Goal: Task Accomplishment & Management: Complete application form

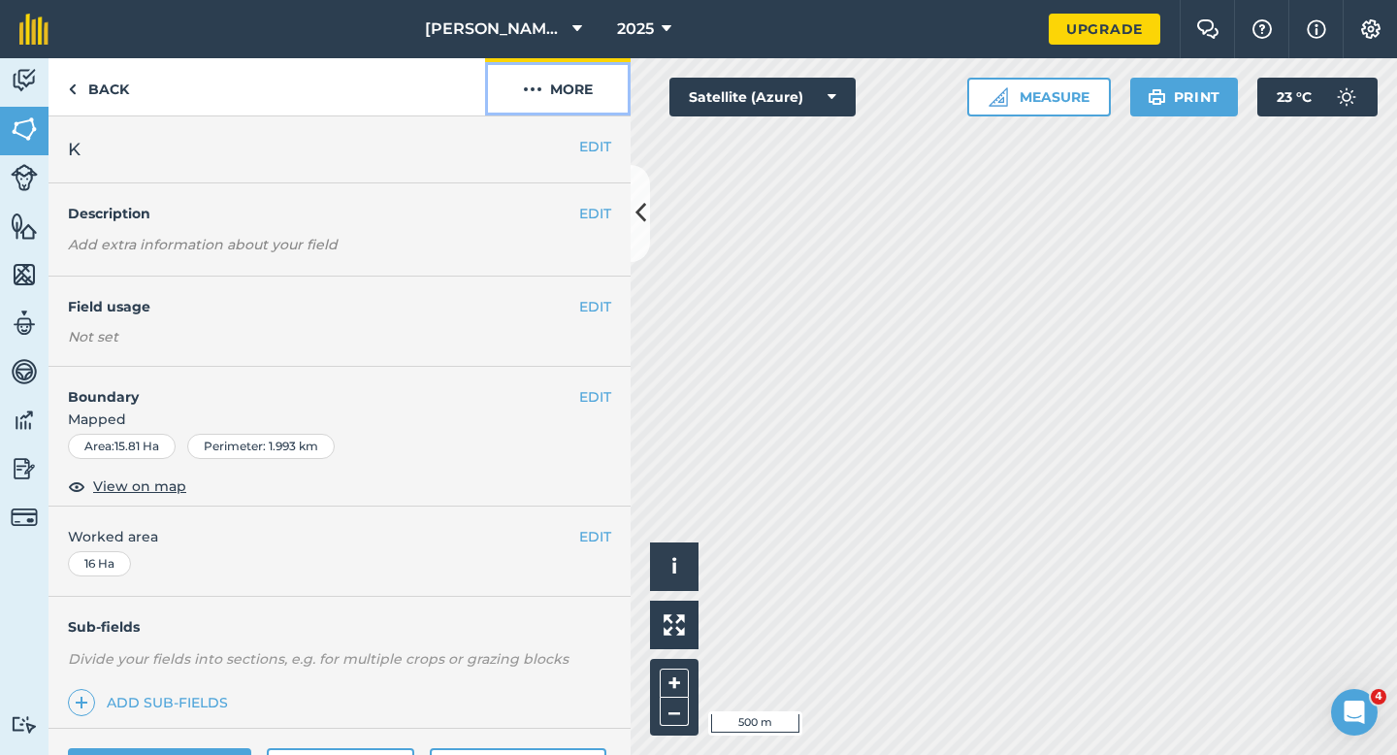
click at [588, 71] on button "More" at bounding box center [557, 86] width 145 height 57
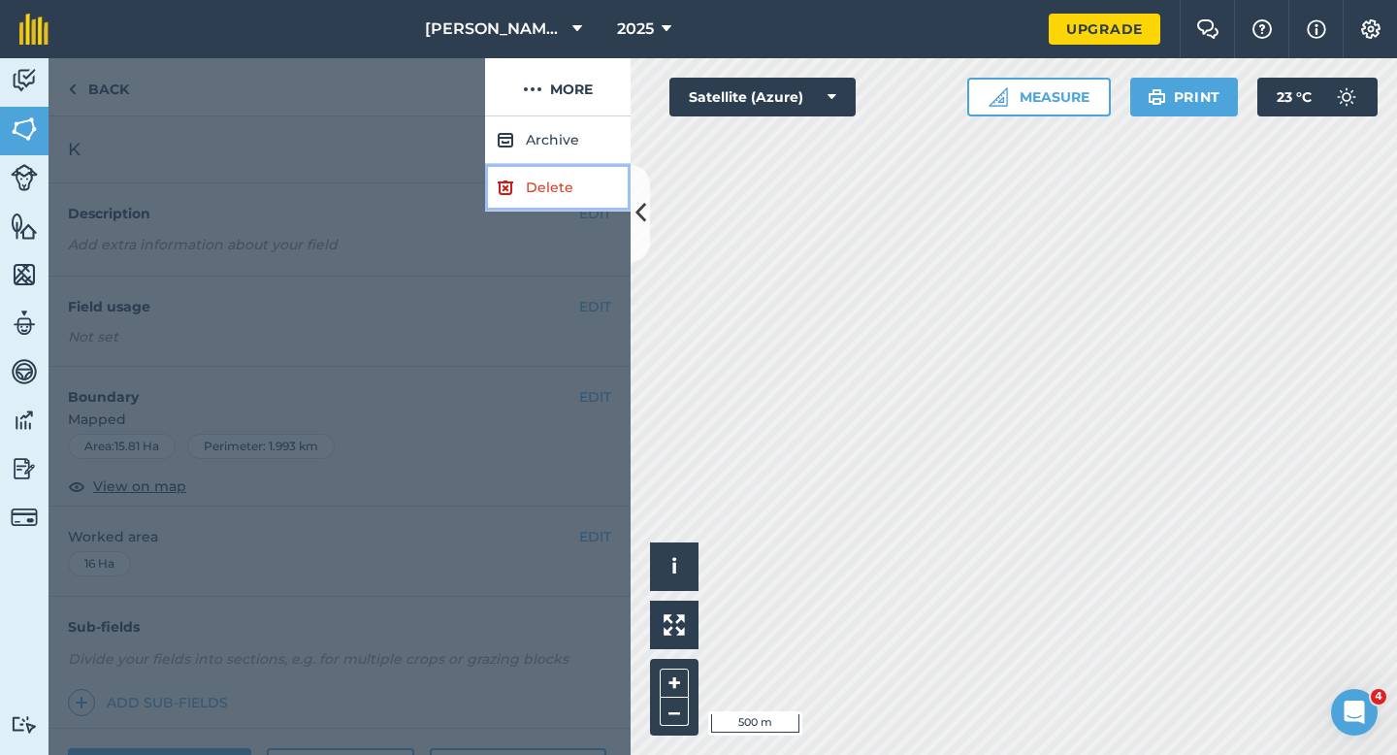
click at [567, 204] on link "Delete" at bounding box center [557, 188] width 145 height 48
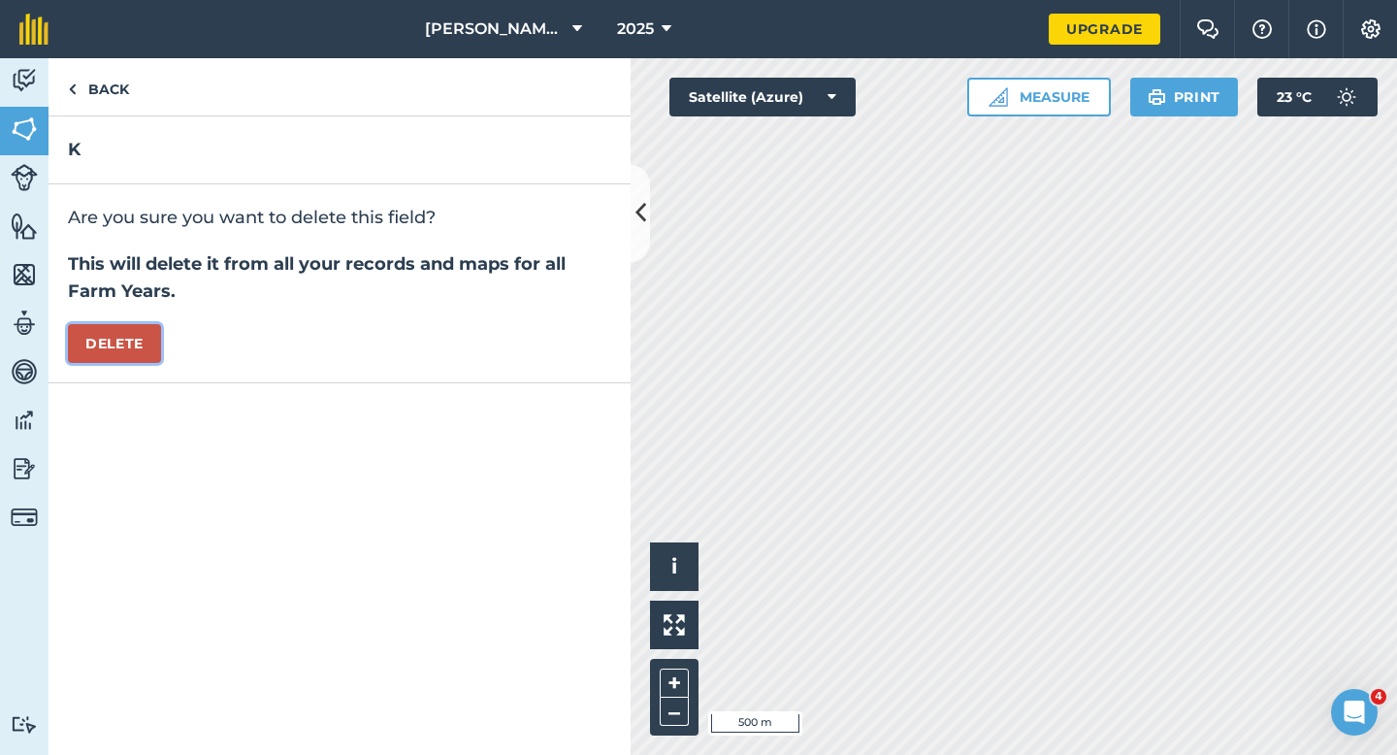
click at [118, 348] on button "Delete" at bounding box center [114, 343] width 93 height 39
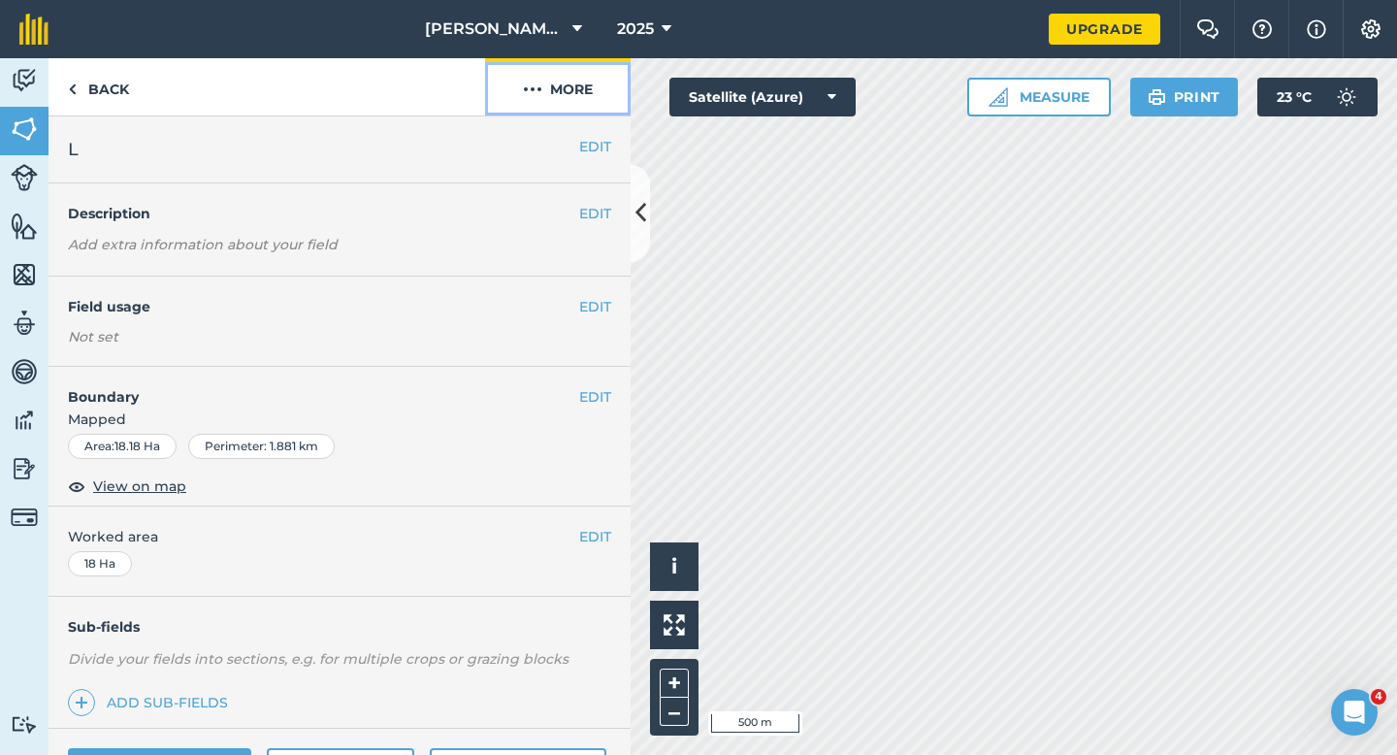
click at [543, 71] on button "More" at bounding box center [557, 86] width 145 height 57
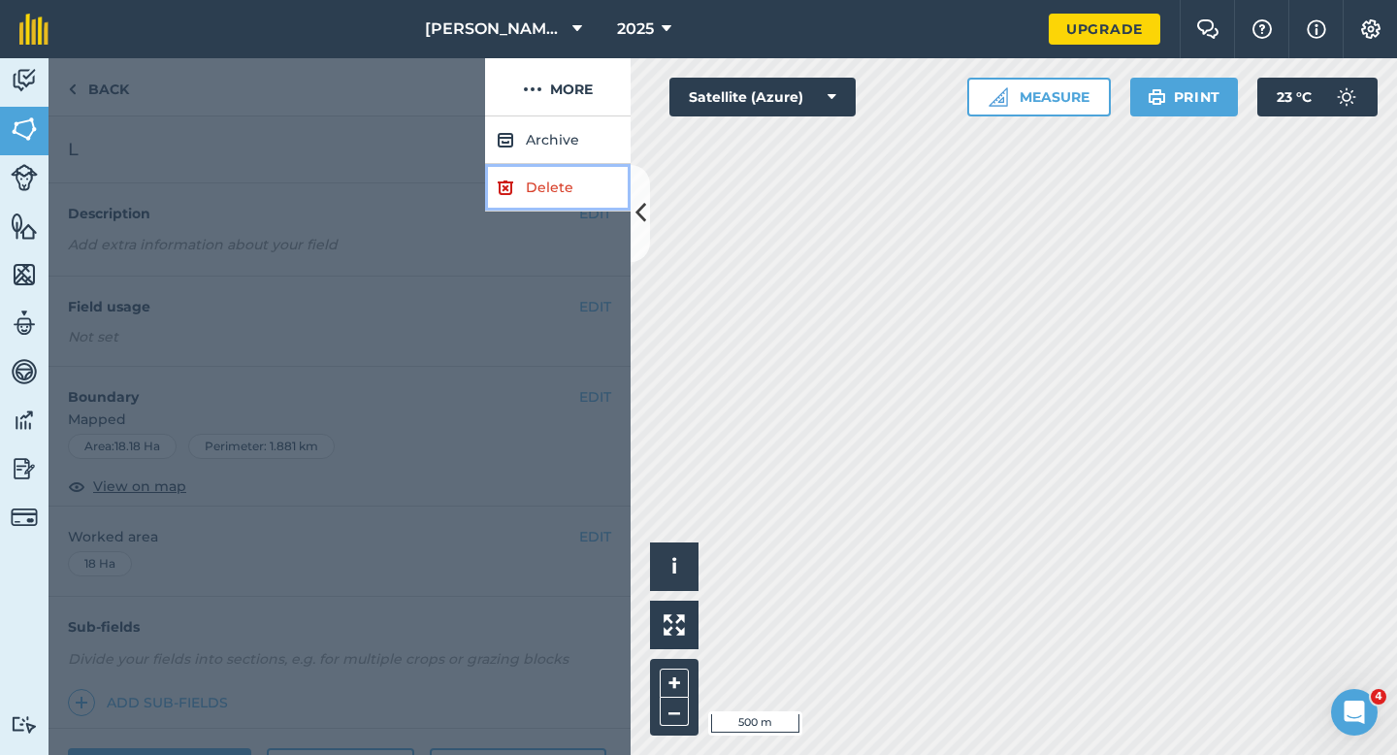
click at [543, 192] on link "Delete" at bounding box center [557, 188] width 145 height 48
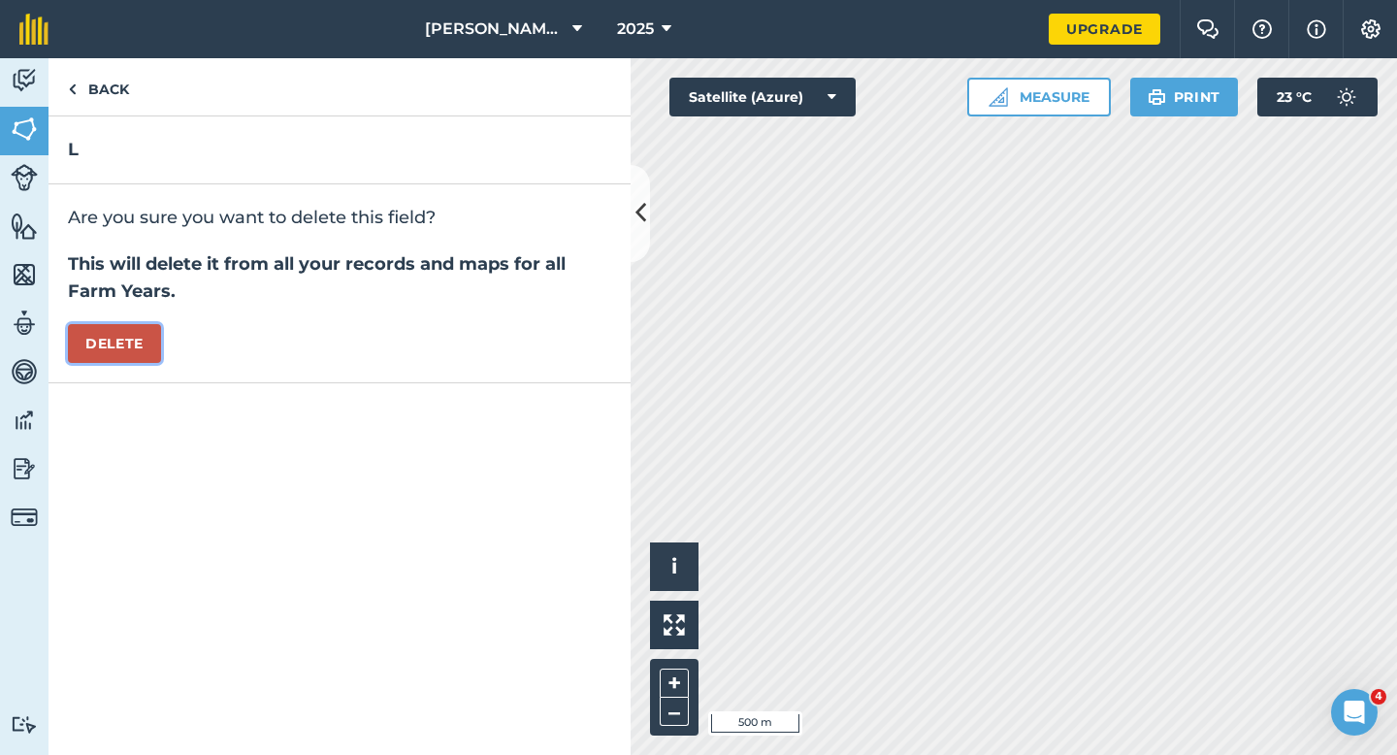
click at [114, 347] on button "Delete" at bounding box center [114, 343] width 93 height 39
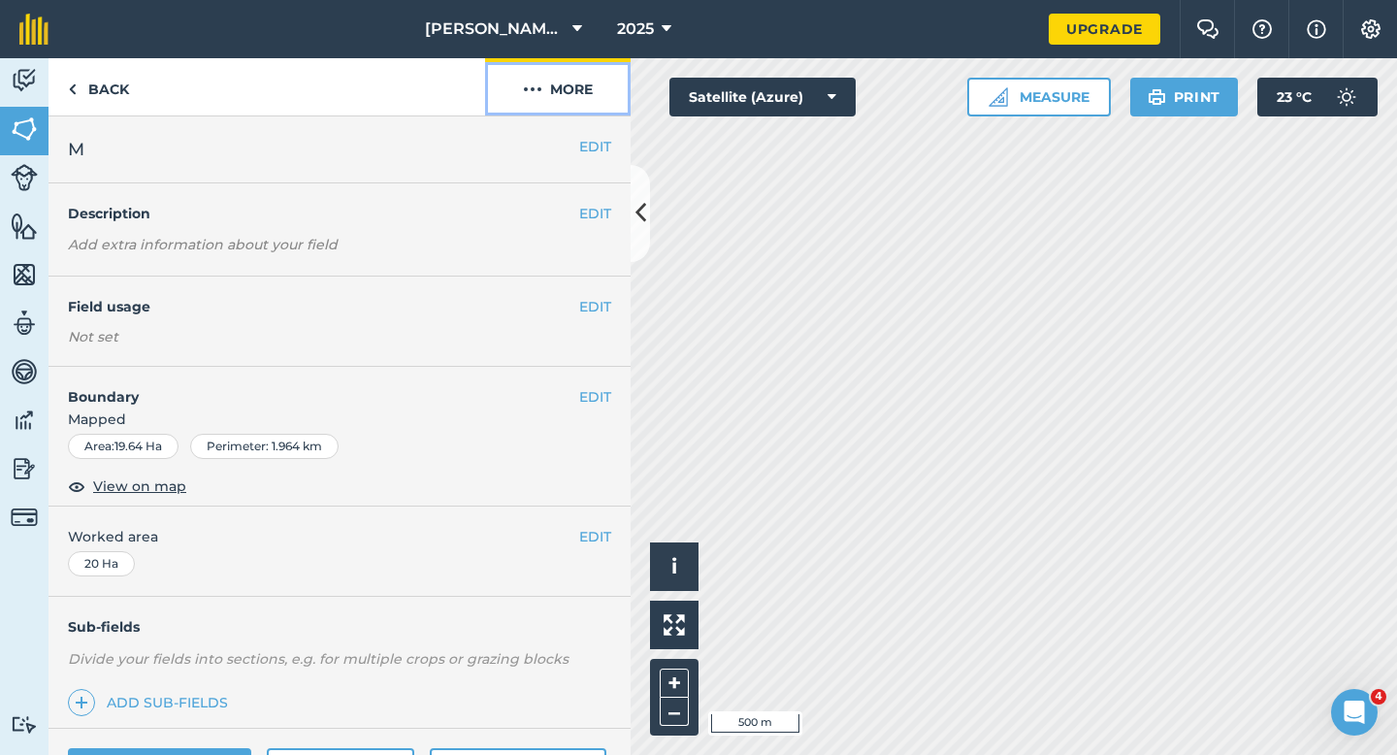
click at [620, 110] on button "More" at bounding box center [557, 86] width 145 height 57
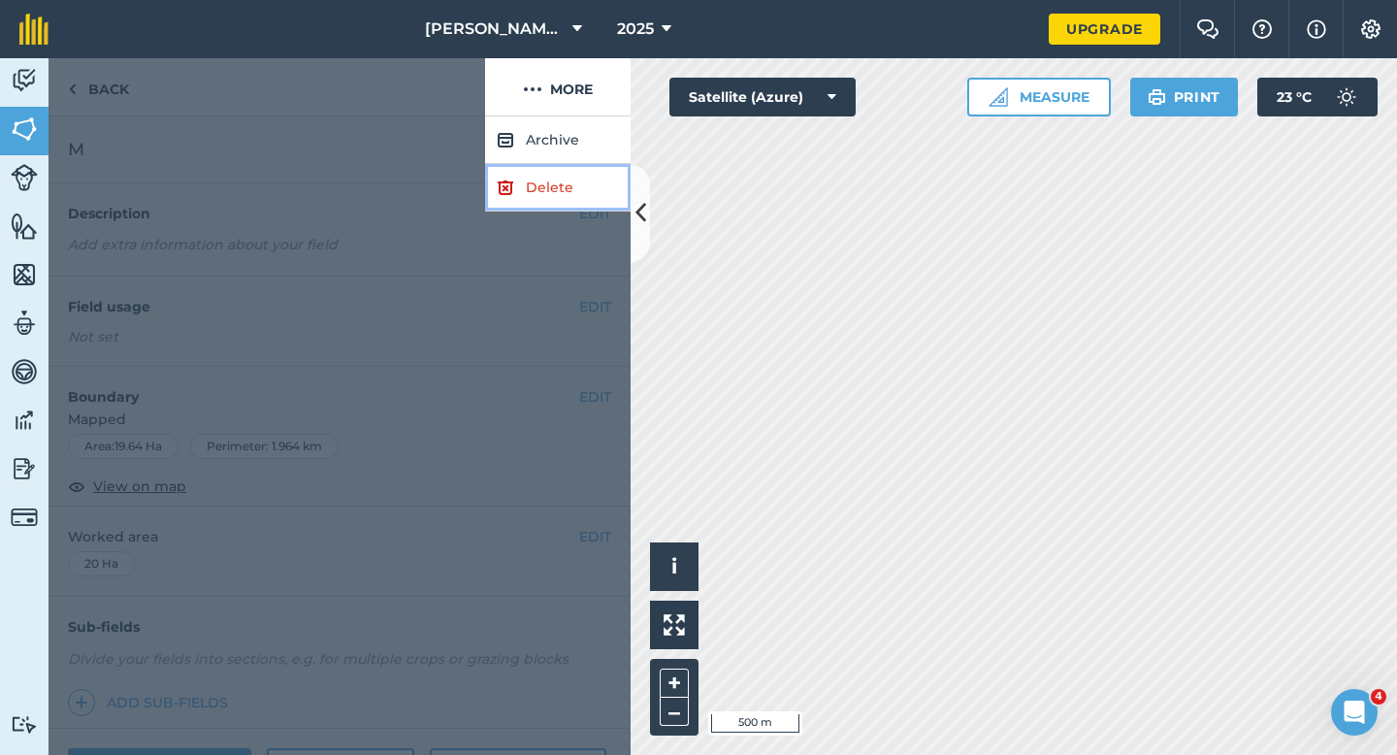
click at [524, 192] on link "Delete" at bounding box center [557, 188] width 145 height 48
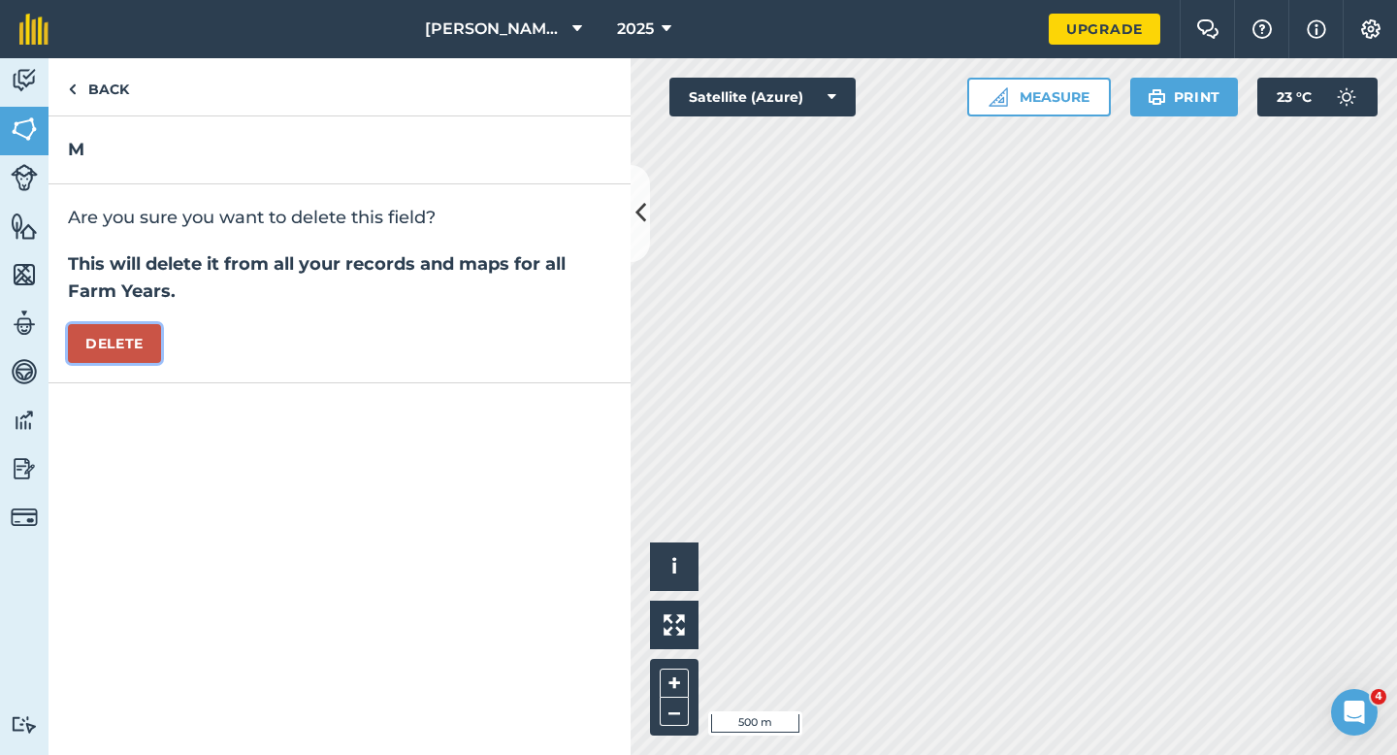
click at [80, 344] on button "Delete" at bounding box center [114, 343] width 93 height 39
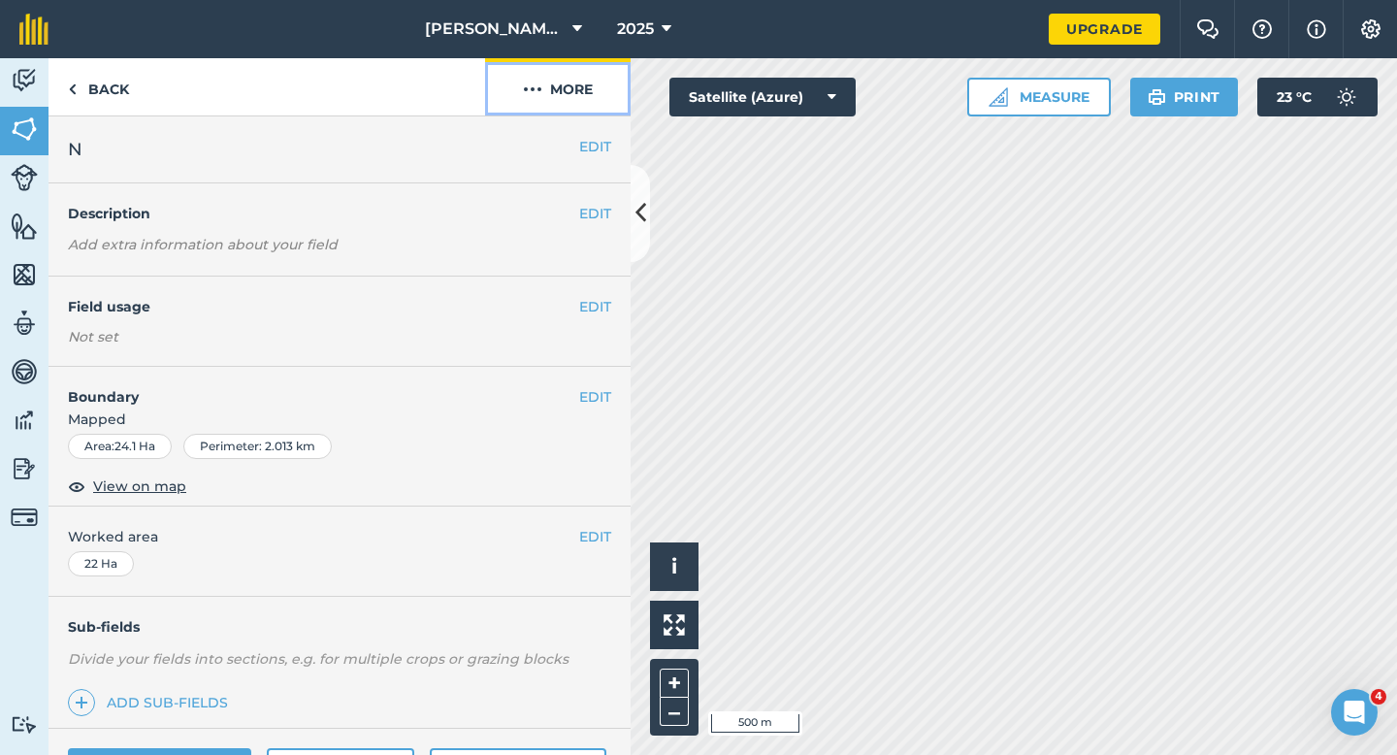
click at [581, 97] on button "More" at bounding box center [557, 86] width 145 height 57
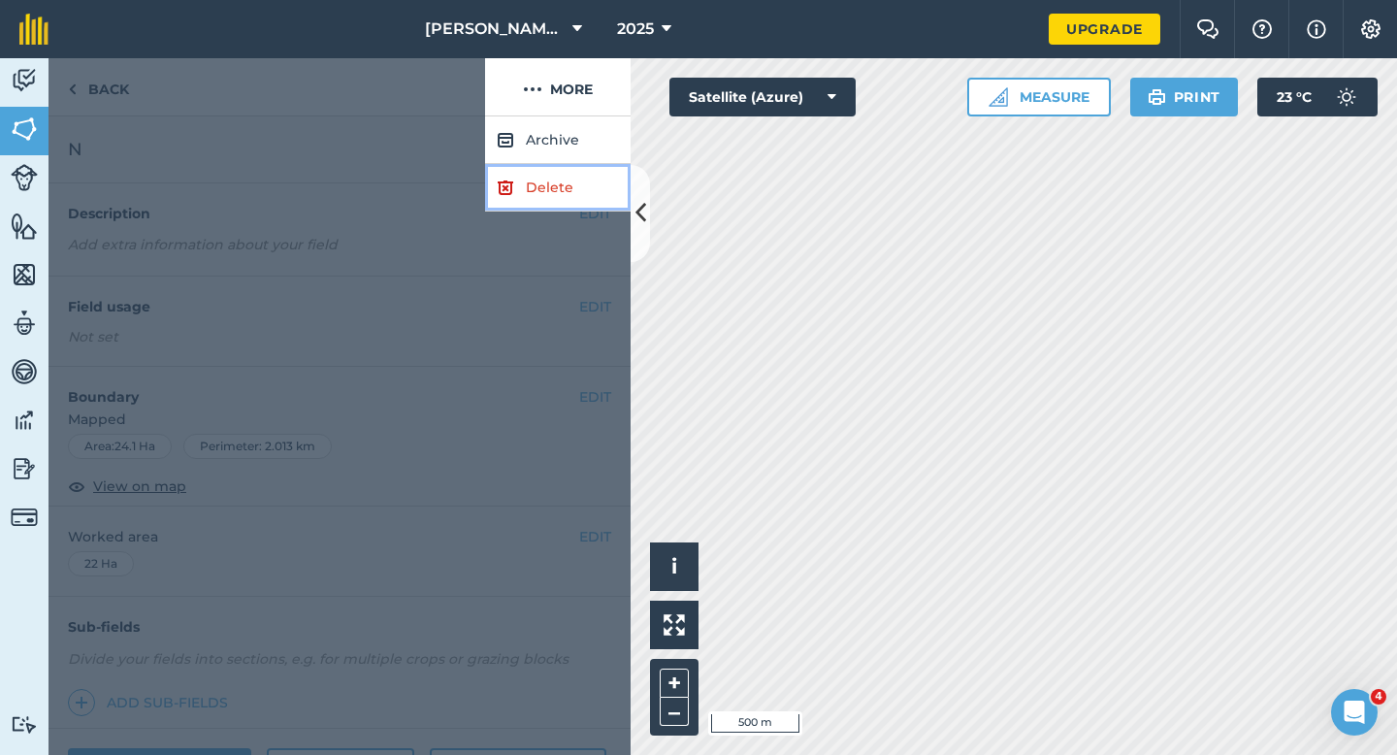
click at [545, 191] on link "Delete" at bounding box center [557, 188] width 145 height 48
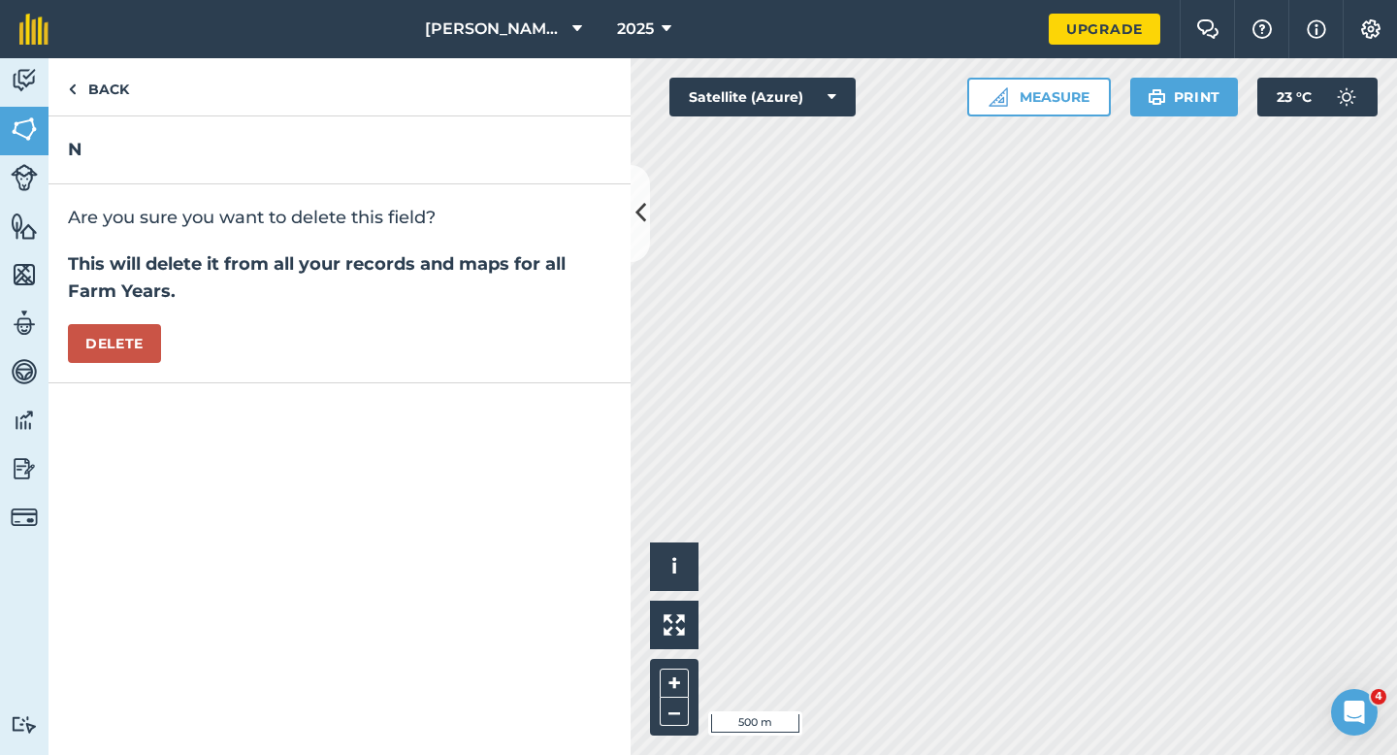
click at [55, 345] on div "Are you sure you want to delete this field? This will delete it from all your r…" at bounding box center [339, 283] width 582 height 199
click at [109, 343] on button "Delete" at bounding box center [114, 343] width 93 height 39
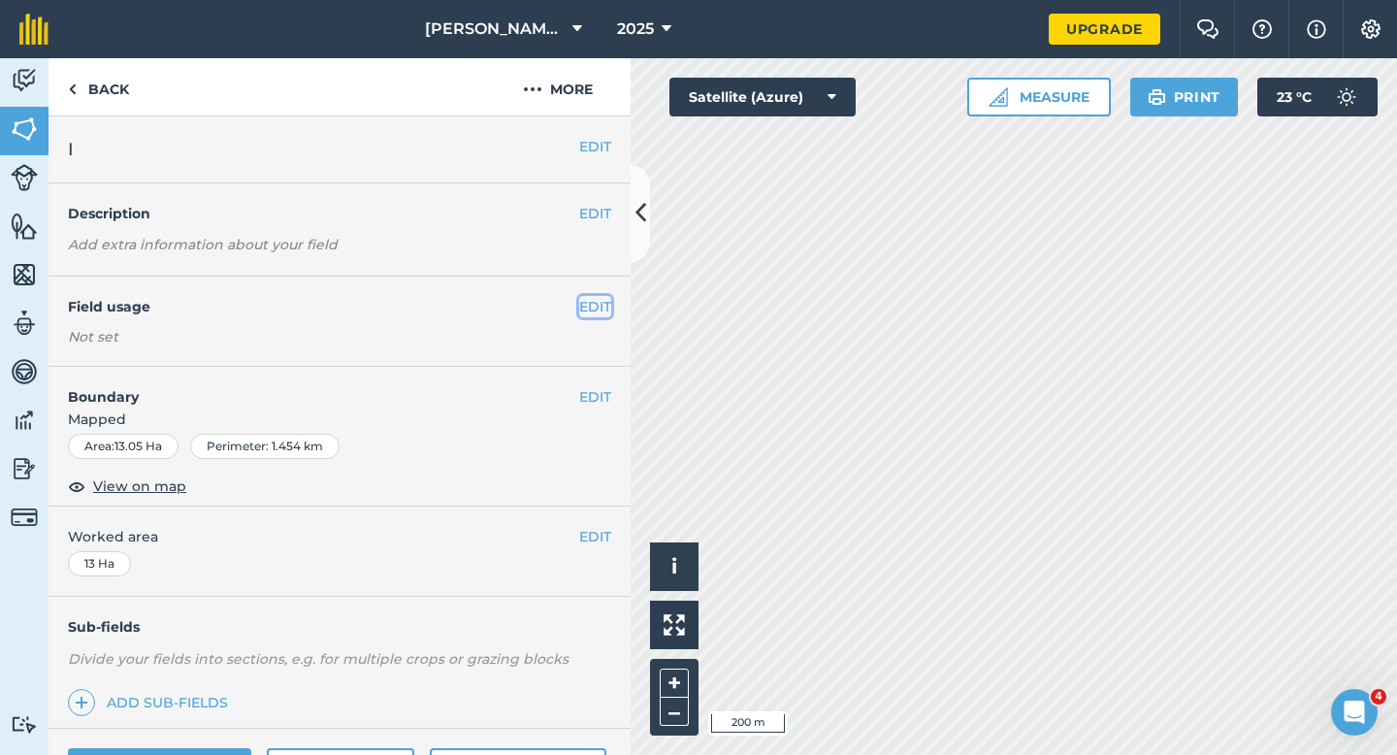
click at [591, 308] on button "EDIT" at bounding box center [595, 306] width 32 height 21
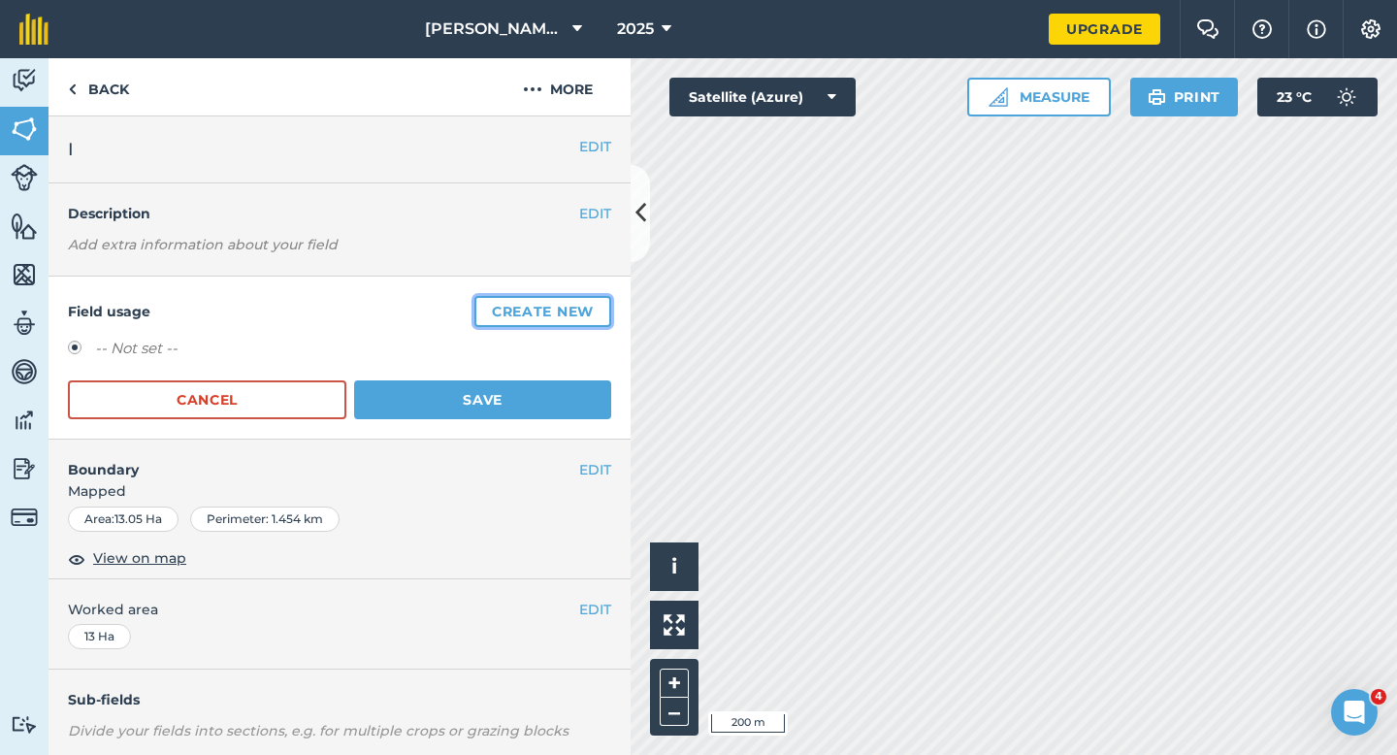
click at [591, 308] on button "Create new" at bounding box center [542, 311] width 137 height 31
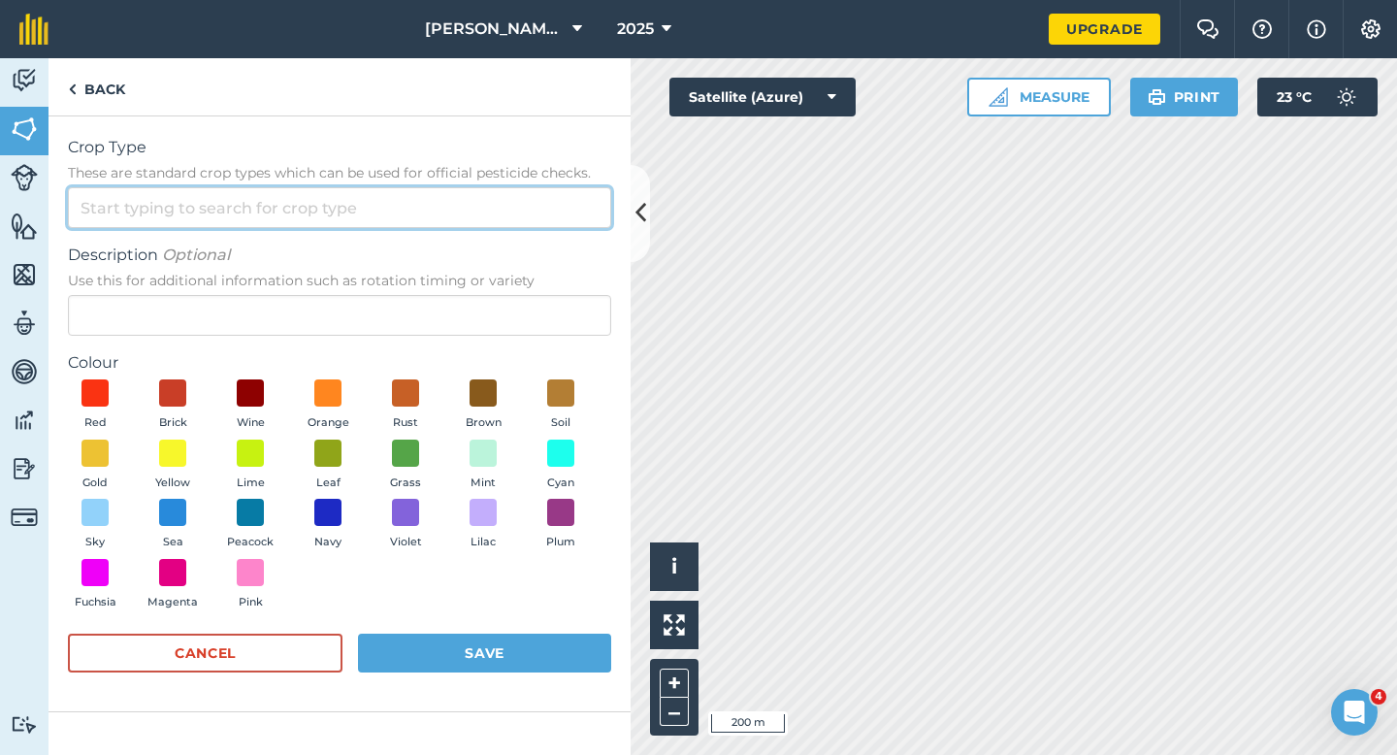
click at [509, 225] on input "Crop Type These are standard crop types which can be used for official pesticid…" at bounding box center [339, 207] width 543 height 41
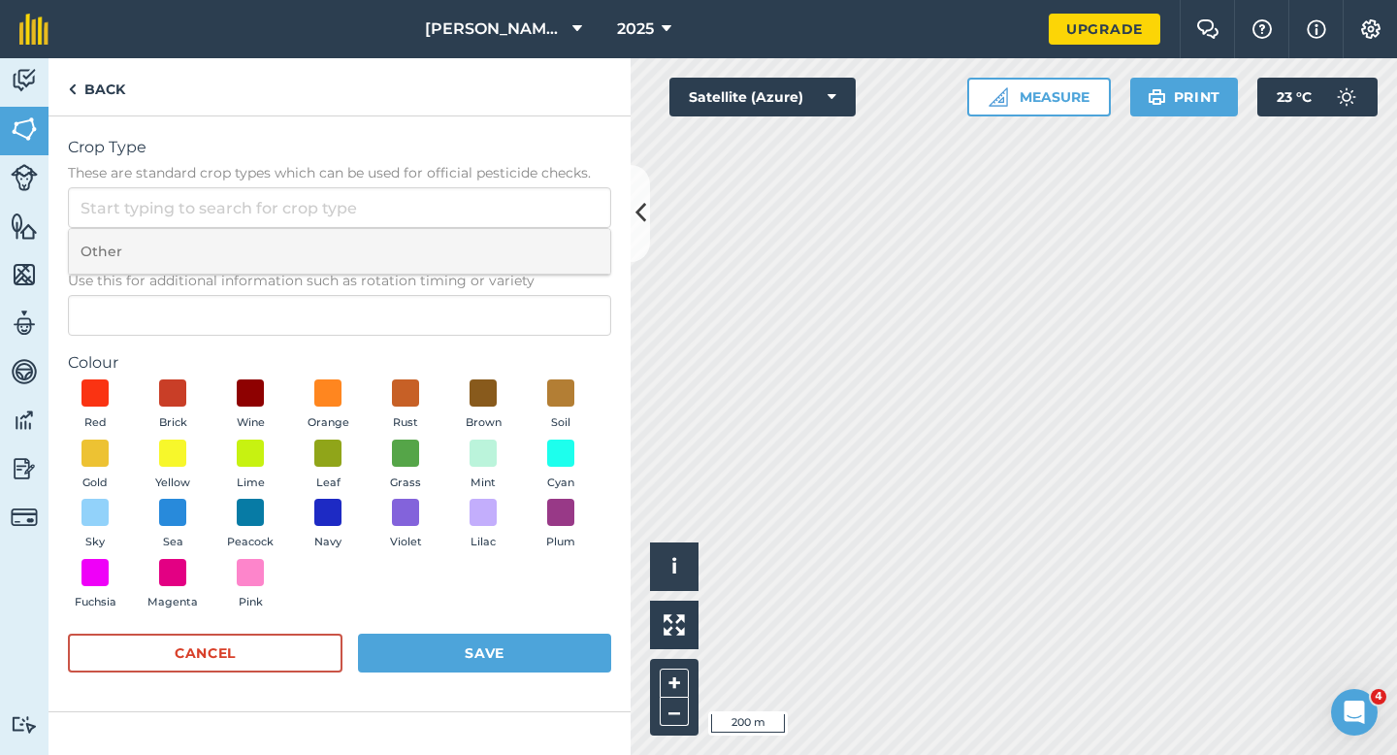
click at [521, 253] on li "Other" at bounding box center [339, 252] width 541 height 46
type input "Other"
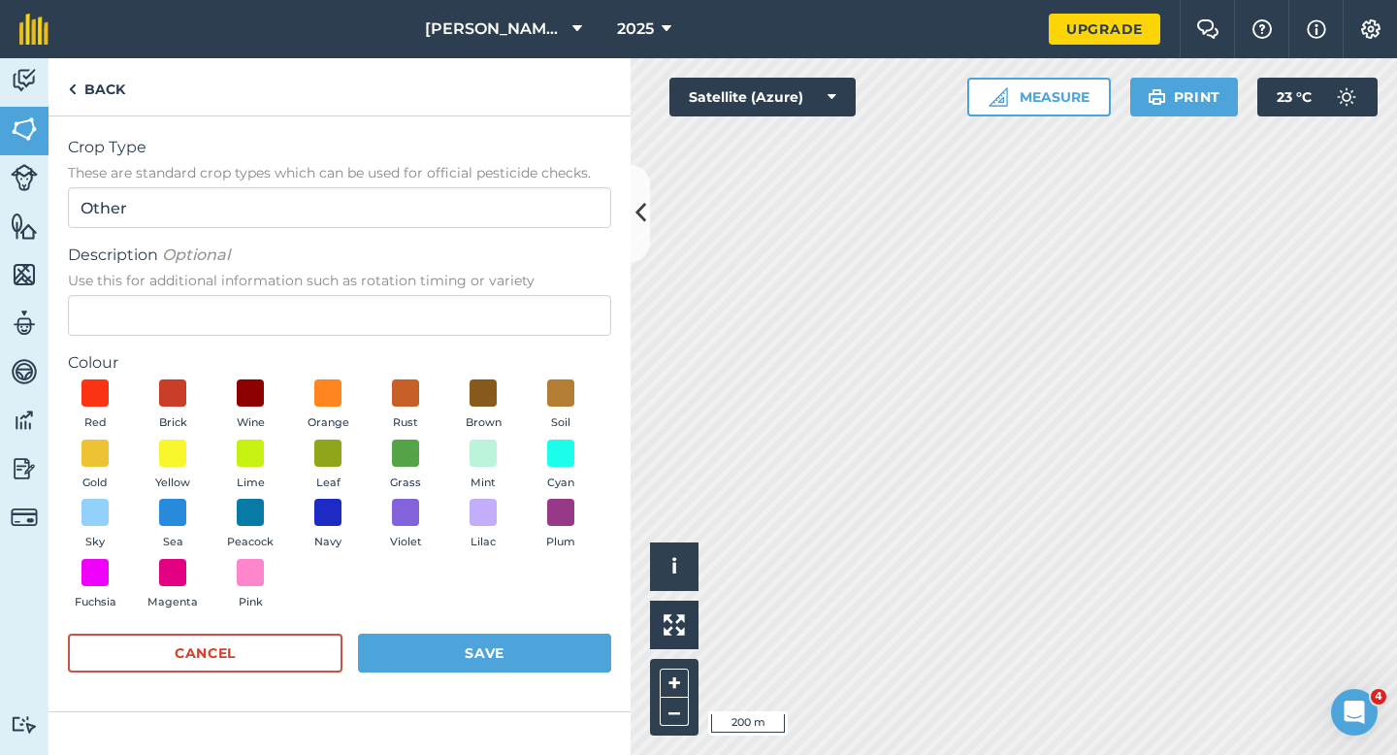
click at [521, 351] on label "Colour" at bounding box center [339, 362] width 543 height 23
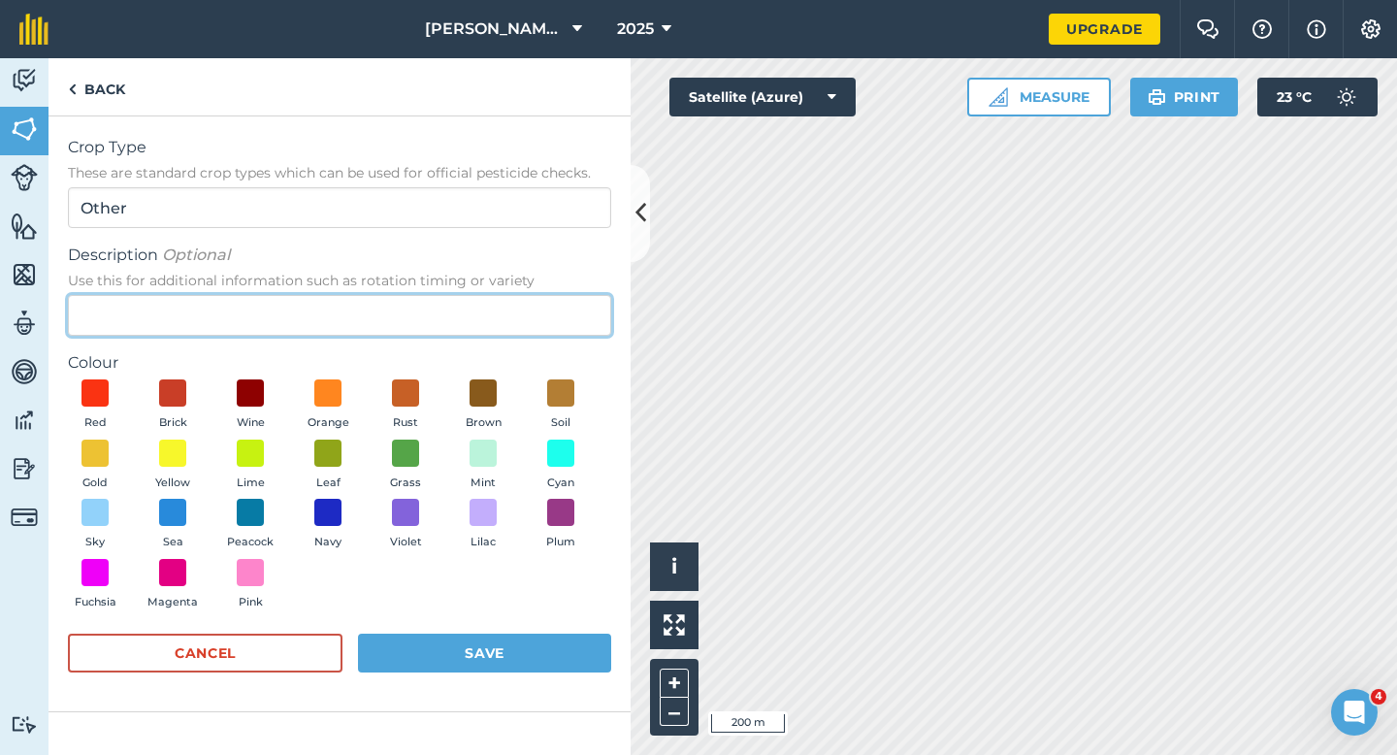
click at [521, 305] on input "Description Optional Use this for additional information such as rotation timin…" at bounding box center [339, 315] width 543 height 41
type input "Wheat"
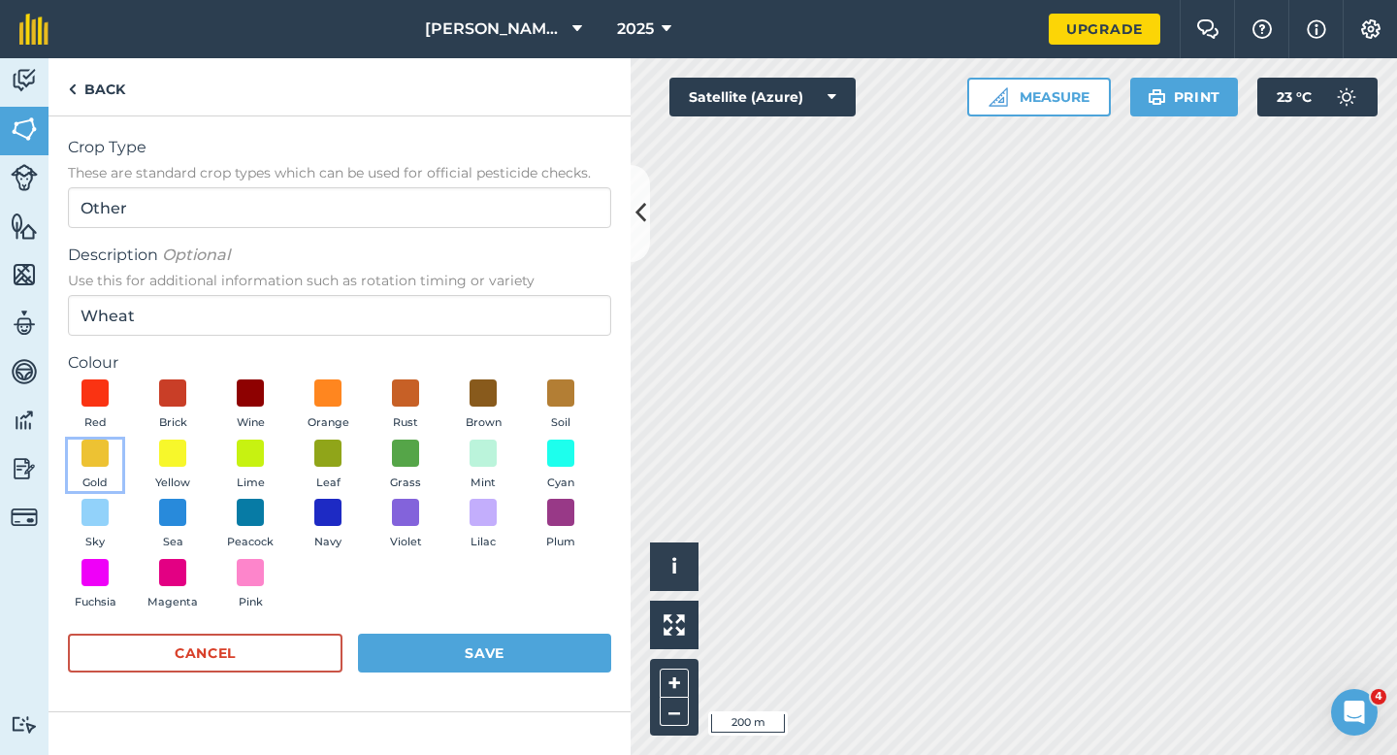
click at [107, 439] on span at bounding box center [94, 452] width 27 height 27
click at [425, 662] on button "Save" at bounding box center [484, 652] width 253 height 39
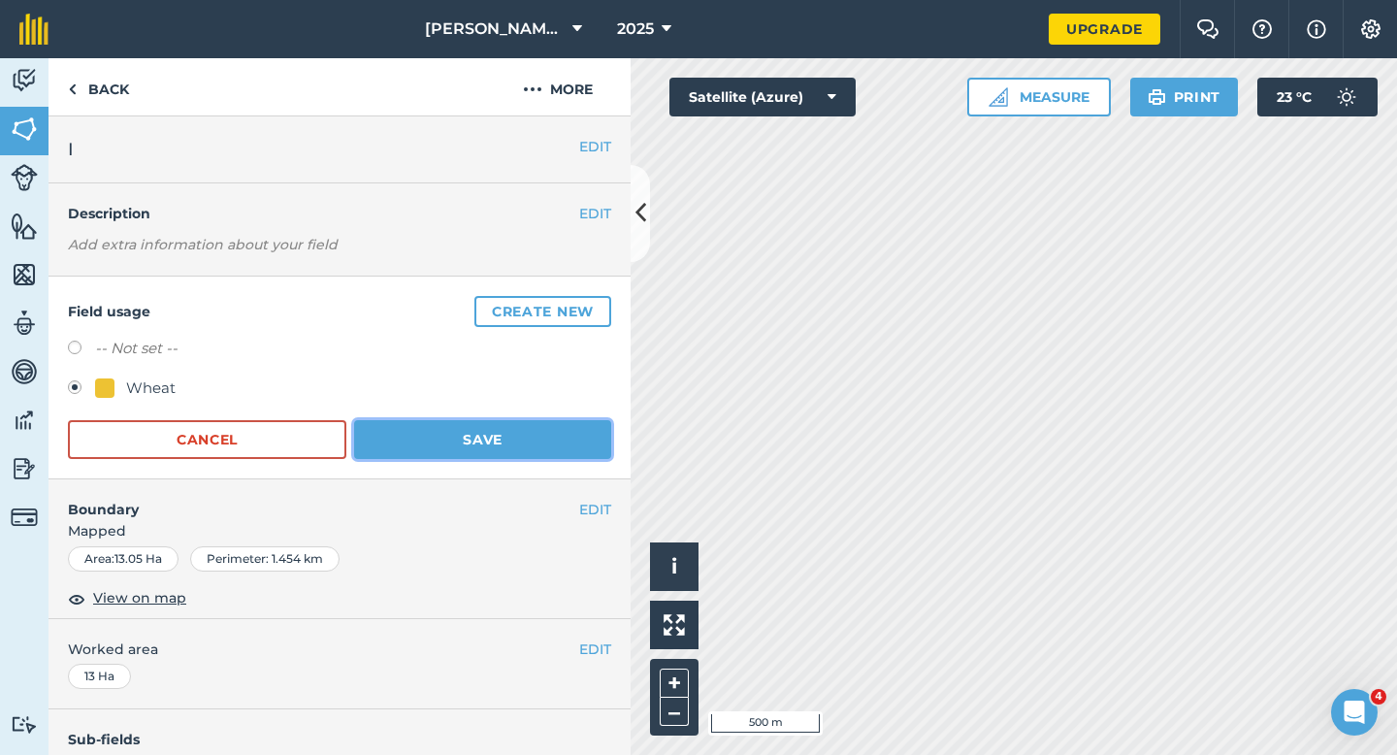
click at [459, 430] on button "Save" at bounding box center [482, 439] width 257 height 39
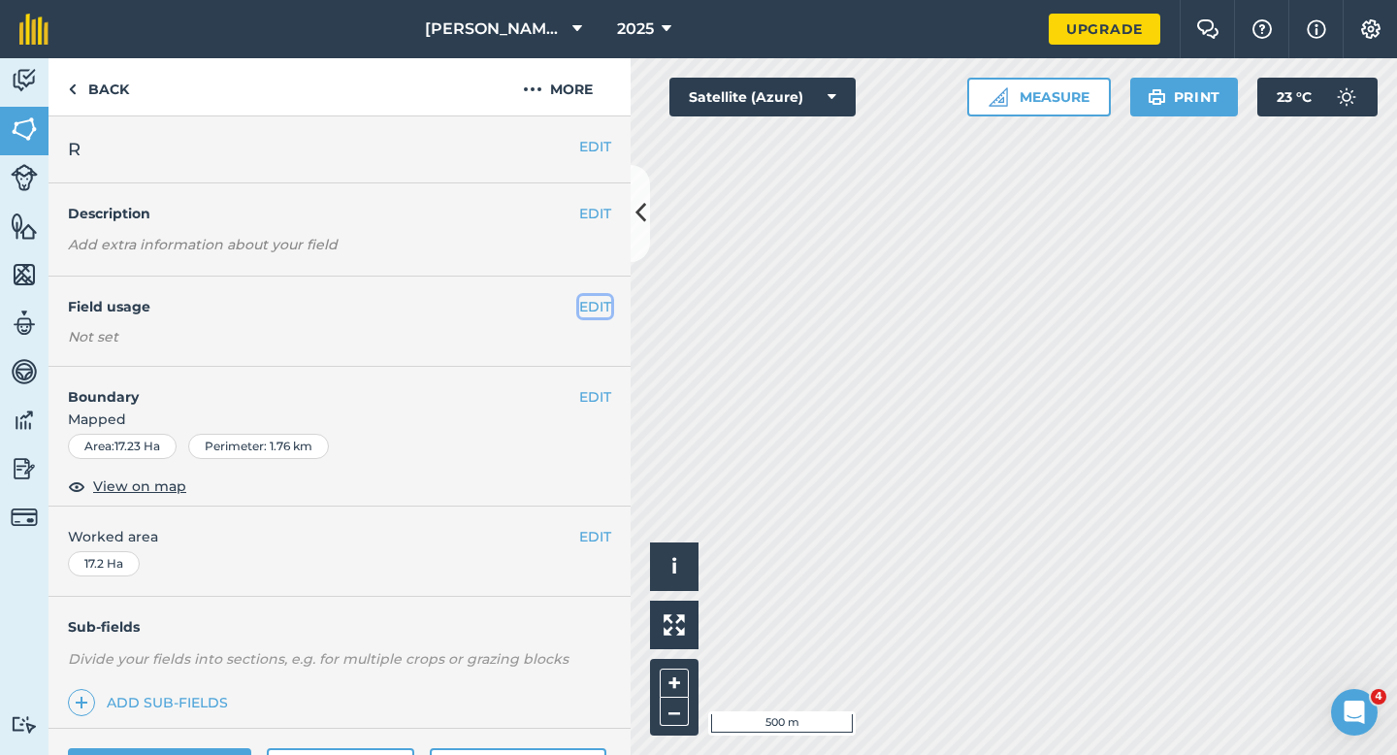
click at [588, 299] on button "EDIT" at bounding box center [595, 306] width 32 height 21
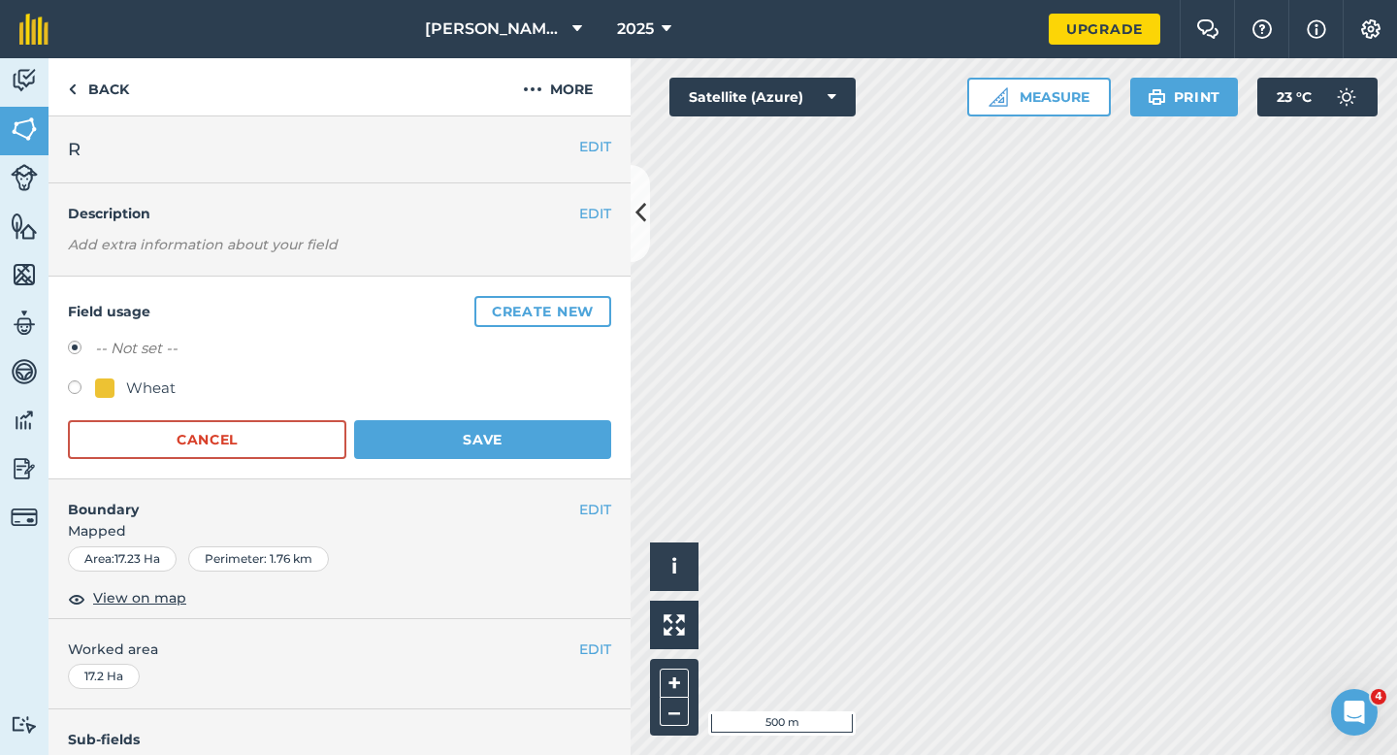
click at [99, 364] on div "-- Not set --" at bounding box center [339, 351] width 543 height 28
click at [100, 371] on div "-- Not set -- Wheat" at bounding box center [339, 371] width 543 height 68
click at [100, 373] on div "-- Not set -- Wheat" at bounding box center [339, 371] width 543 height 68
click at [103, 383] on div at bounding box center [104, 387] width 19 height 19
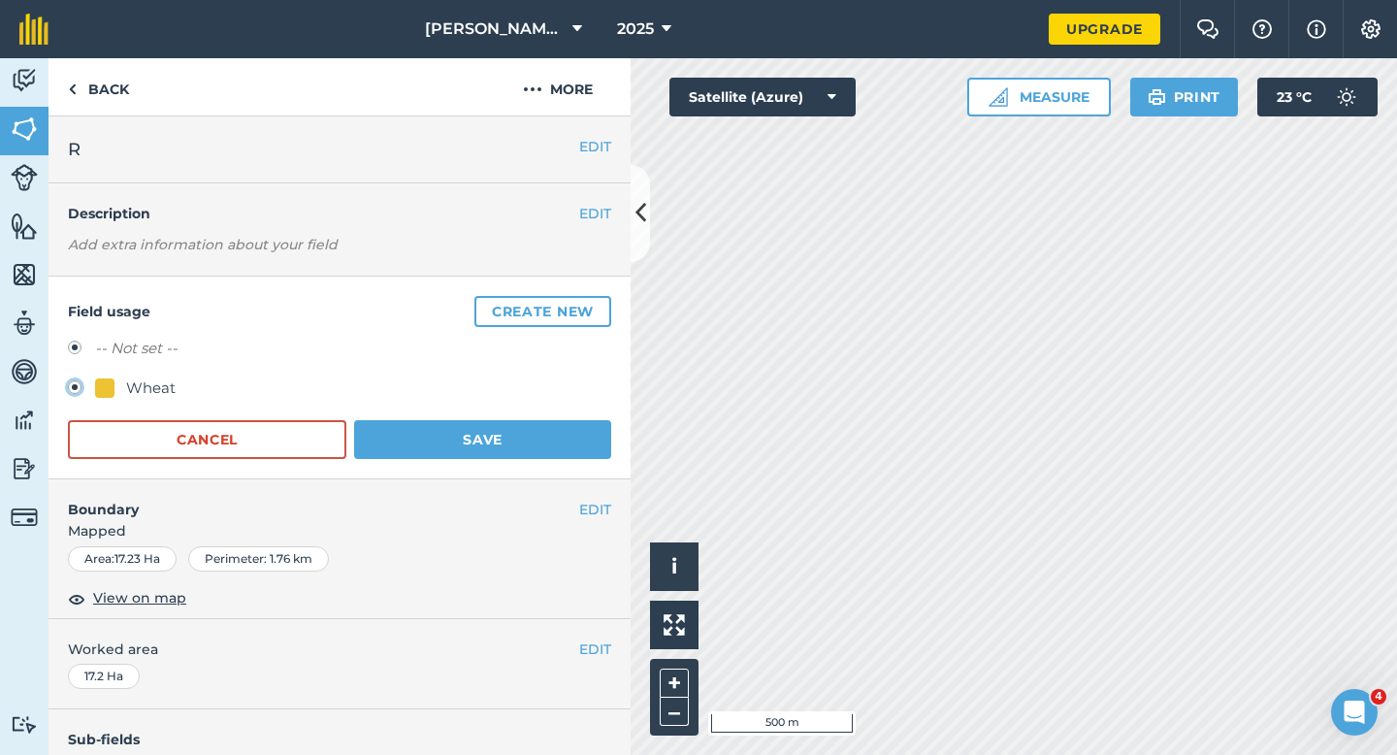
radio input "true"
radio input "false"
click at [503, 443] on button "Save" at bounding box center [482, 439] width 257 height 39
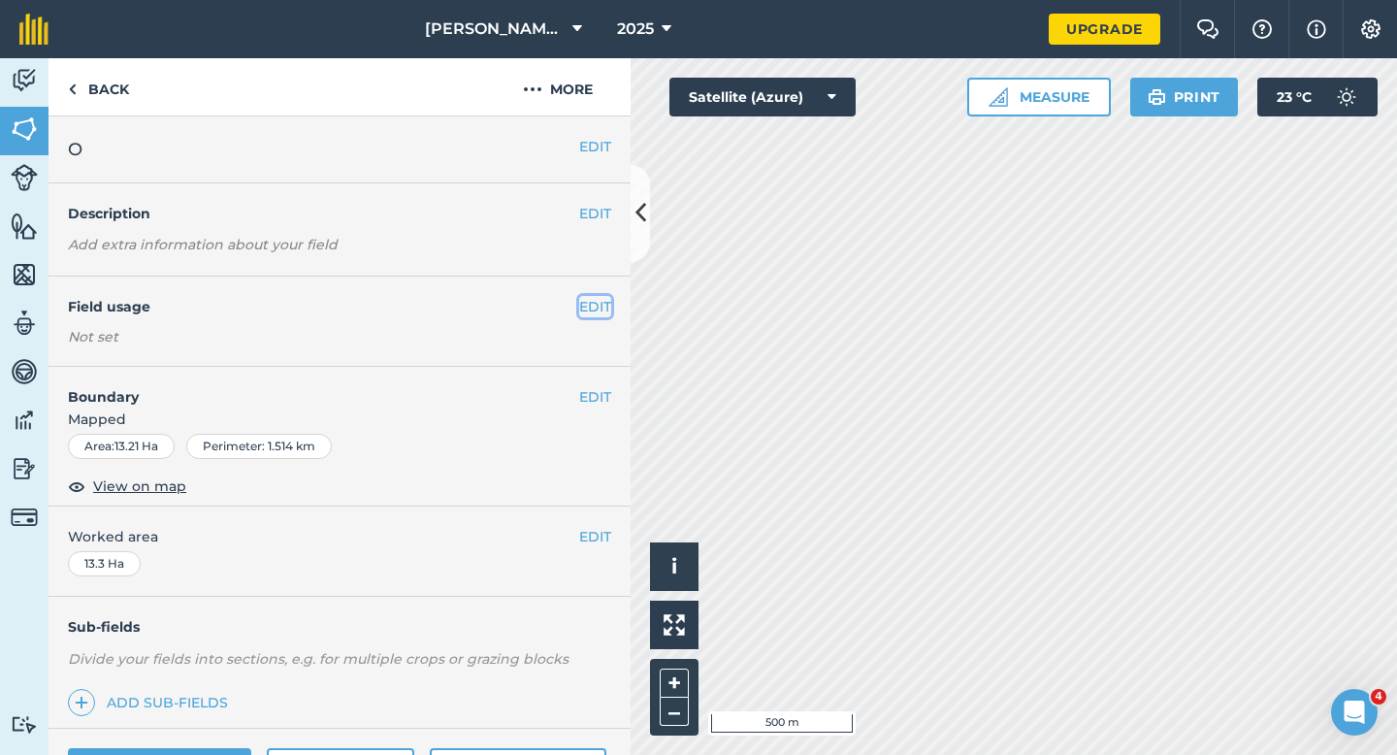
click at [595, 297] on button "EDIT" at bounding box center [595, 306] width 32 height 21
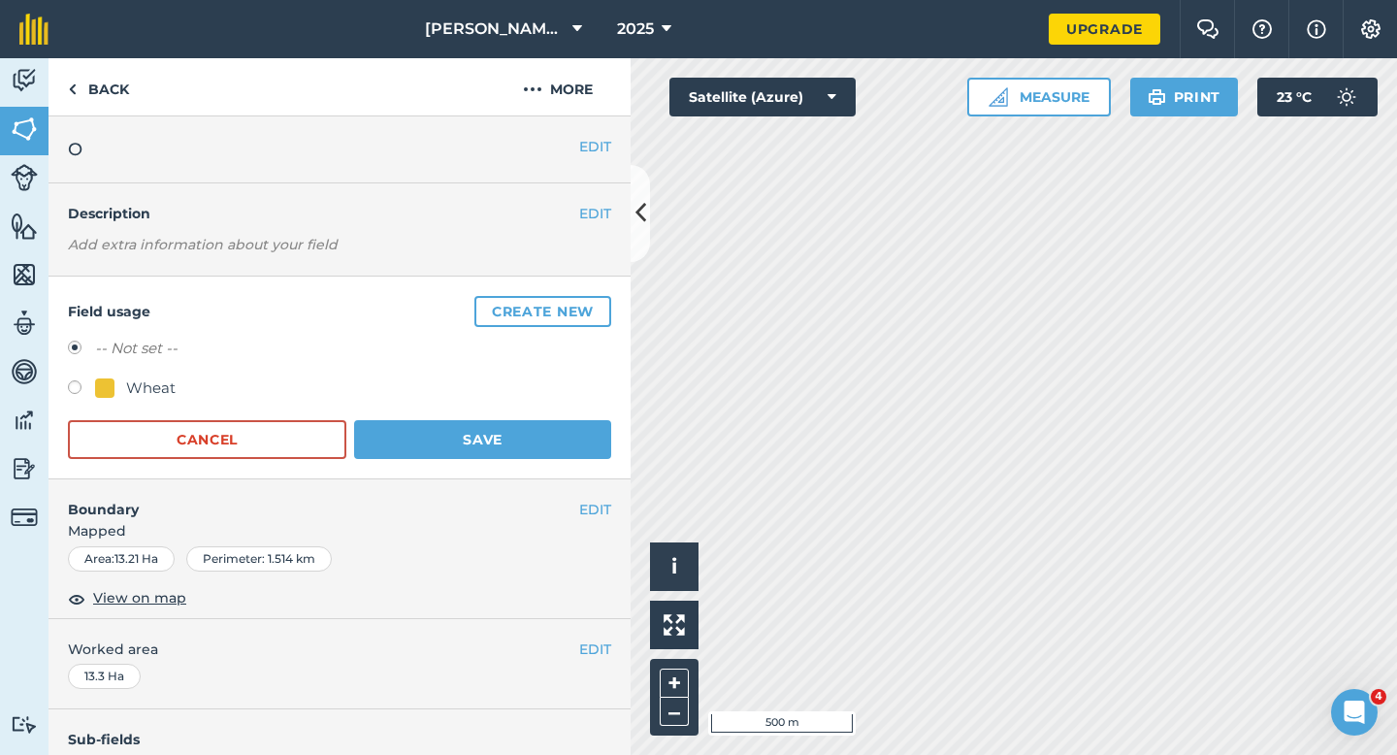
click at [101, 394] on div at bounding box center [104, 387] width 19 height 19
radio input "true"
radio input "false"
click at [554, 446] on button "Save" at bounding box center [482, 439] width 257 height 39
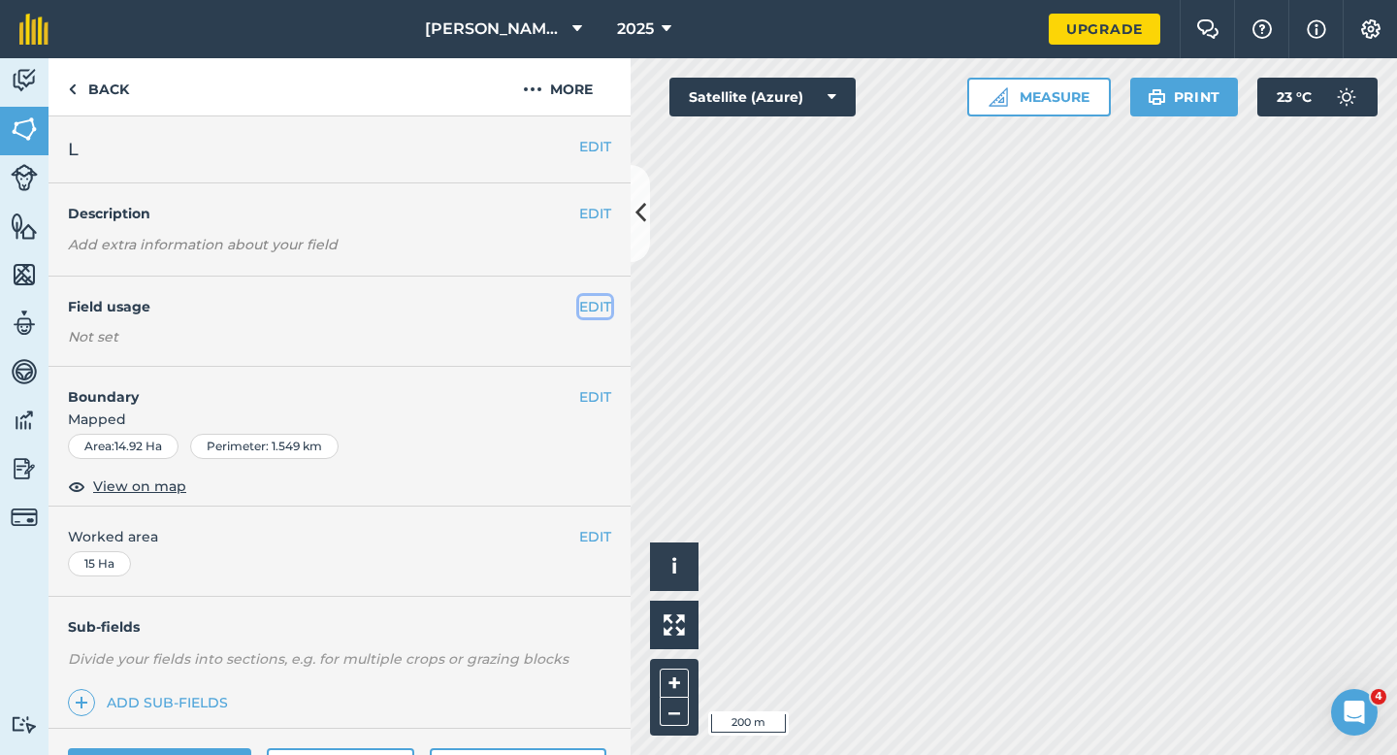
click at [592, 312] on button "EDIT" at bounding box center [595, 306] width 32 height 21
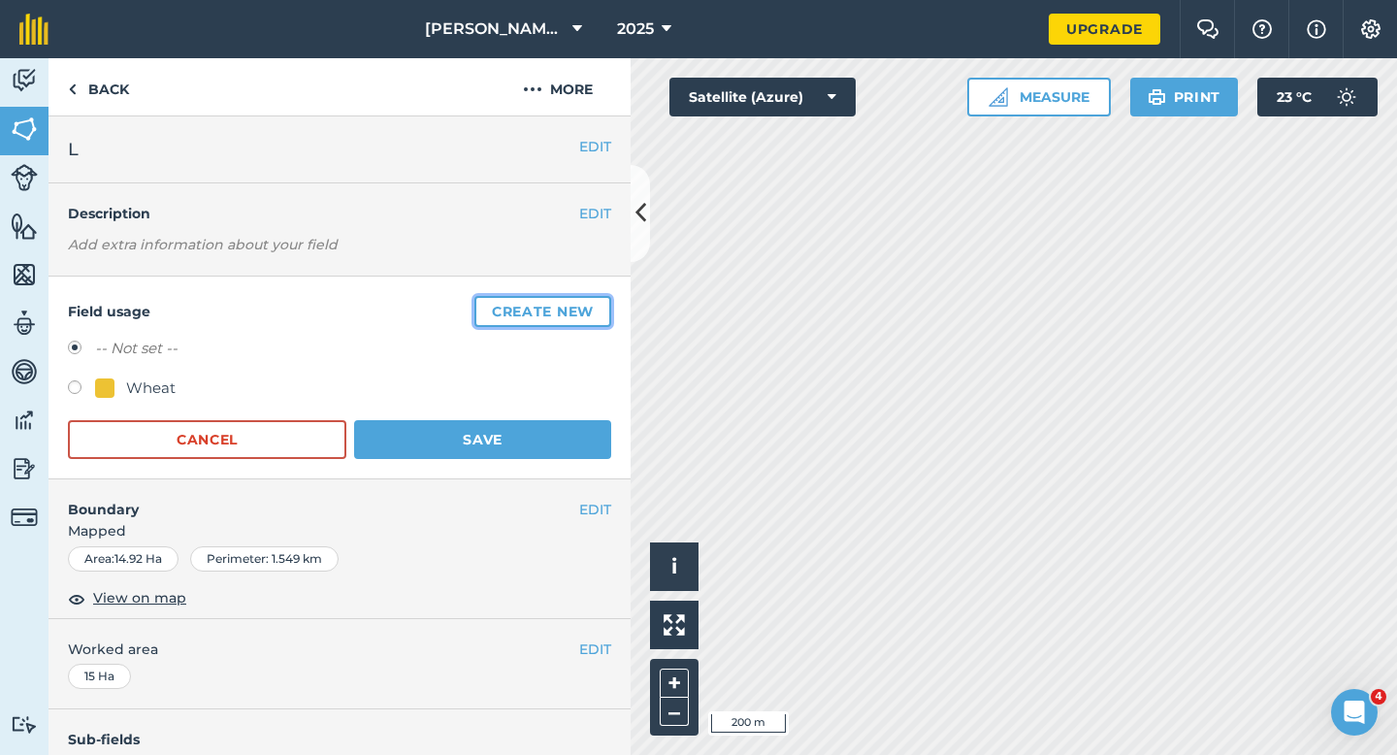
click at [592, 312] on button "Create new" at bounding box center [542, 311] width 137 height 31
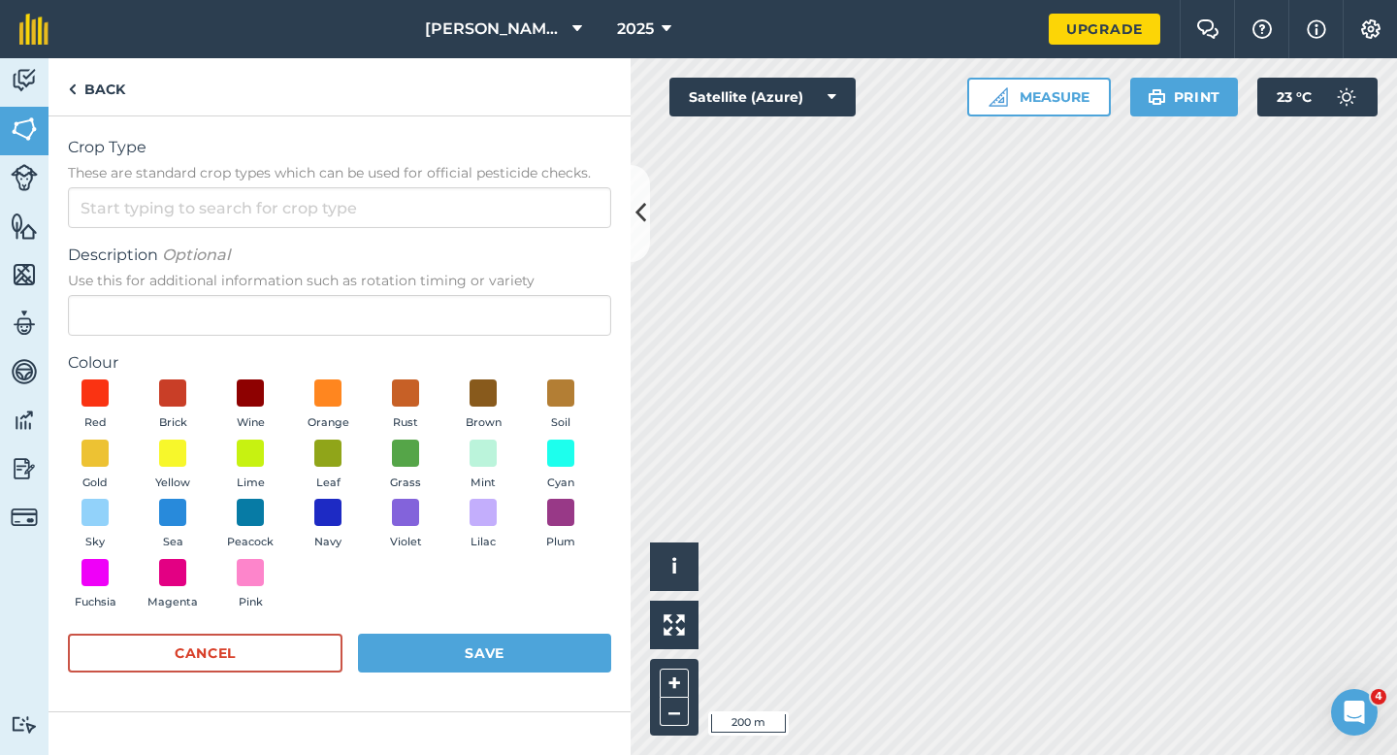
click at [520, 232] on form "Crop Type These are standard crop types which can be used for official pesticid…" at bounding box center [339, 414] width 543 height 556
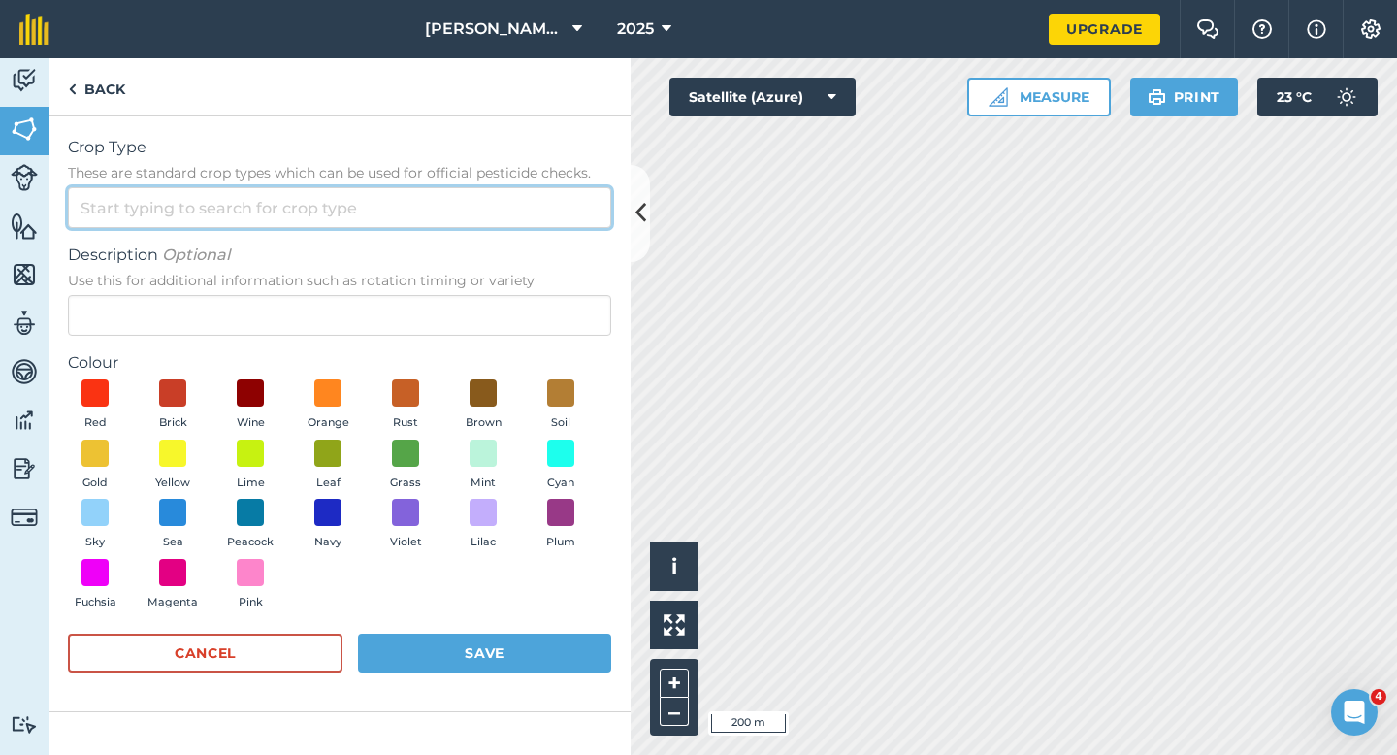
click at [520, 208] on input "Crop Type These are standard crop types which can be used for official pesticid…" at bounding box center [339, 207] width 543 height 41
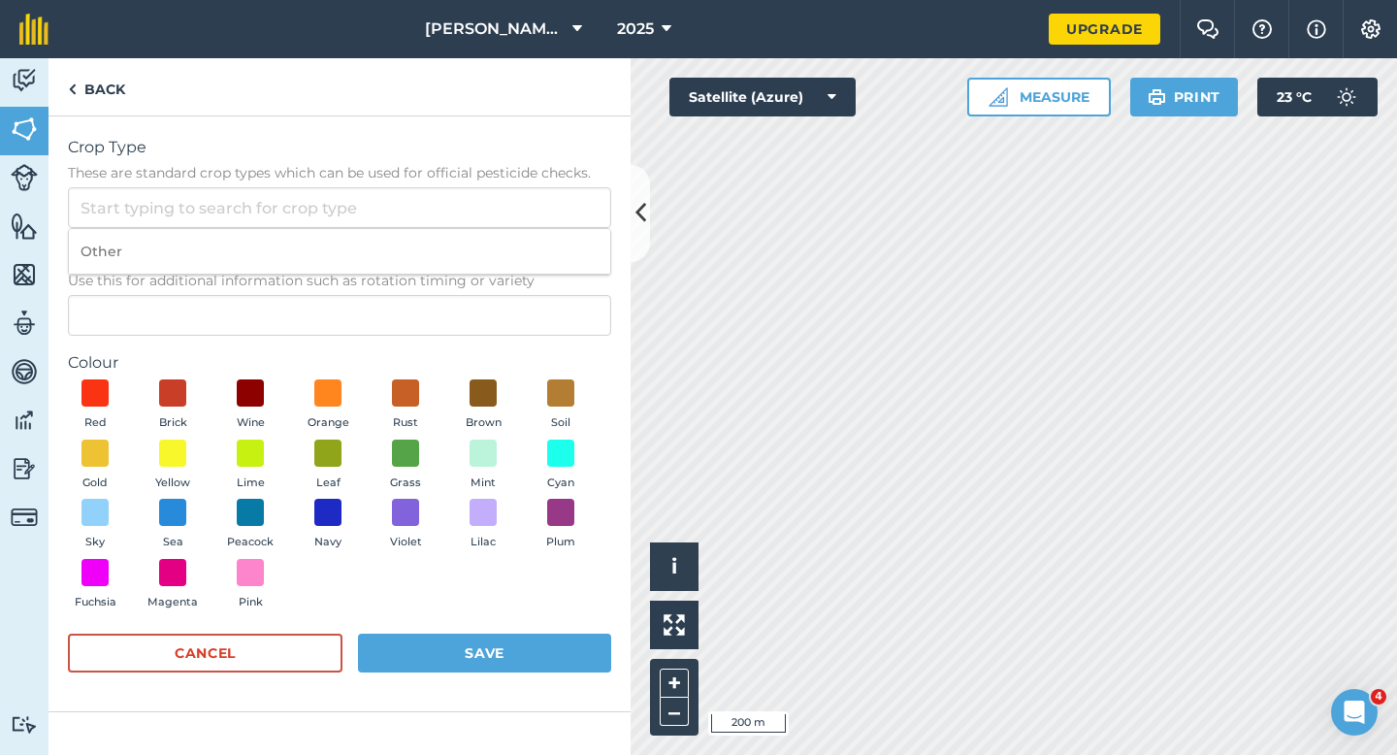
click at [520, 280] on span "Use this for additional information such as rotation timing or variety" at bounding box center [339, 280] width 543 height 19
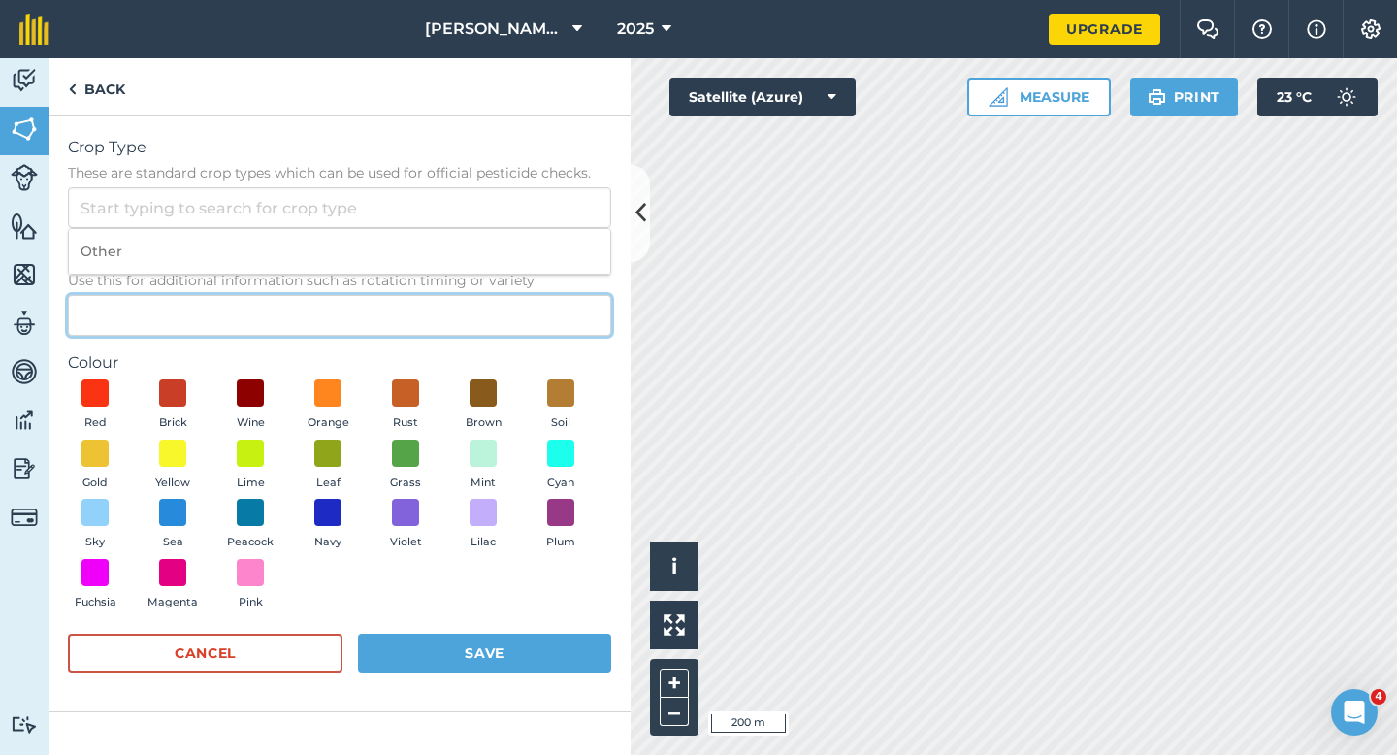
click at [520, 295] on input "Description Optional Use this for additional information such as rotation timin…" at bounding box center [339, 315] width 543 height 41
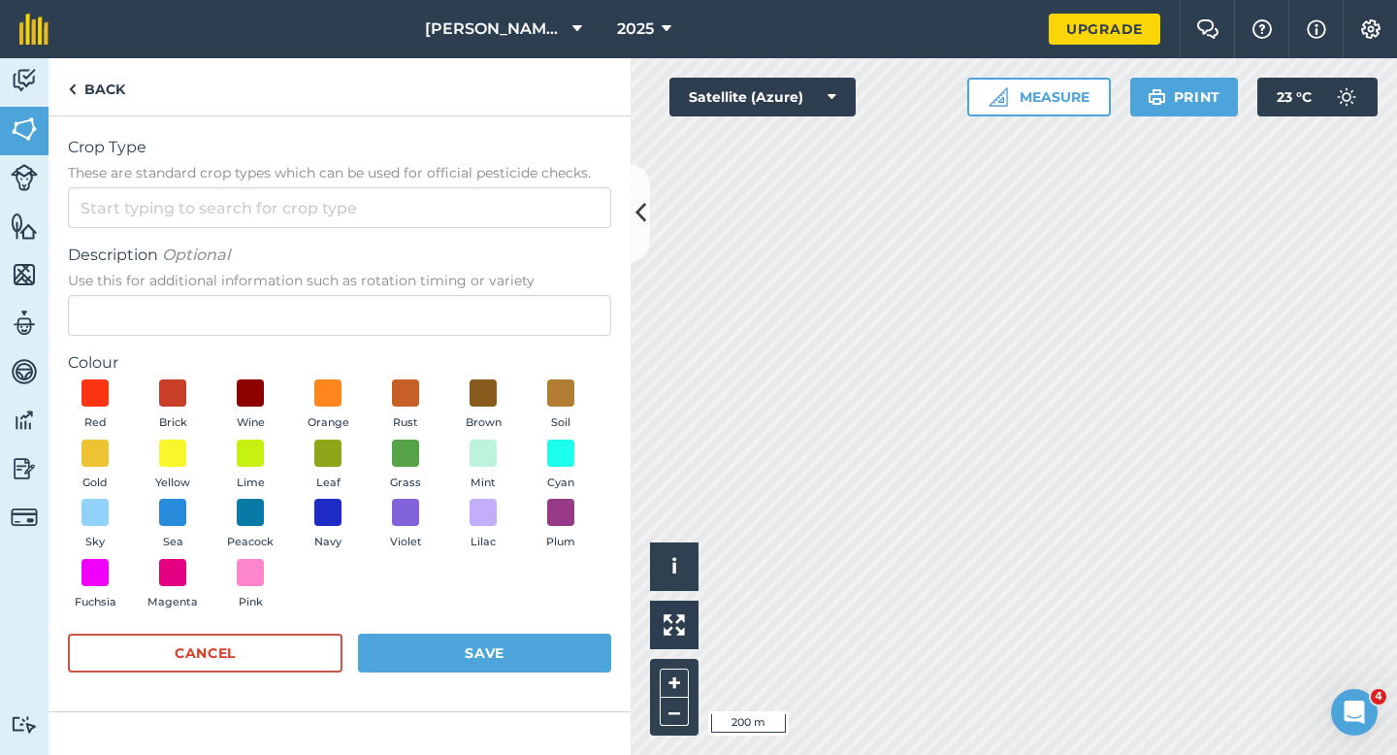
click at [520, 264] on span "Description Optional" at bounding box center [339, 254] width 543 height 23
click at [520, 295] on input "Description Optional Use this for additional information such as rotation timin…" at bounding box center [339, 315] width 543 height 41
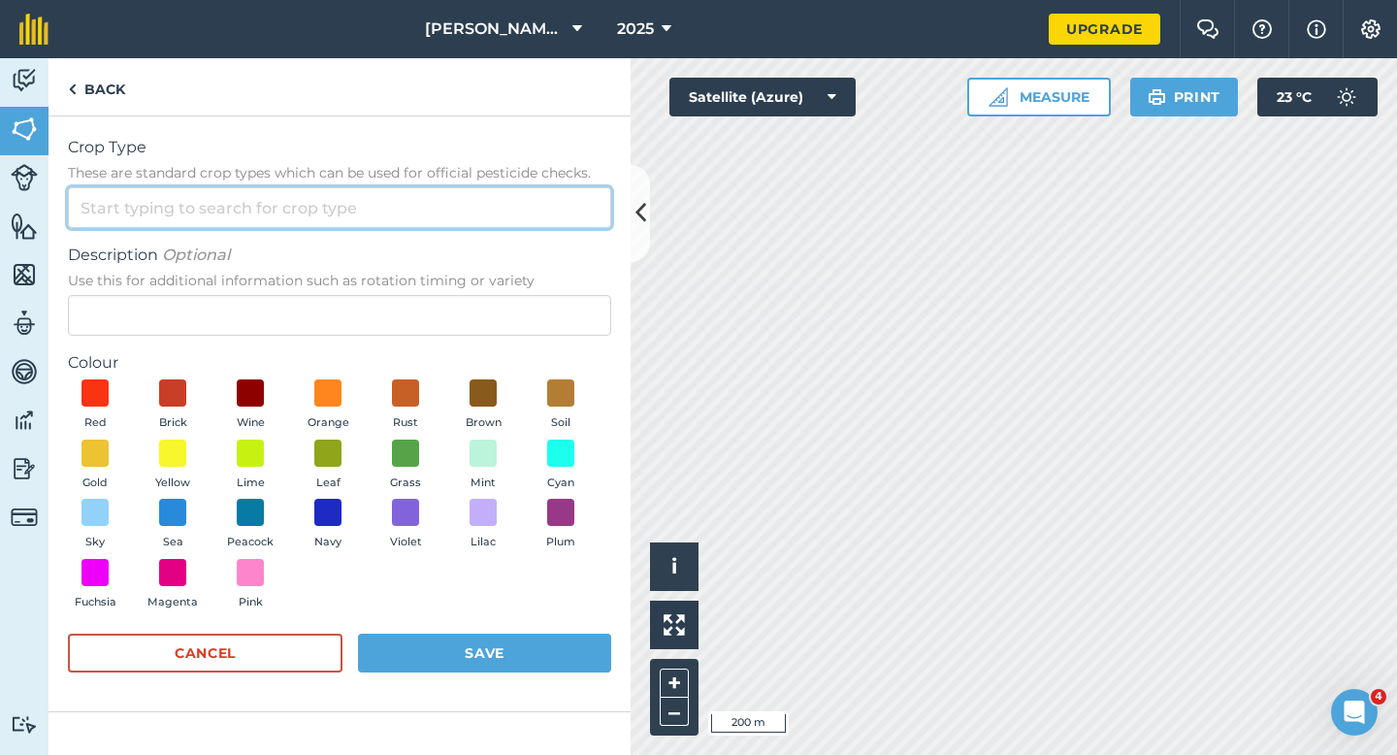
click at [520, 226] on input "Crop Type These are standard crop types which can be used for official pesticid…" at bounding box center [339, 207] width 543 height 41
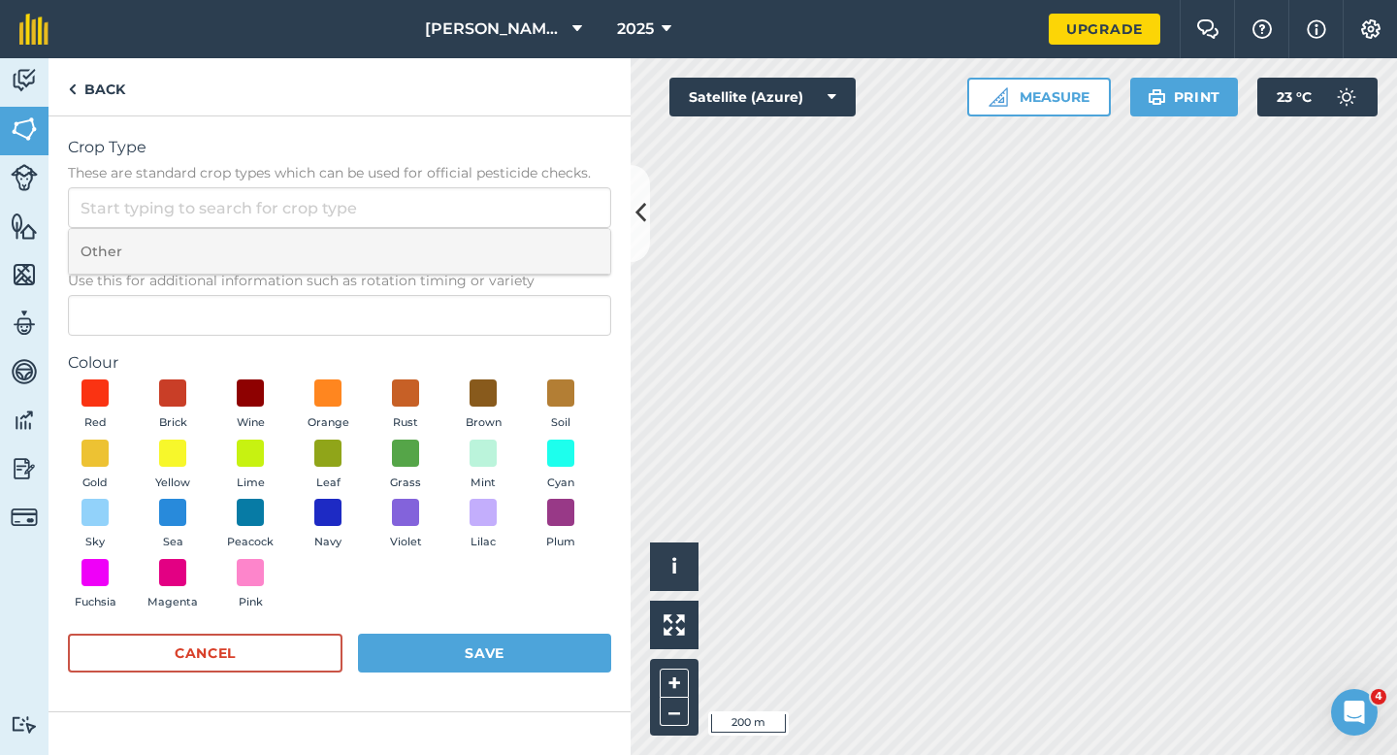
click at [520, 233] on li "Other" at bounding box center [339, 252] width 541 height 46
type input "Other"
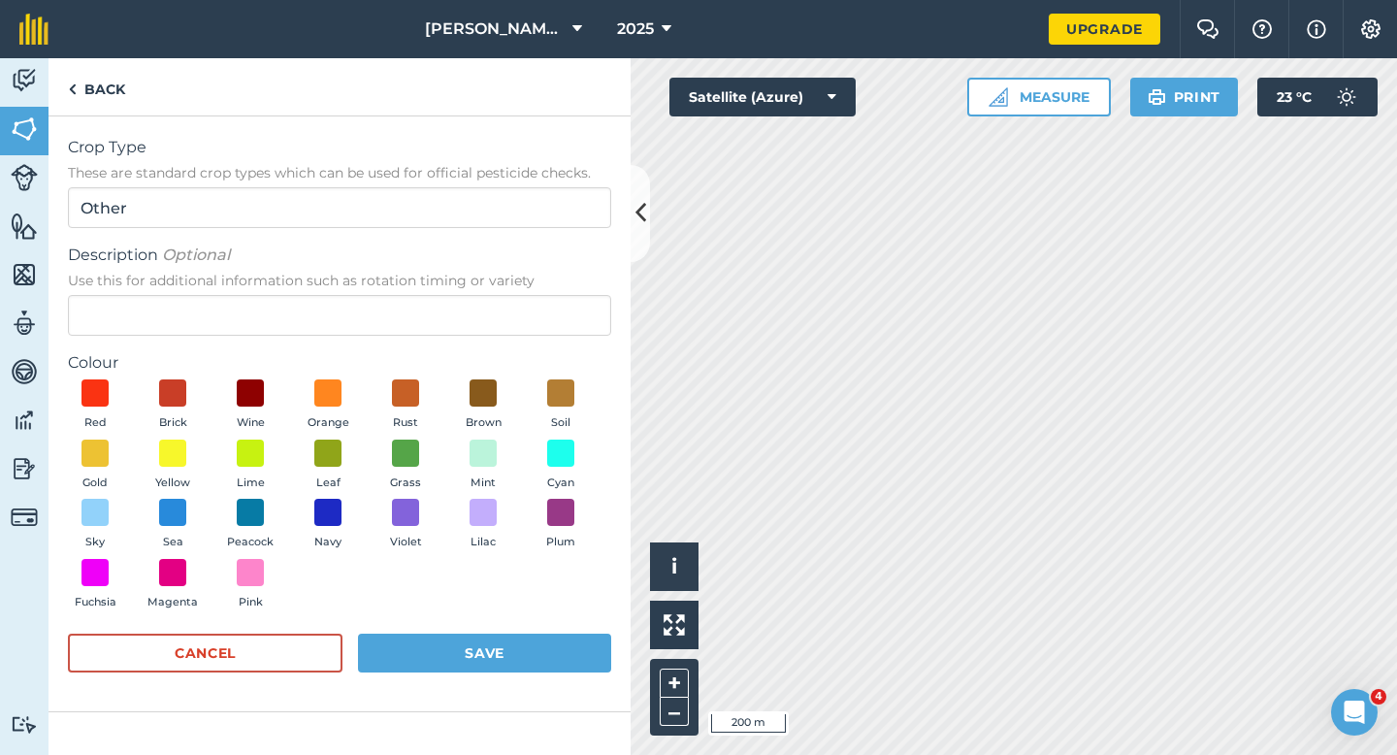
click at [520, 292] on div "Description Optional Use this for additional information such as rotation timin…" at bounding box center [339, 289] width 543 height 92
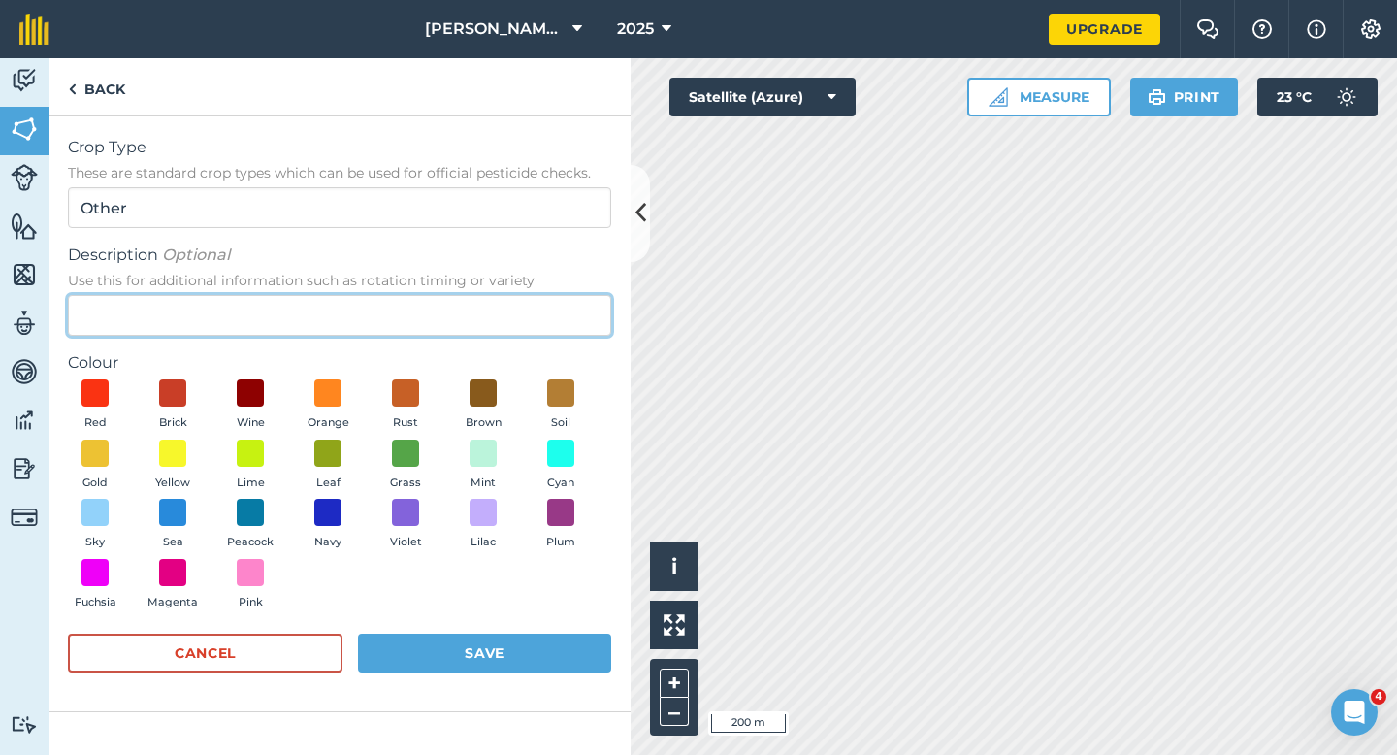
click at [510, 304] on input "Description Optional Use this for additional information such as rotation timin…" at bounding box center [339, 315] width 543 height 41
type input "Grass Seed"
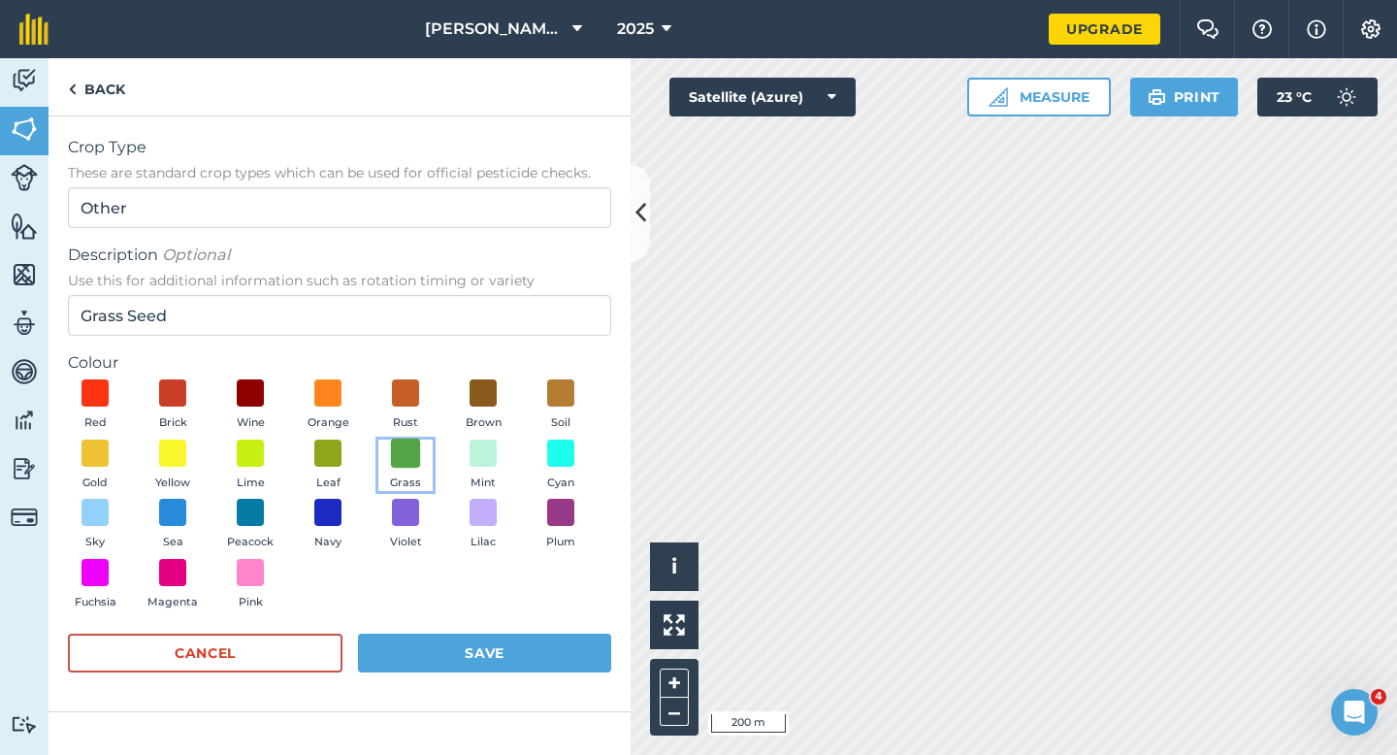
click at [409, 447] on span at bounding box center [406, 452] width 30 height 30
click at [496, 692] on div "Crop Type These are standard crop types which can be used for official pesticid…" at bounding box center [339, 414] width 582 height 596
click at [501, 658] on button "Save" at bounding box center [484, 652] width 253 height 39
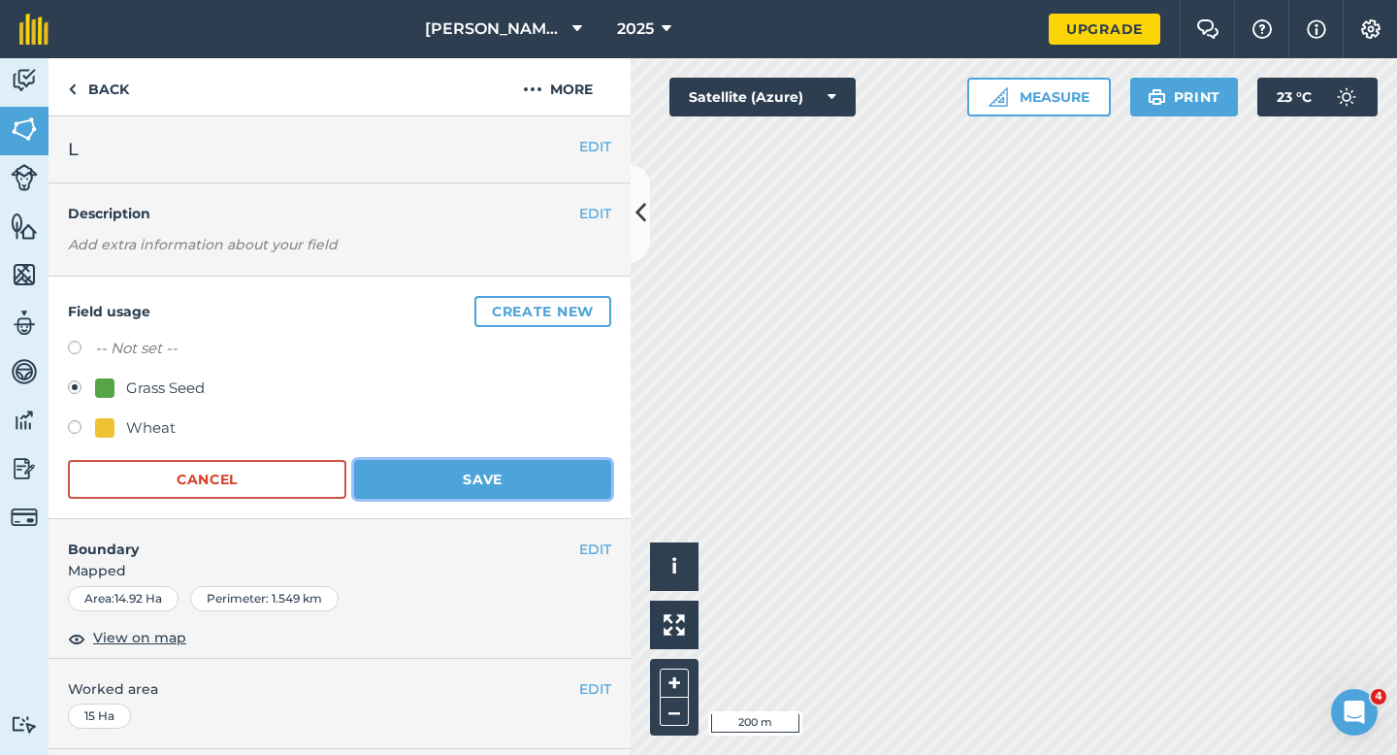
click at [492, 489] on button "Save" at bounding box center [482, 479] width 257 height 39
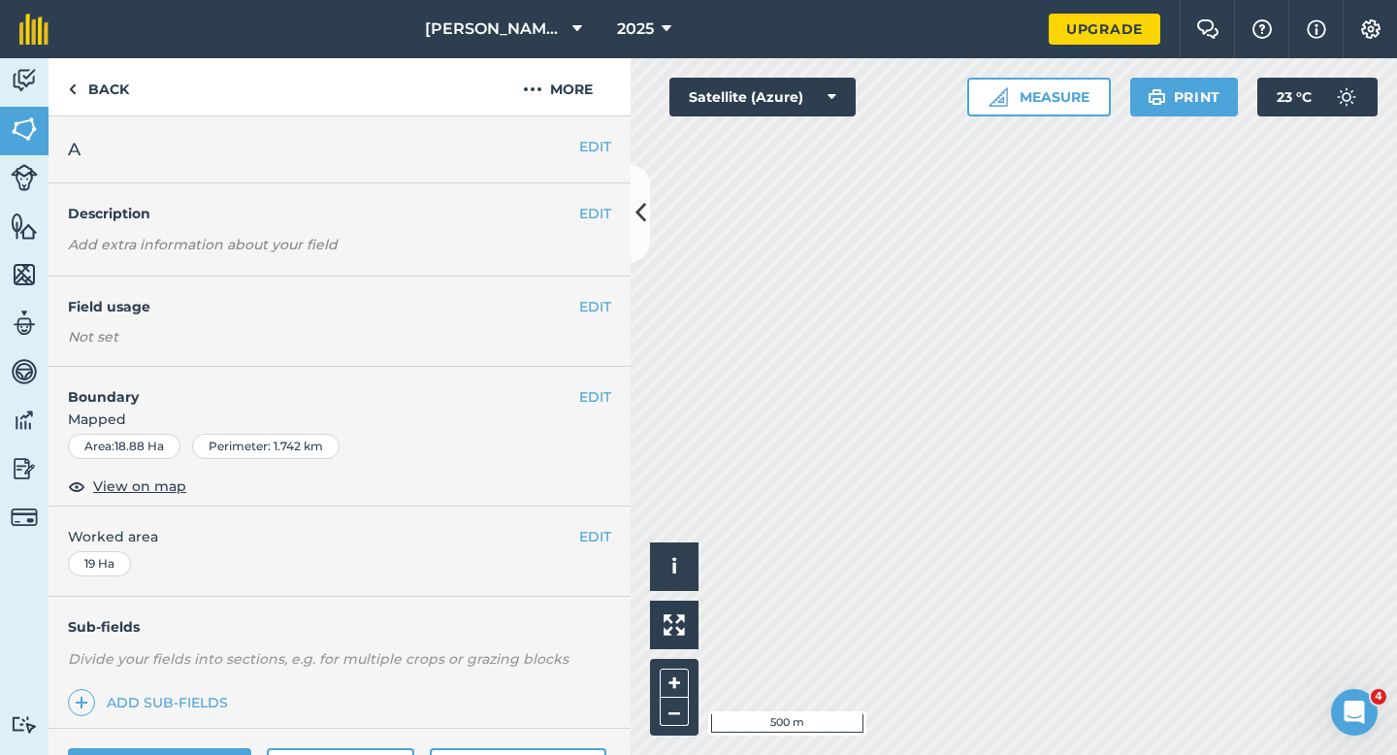
click at [598, 318] on div "EDIT Field usage Not set" at bounding box center [339, 321] width 582 height 90
click at [596, 300] on button "EDIT" at bounding box center [595, 306] width 32 height 21
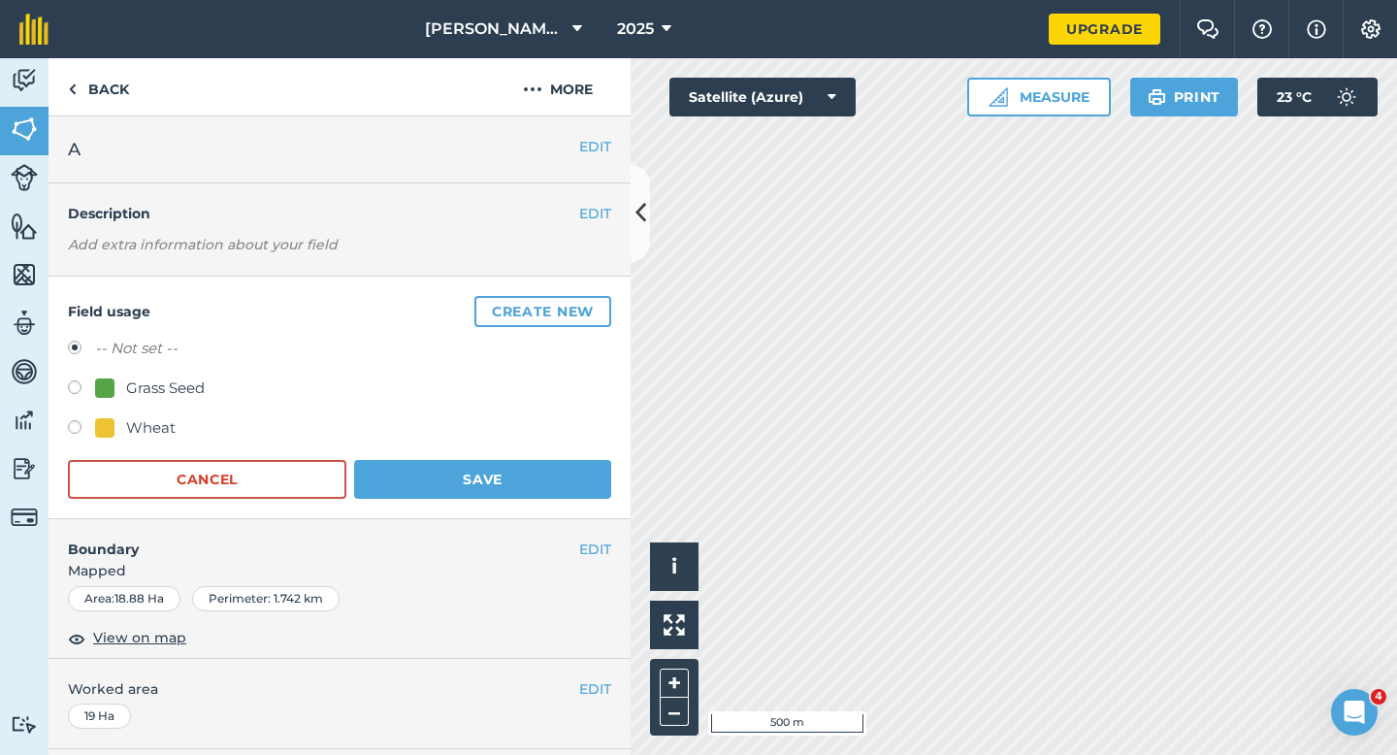
click at [114, 389] on div "Grass Seed" at bounding box center [150, 387] width 110 height 23
radio input "true"
radio input "false"
click at [487, 485] on button "Save" at bounding box center [482, 479] width 257 height 39
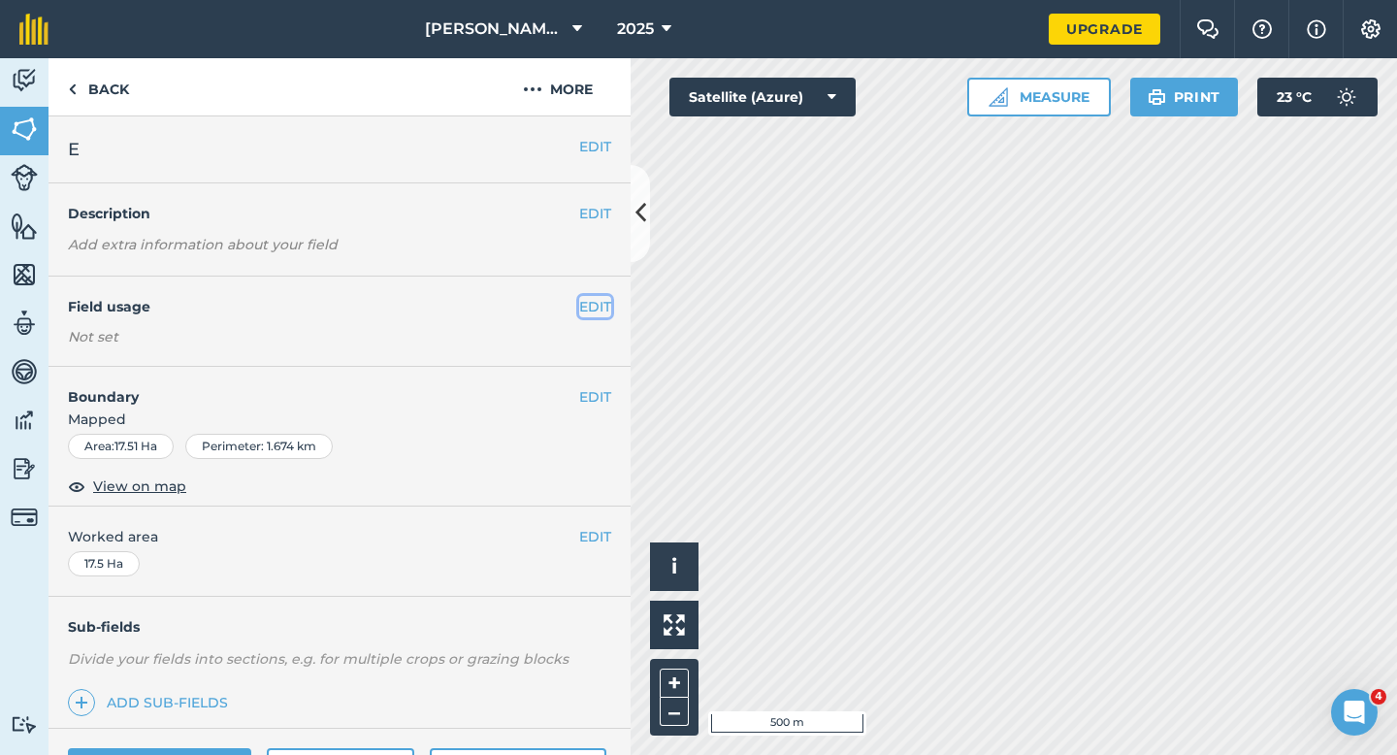
click at [606, 310] on button "EDIT" at bounding box center [595, 306] width 32 height 21
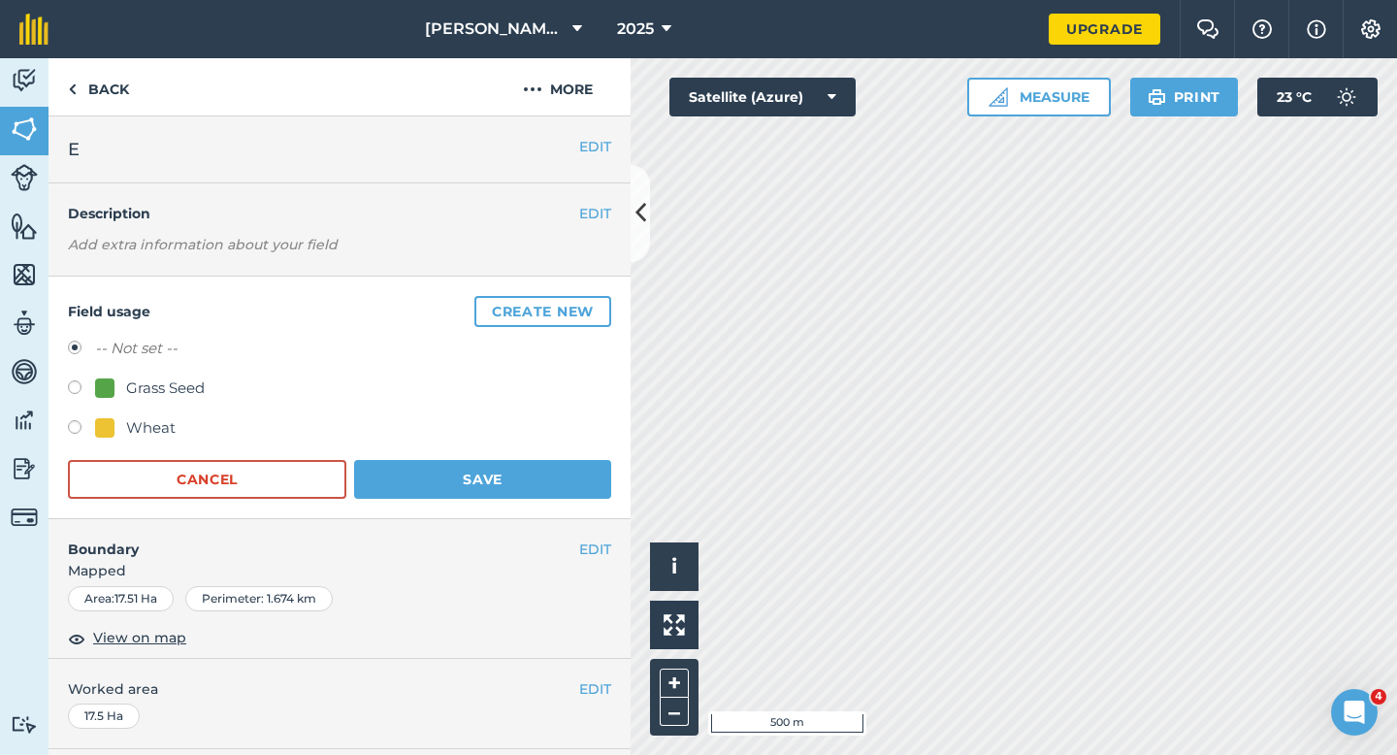
click at [157, 355] on label "-- Not set --" at bounding box center [136, 348] width 82 height 23
click at [162, 390] on div "Grass Seed" at bounding box center [165, 387] width 79 height 23
radio input "true"
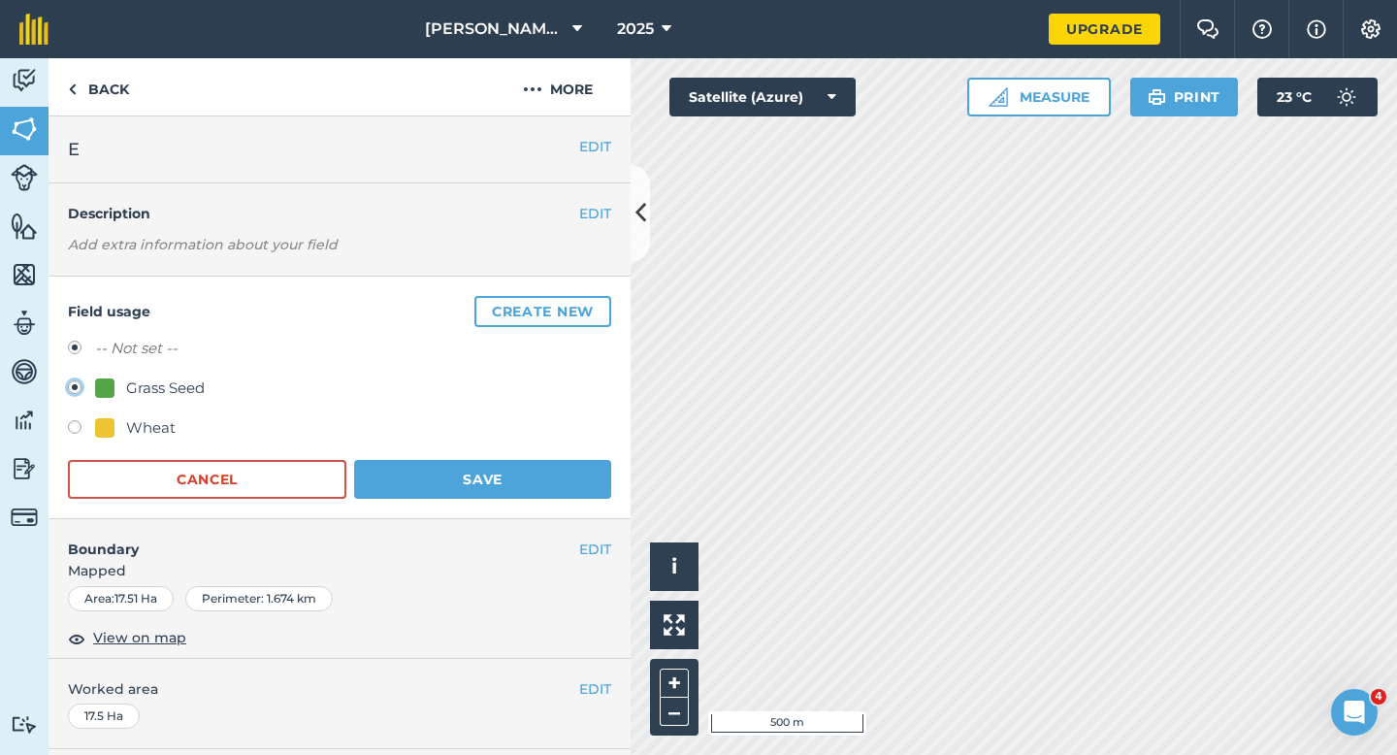
radio input "false"
click at [434, 465] on button "Save" at bounding box center [482, 479] width 257 height 39
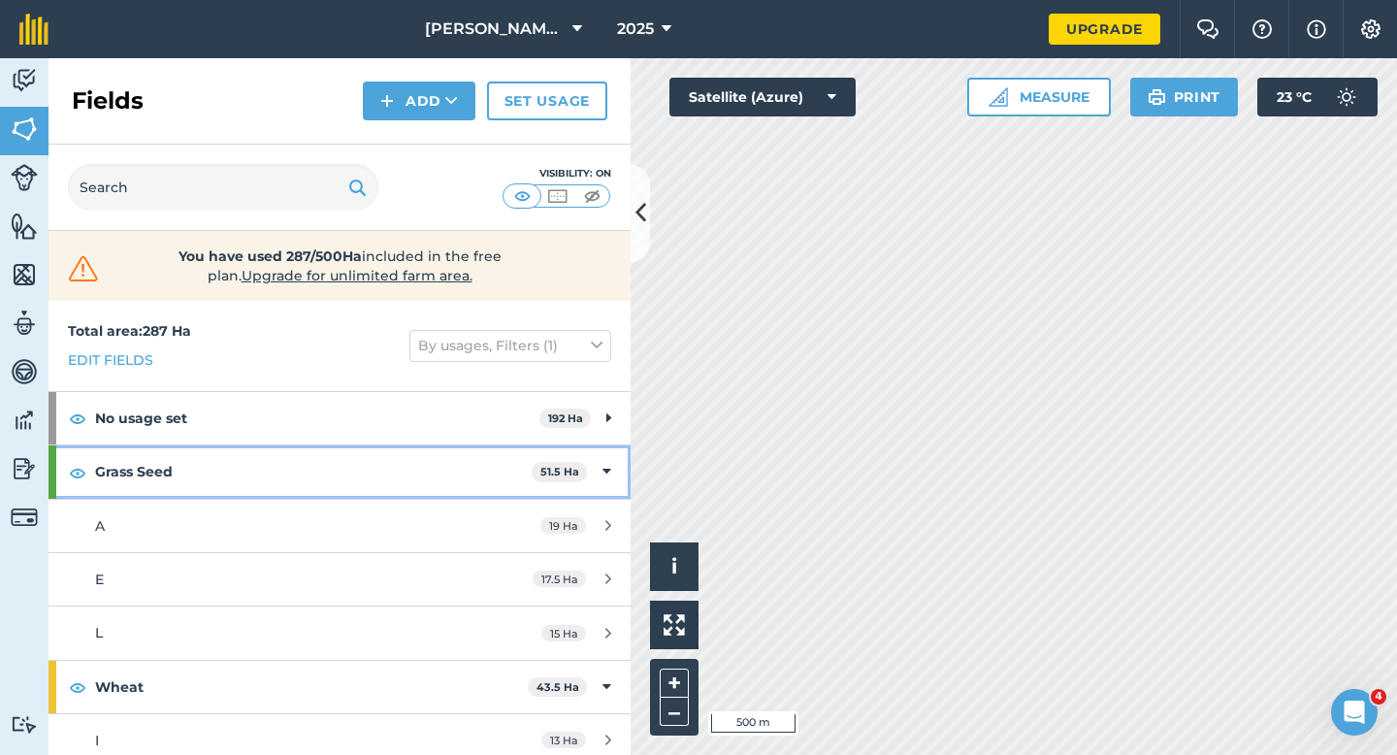
click at [621, 480] on div "Grass Seed 51.5 Ha" at bounding box center [339, 471] width 582 height 52
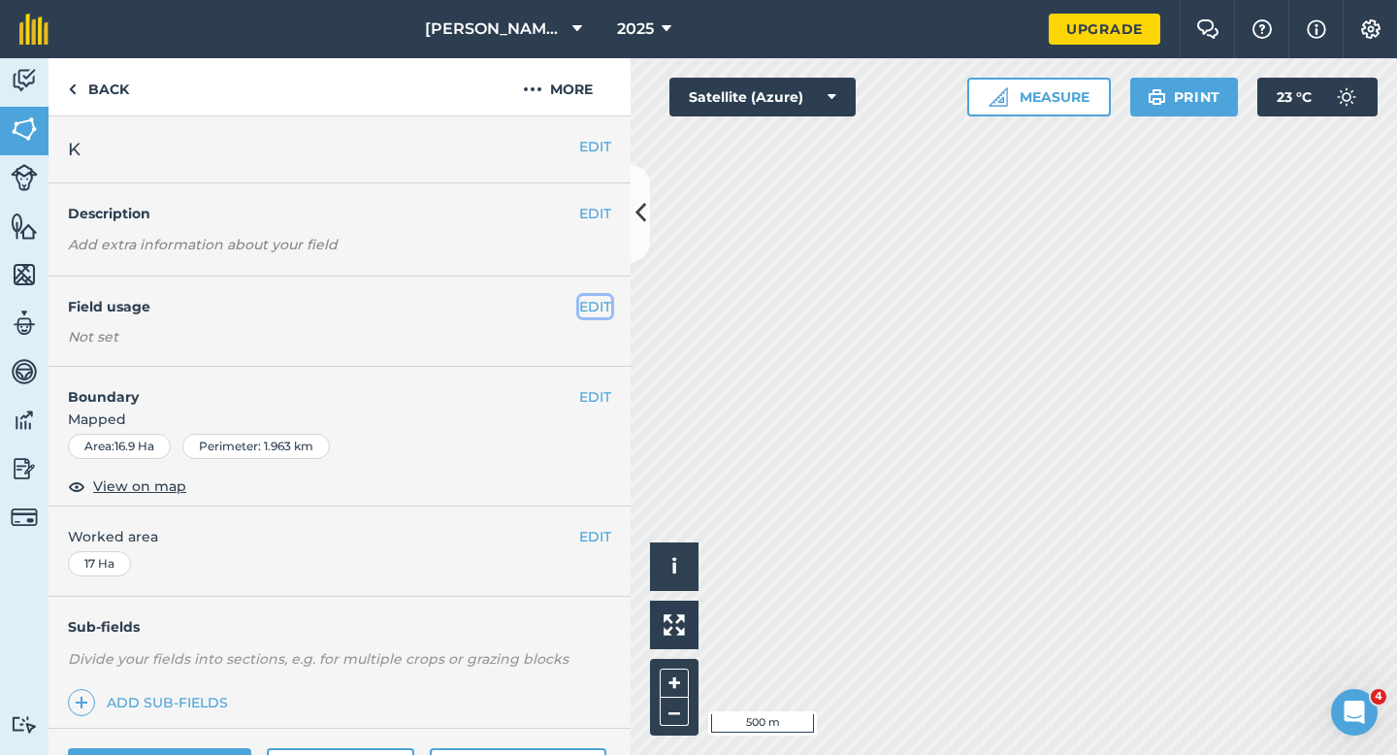
click at [594, 314] on button "EDIT" at bounding box center [595, 306] width 32 height 21
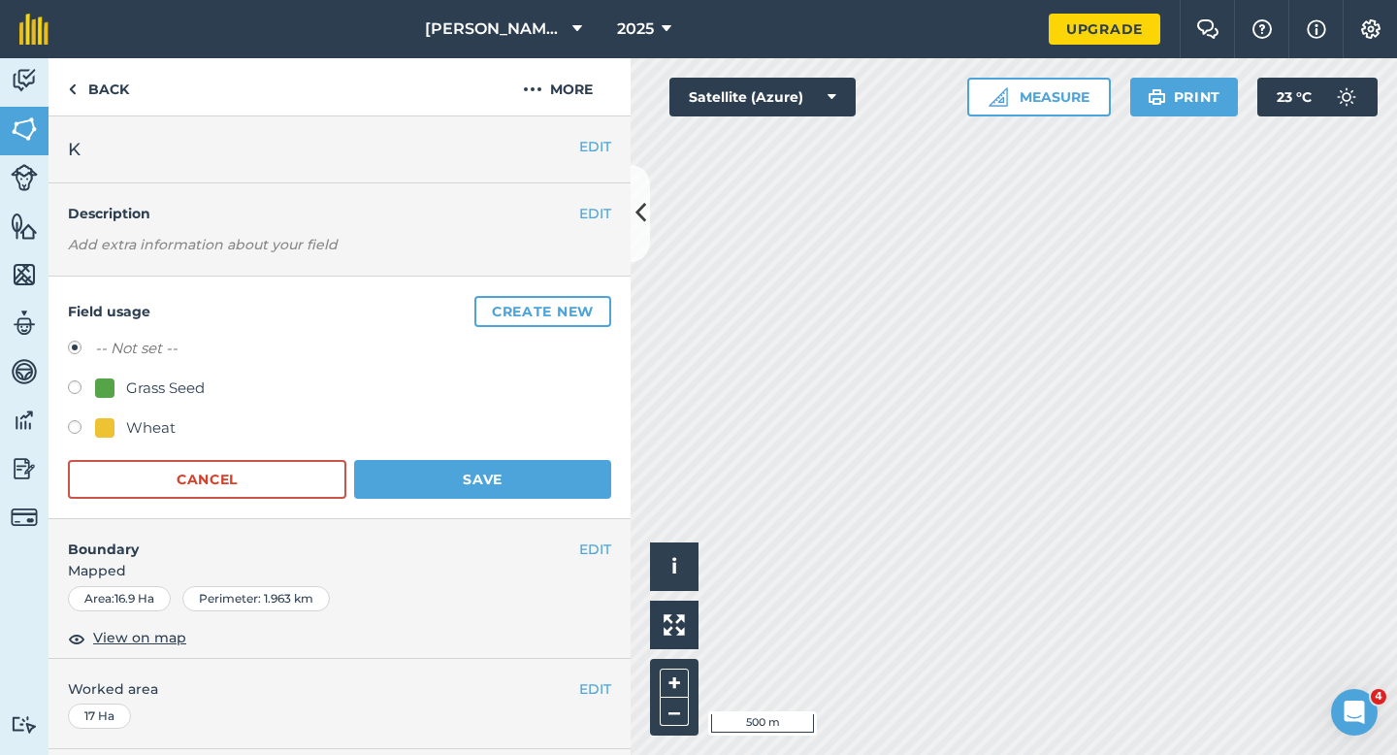
click at [151, 398] on div "Grass Seed" at bounding box center [165, 387] width 79 height 23
radio input "true"
radio input "false"
click at [438, 462] on button "Save" at bounding box center [482, 479] width 257 height 39
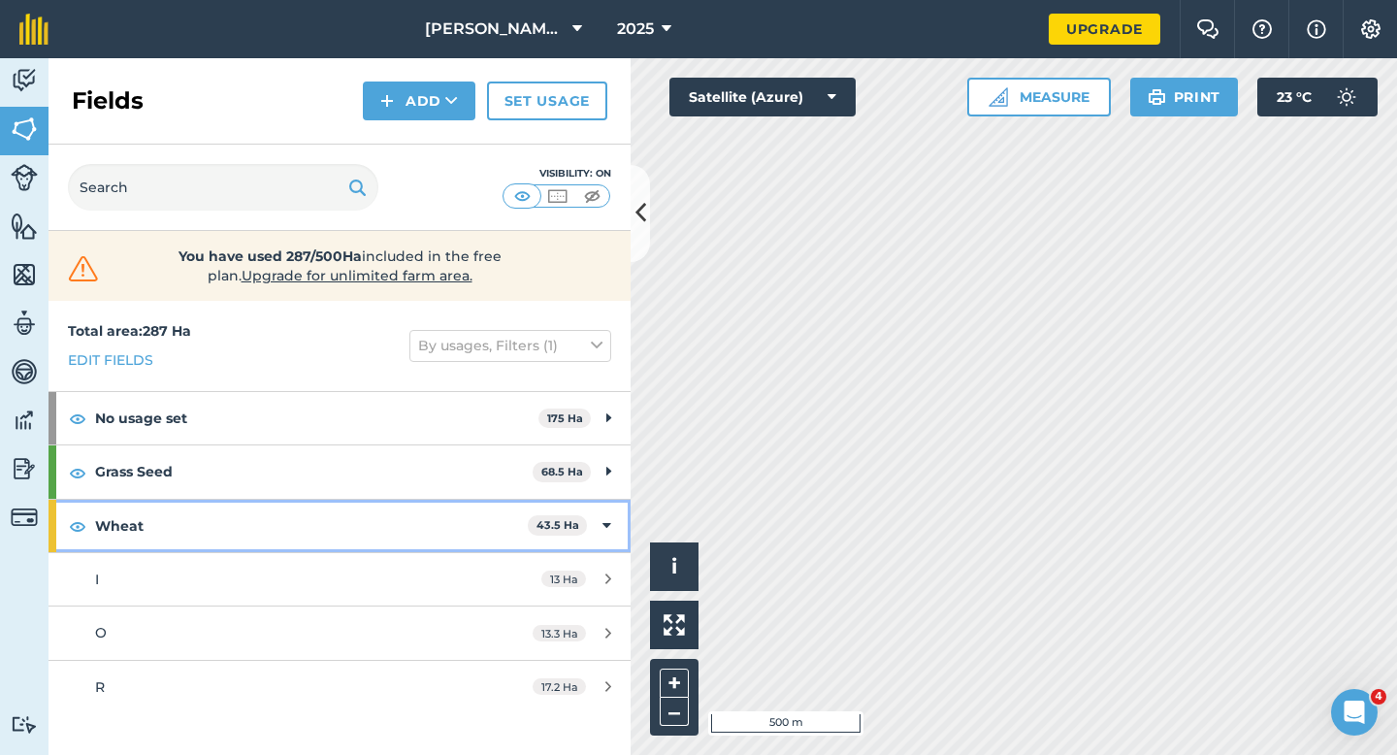
click at [593, 515] on div "Wheat 43.5 Ha" at bounding box center [339, 526] width 582 height 52
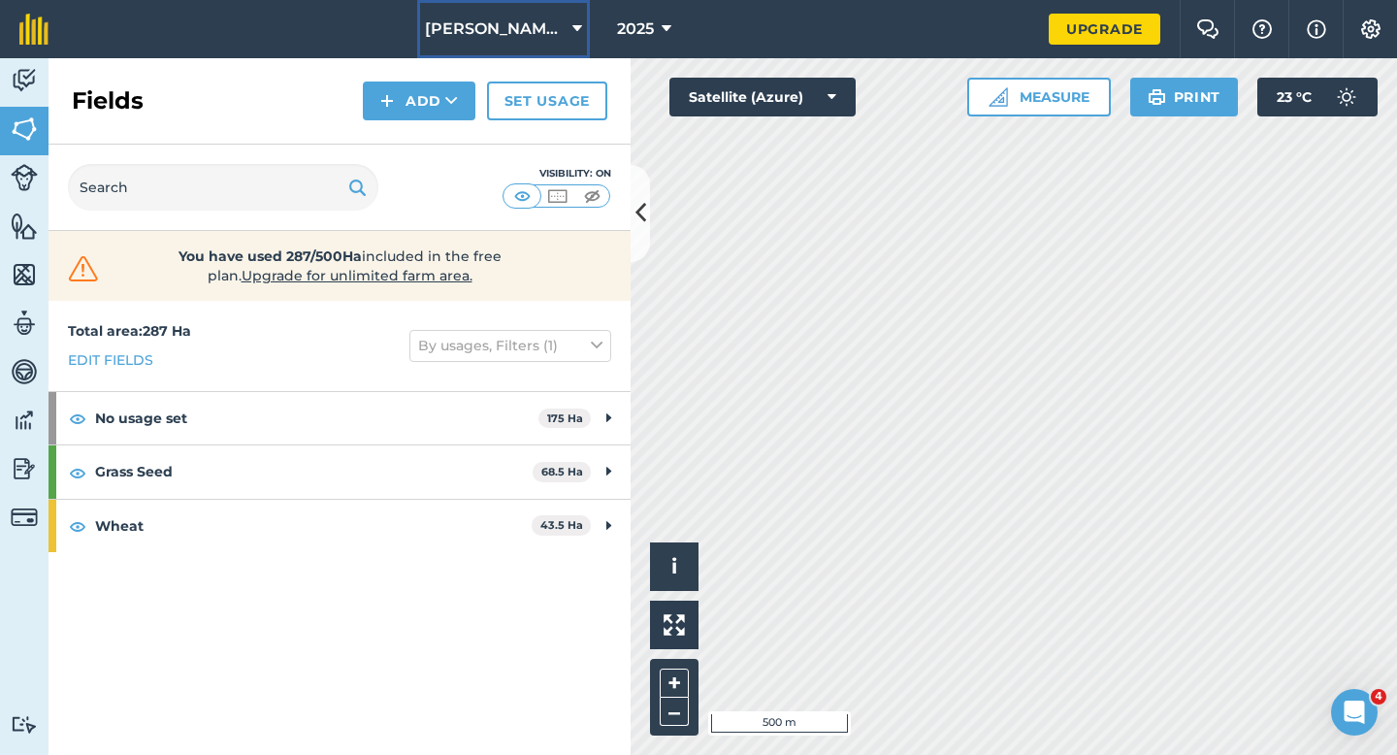
click at [469, 20] on span "[PERSON_NAME] Farming LTD" at bounding box center [495, 28] width 140 height 23
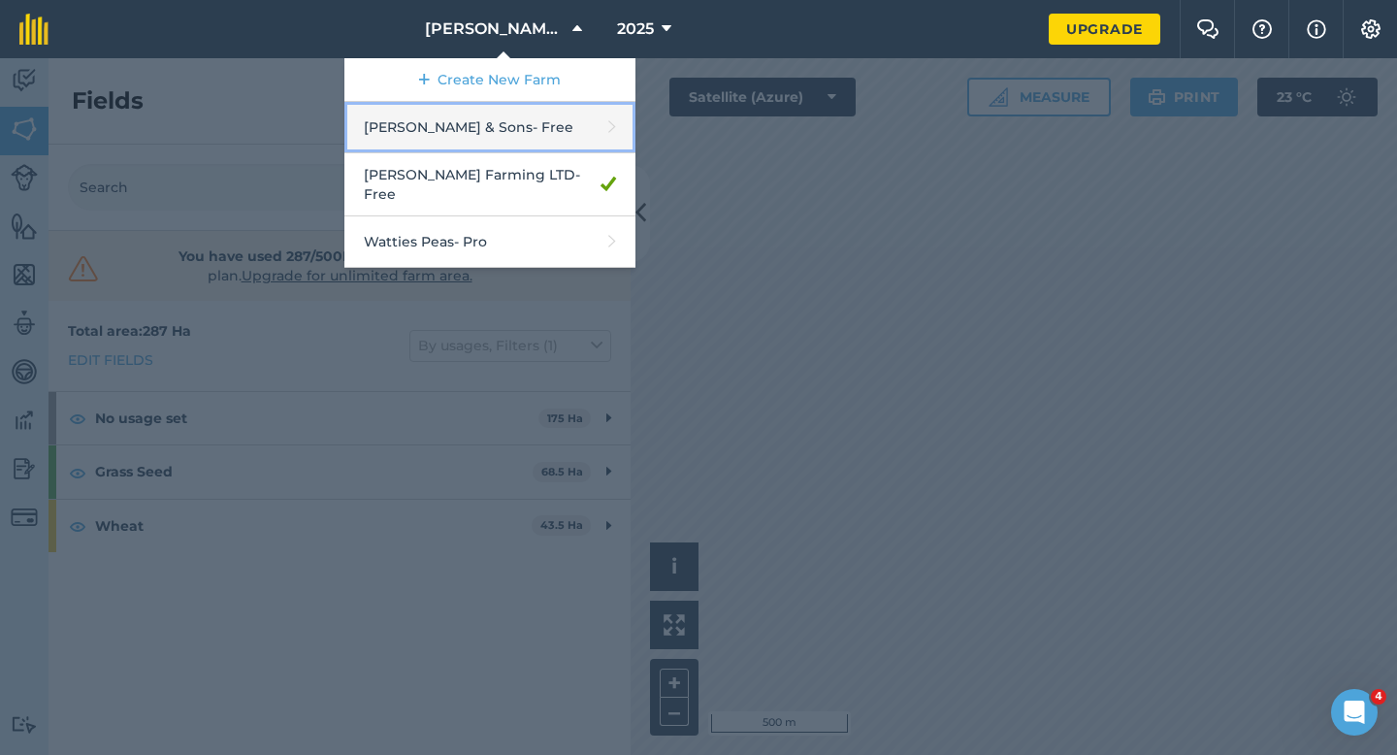
click at [487, 125] on link "[PERSON_NAME] & Sons - Free" at bounding box center [489, 127] width 291 height 51
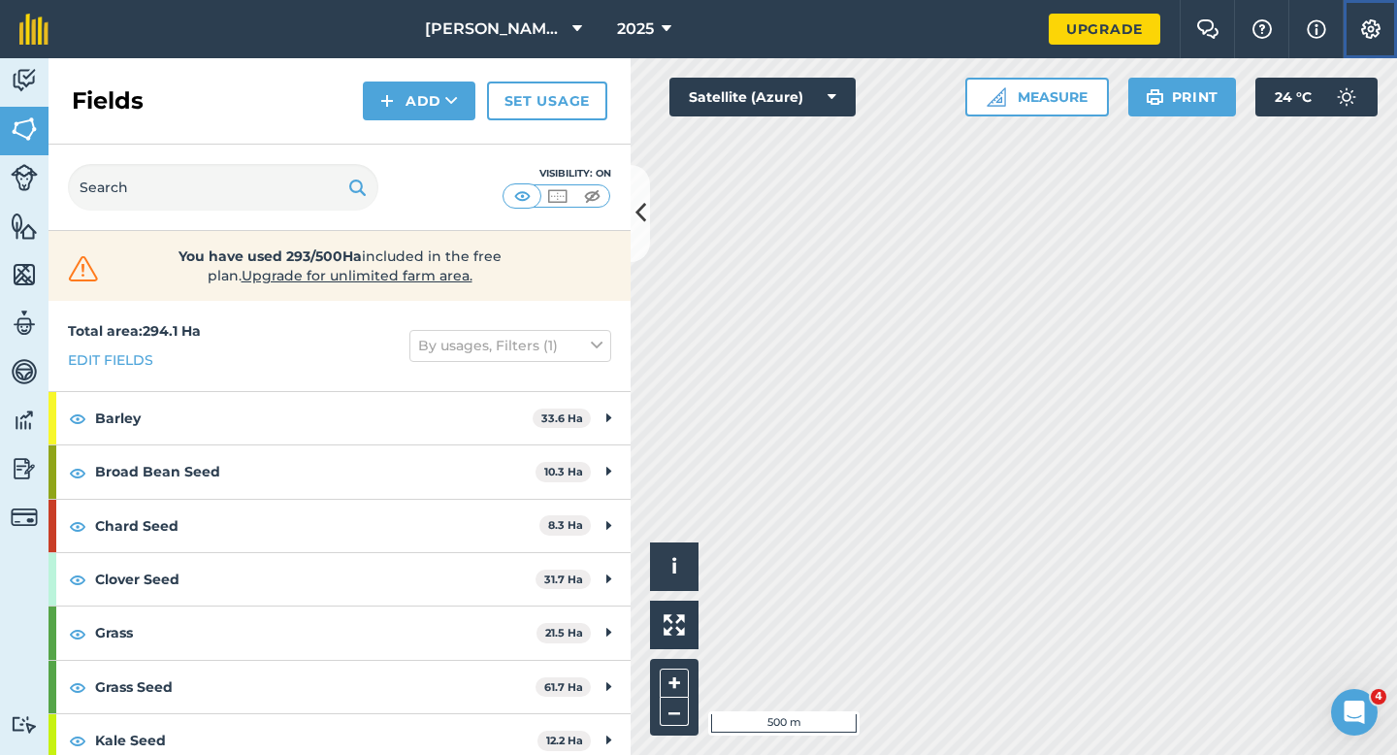
click at [1387, 33] on button "Settings" at bounding box center [1369, 29] width 54 height 58
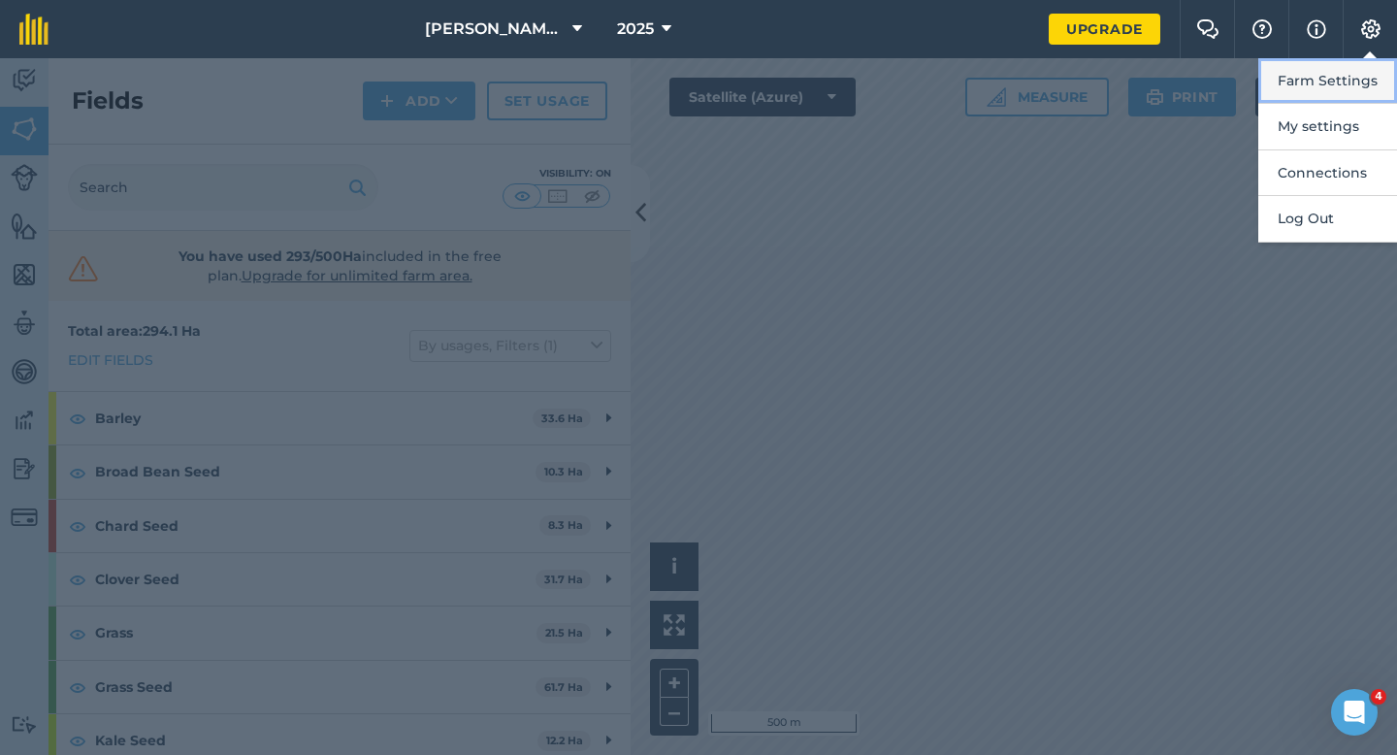
click at [1367, 74] on button "Farm Settings" at bounding box center [1327, 81] width 139 height 46
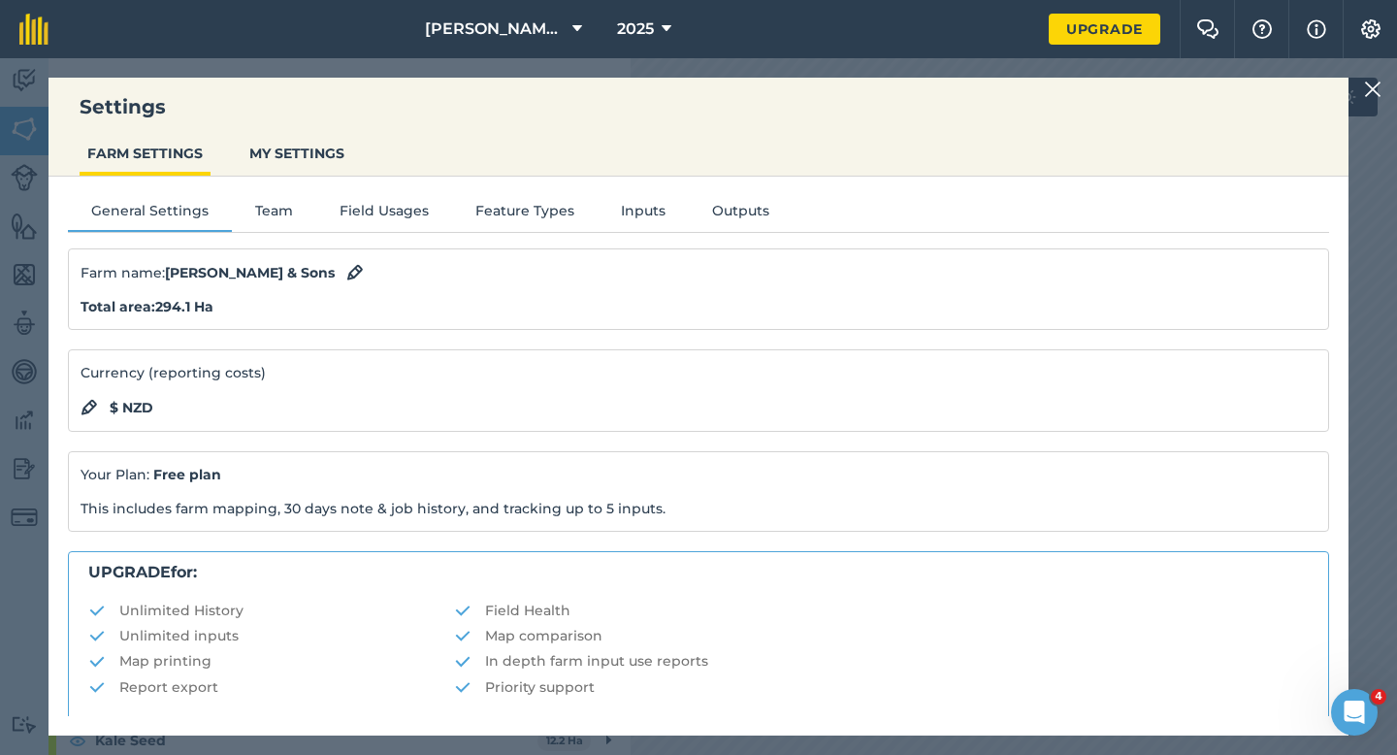
scroll to position [372, 0]
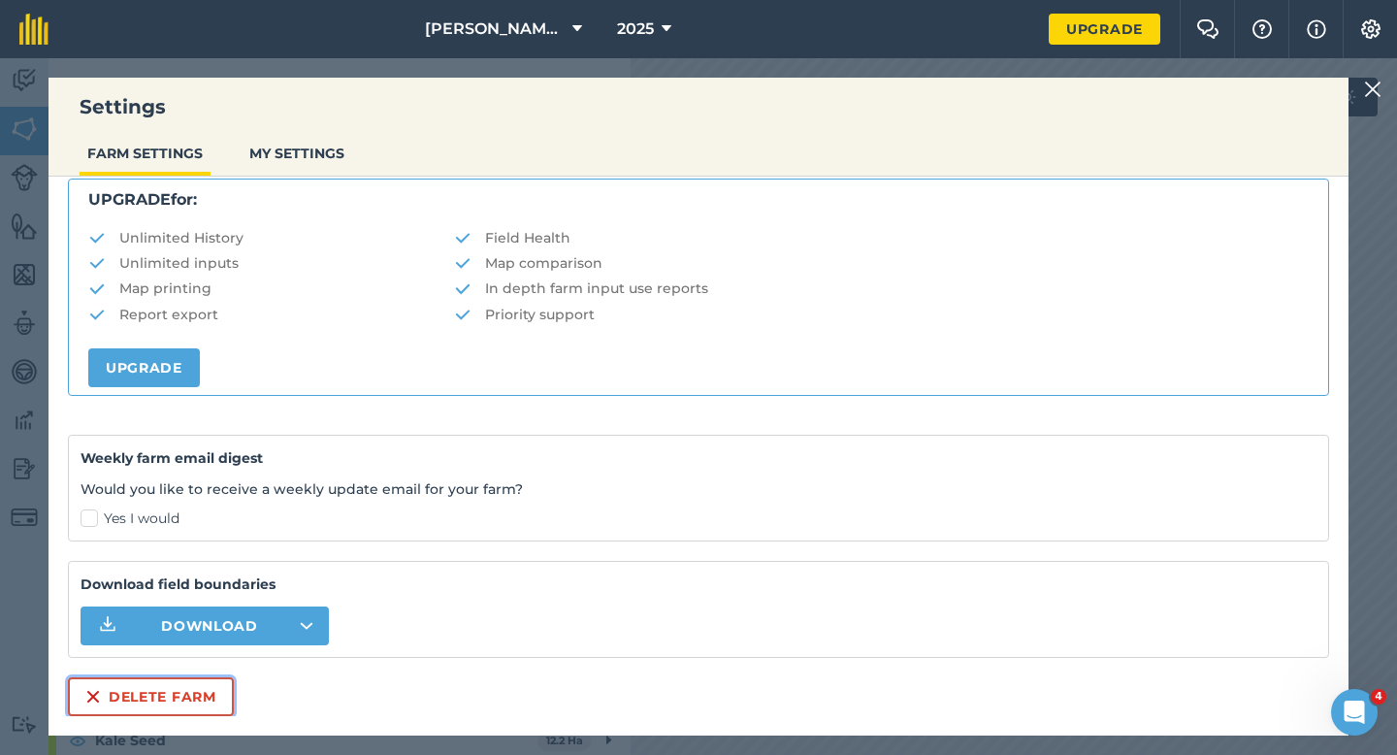
click at [178, 687] on button "Delete farm" at bounding box center [151, 696] width 166 height 39
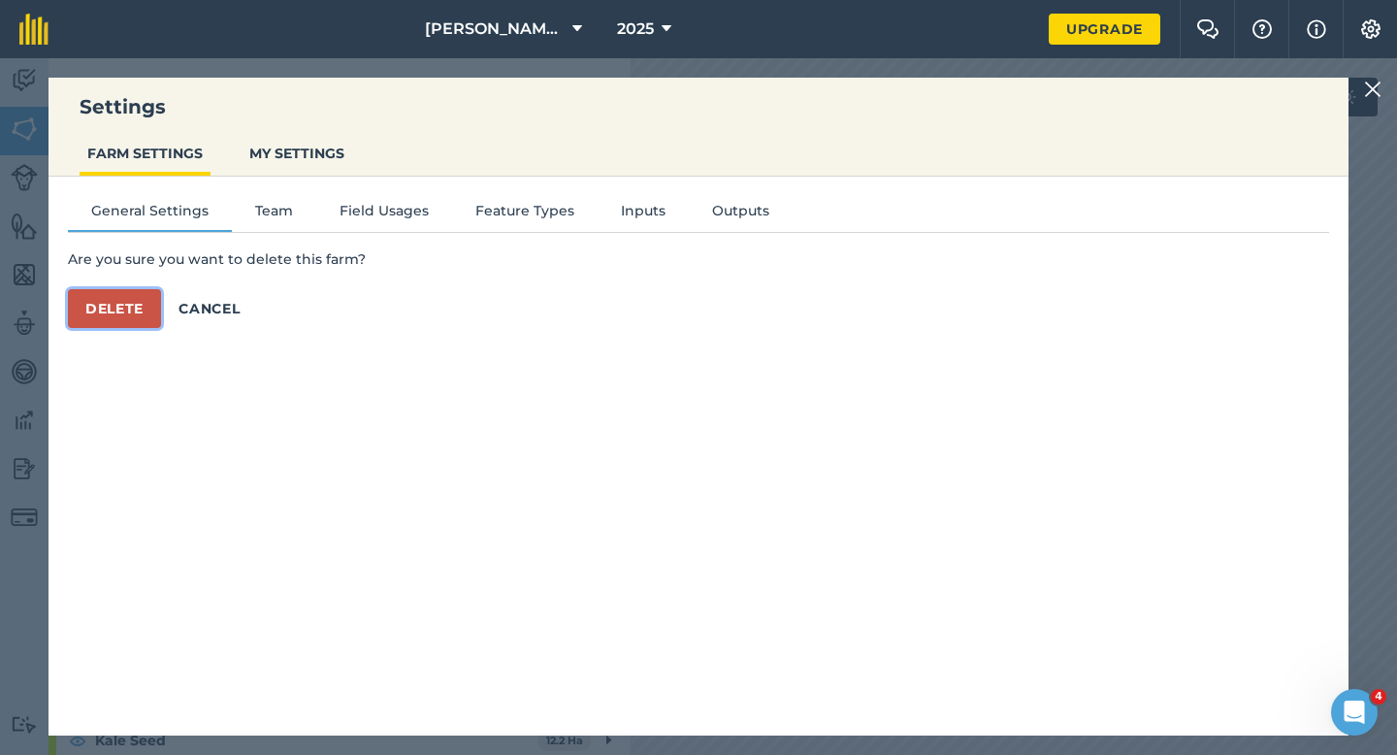
click at [126, 323] on button "Delete" at bounding box center [114, 308] width 93 height 39
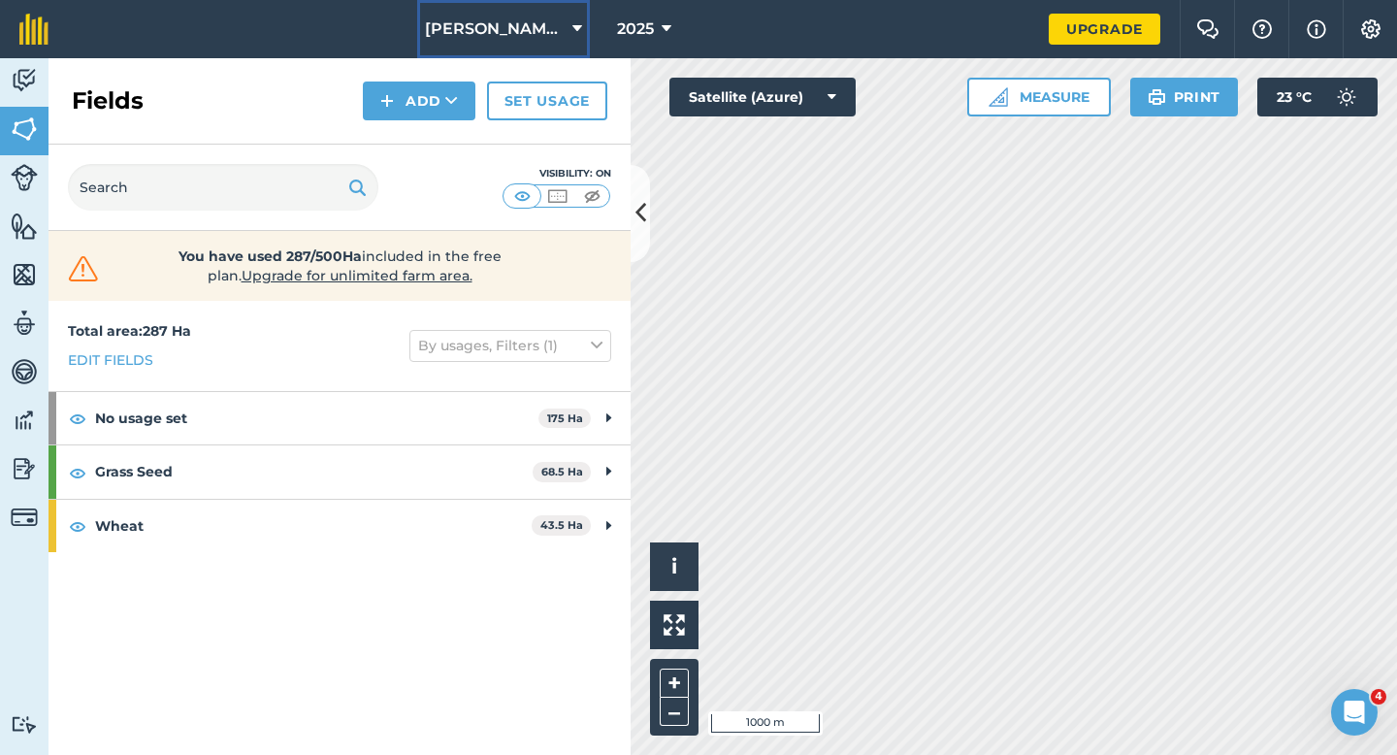
click at [449, 0] on button "[PERSON_NAME] Farming LTD" at bounding box center [503, 29] width 173 height 58
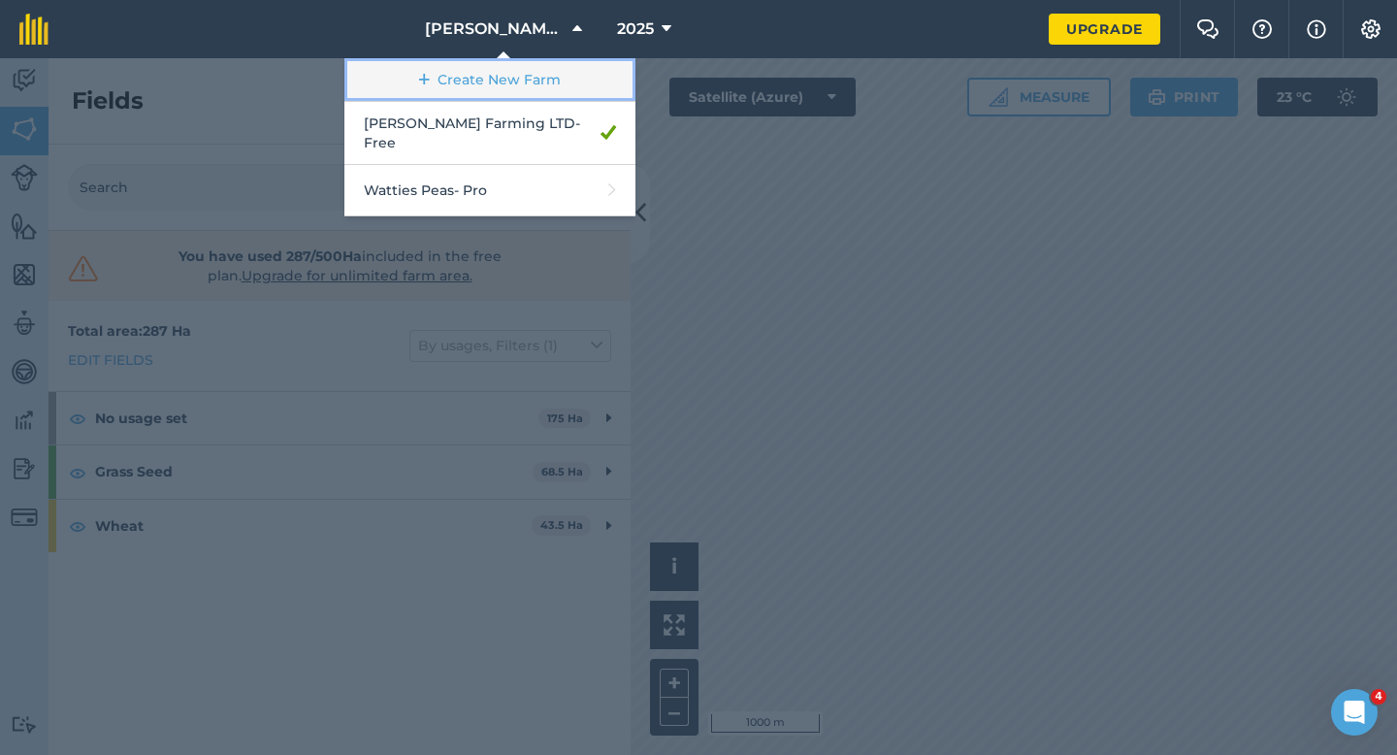
click at [465, 98] on link "Create New Farm" at bounding box center [489, 80] width 291 height 44
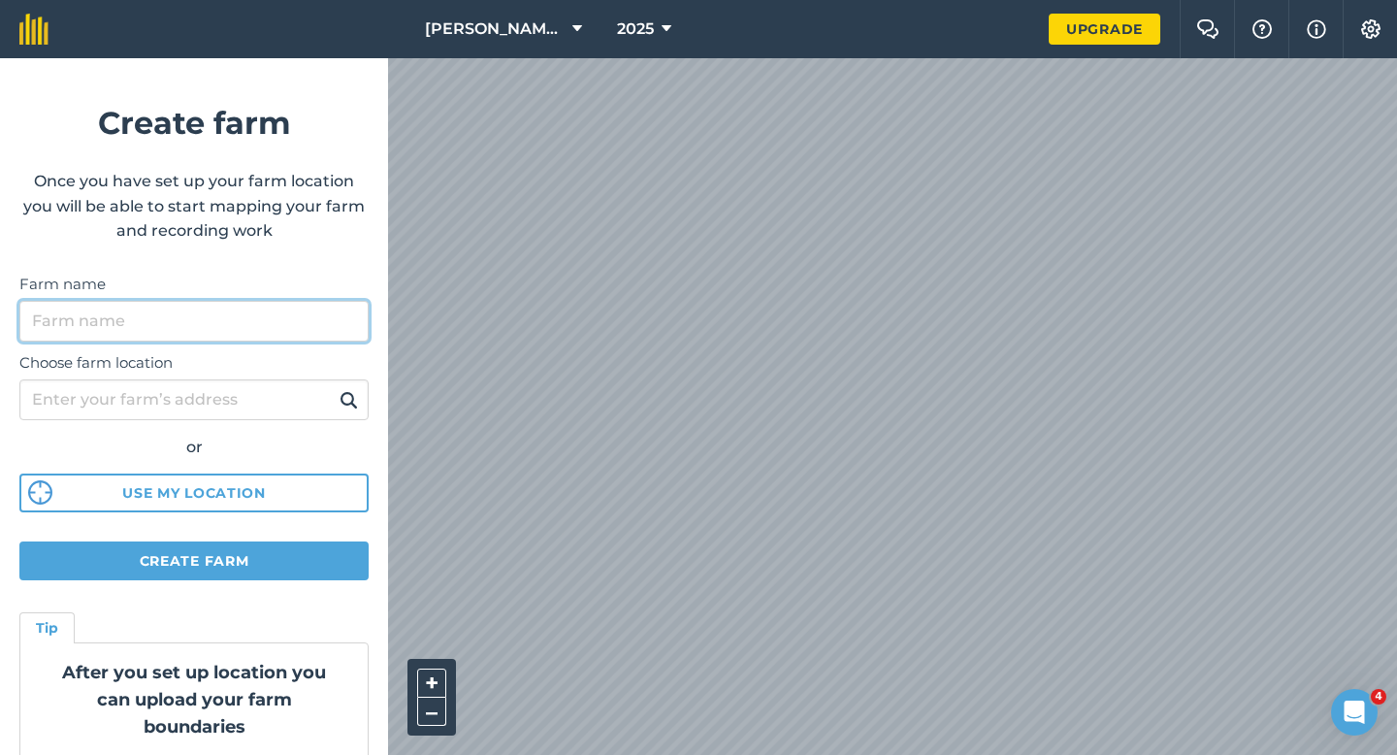
click at [283, 323] on input "Farm name" at bounding box center [193, 321] width 349 height 41
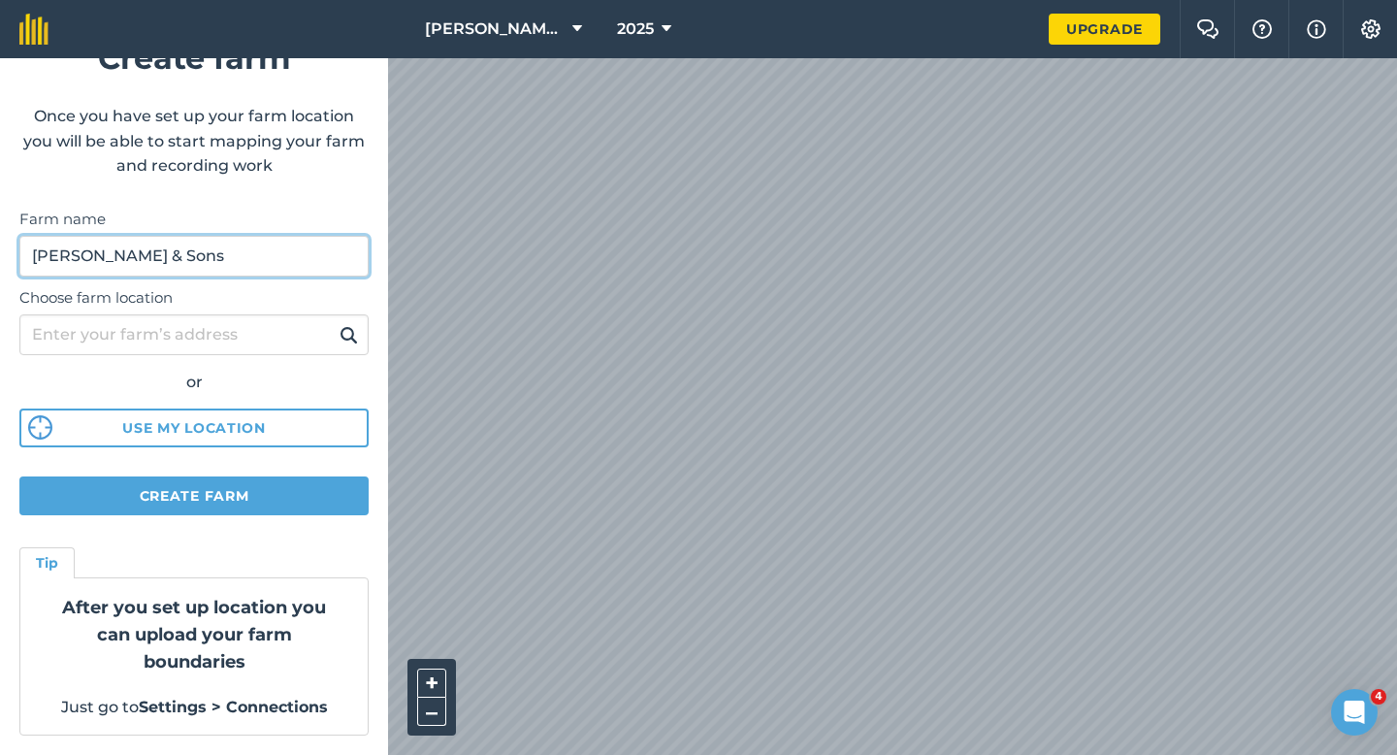
type input "[PERSON_NAME] & Sons"
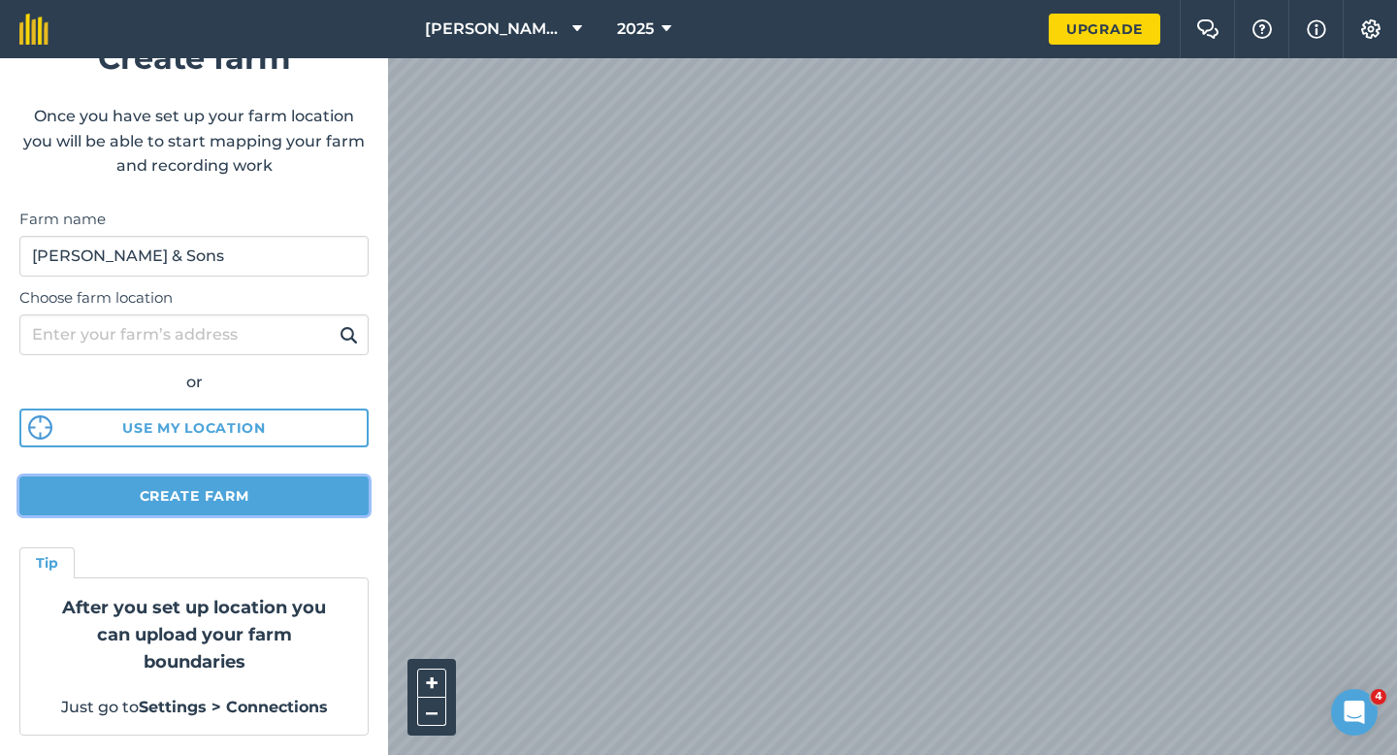
click at [289, 490] on button "Create farm" at bounding box center [193, 495] width 349 height 39
click at [175, 488] on button "Create farm" at bounding box center [193, 495] width 349 height 39
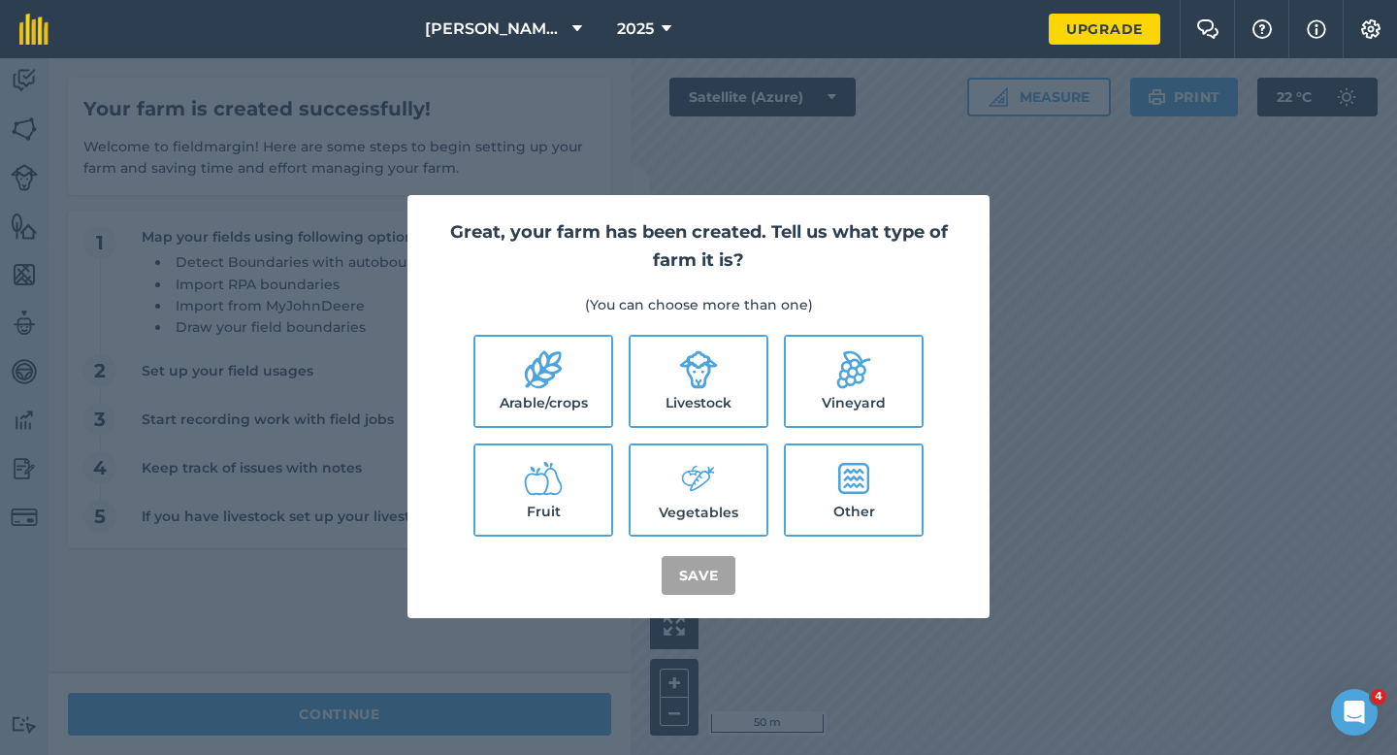
click at [551, 361] on icon at bounding box center [543, 369] width 39 height 39
checkbox input "true"
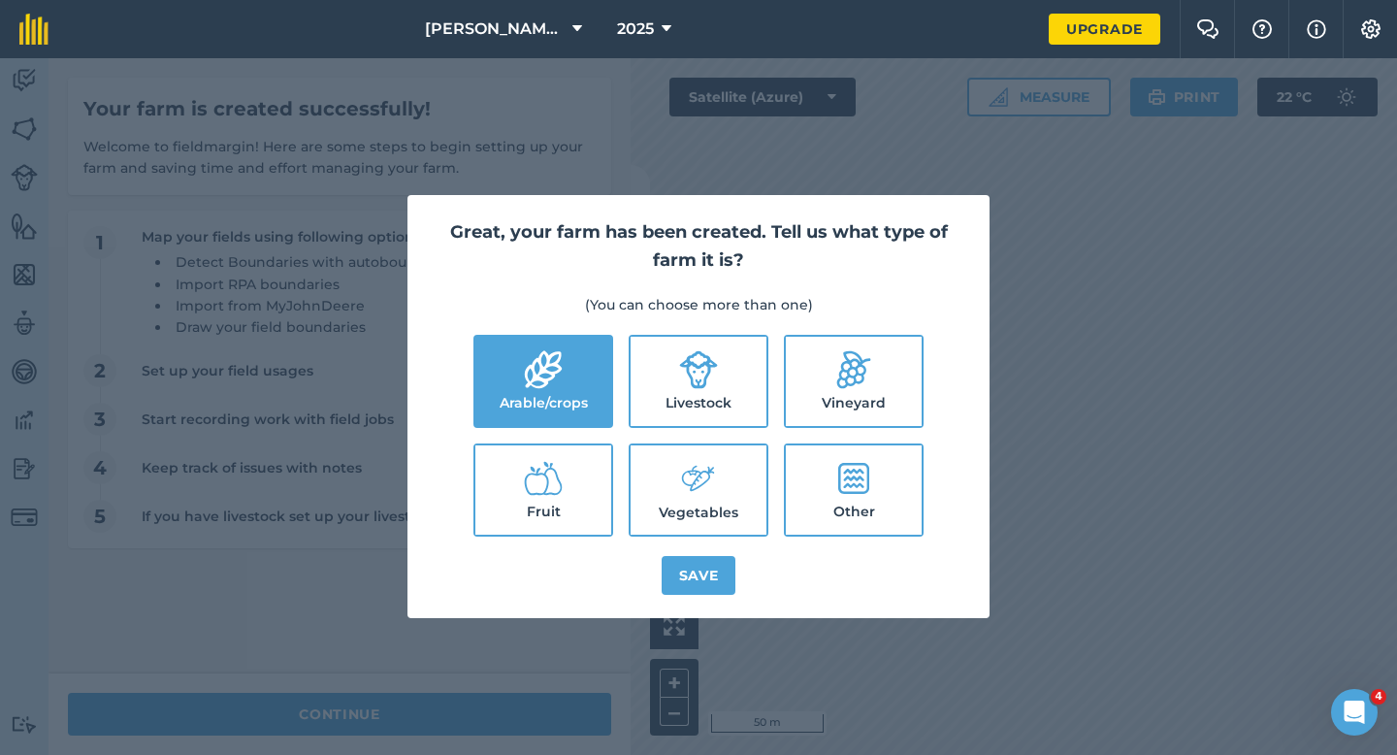
click at [663, 374] on label "Livestock" at bounding box center [698, 381] width 136 height 89
checkbox input "true"
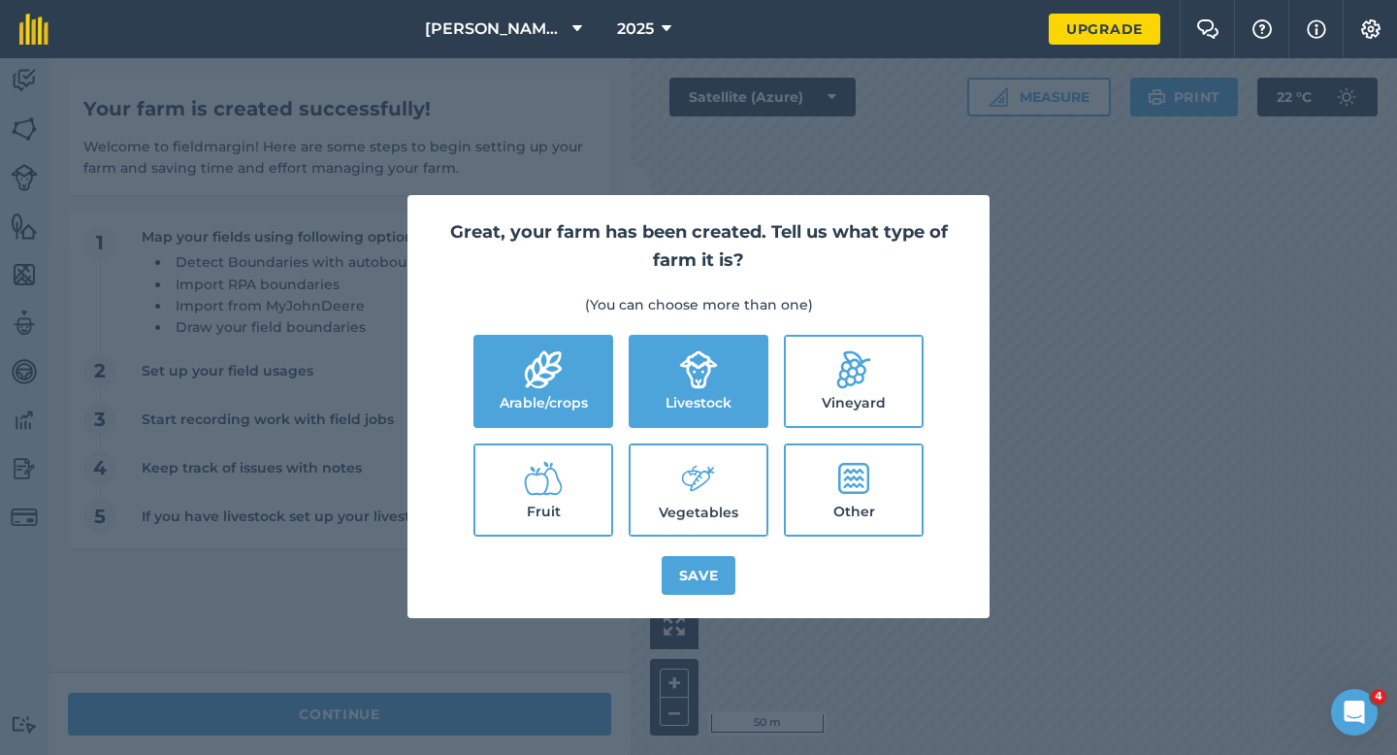
click at [674, 473] on label "Vegetables" at bounding box center [698, 489] width 136 height 89
checkbox input "true"
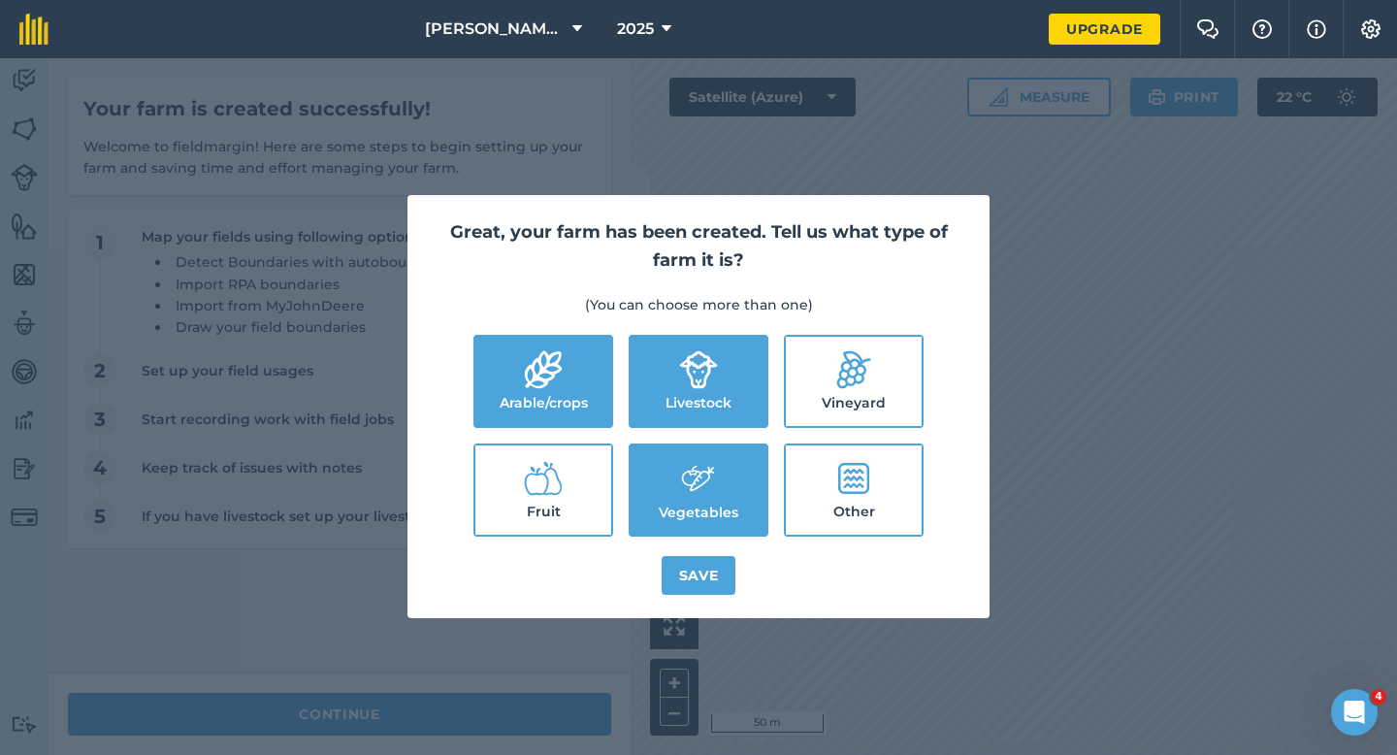
click at [697, 542] on div "Great, your farm has been created. Tell us what type of farm it is? (You can ch…" at bounding box center [698, 406] width 582 height 423
click at [698, 573] on button "Save" at bounding box center [699, 575] width 75 height 39
click at [533, 721] on div "Great, your farm has been created. Tell us what type of farm it is? (You can ch…" at bounding box center [698, 406] width 1397 height 696
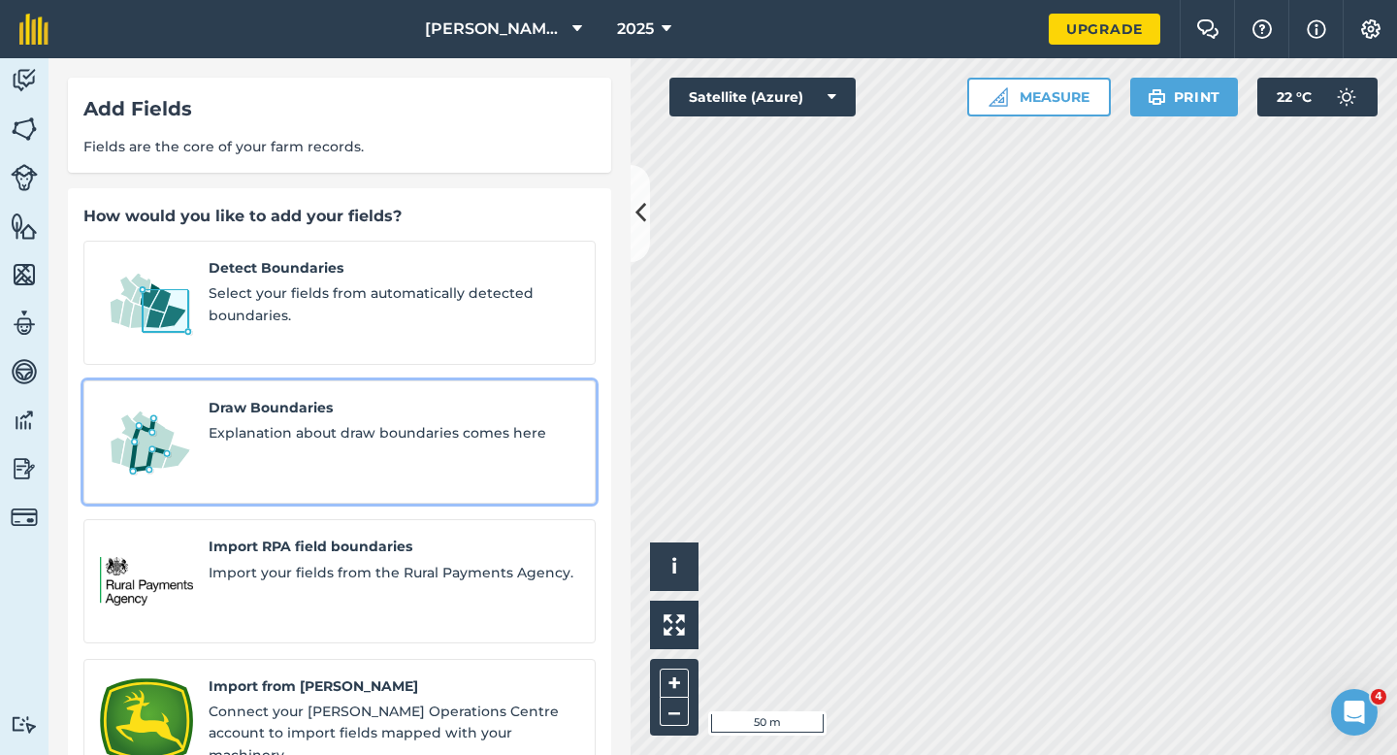
click at [268, 422] on span "Explanation about draw boundaries comes here" at bounding box center [394, 432] width 371 height 21
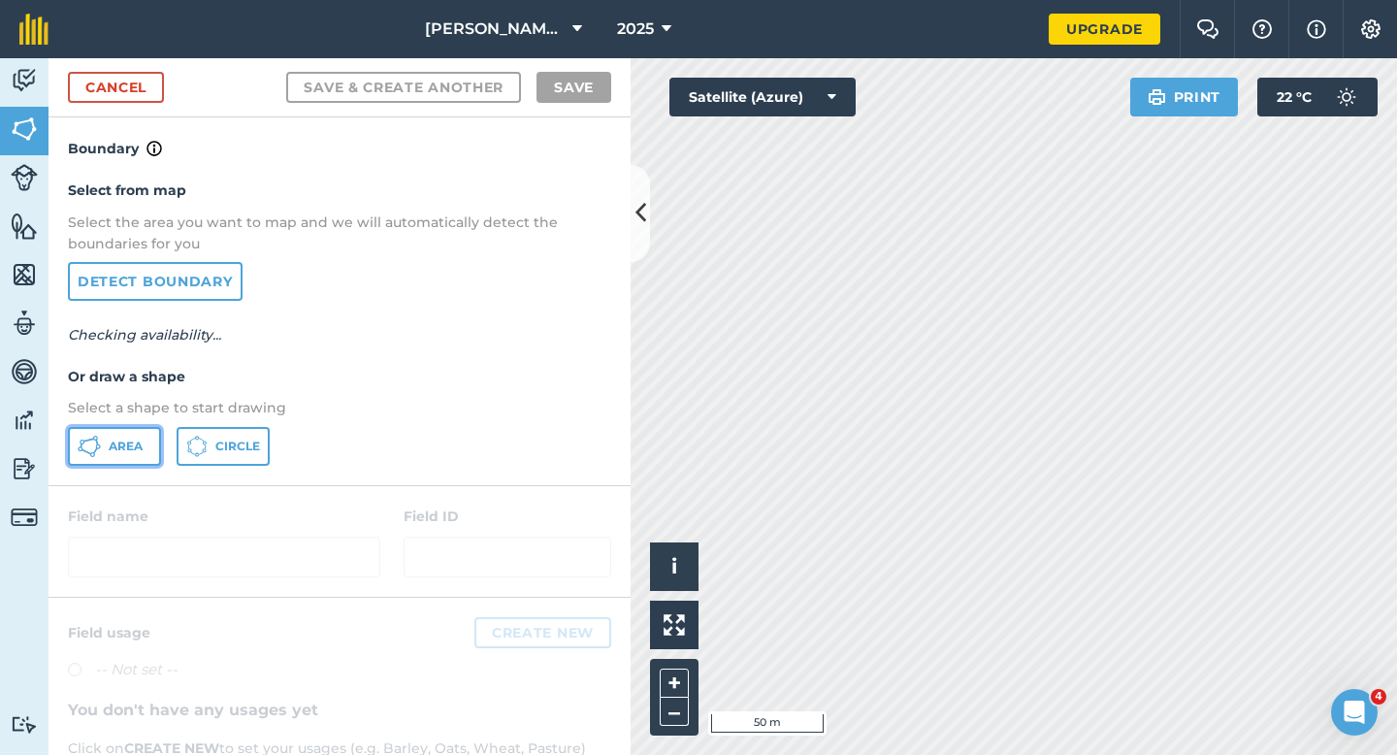
click at [152, 442] on button "Area" at bounding box center [114, 446] width 93 height 39
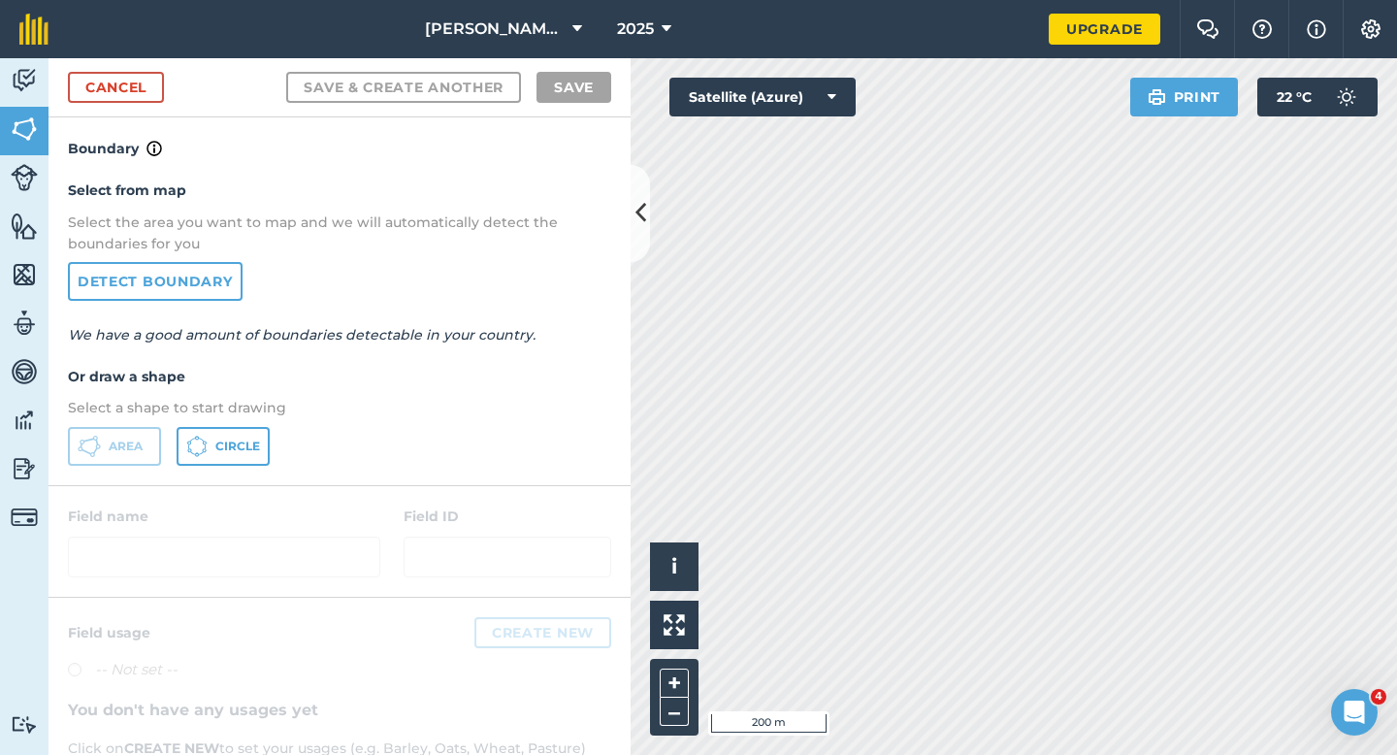
click at [1282, 0] on html "[PERSON_NAME] & Sons 2025 Upgrade Farm Chat Help Info Settings Map printing is …" at bounding box center [698, 377] width 1397 height 755
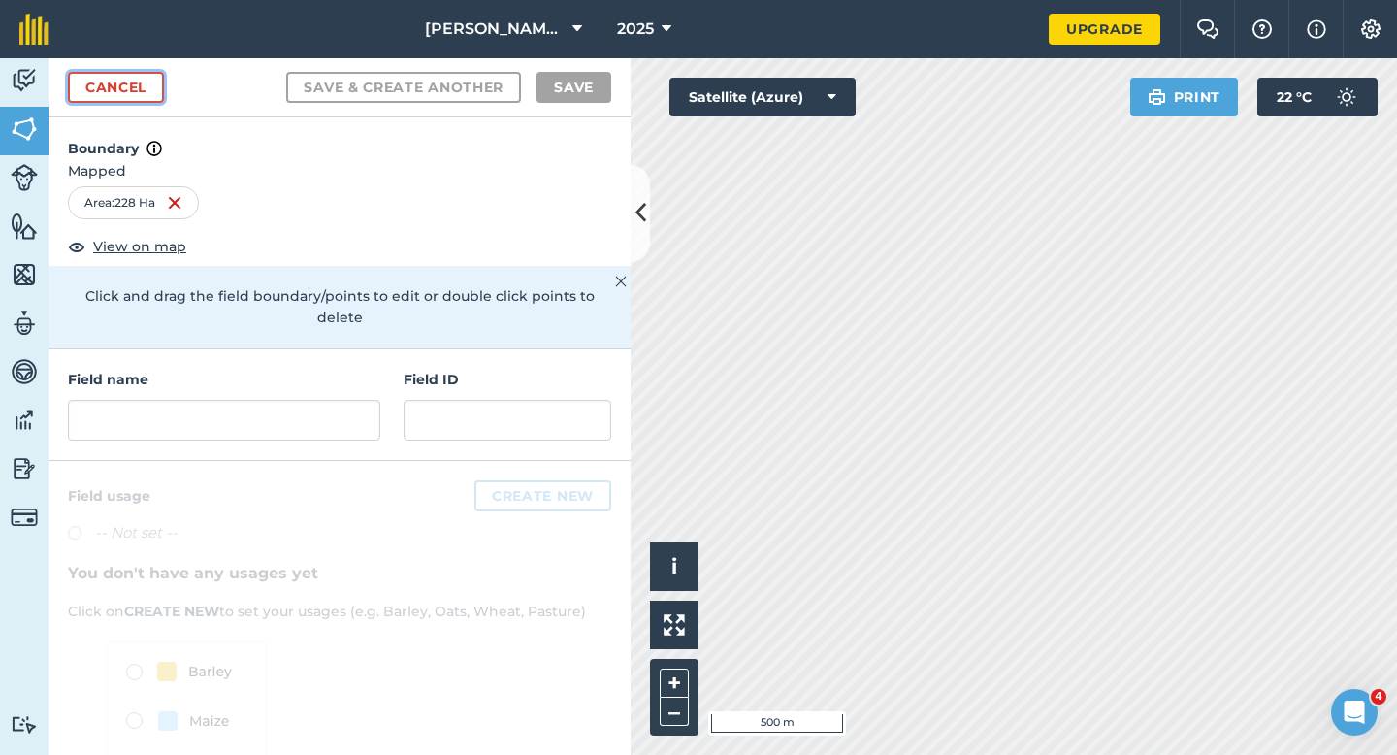
click at [164, 90] on link "Cancel" at bounding box center [116, 87] width 96 height 31
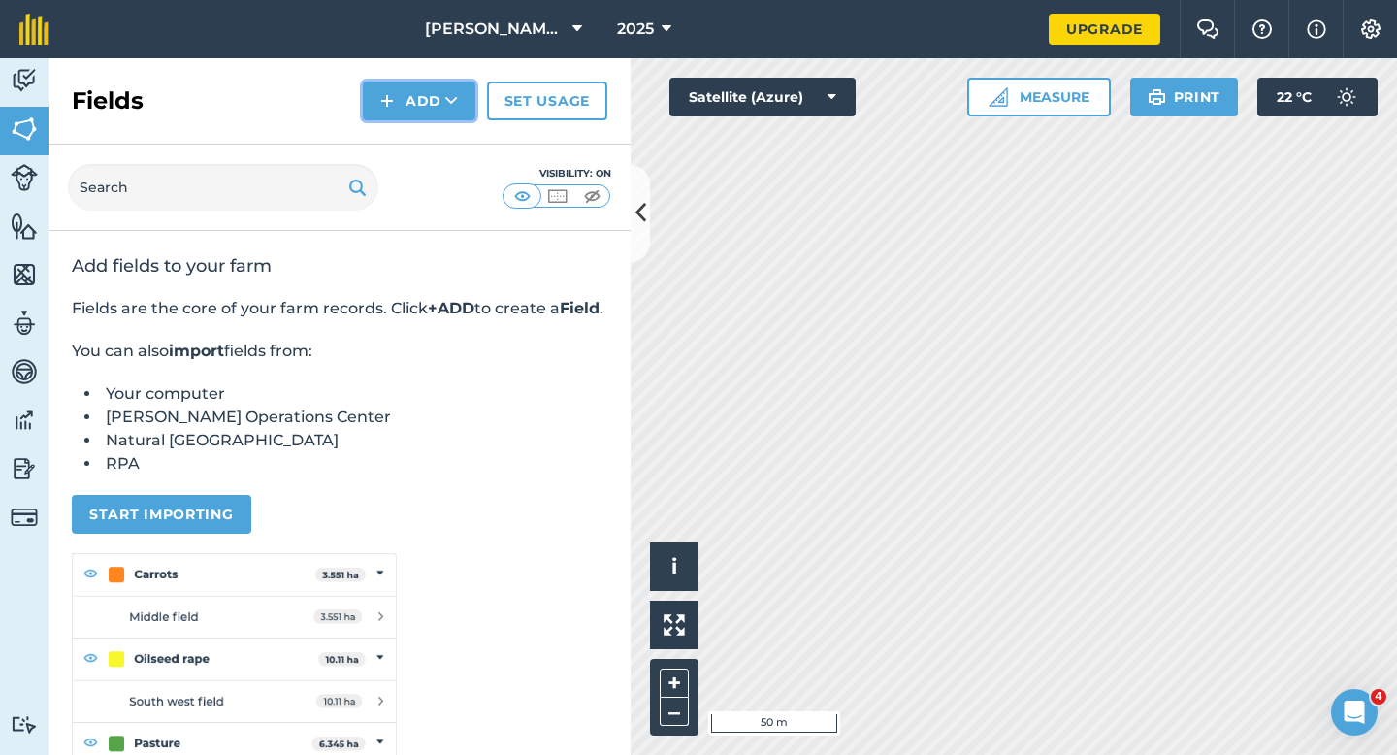
click at [404, 113] on button "Add" at bounding box center [419, 100] width 113 height 39
click at [409, 141] on link "Draw" at bounding box center [419, 144] width 107 height 43
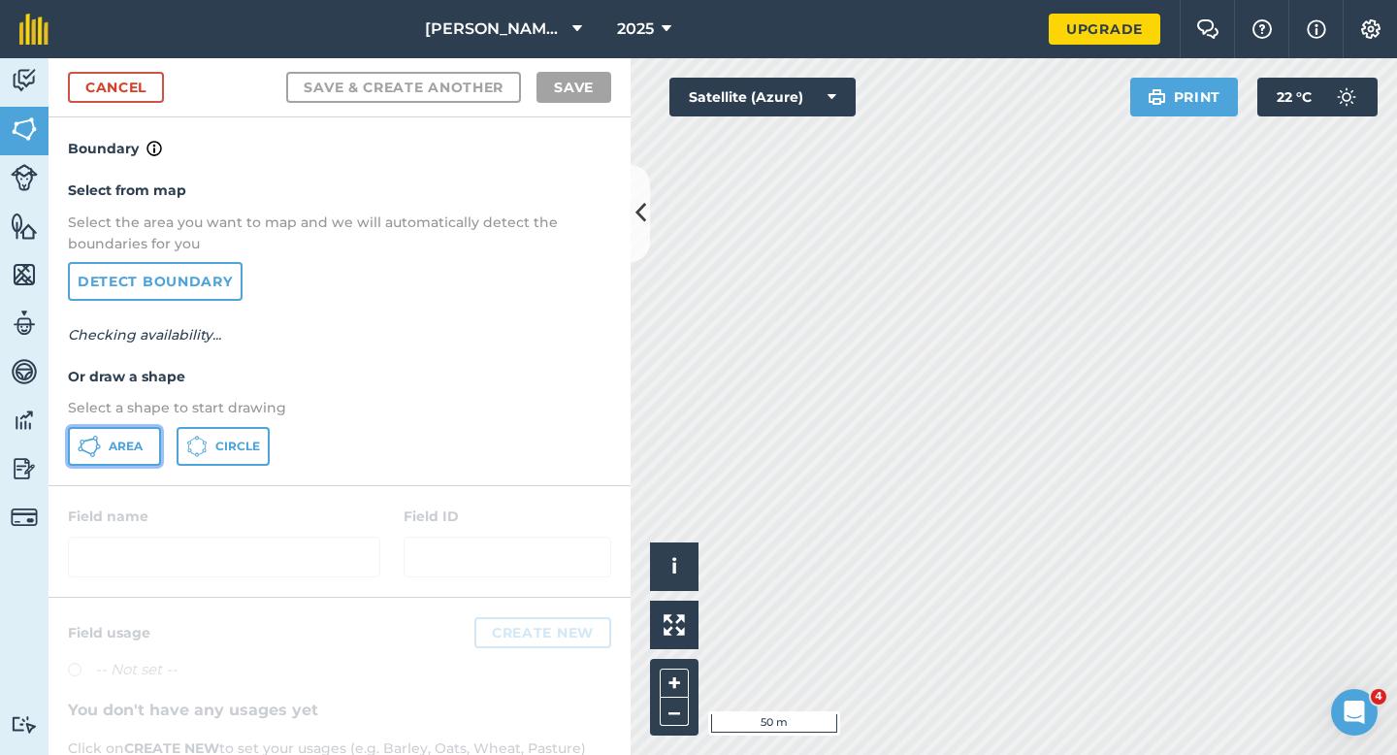
click at [86, 443] on icon at bounding box center [89, 446] width 23 height 23
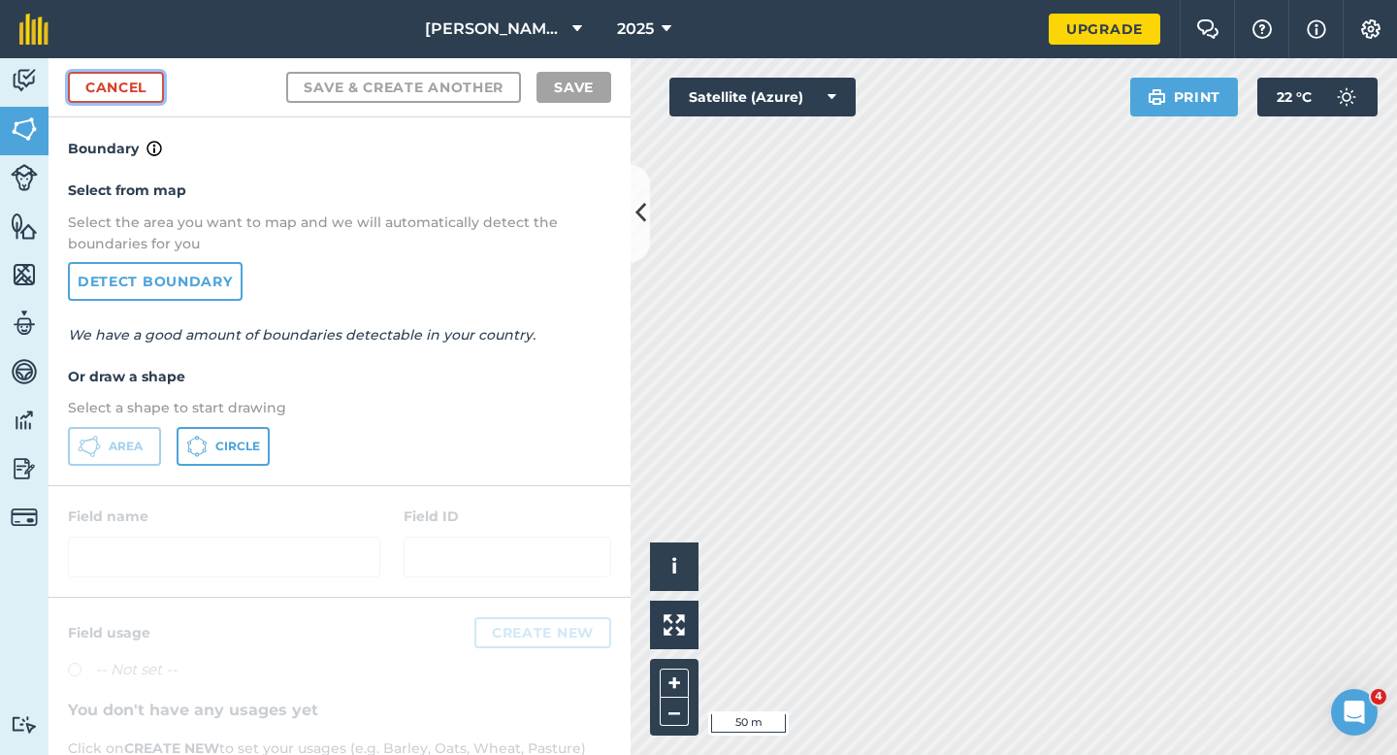
click at [112, 81] on link "Cancel" at bounding box center [116, 87] width 96 height 31
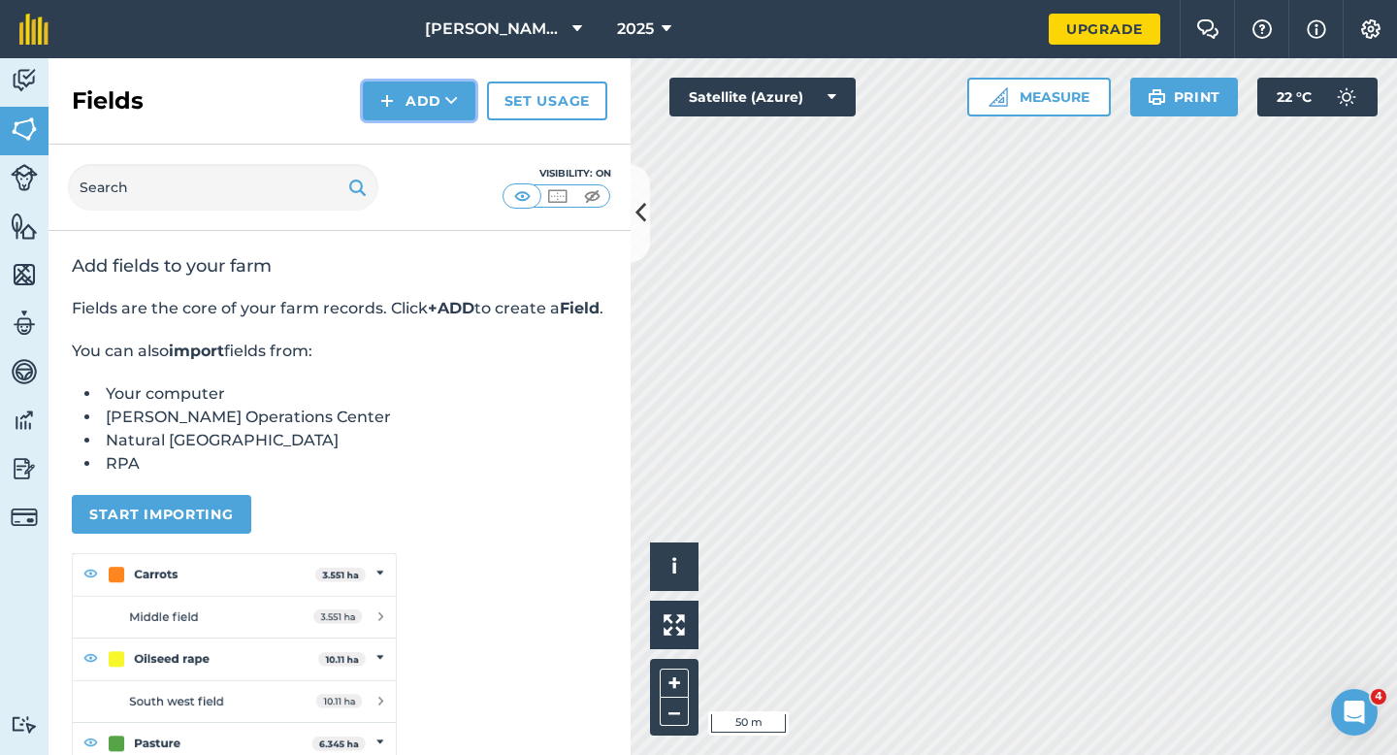
click at [418, 101] on button "Add" at bounding box center [419, 100] width 113 height 39
click at [423, 139] on link "Draw" at bounding box center [419, 144] width 107 height 43
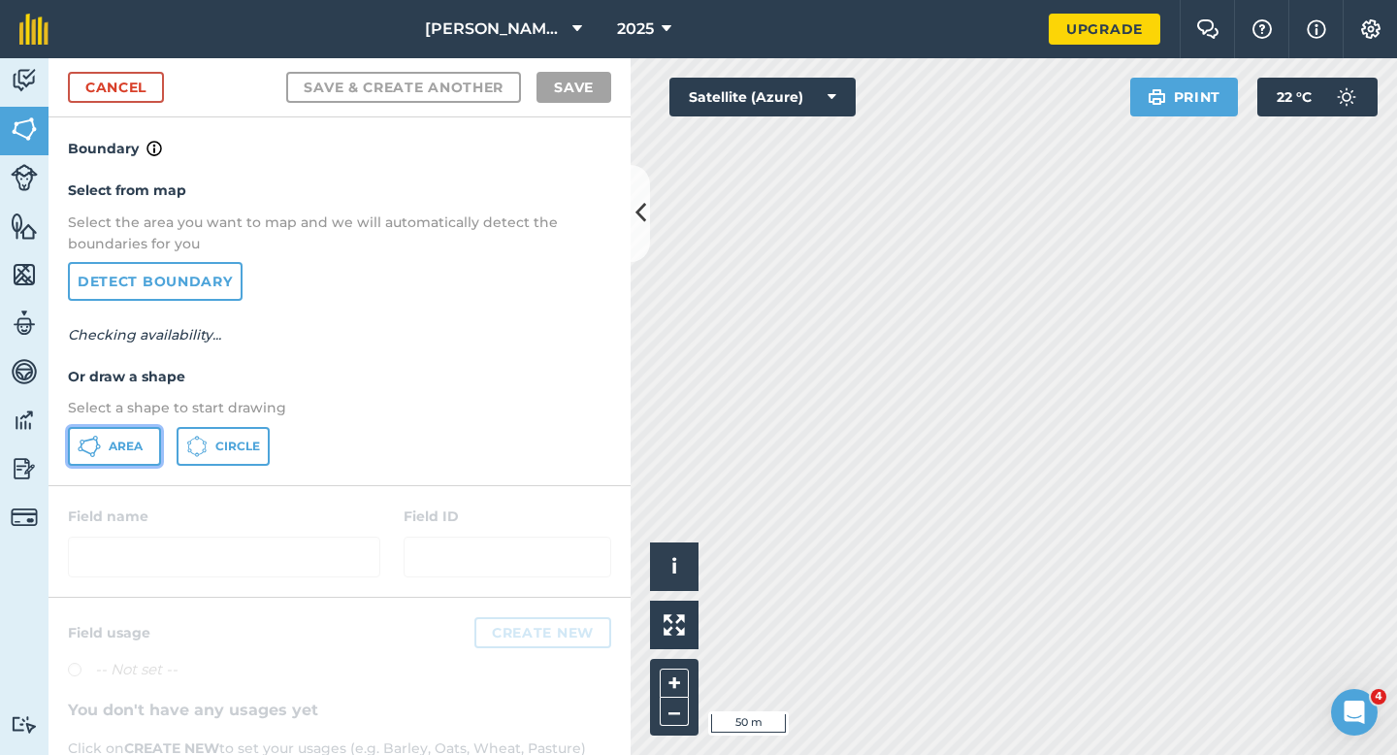
click at [105, 436] on button "Area" at bounding box center [114, 446] width 93 height 39
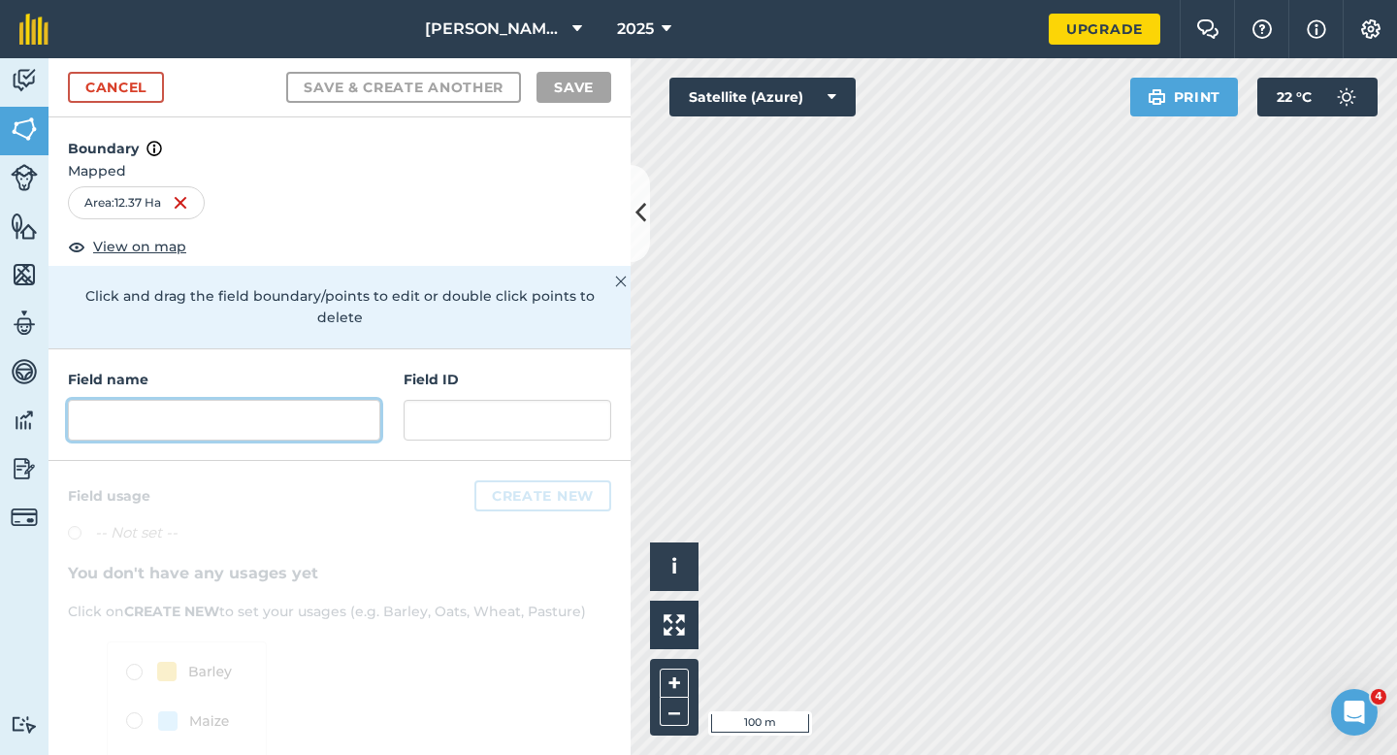
click at [334, 407] on input "text" at bounding box center [224, 420] width 312 height 41
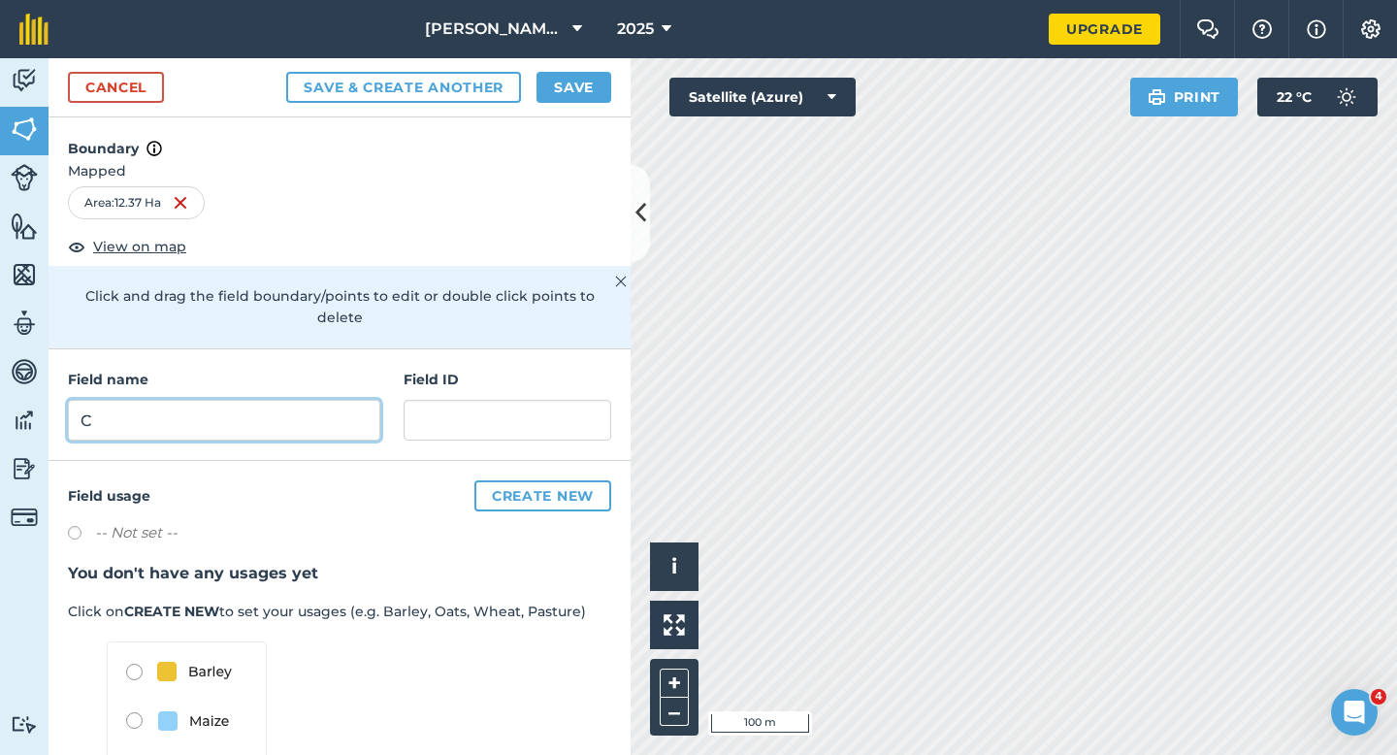
type input "C"
click at [576, 73] on button "Save" at bounding box center [573, 87] width 75 height 31
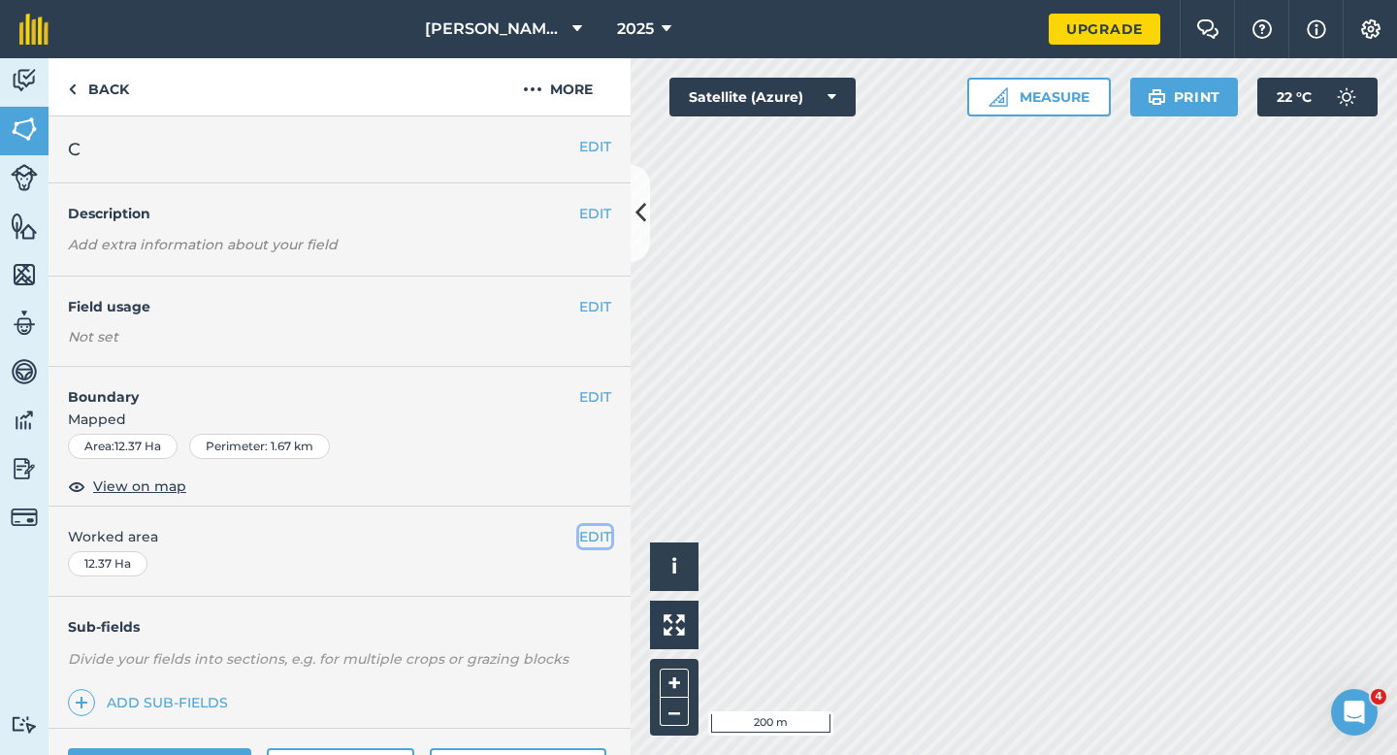
click at [599, 536] on button "EDIT" at bounding box center [595, 536] width 32 height 21
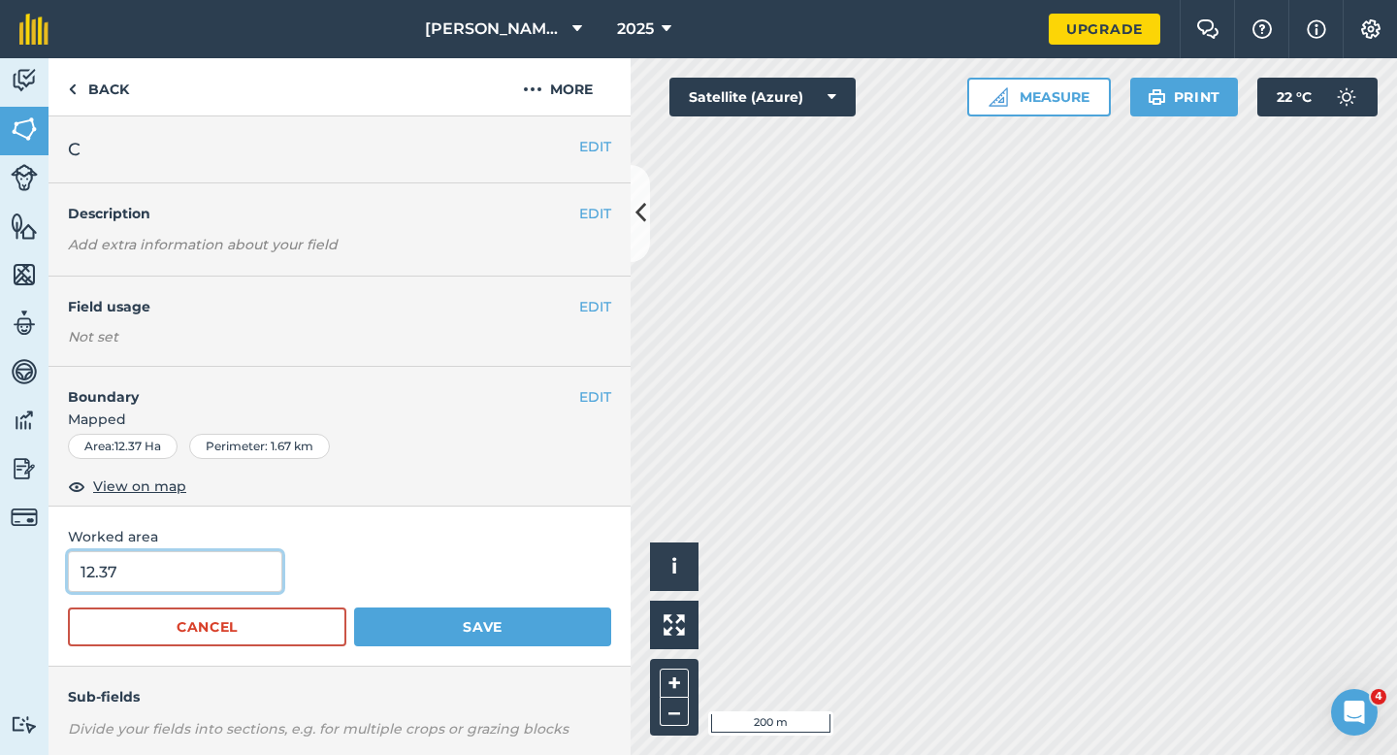
click at [135, 578] on input "12.37" at bounding box center [175, 571] width 214 height 41
type input "12.4"
click at [354, 607] on button "Save" at bounding box center [482, 626] width 257 height 39
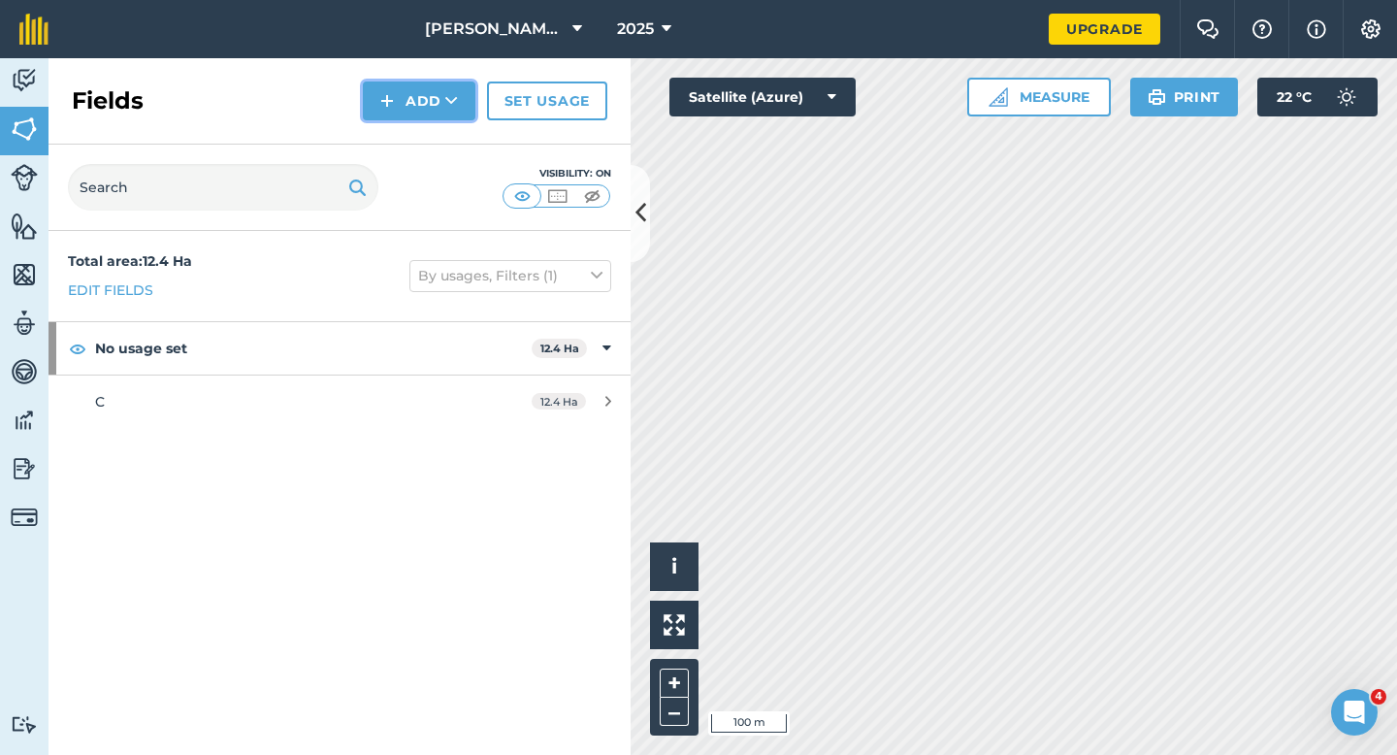
click at [428, 111] on button "Add" at bounding box center [419, 100] width 113 height 39
click at [428, 127] on link "Draw" at bounding box center [419, 144] width 107 height 43
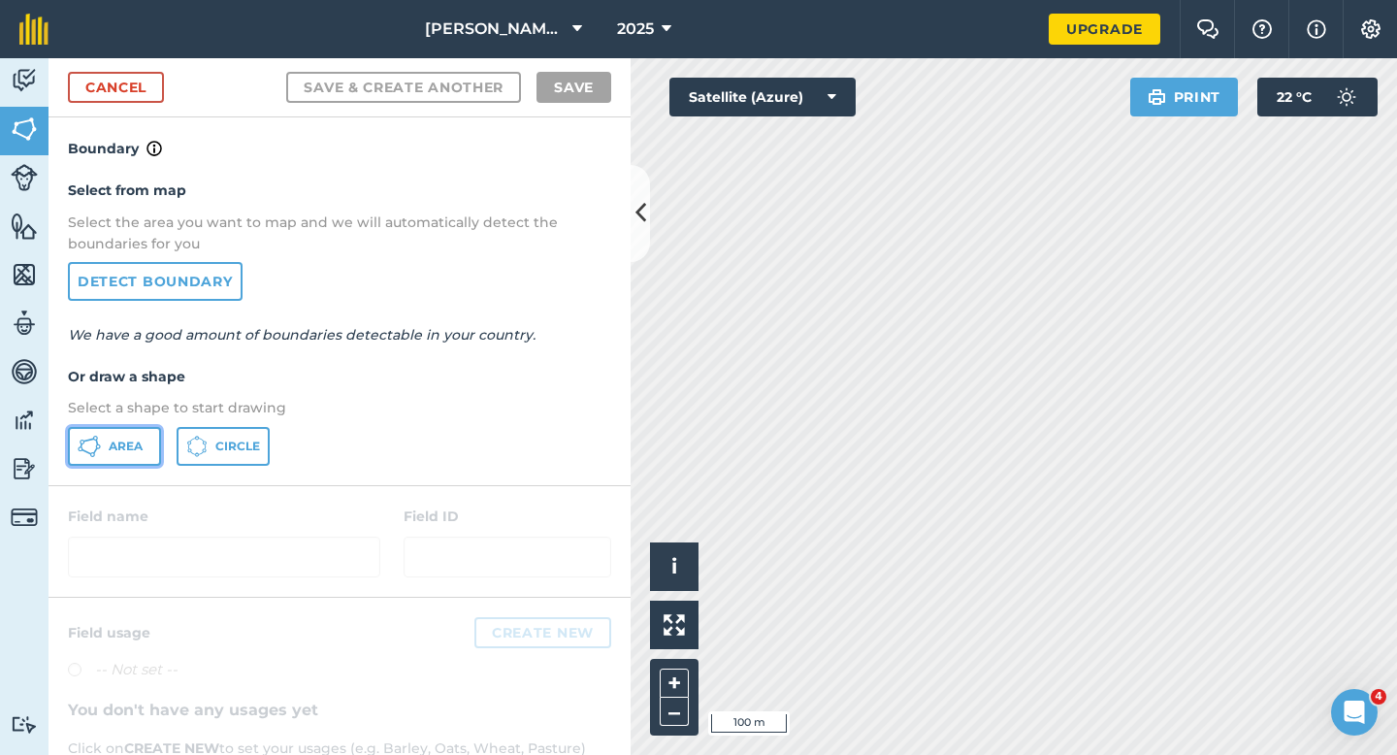
click at [99, 452] on icon at bounding box center [89, 446] width 23 height 23
click at [752, 21] on div "[PERSON_NAME] & Sons 2025 Upgrade Farm Chat Help Info Settings Map printing is …" at bounding box center [698, 377] width 1397 height 755
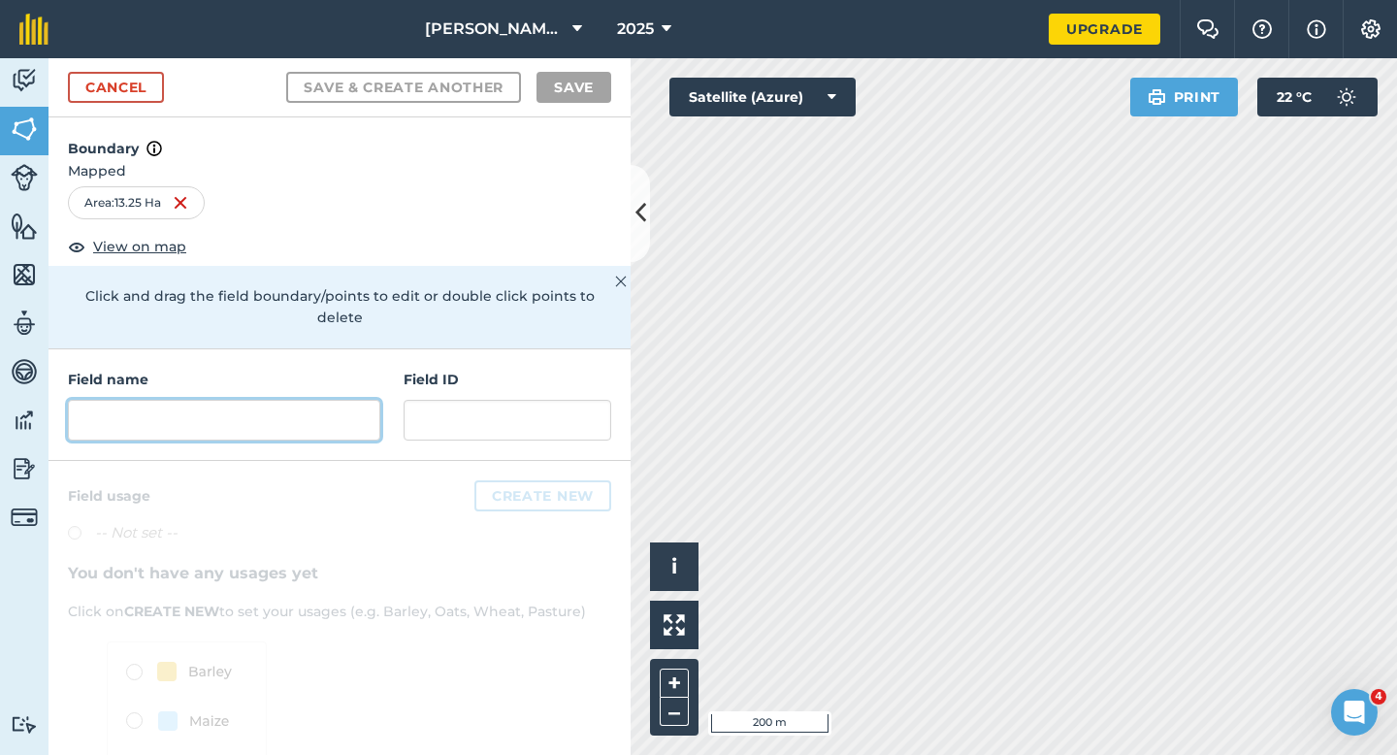
click at [221, 400] on input "text" at bounding box center [224, 420] width 312 height 41
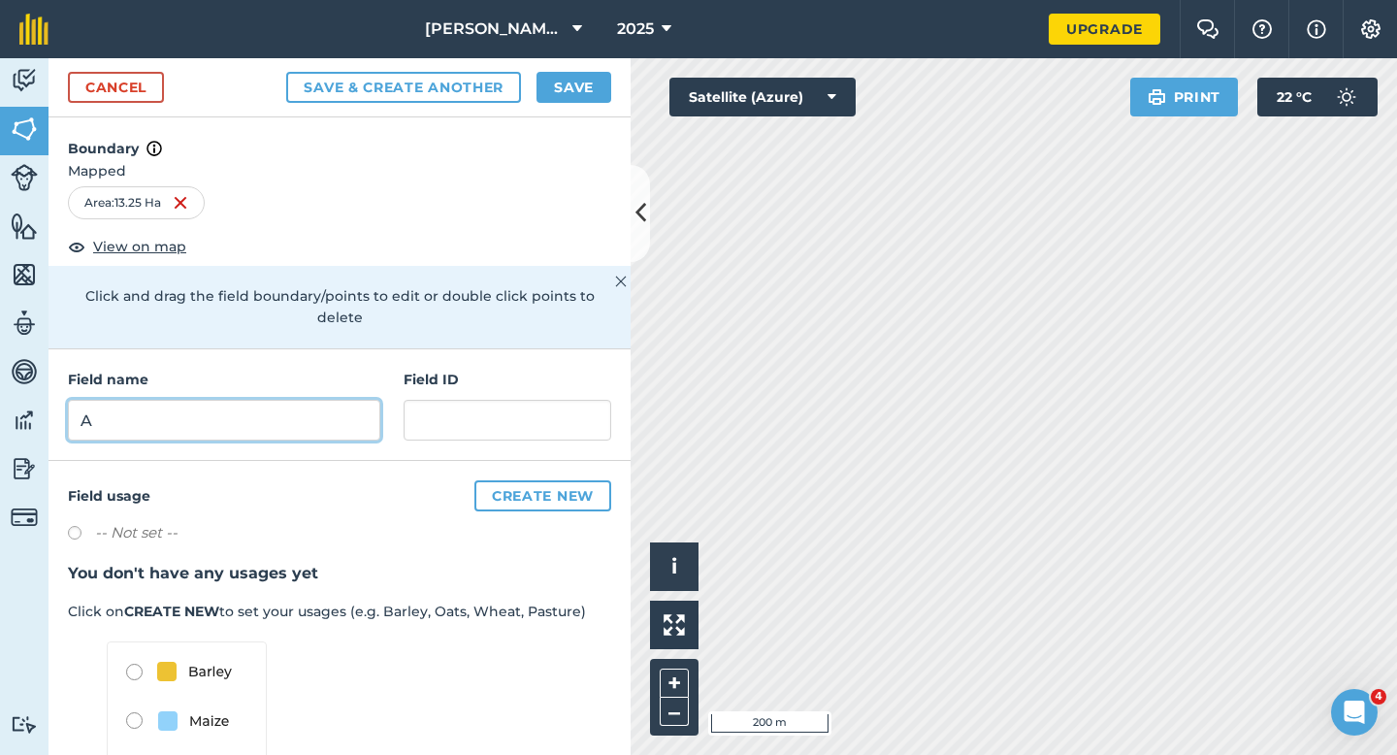
type input "A"
click at [565, 73] on button "Save" at bounding box center [573, 87] width 75 height 31
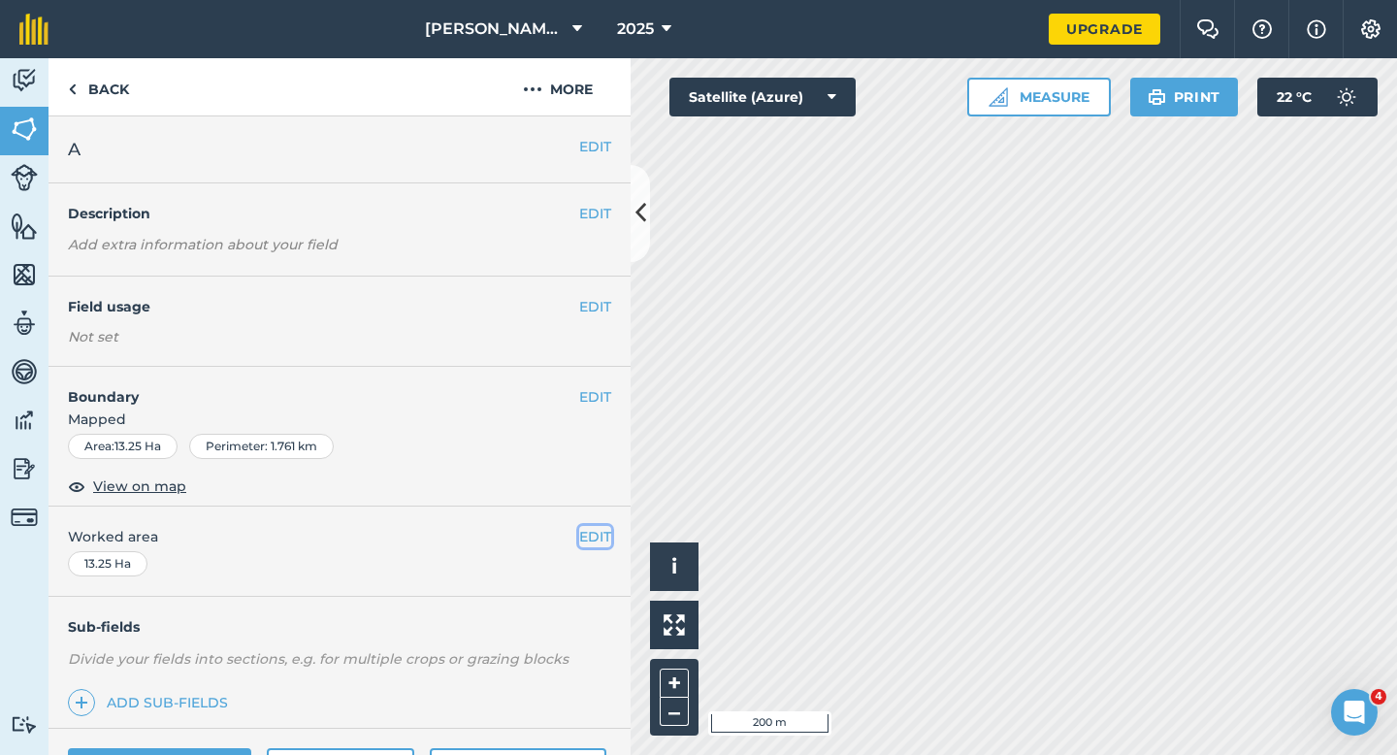
click at [594, 542] on button "EDIT" at bounding box center [595, 536] width 32 height 21
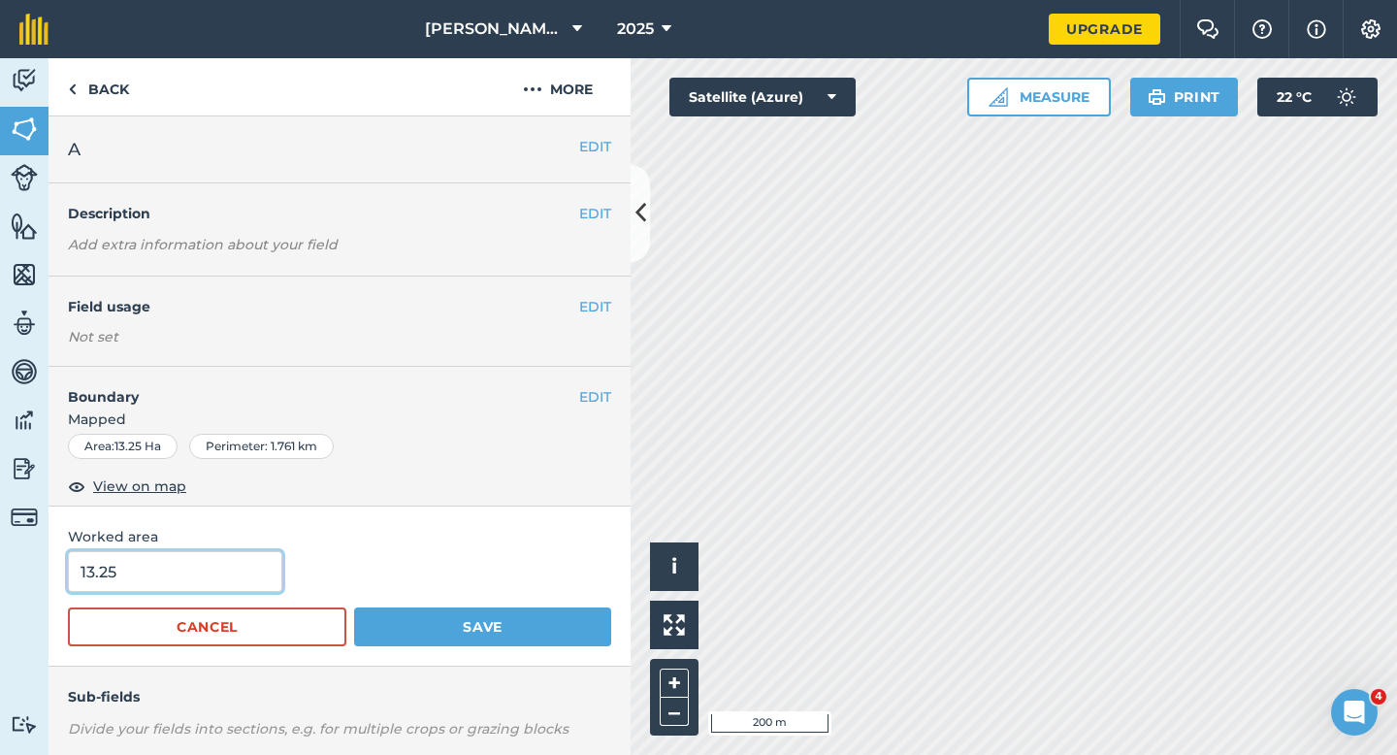
click at [232, 573] on input "13.25" at bounding box center [175, 571] width 214 height 41
type input "13.3"
click at [354, 607] on button "Save" at bounding box center [482, 626] width 257 height 39
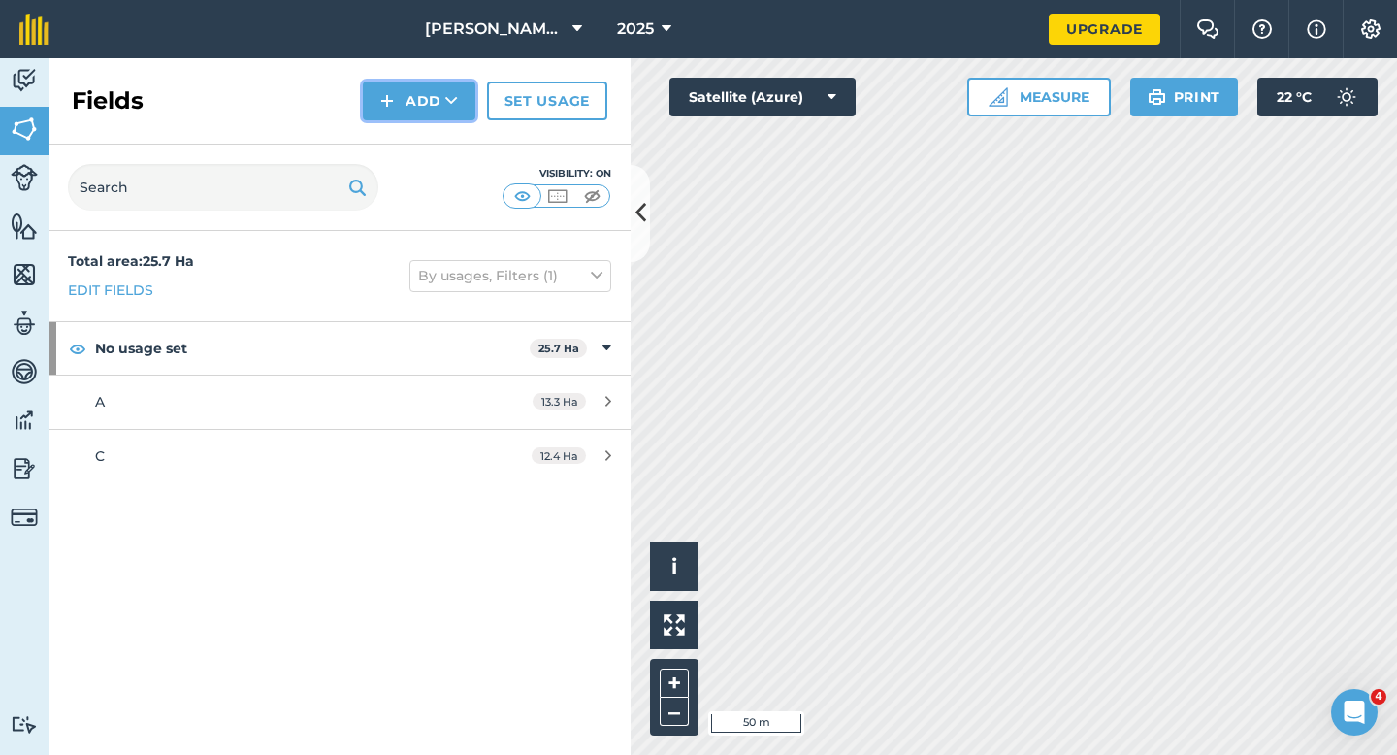
click at [407, 113] on button "Add" at bounding box center [419, 100] width 113 height 39
click at [408, 135] on link "Draw" at bounding box center [419, 144] width 107 height 43
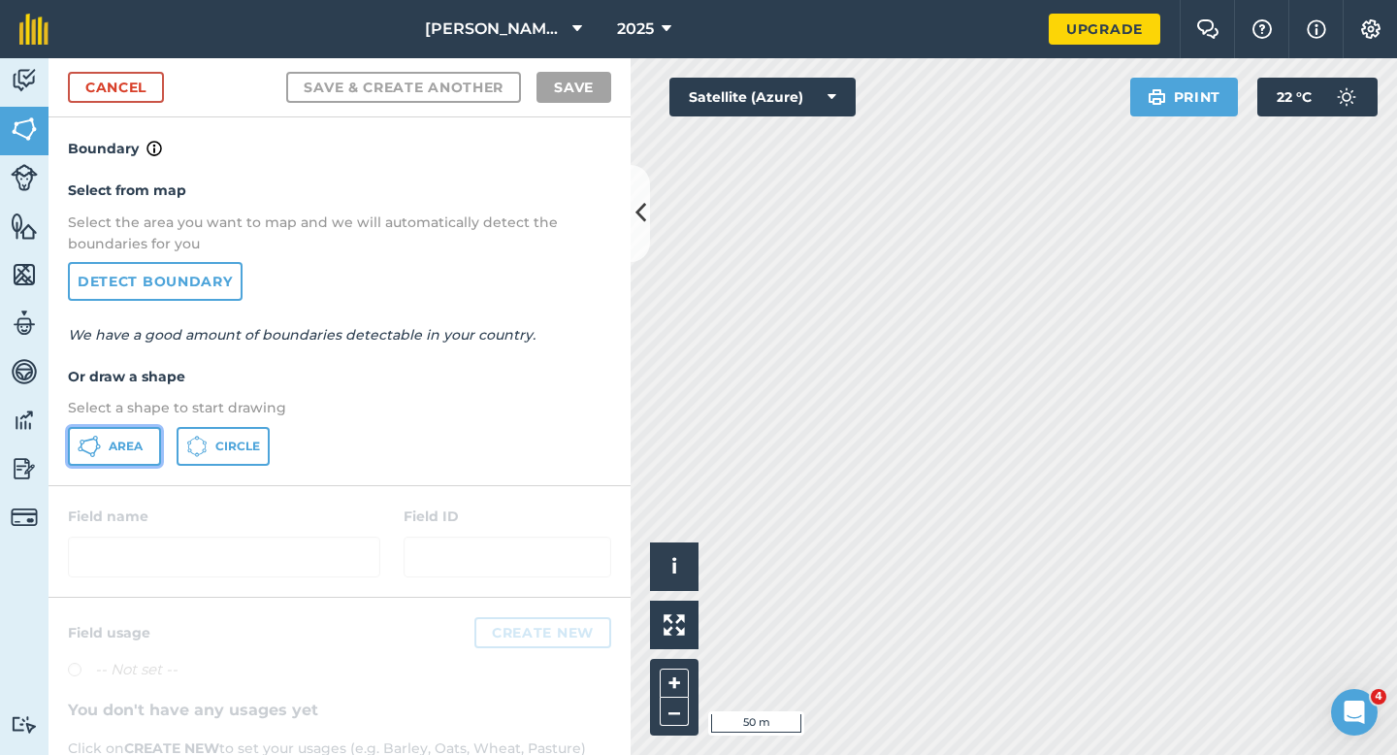
click at [124, 434] on button "Area" at bounding box center [114, 446] width 93 height 39
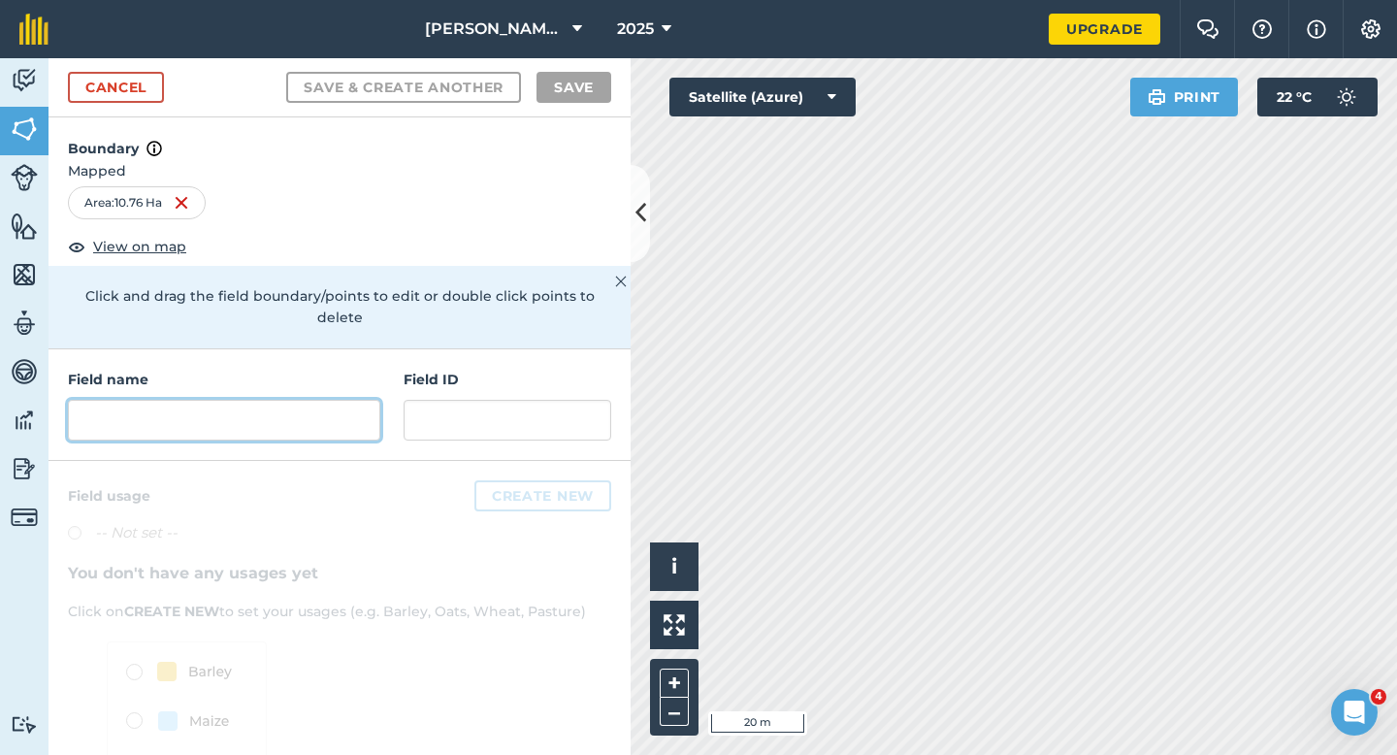
click at [307, 400] on input "text" at bounding box center [224, 420] width 312 height 41
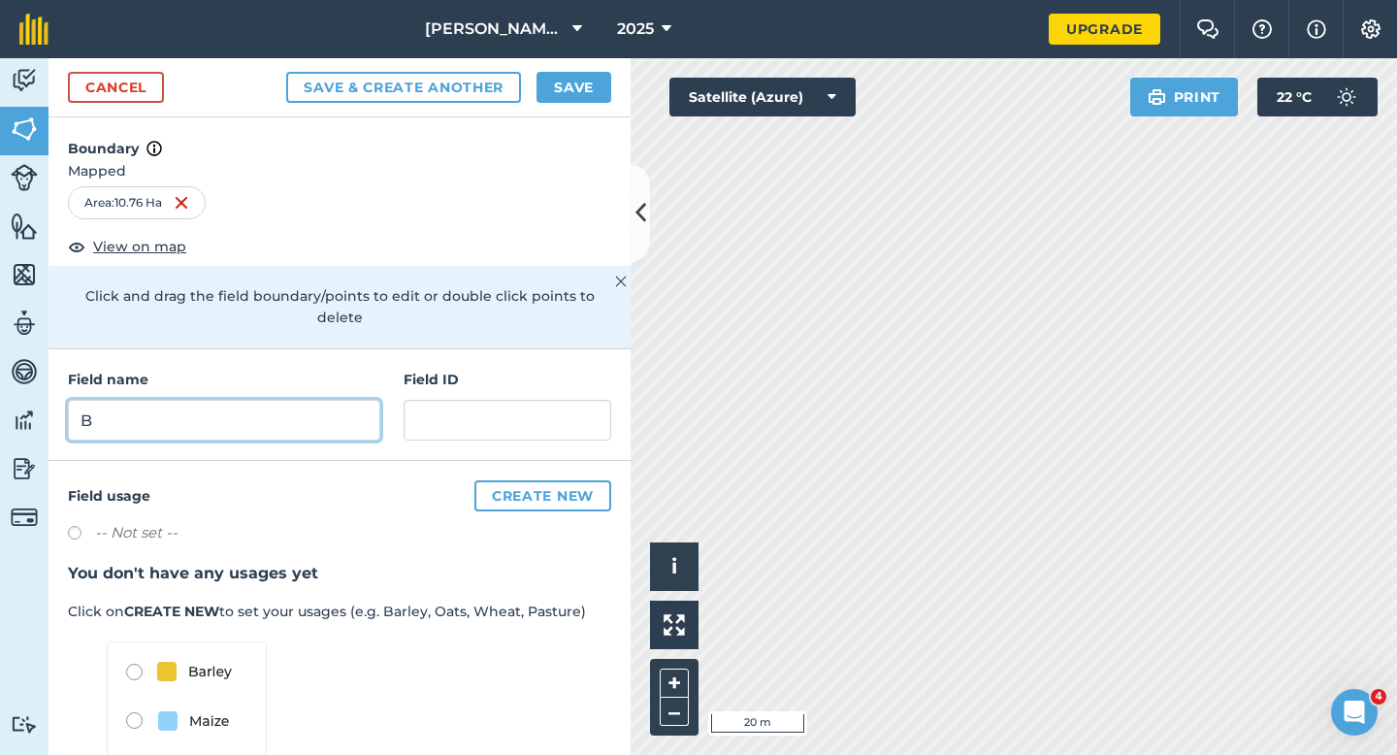
type input "B"
click at [579, 87] on button "Save" at bounding box center [573, 87] width 75 height 31
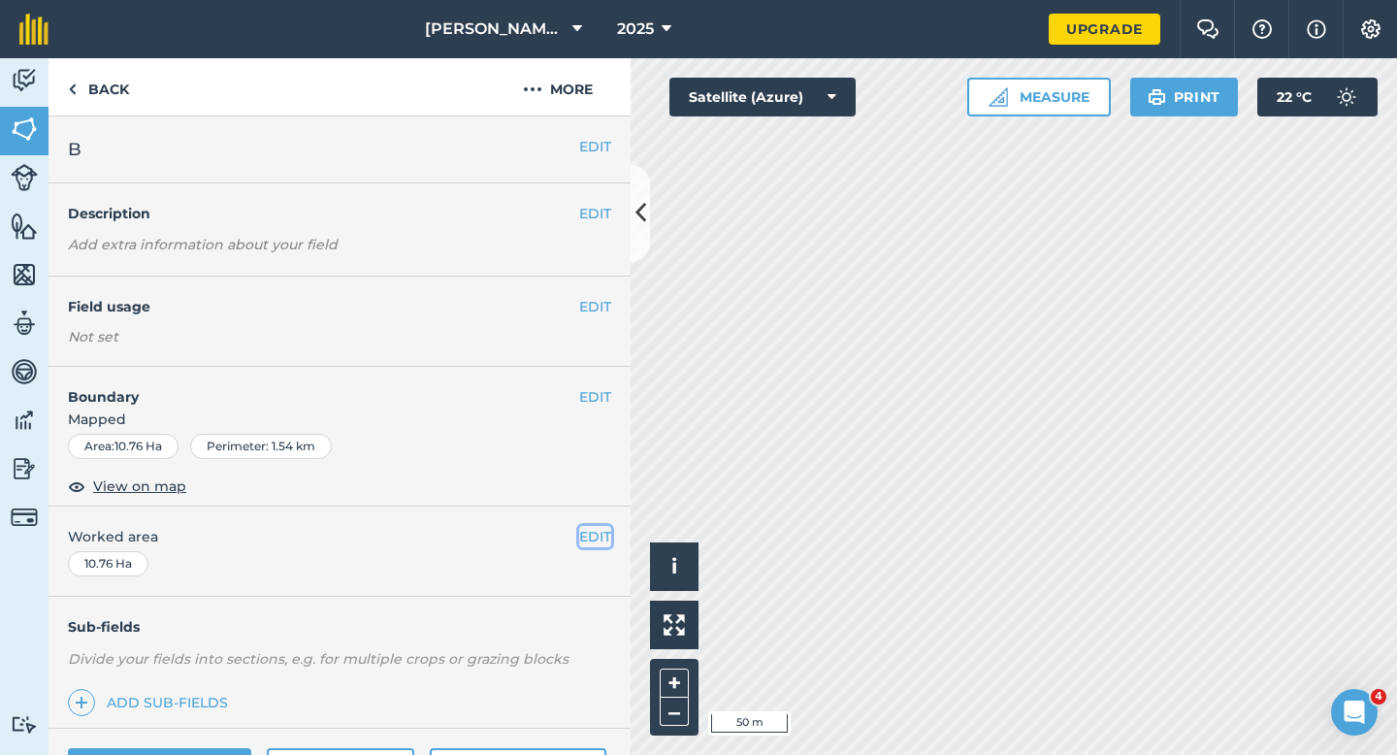
click at [587, 539] on button "EDIT" at bounding box center [595, 536] width 32 height 21
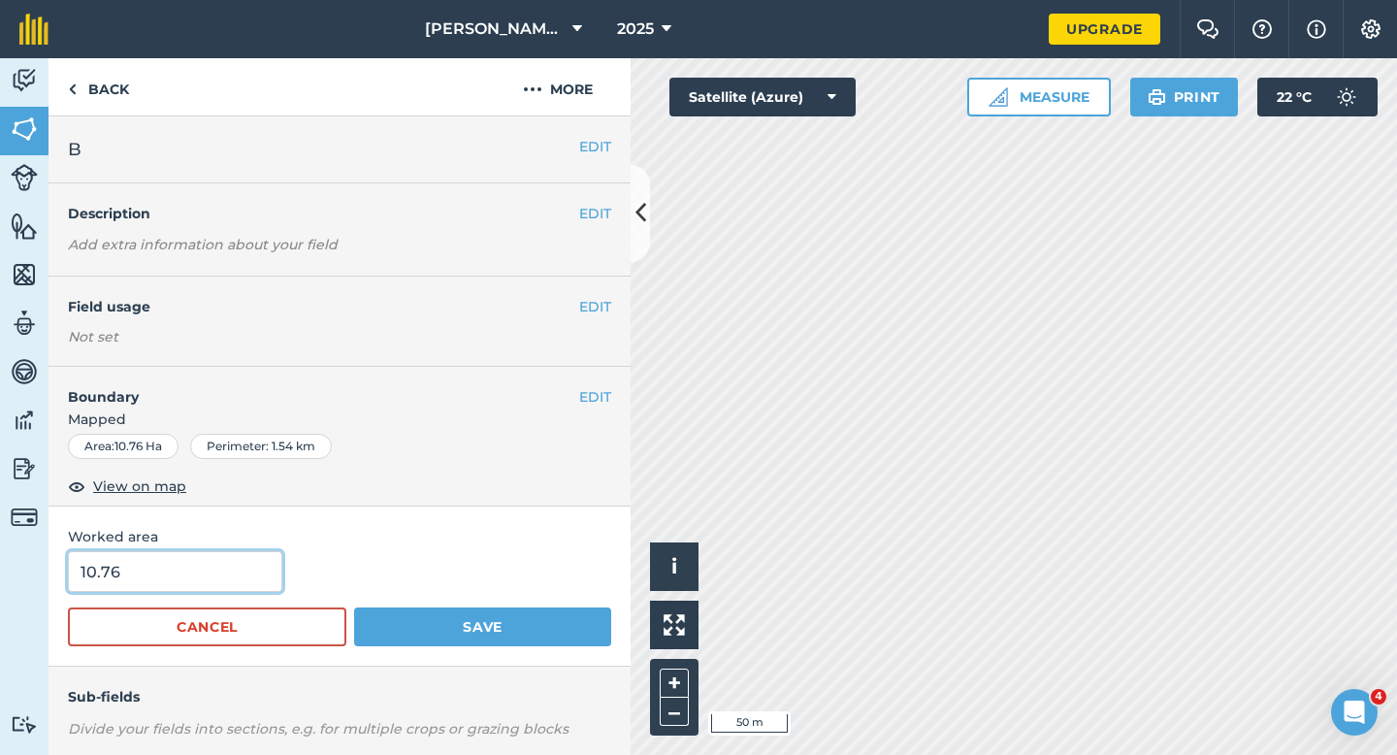
click at [158, 571] on input "10.76" at bounding box center [175, 571] width 214 height 41
type input "10.8"
click at [354, 607] on button "Save" at bounding box center [482, 626] width 257 height 39
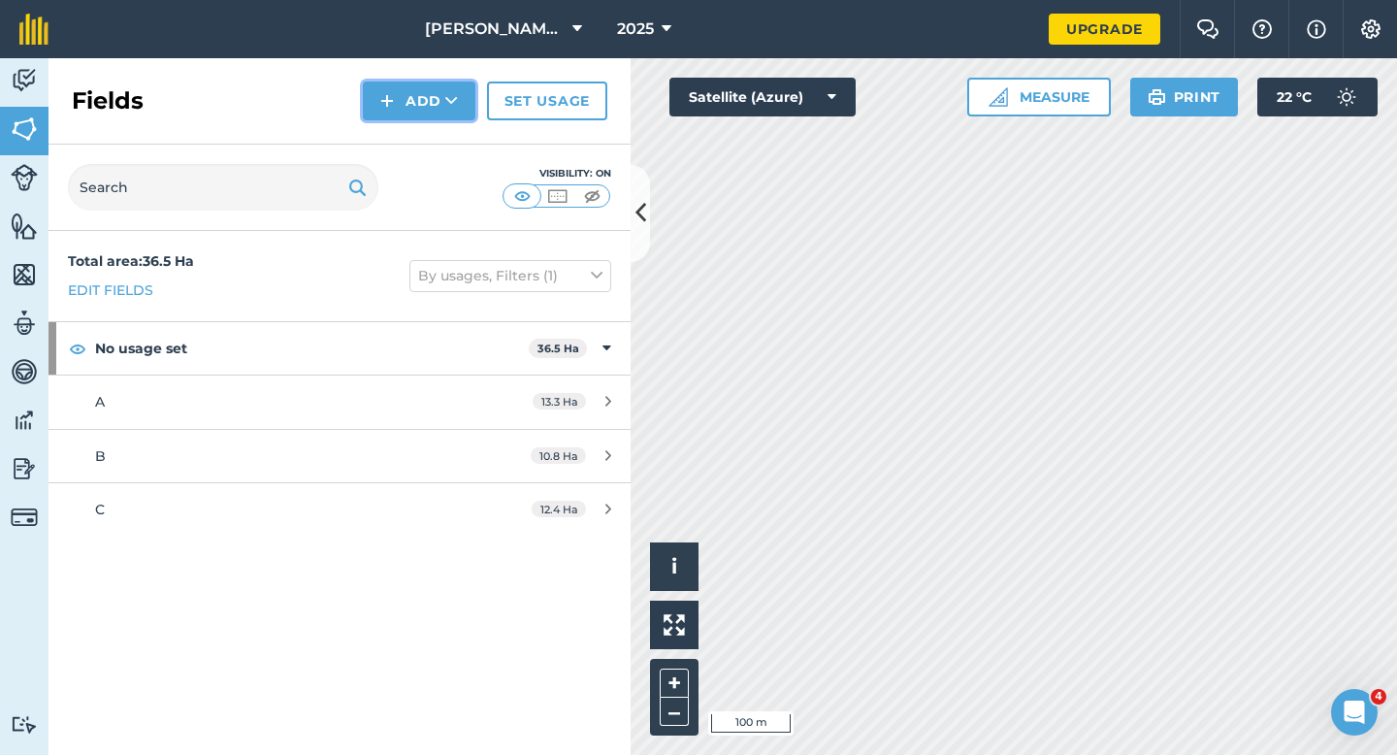
click at [384, 105] on img at bounding box center [387, 100] width 14 height 23
click at [389, 131] on link "Draw" at bounding box center [419, 144] width 107 height 43
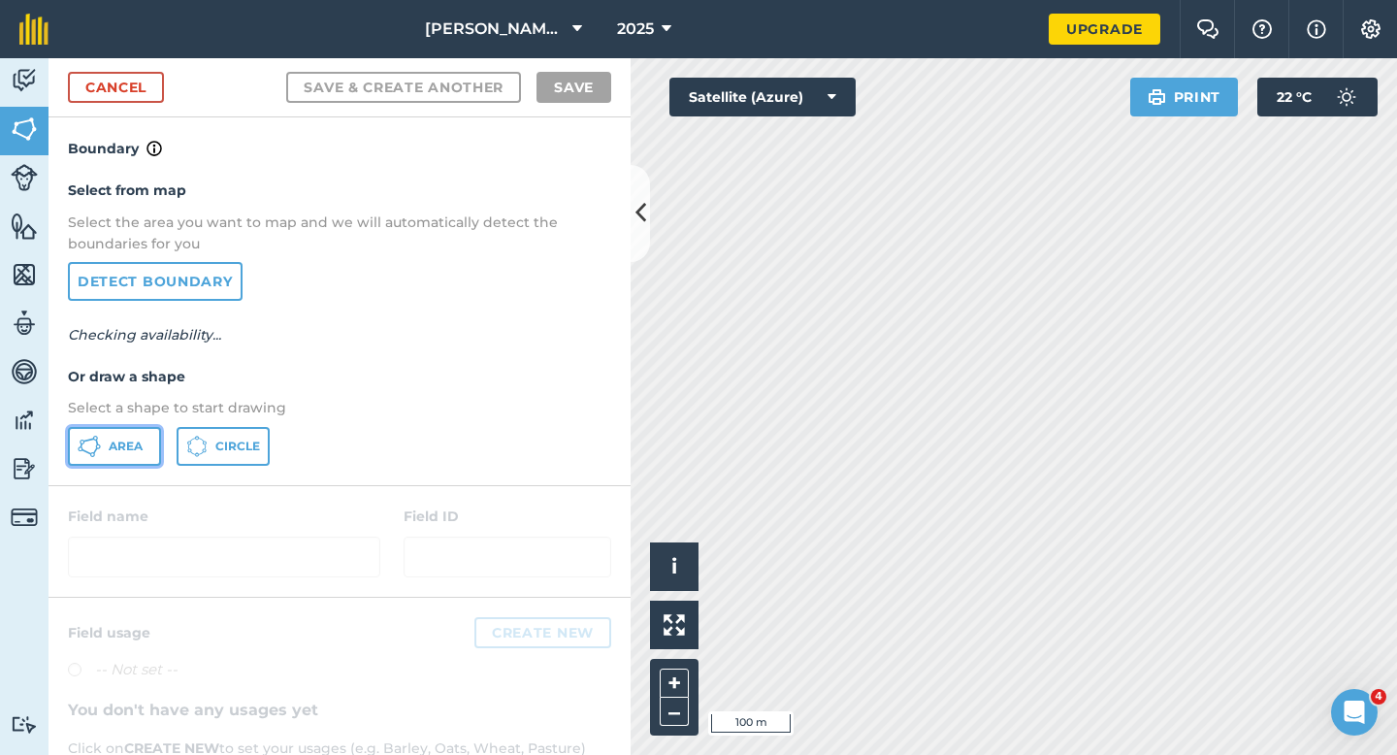
click at [146, 436] on button "Area" at bounding box center [114, 446] width 93 height 39
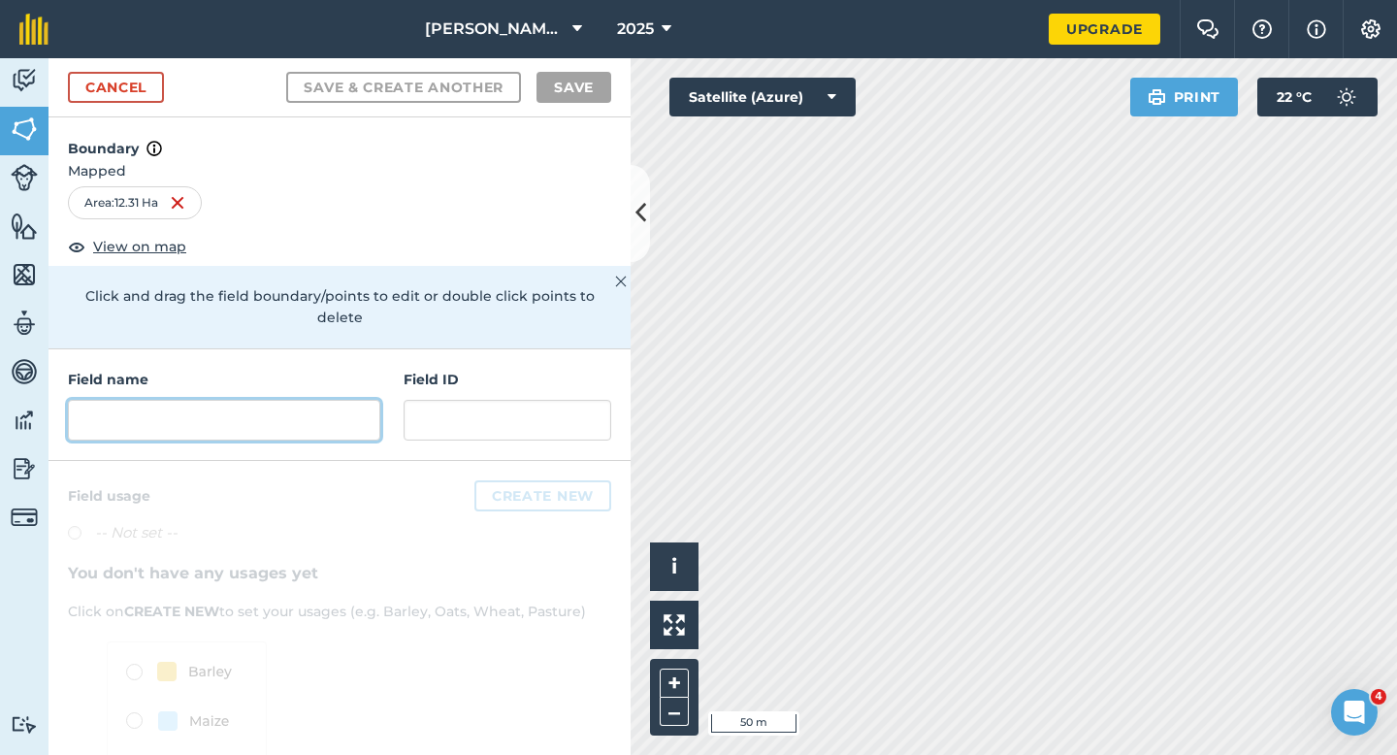
click at [353, 400] on input "text" at bounding box center [224, 420] width 312 height 41
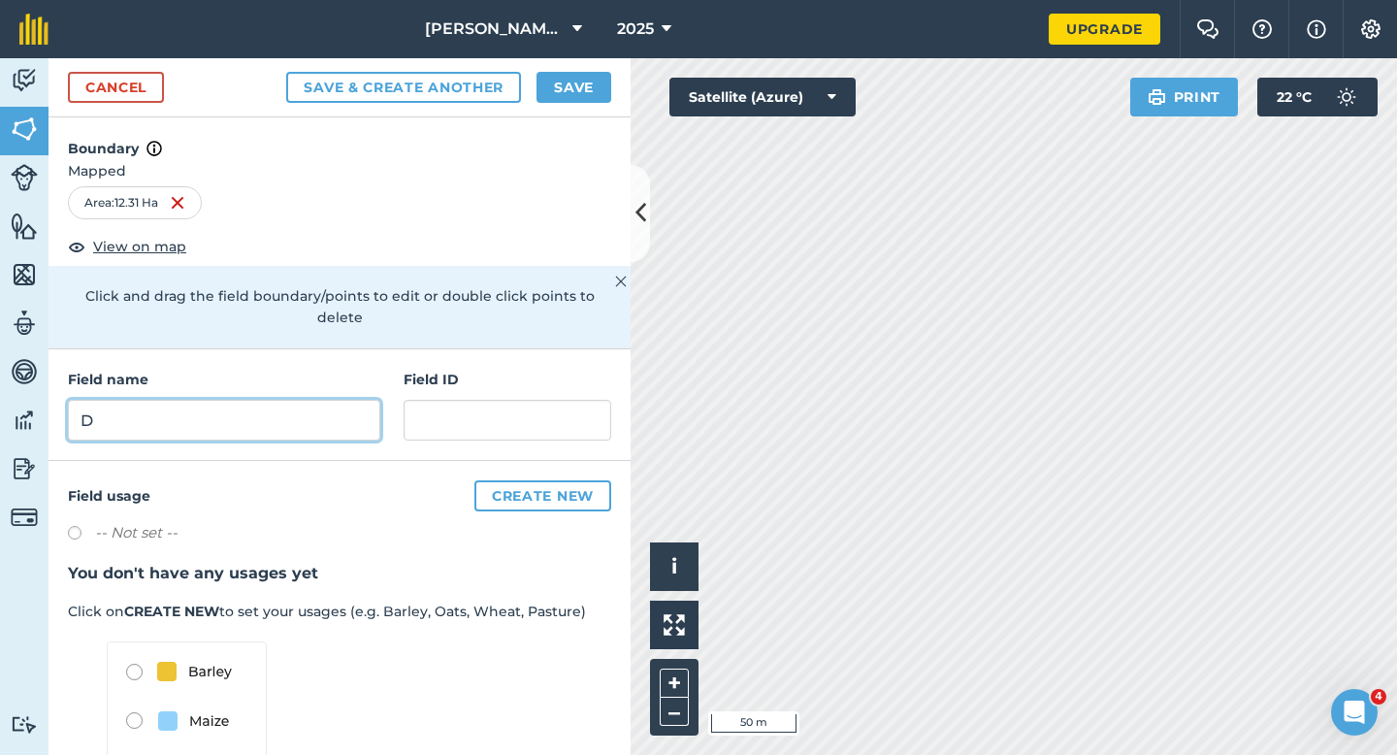
type input "D"
click at [579, 89] on button "Save" at bounding box center [573, 87] width 75 height 31
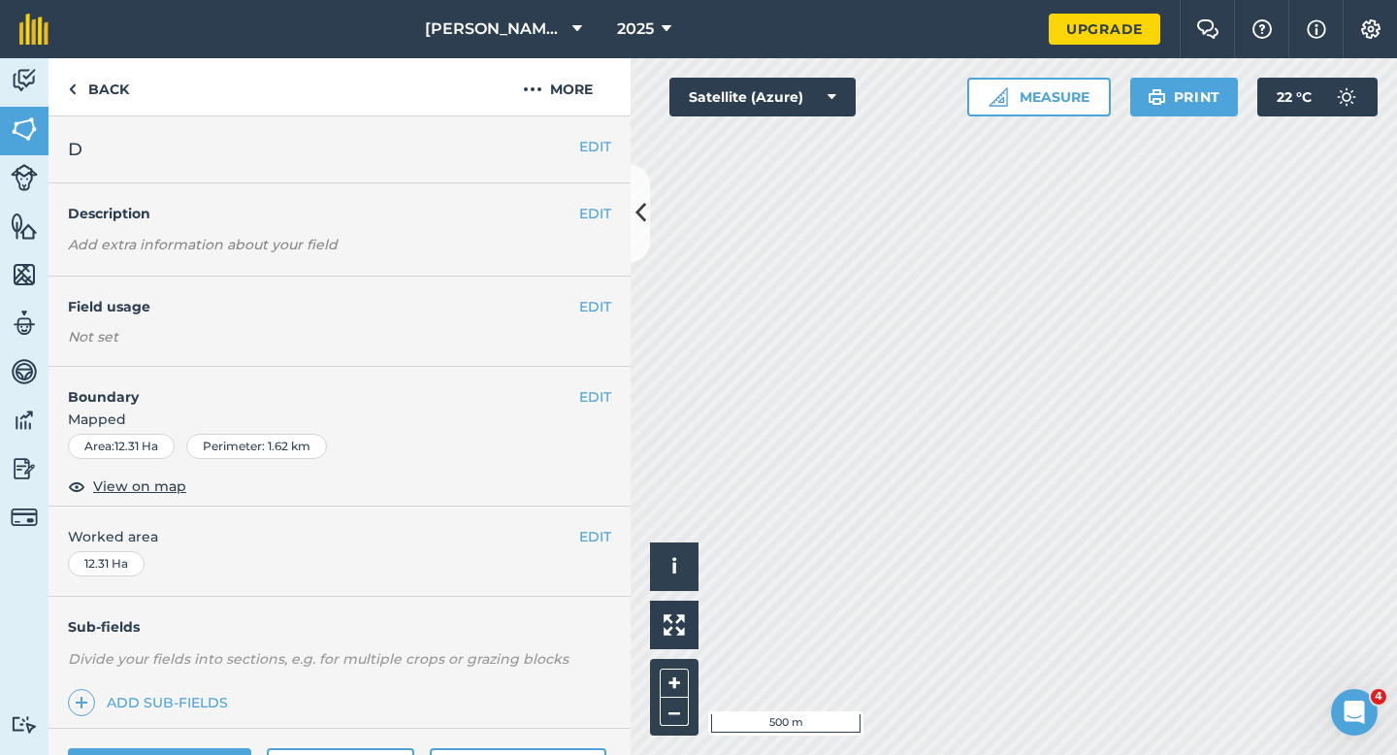
click at [597, 523] on div "EDIT Worked area 12.31 Ha" at bounding box center [339, 551] width 582 height 90
click at [612, 545] on div "EDIT Worked area 12.31 Ha" at bounding box center [339, 551] width 582 height 90
click at [607, 540] on button "EDIT" at bounding box center [595, 536] width 32 height 21
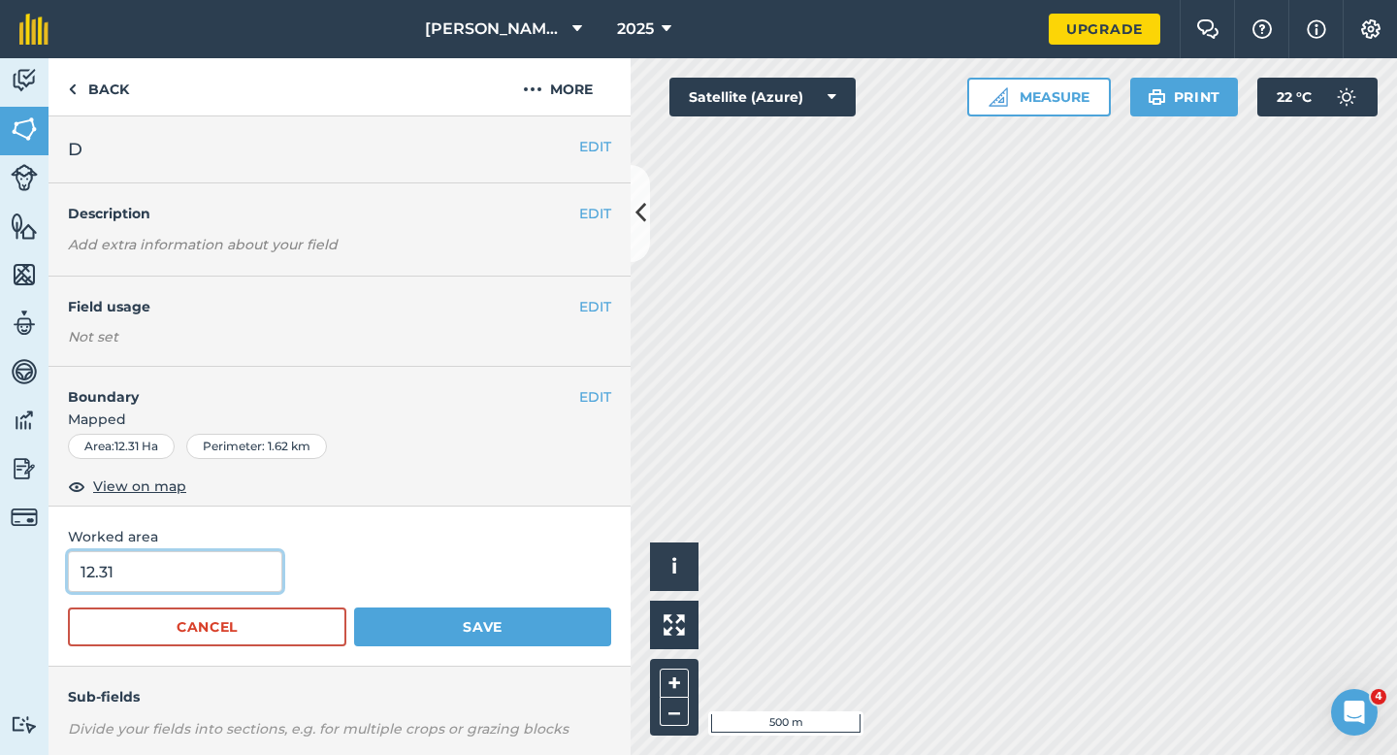
click at [206, 579] on input "12.31" at bounding box center [175, 571] width 214 height 41
type input "12.3"
click at [354, 607] on button "Save" at bounding box center [482, 626] width 257 height 39
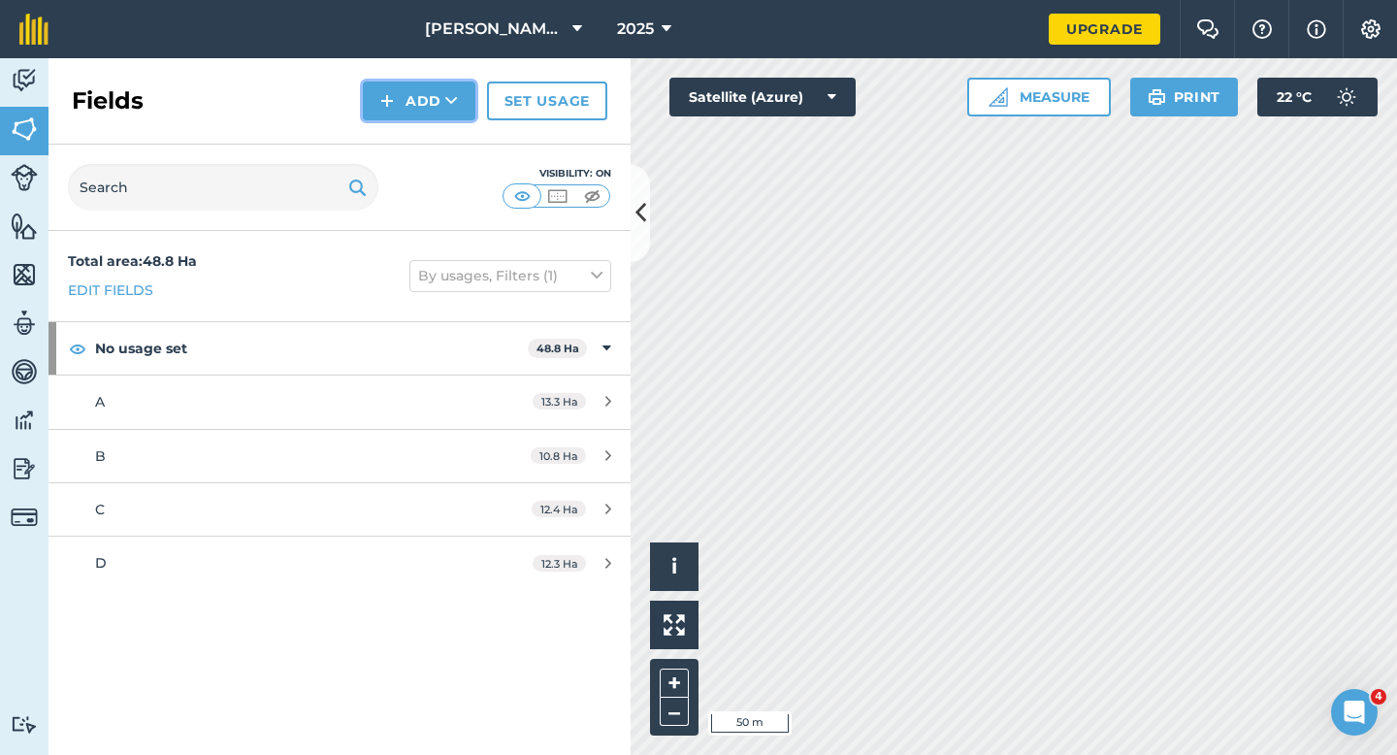
click at [425, 99] on button "Add" at bounding box center [419, 100] width 113 height 39
click at [425, 146] on link "Draw" at bounding box center [419, 144] width 107 height 43
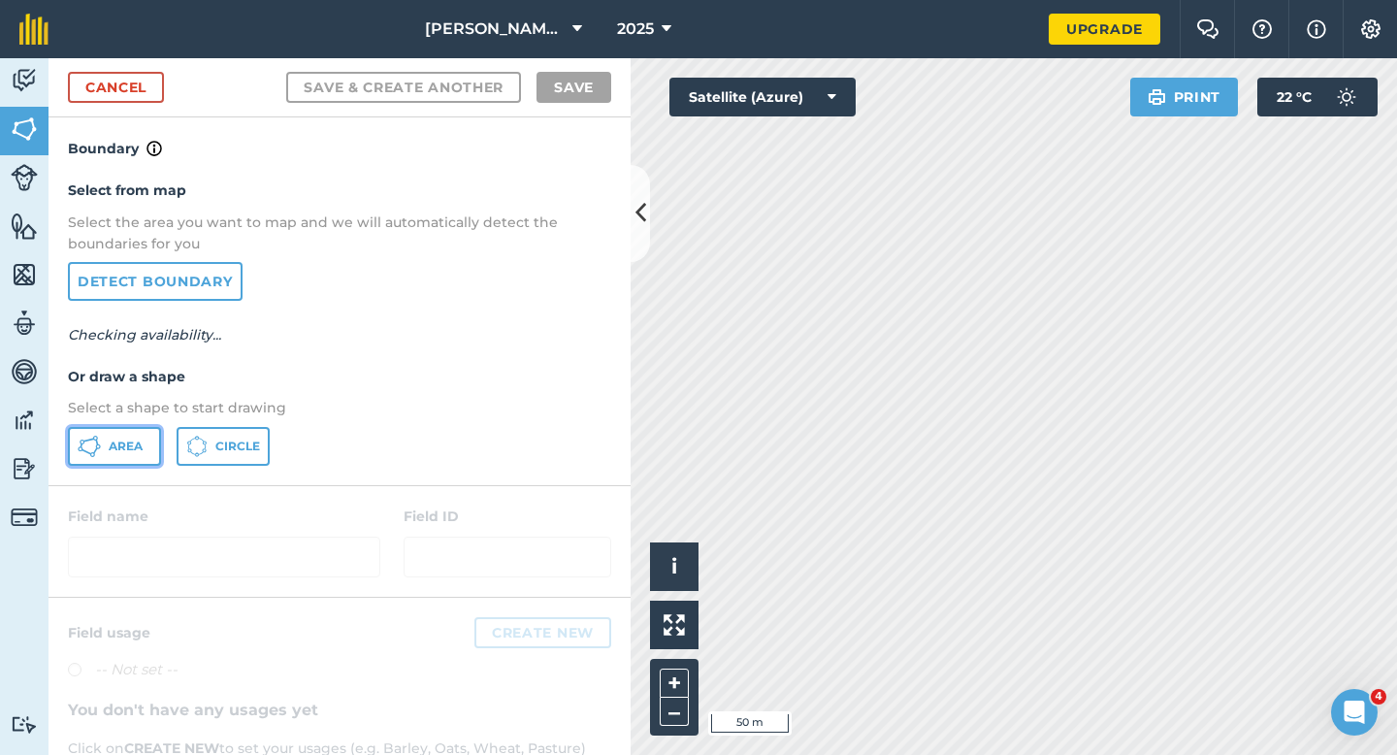
click at [96, 446] on icon at bounding box center [98, 445] width 5 height 5
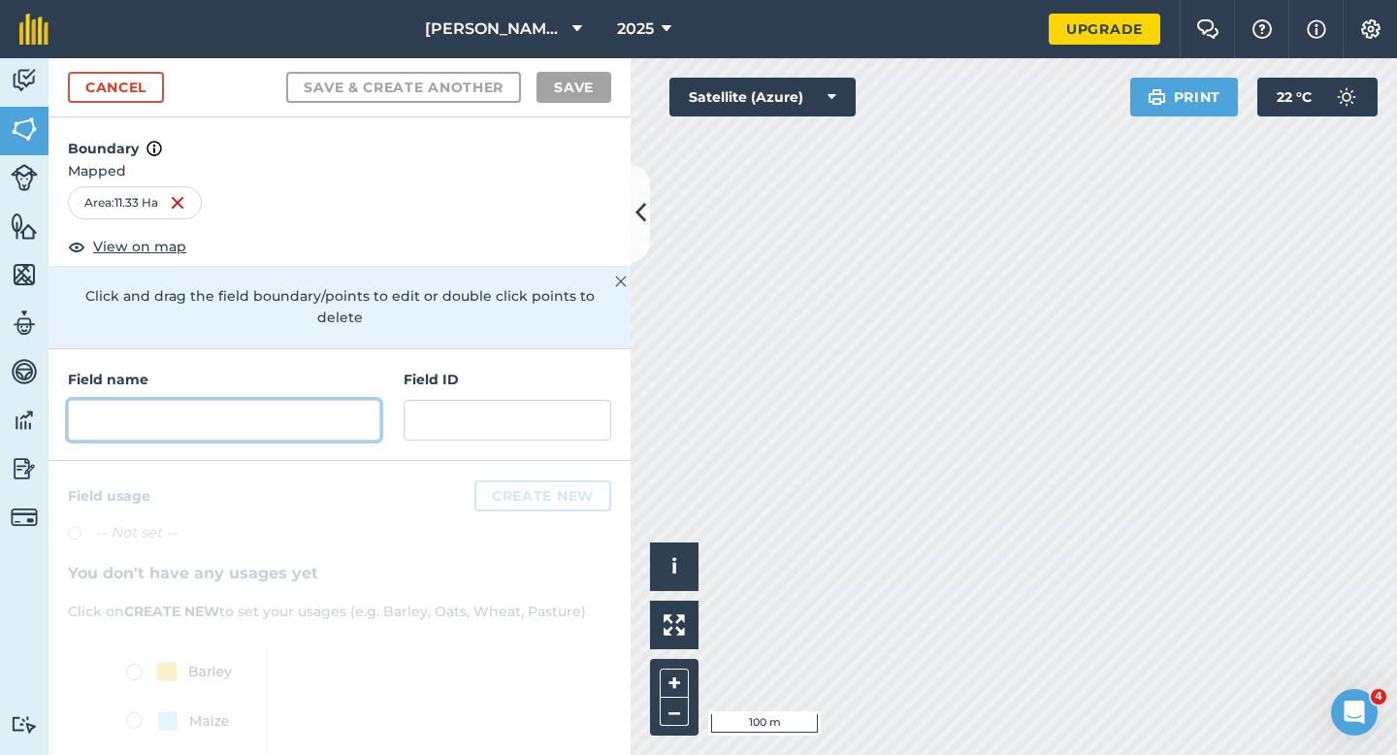
click at [295, 400] on input "text" at bounding box center [224, 420] width 312 height 41
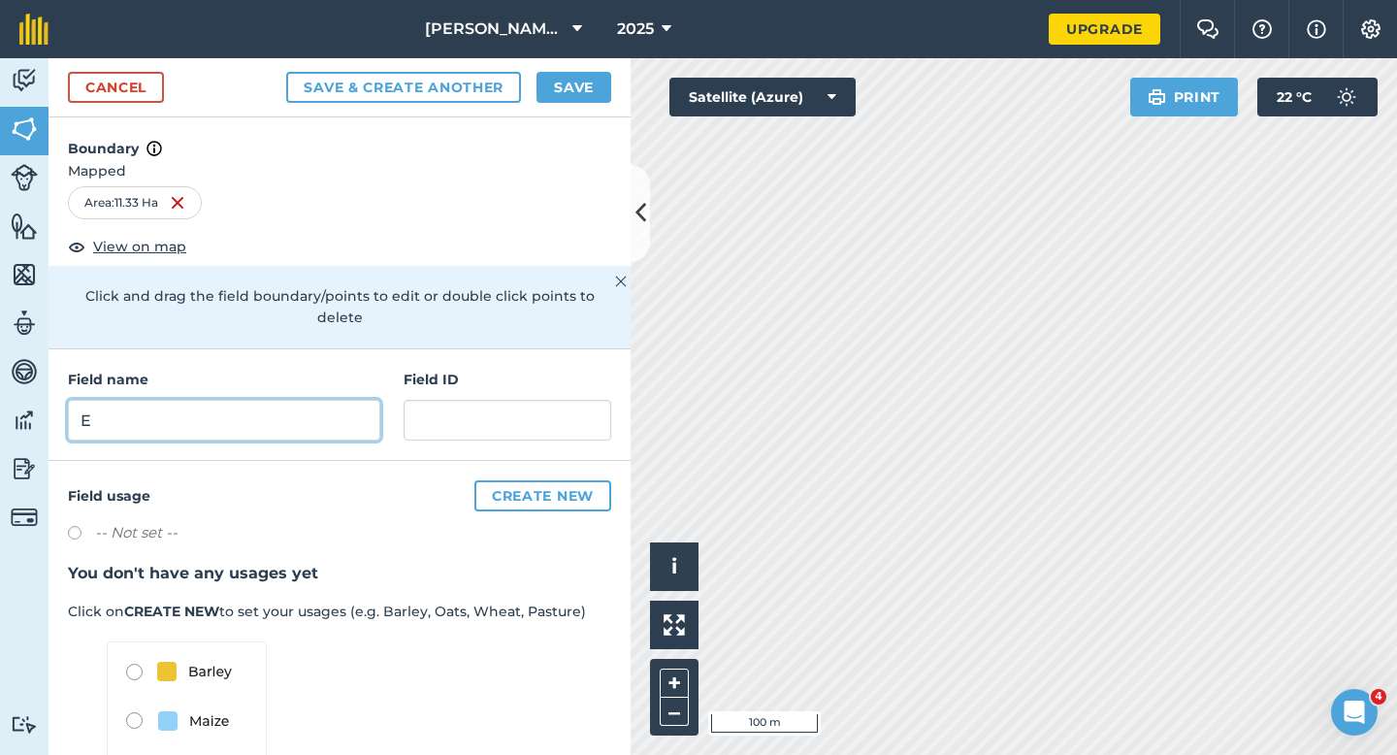
type input "E"
click at [600, 86] on button "Save" at bounding box center [573, 87] width 75 height 31
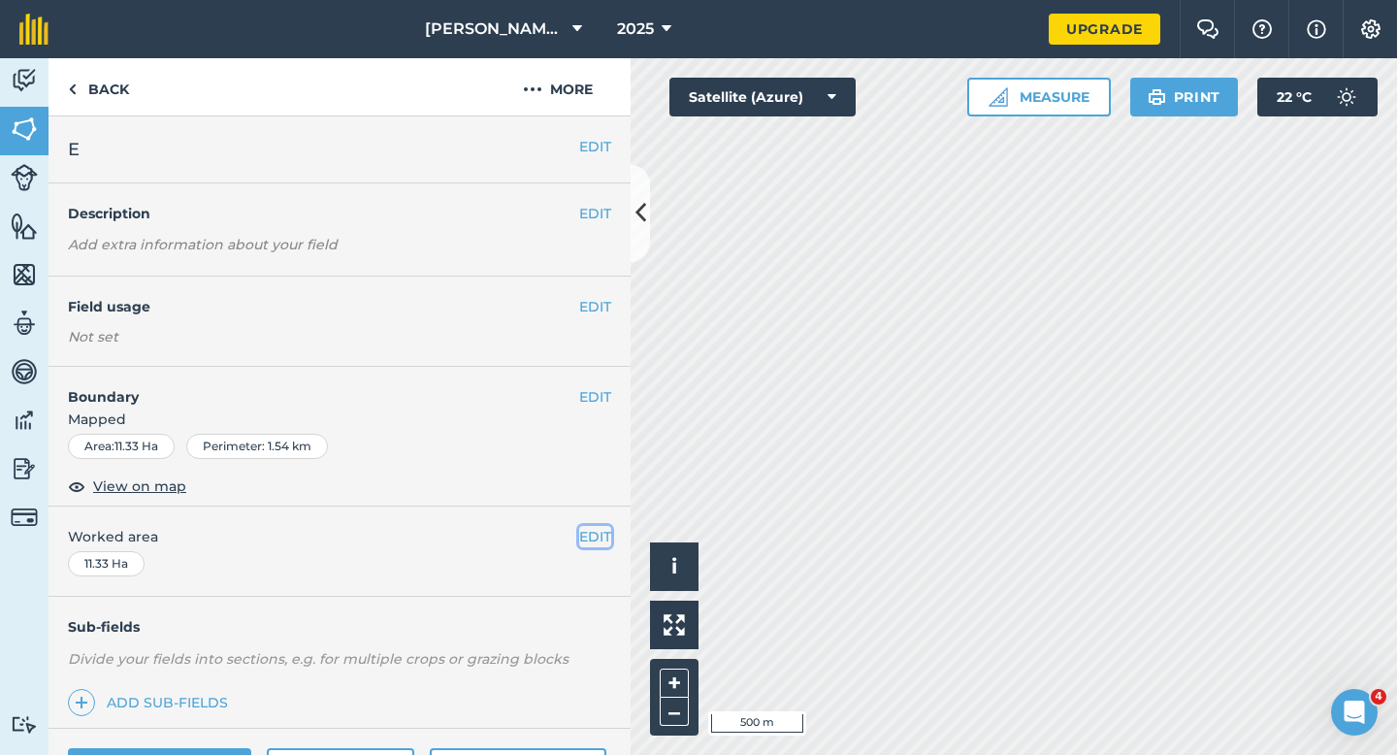
click at [584, 526] on button "EDIT" at bounding box center [595, 536] width 32 height 21
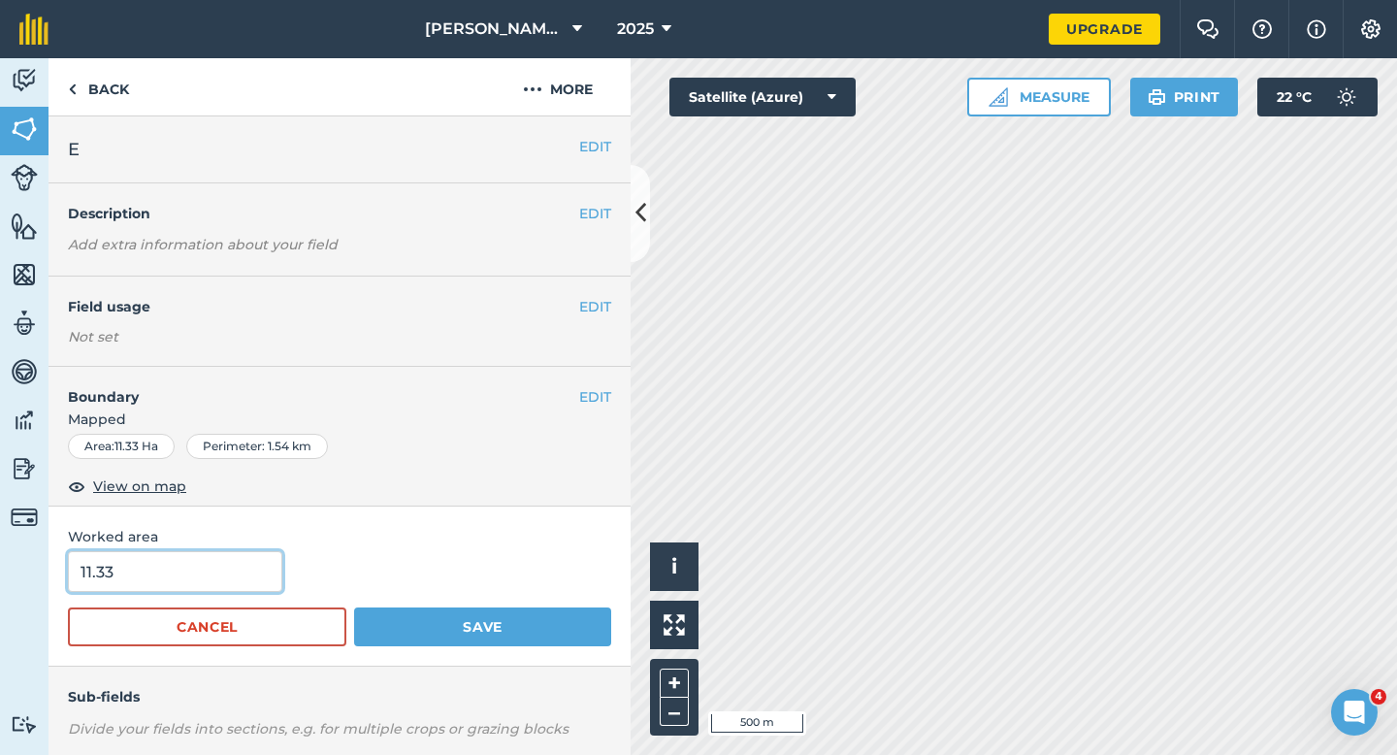
click at [257, 566] on input "11.33" at bounding box center [175, 571] width 214 height 41
type input "11.3"
click at [354, 607] on button "Save" at bounding box center [482, 626] width 257 height 39
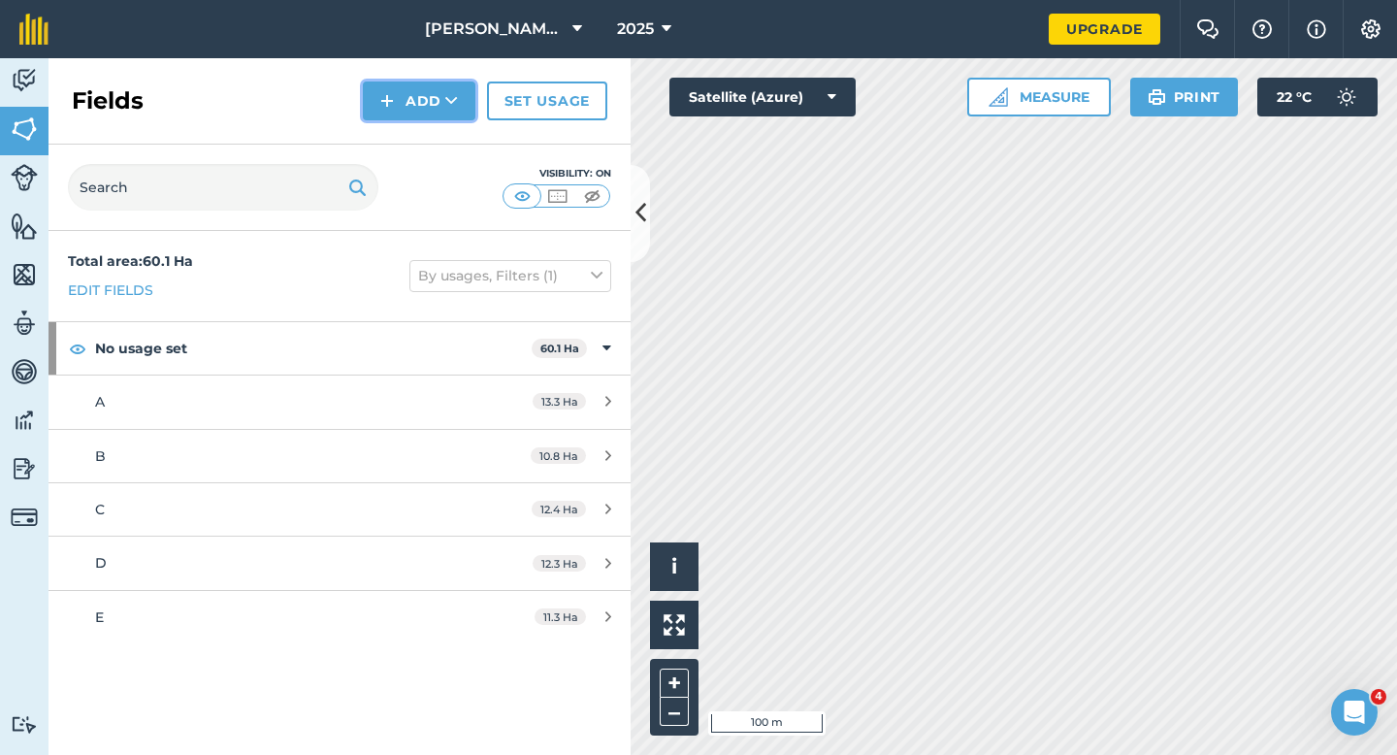
click at [450, 109] on icon at bounding box center [451, 100] width 13 height 19
click at [450, 143] on link "Draw" at bounding box center [419, 144] width 107 height 43
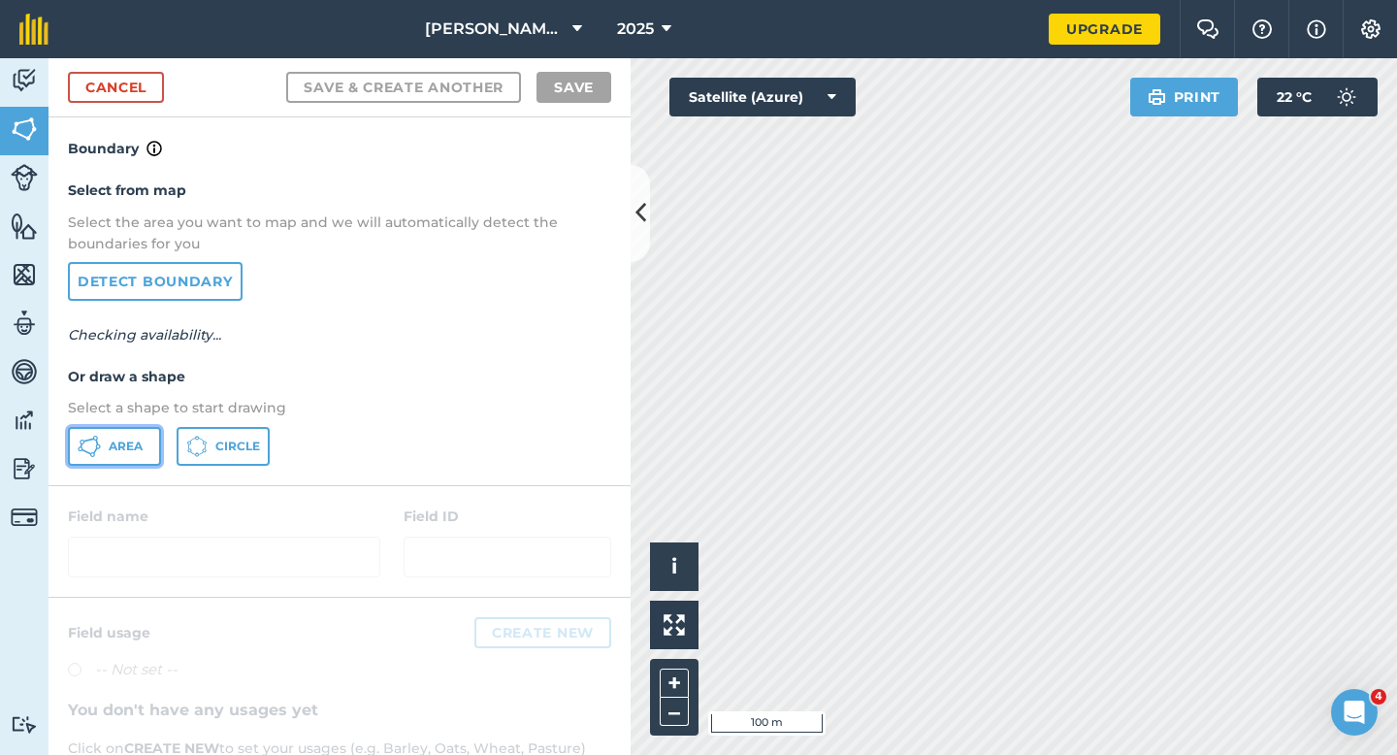
click at [92, 454] on icon at bounding box center [89, 446] width 23 height 23
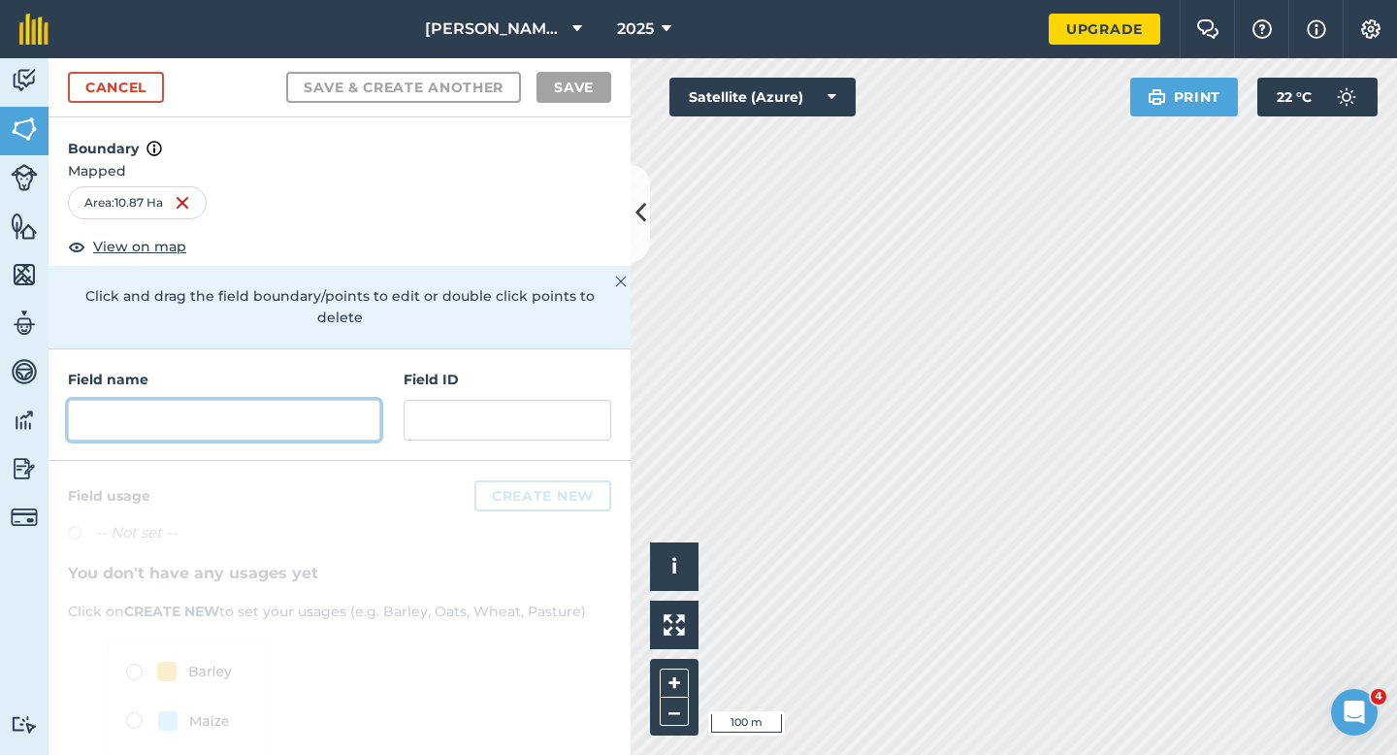
click at [316, 415] on input "text" at bounding box center [224, 420] width 312 height 41
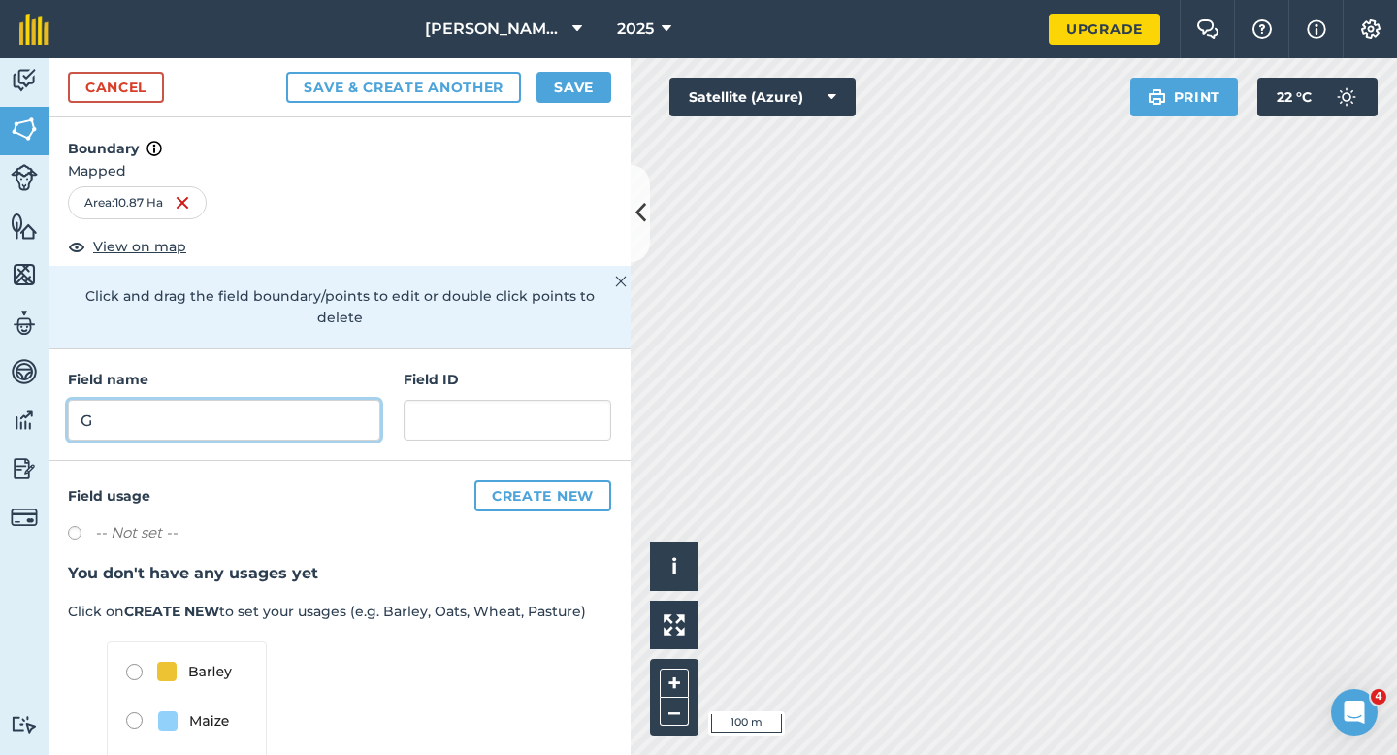
type input "G"
click at [567, 85] on button "Save" at bounding box center [573, 87] width 75 height 31
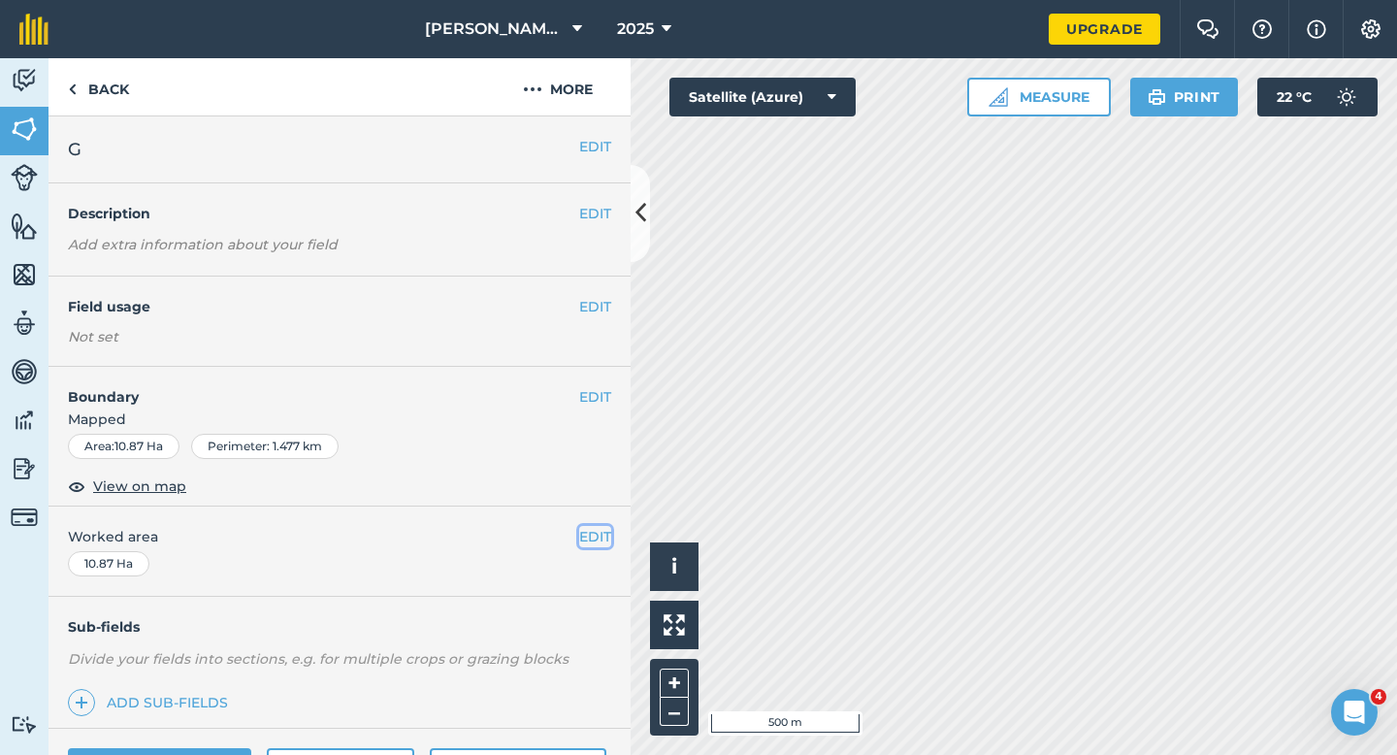
click at [586, 527] on button "EDIT" at bounding box center [595, 536] width 32 height 21
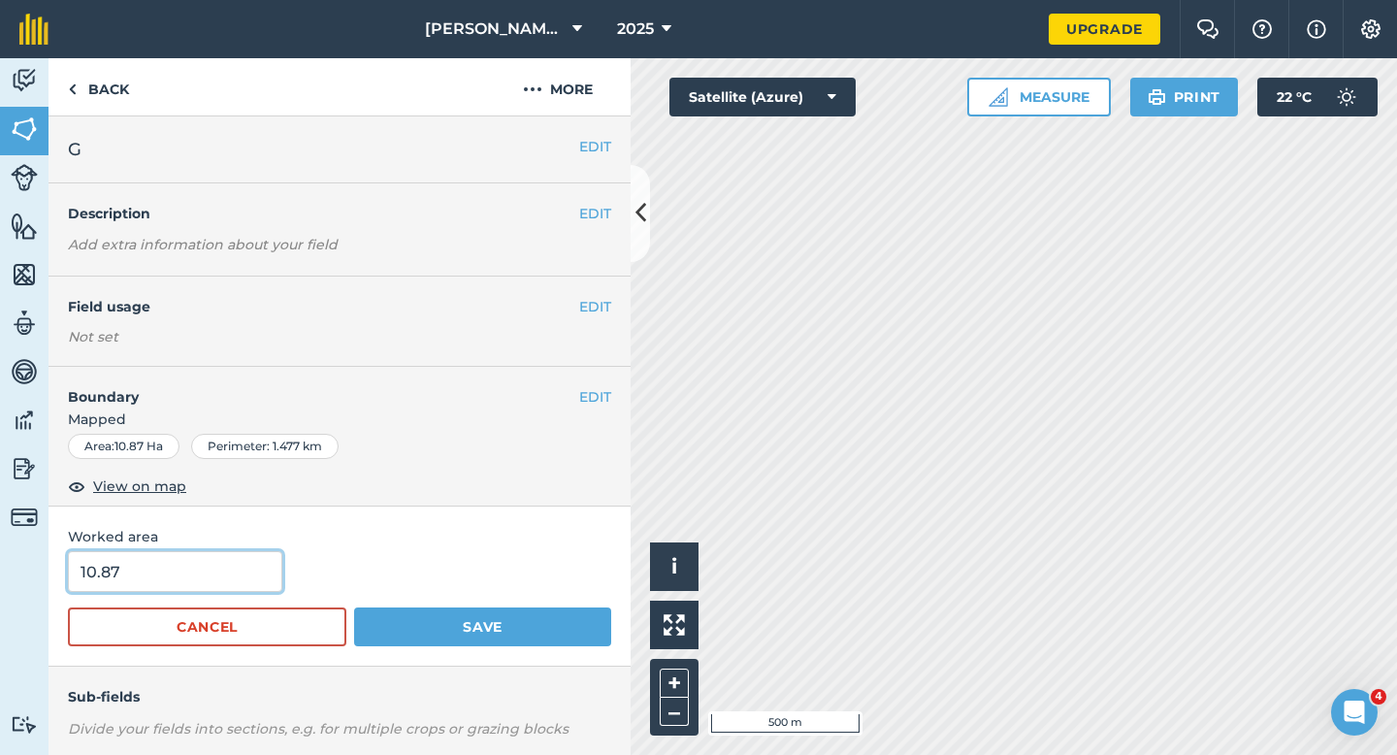
click at [189, 553] on input "10.87" at bounding box center [175, 571] width 214 height 41
type input "11"
click at [354, 607] on button "Save" at bounding box center [482, 626] width 257 height 39
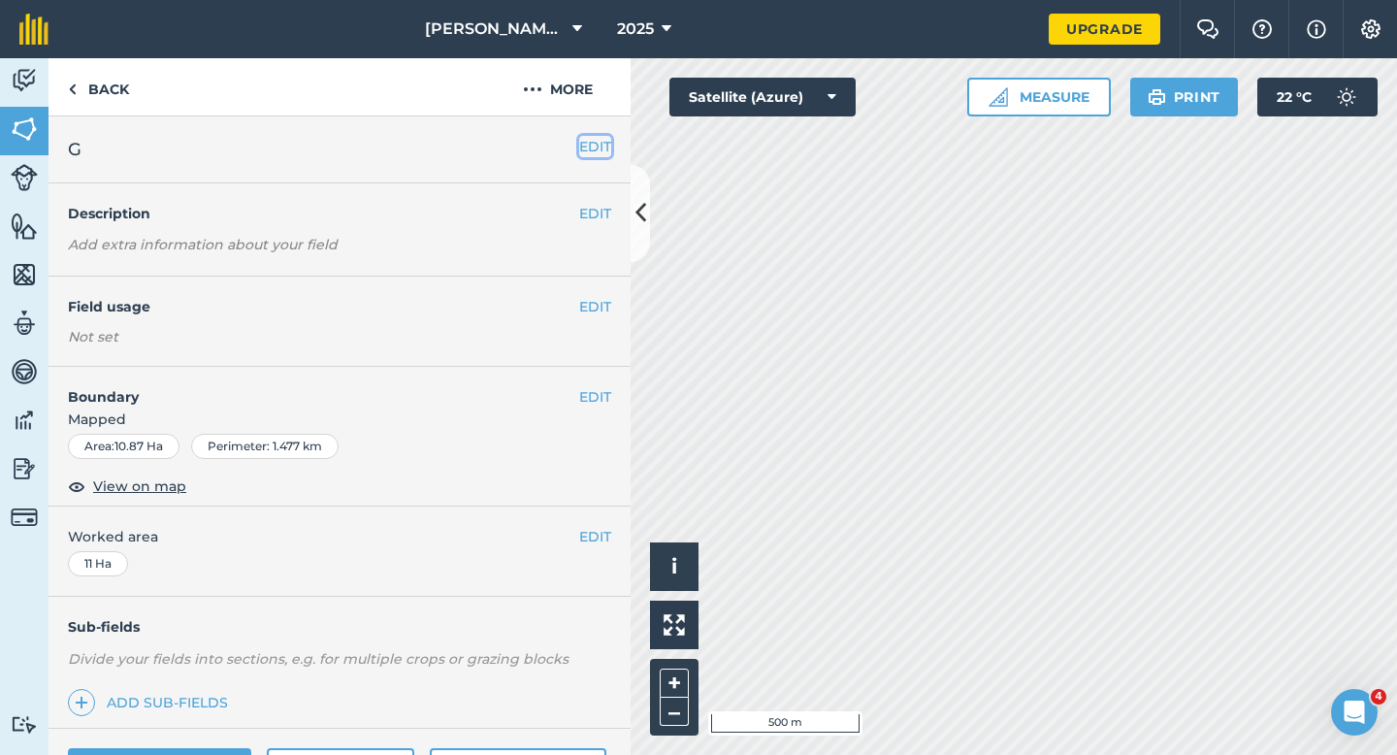
click at [599, 140] on button "EDIT" at bounding box center [595, 146] width 32 height 21
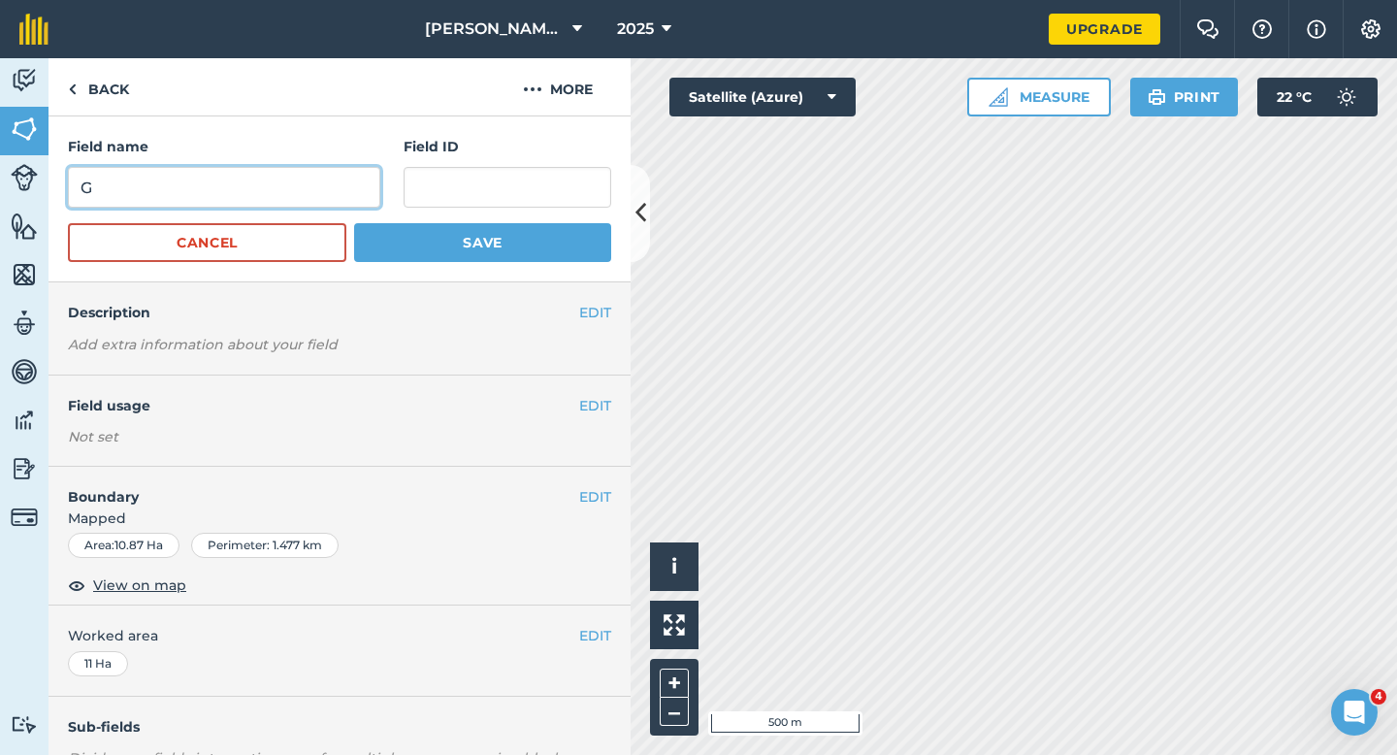
click at [322, 200] on input "G" at bounding box center [224, 187] width 312 height 41
type input "F"
click at [354, 223] on button "Save" at bounding box center [482, 242] width 257 height 39
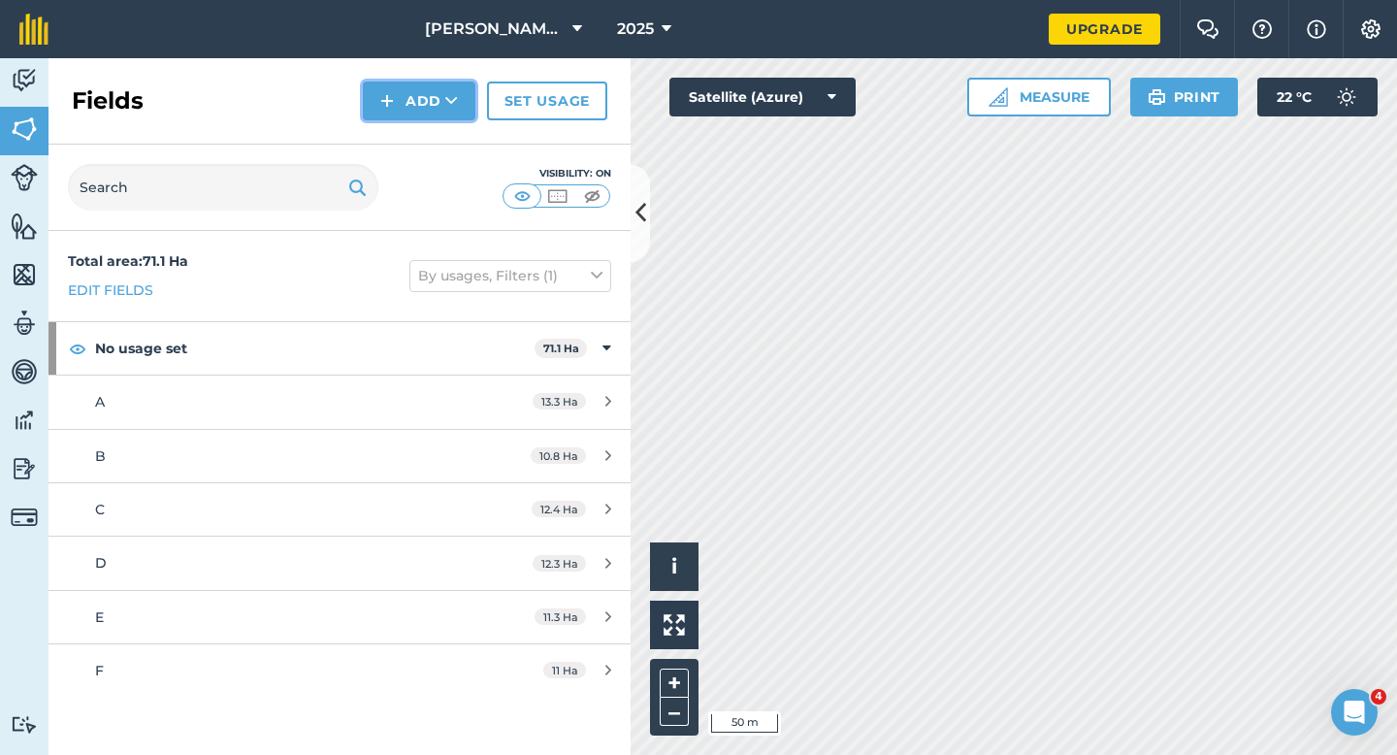
click at [395, 111] on button "Add" at bounding box center [419, 100] width 113 height 39
click at [397, 154] on link "Draw" at bounding box center [419, 144] width 107 height 43
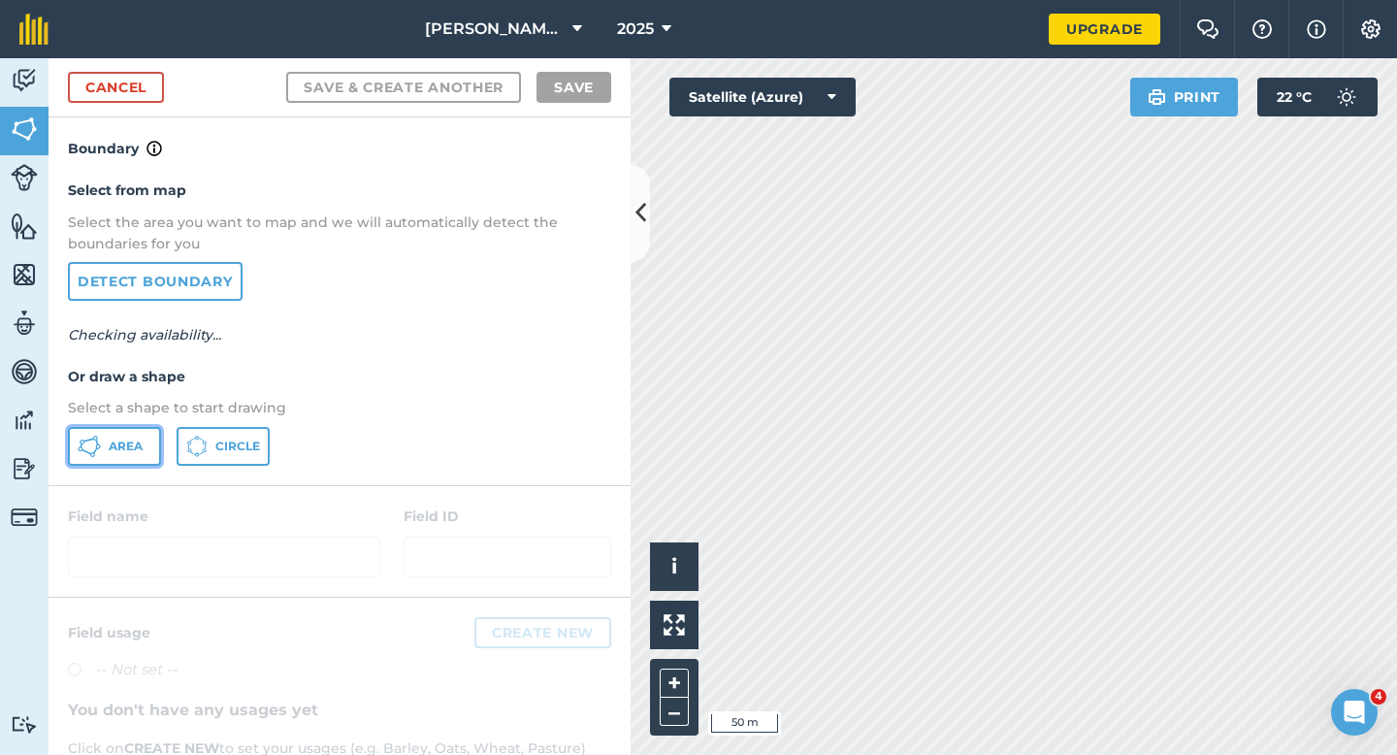
click at [130, 454] on button "Area" at bounding box center [114, 446] width 93 height 39
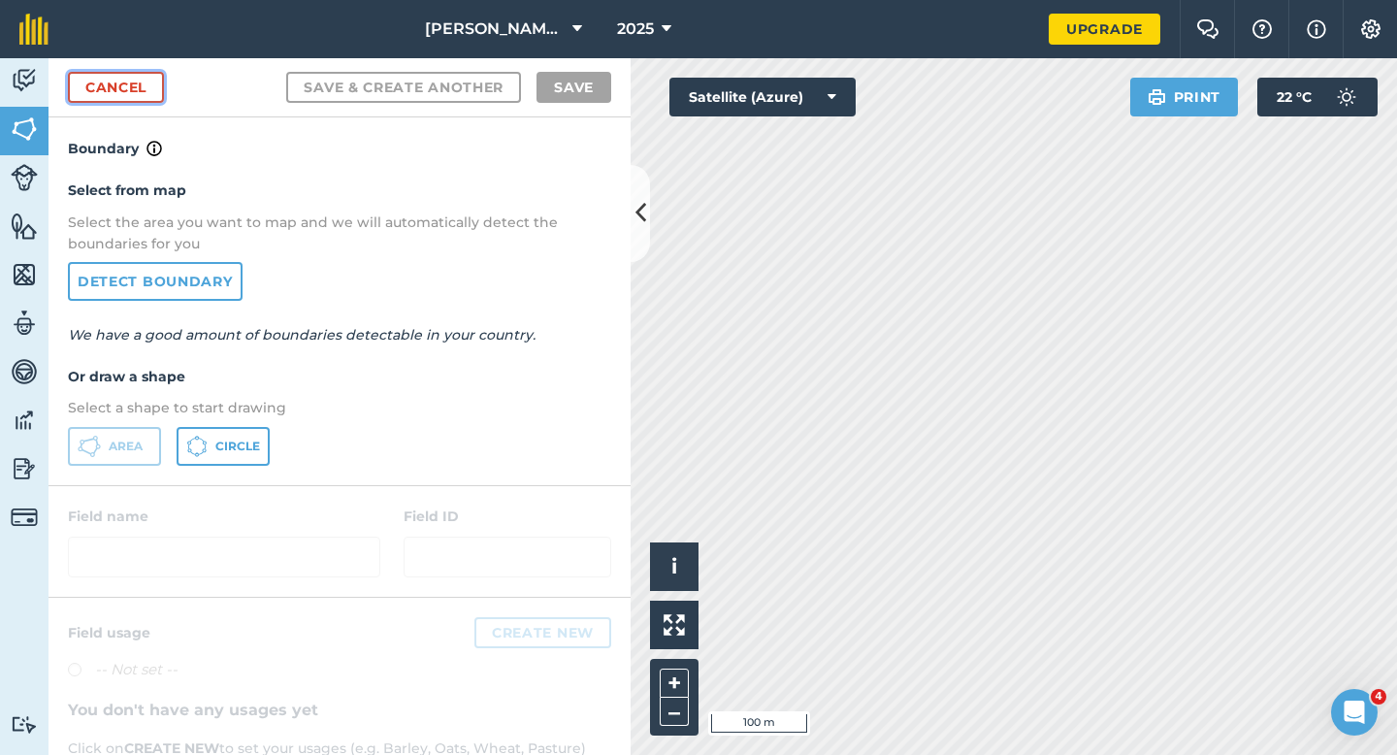
click at [142, 81] on link "Cancel" at bounding box center [116, 87] width 96 height 31
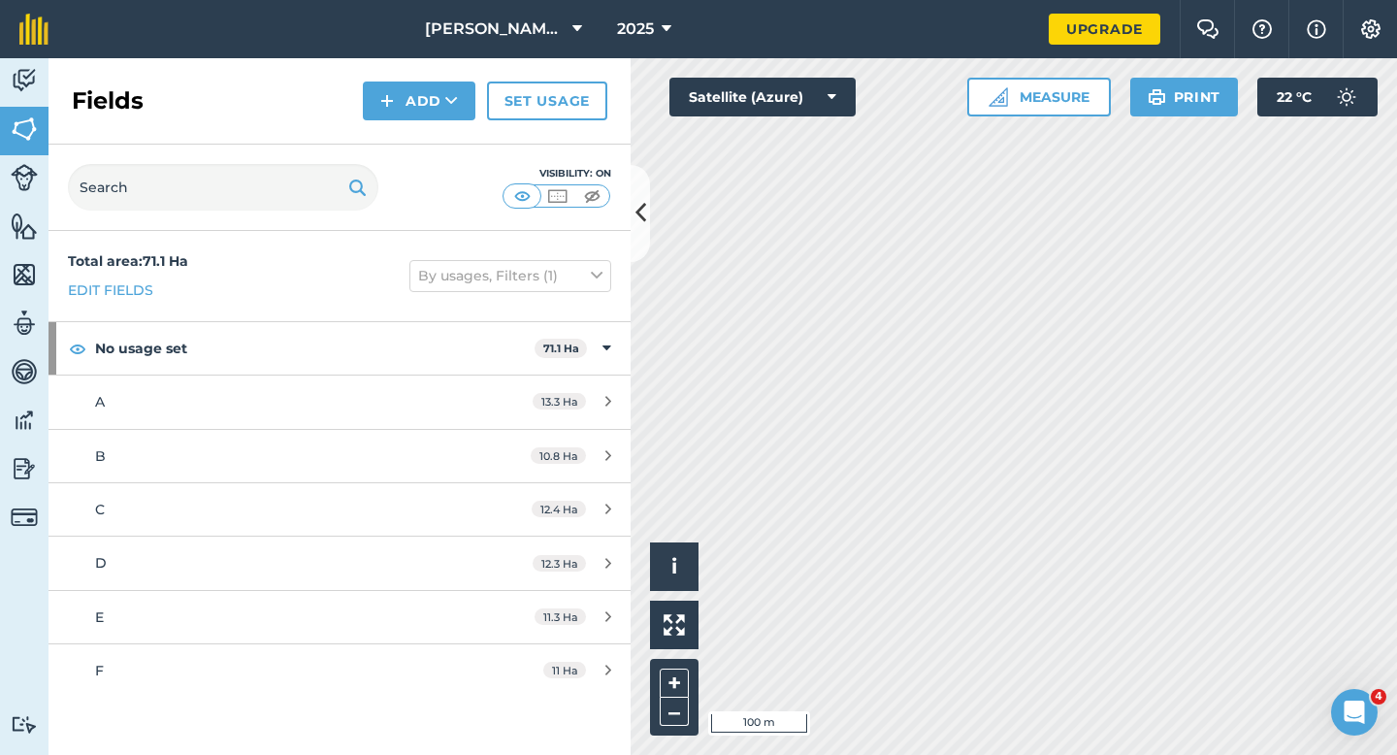
click at [391, 126] on div "Fields Add Set usage" at bounding box center [339, 101] width 582 height 86
click at [403, 111] on button "Add" at bounding box center [419, 100] width 113 height 39
click at [403, 141] on link "Draw" at bounding box center [419, 144] width 107 height 43
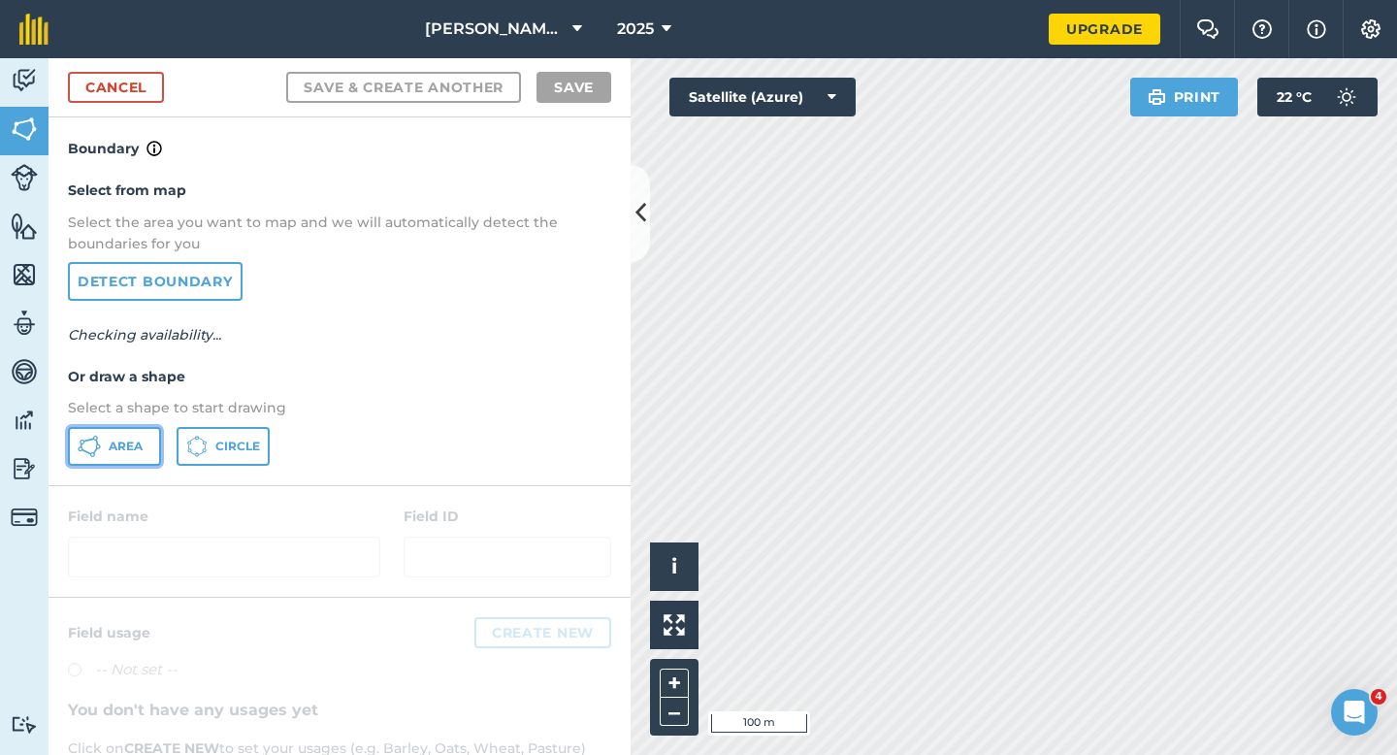
click at [121, 446] on span "Area" at bounding box center [126, 446] width 34 height 16
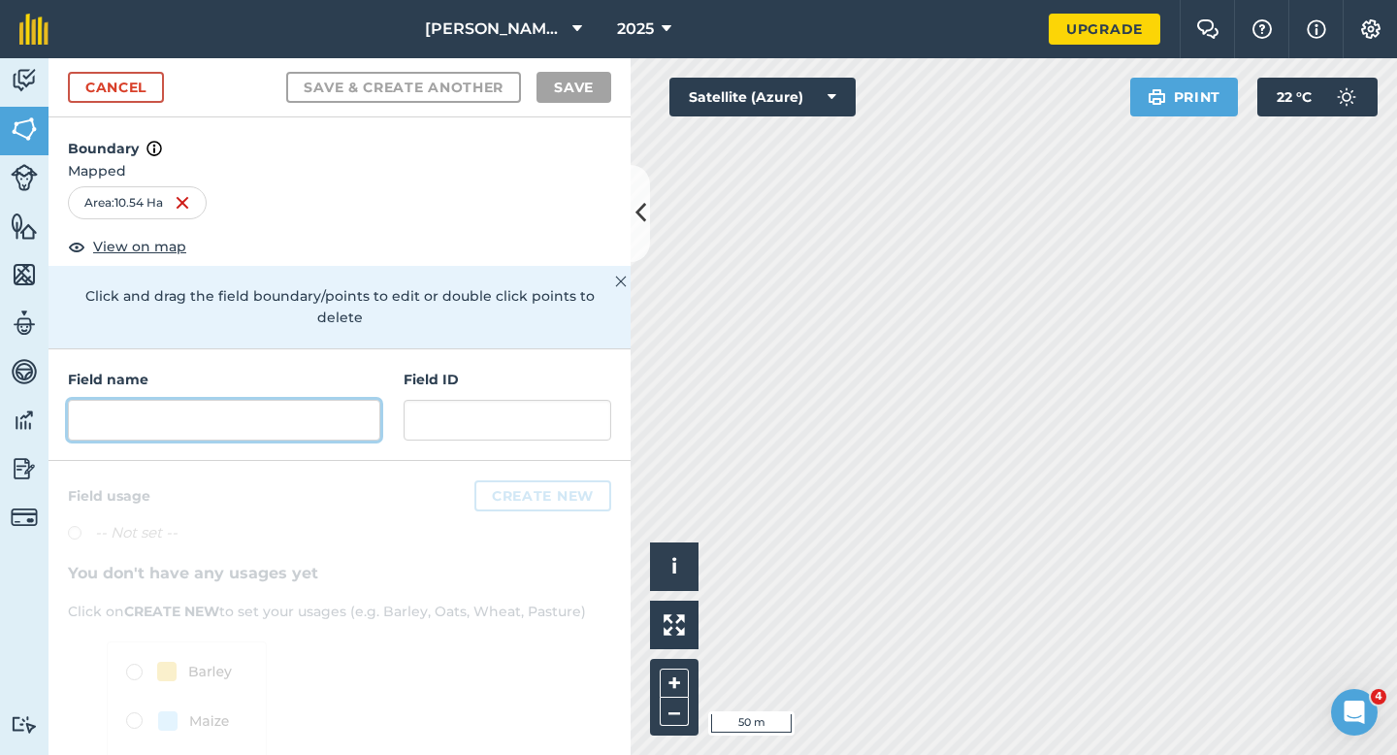
click at [254, 400] on input "text" at bounding box center [224, 420] width 312 height 41
click at [342, 400] on input "text" at bounding box center [224, 420] width 312 height 41
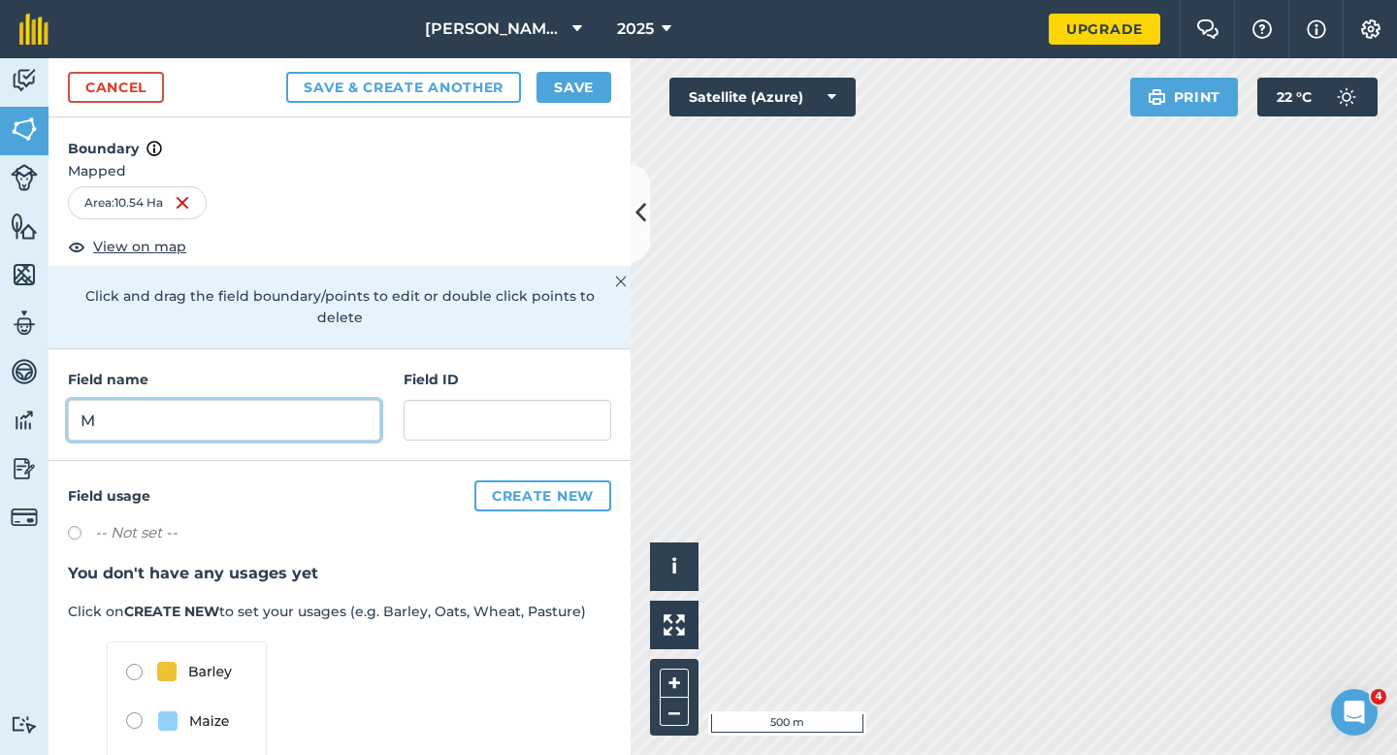
type input "M"
click at [571, 94] on button "Save" at bounding box center [573, 87] width 75 height 31
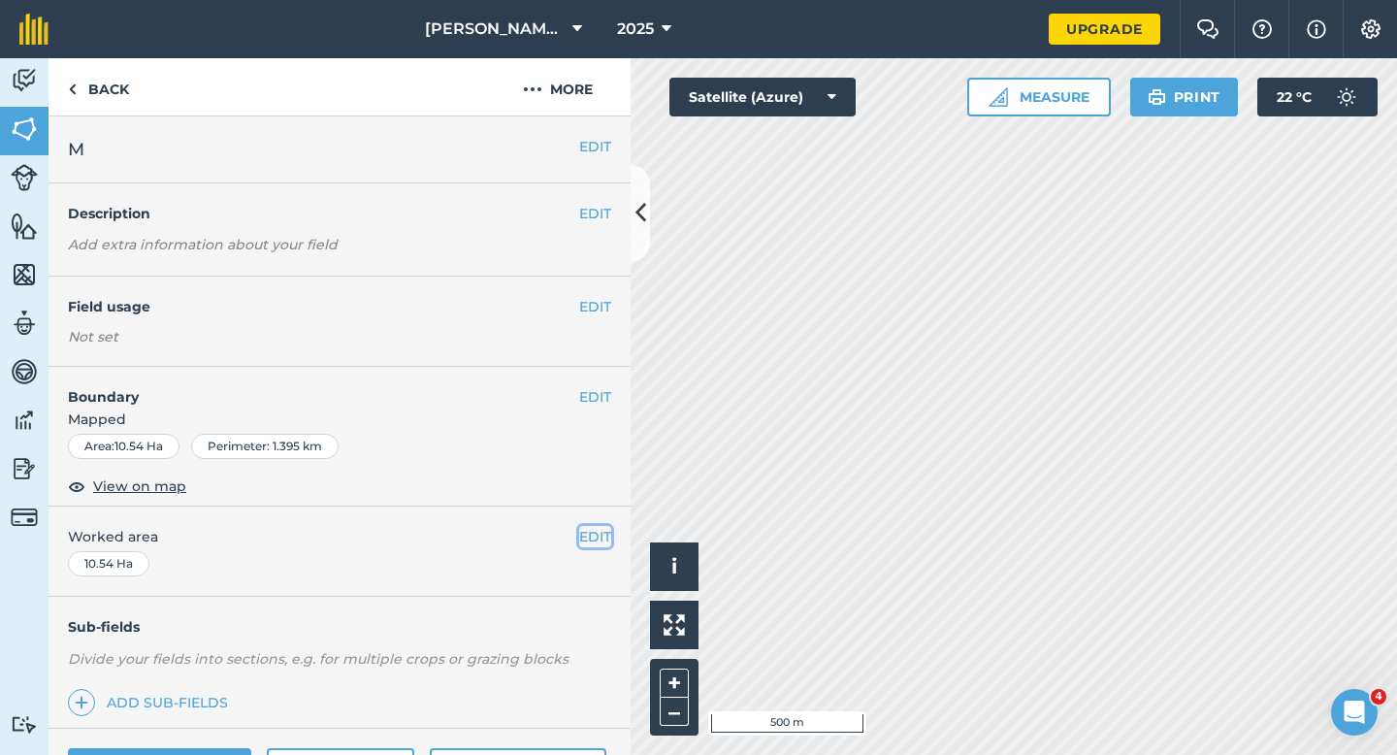
click at [584, 526] on button "EDIT" at bounding box center [595, 536] width 32 height 21
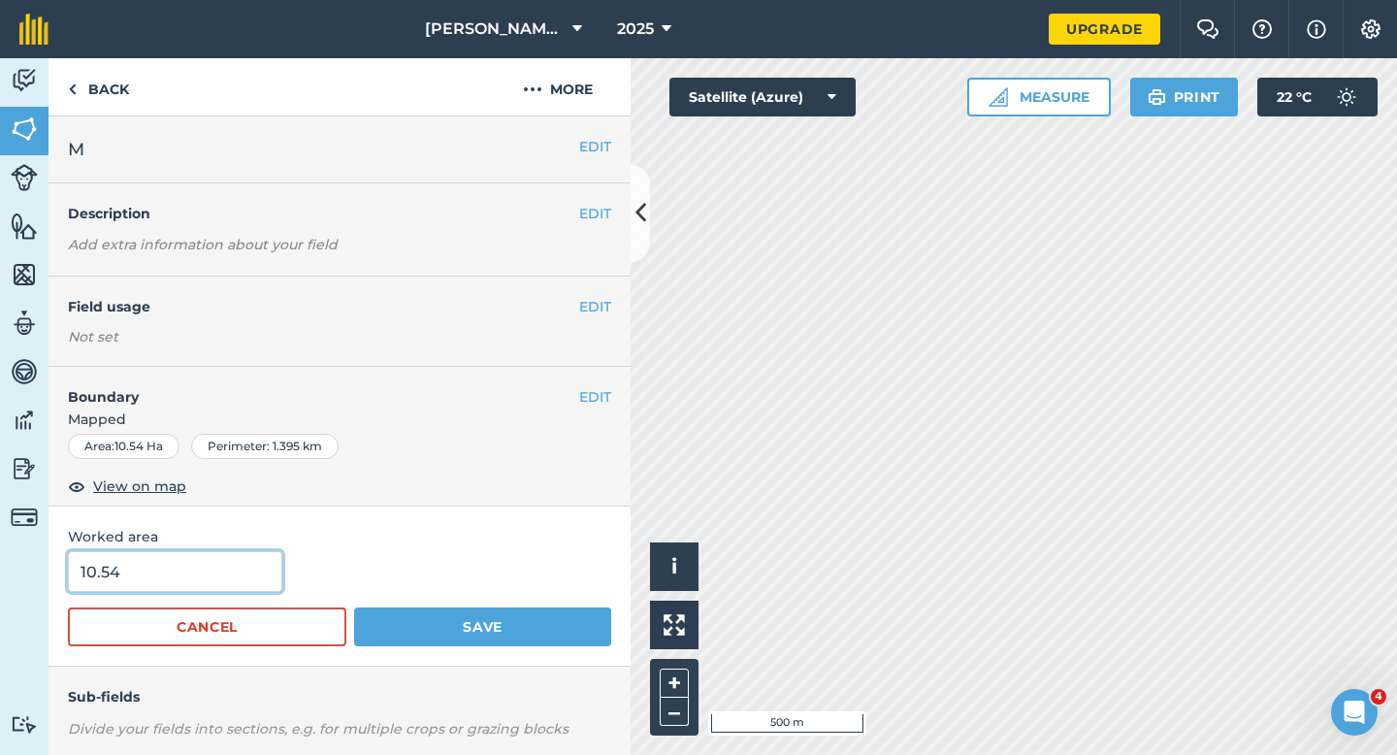
click at [243, 568] on input "10.54" at bounding box center [175, 571] width 214 height 41
type input "10.5"
click at [354, 607] on button "Save" at bounding box center [482, 626] width 257 height 39
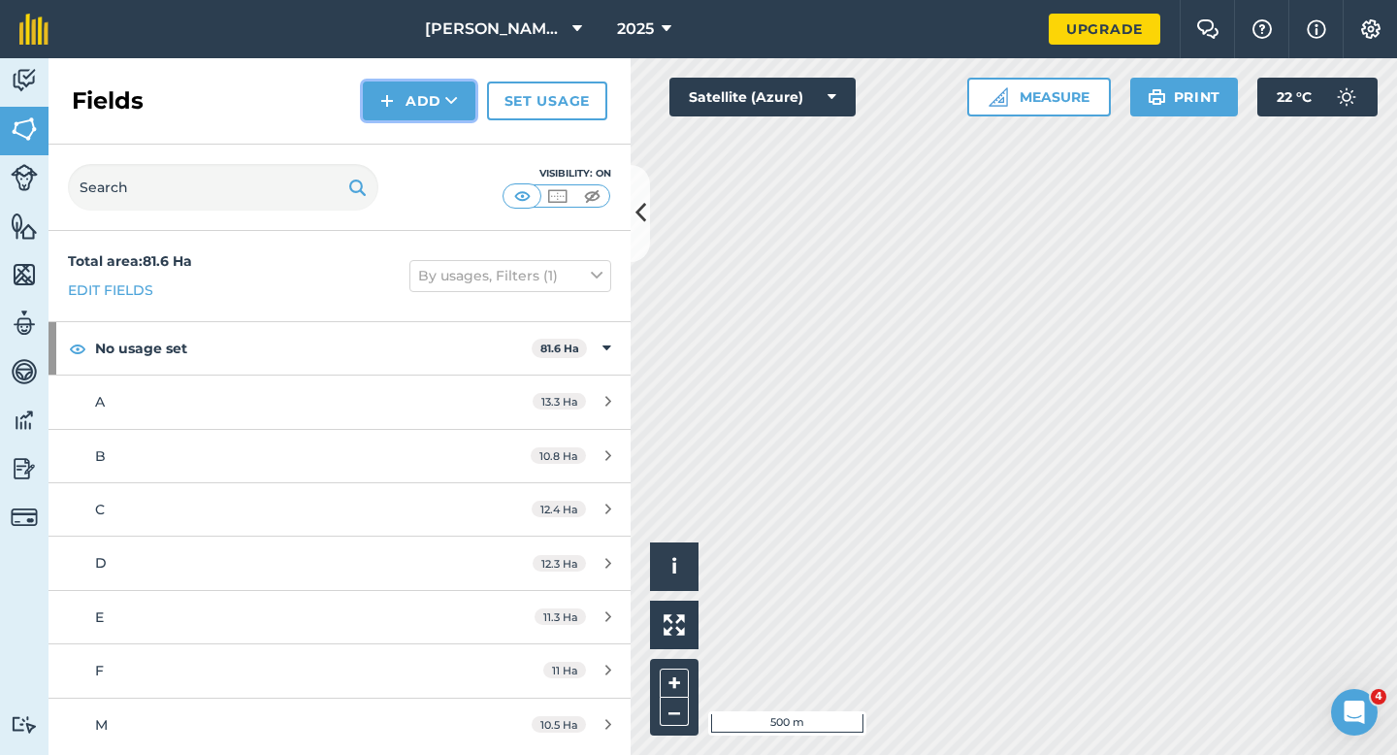
click at [402, 101] on button "Add" at bounding box center [419, 100] width 113 height 39
click at [414, 141] on link "Draw" at bounding box center [419, 144] width 107 height 43
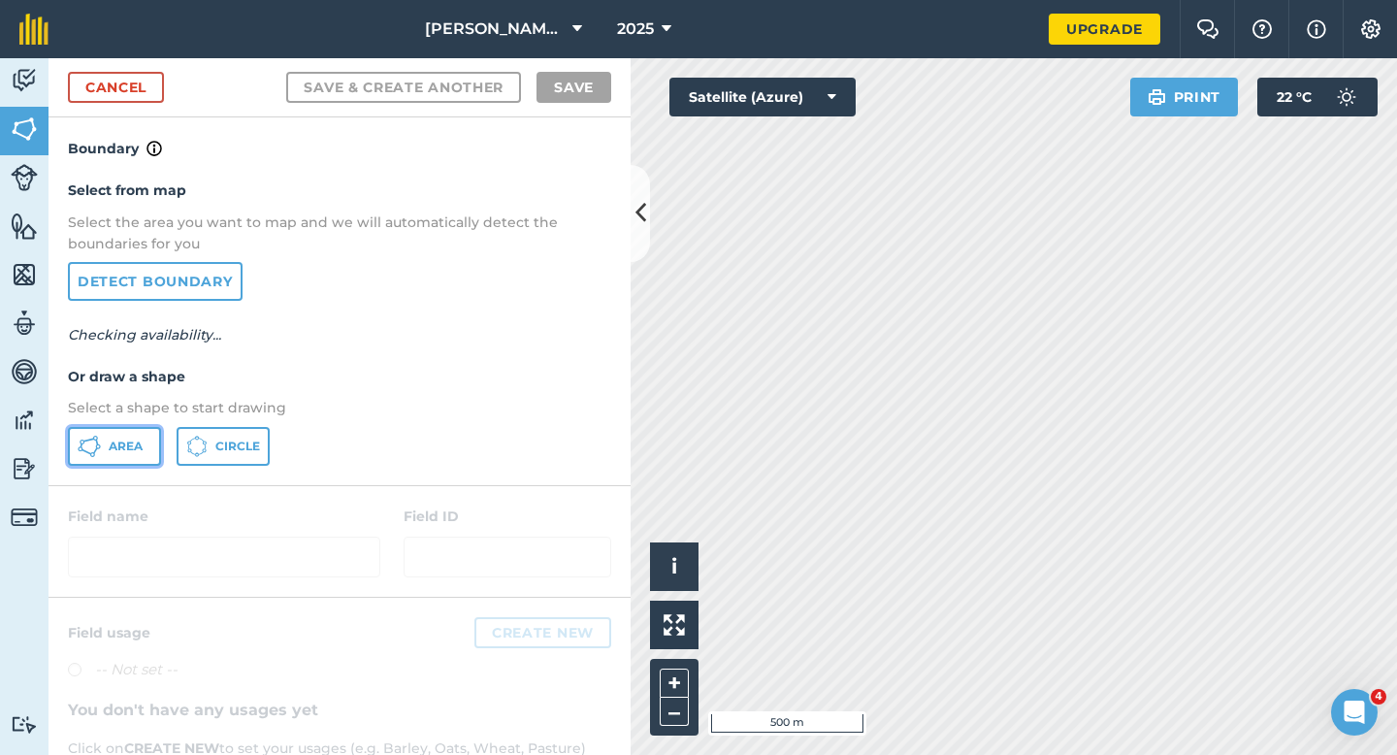
click at [135, 431] on button "Area" at bounding box center [114, 446] width 93 height 39
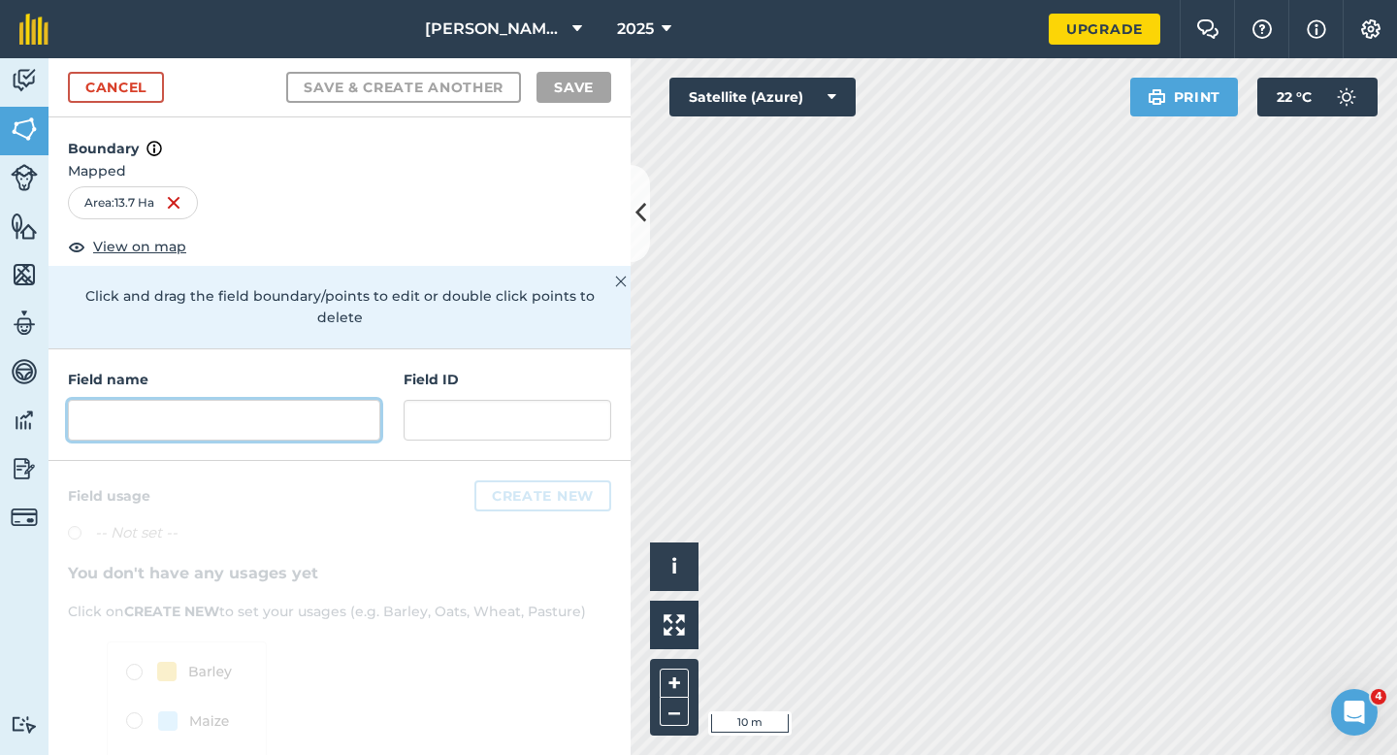
click at [363, 401] on input "text" at bounding box center [224, 420] width 312 height 41
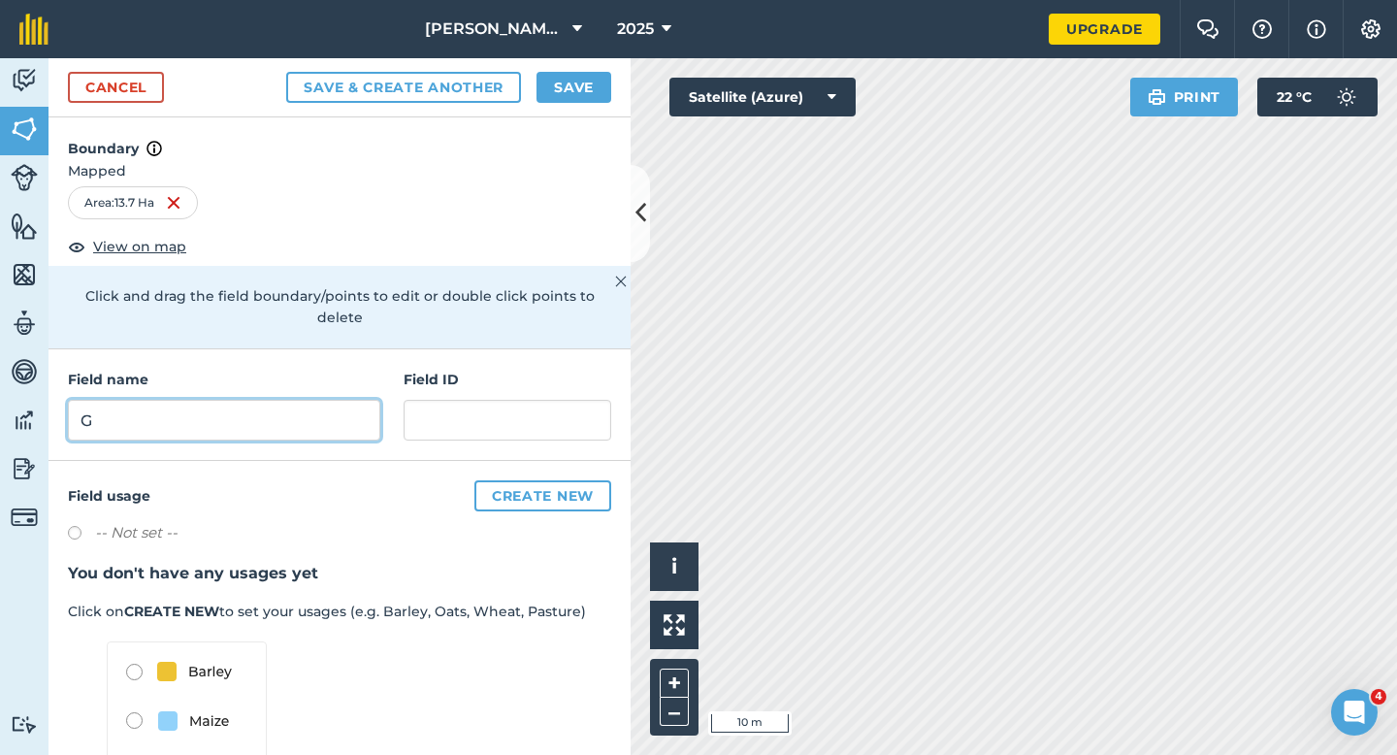
type input "G"
click at [587, 94] on button "Save" at bounding box center [573, 87] width 75 height 31
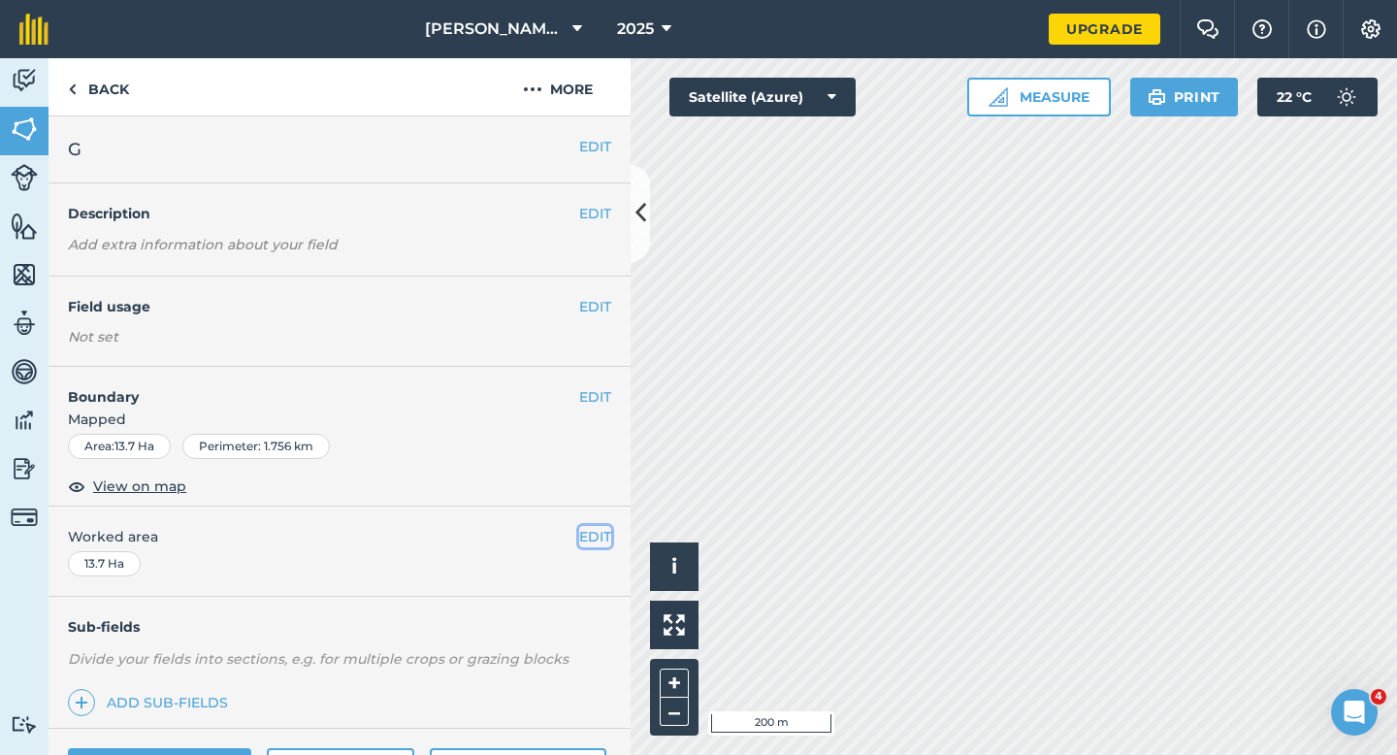
click at [579, 534] on button "EDIT" at bounding box center [595, 536] width 32 height 21
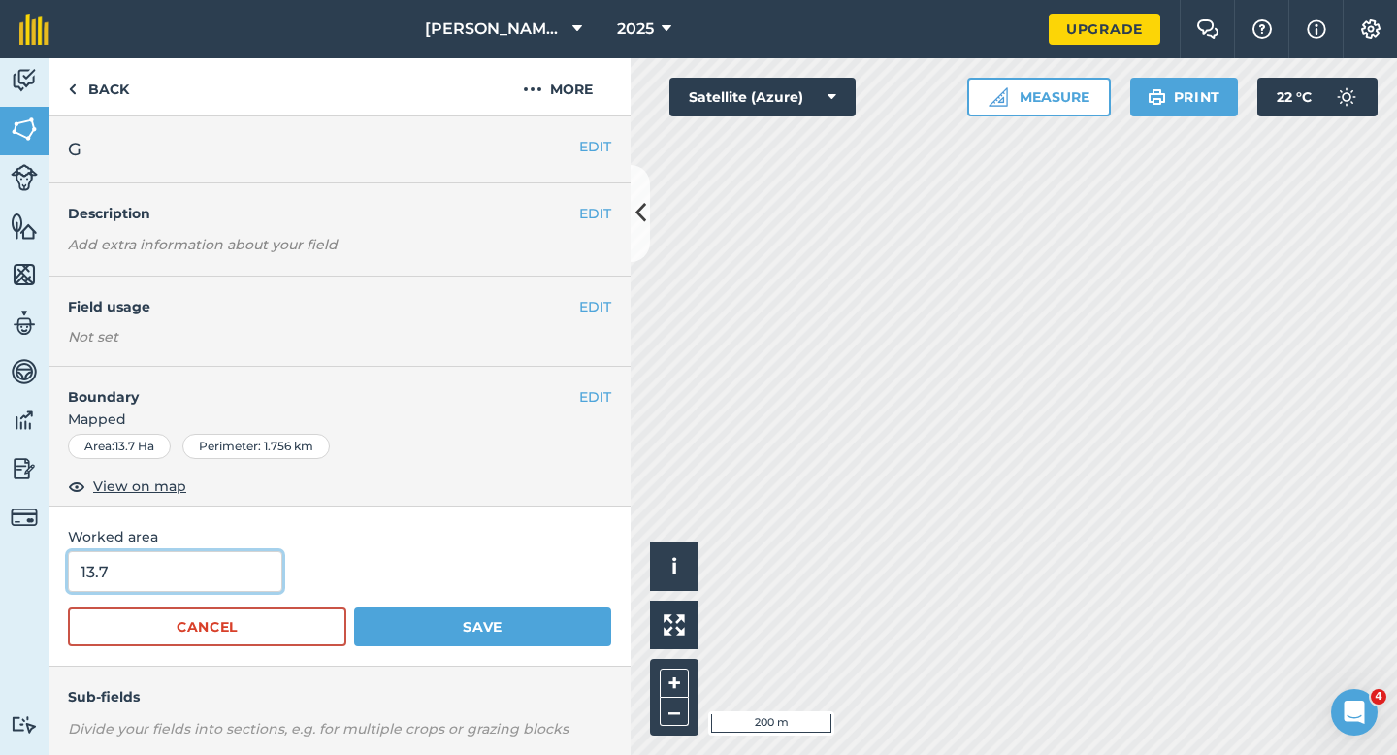
click at [218, 557] on input "13.7" at bounding box center [175, 571] width 214 height 41
click at [354, 607] on button "Save" at bounding box center [482, 626] width 257 height 39
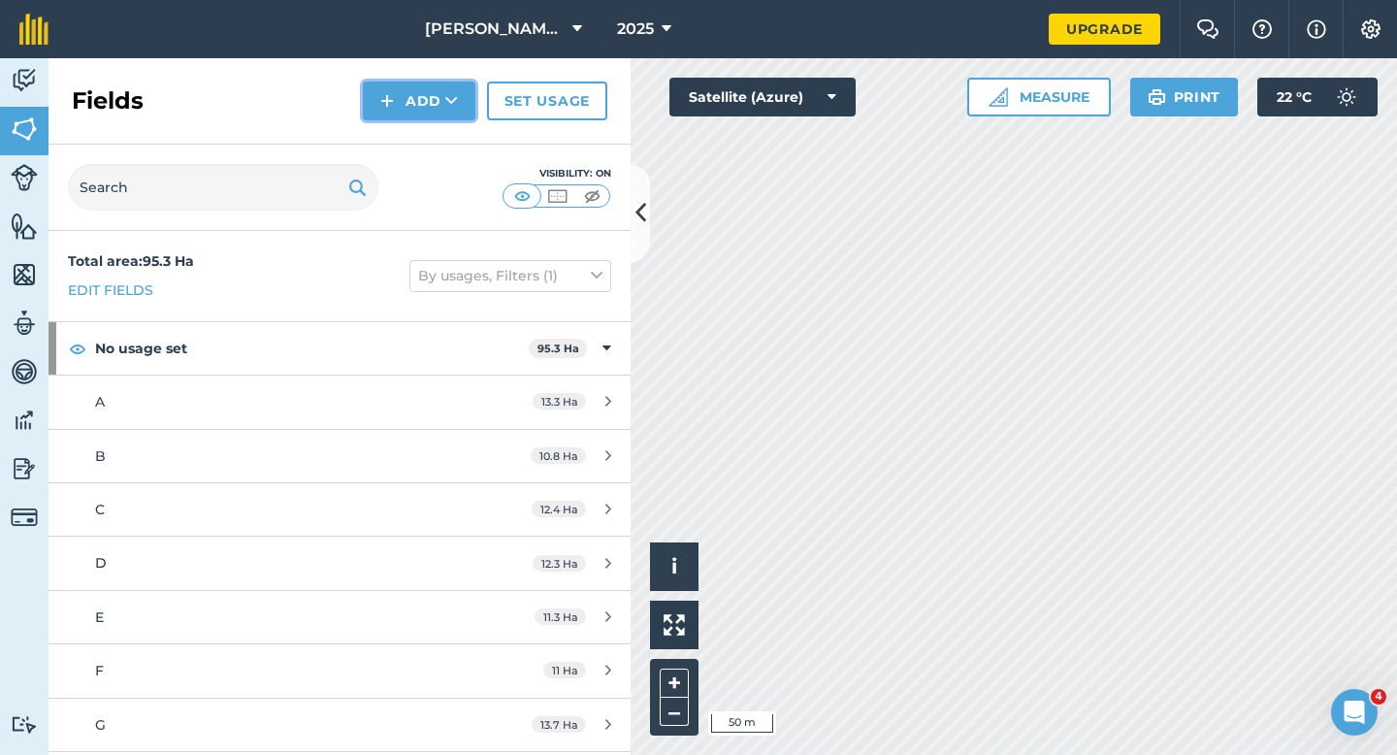
click at [411, 103] on button "Add" at bounding box center [419, 100] width 113 height 39
click at [413, 119] on button "Add Draw Import" at bounding box center [419, 100] width 113 height 39
click at [392, 122] on div "Fields Add Set usage" at bounding box center [339, 101] width 582 height 86
click at [392, 119] on button "Add" at bounding box center [419, 100] width 113 height 39
click at [392, 134] on link "Draw" at bounding box center [419, 144] width 107 height 43
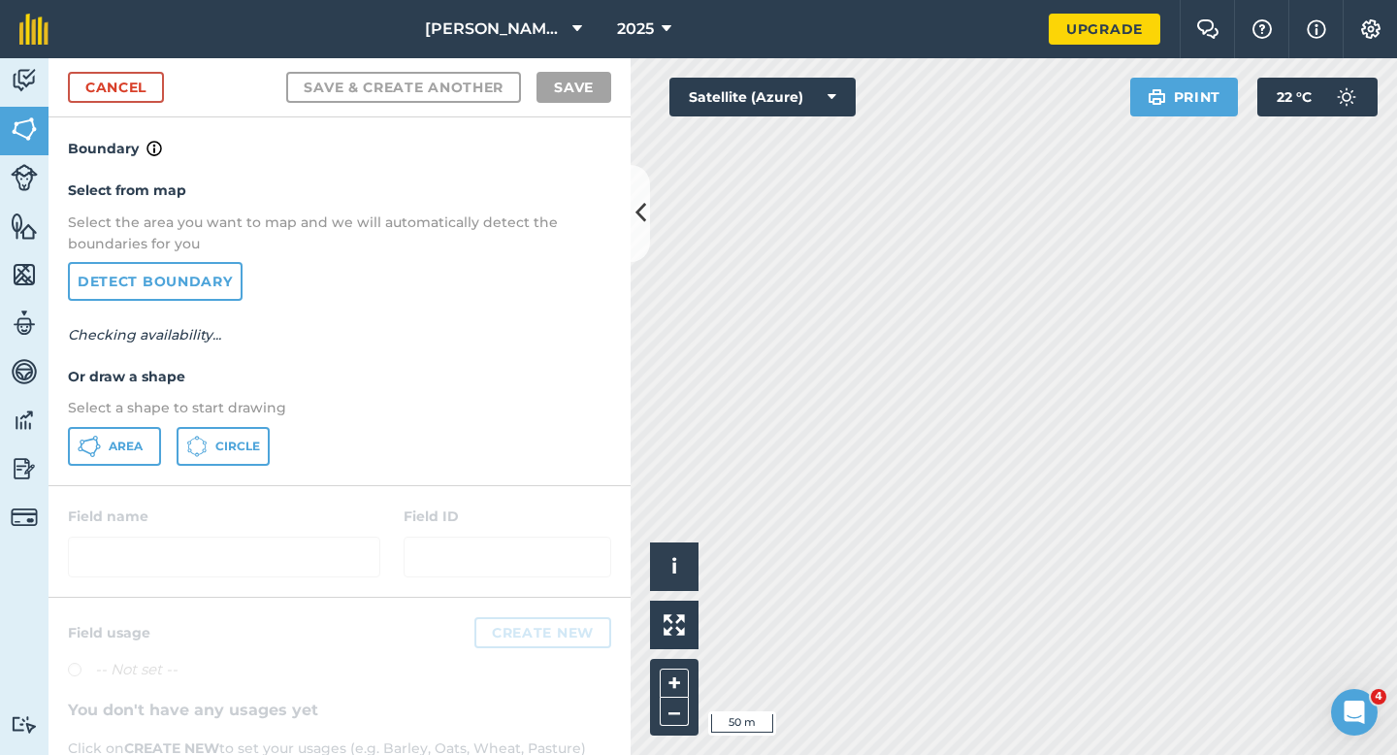
click at [142, 422] on div "Select from map Select the area you want to map and we will automatically detec…" at bounding box center [339, 322] width 582 height 324
click at [134, 446] on span "Area" at bounding box center [126, 446] width 34 height 16
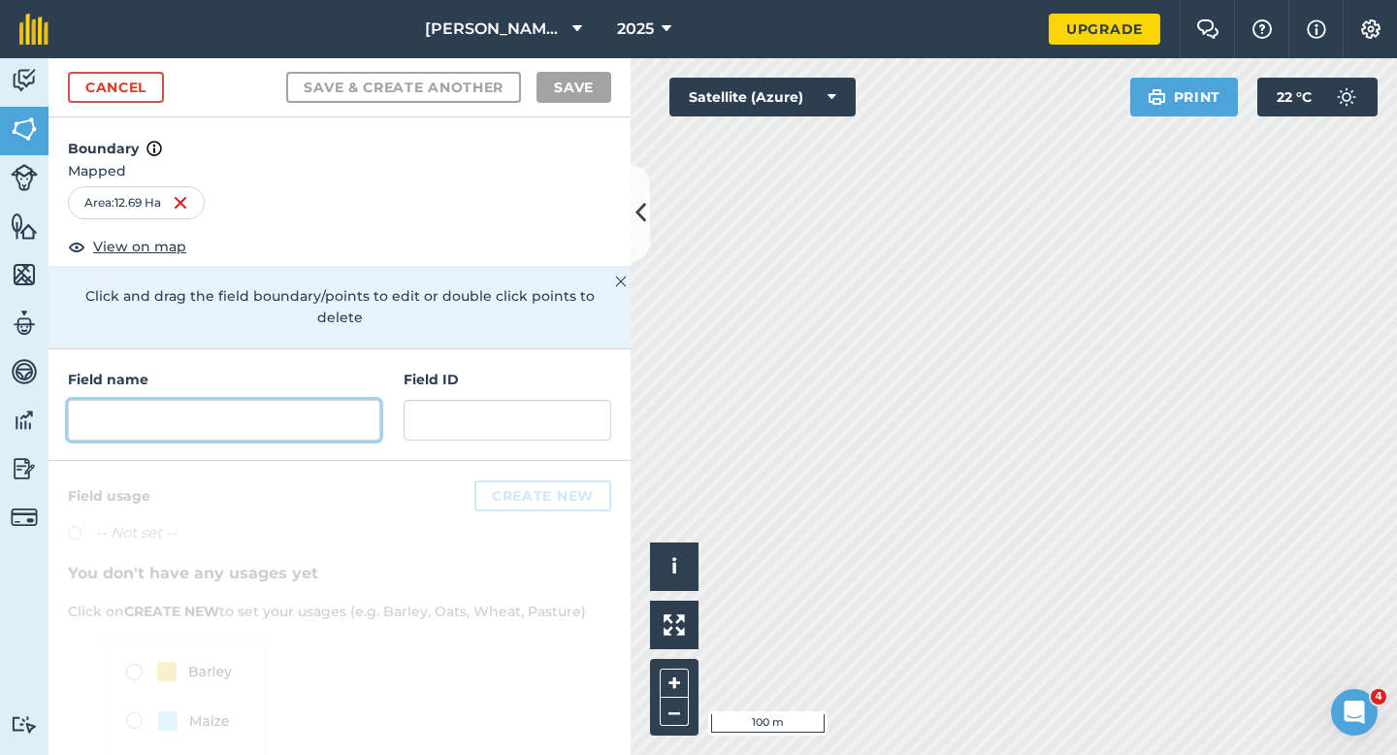
click at [307, 412] on input "text" at bounding box center [224, 420] width 312 height 41
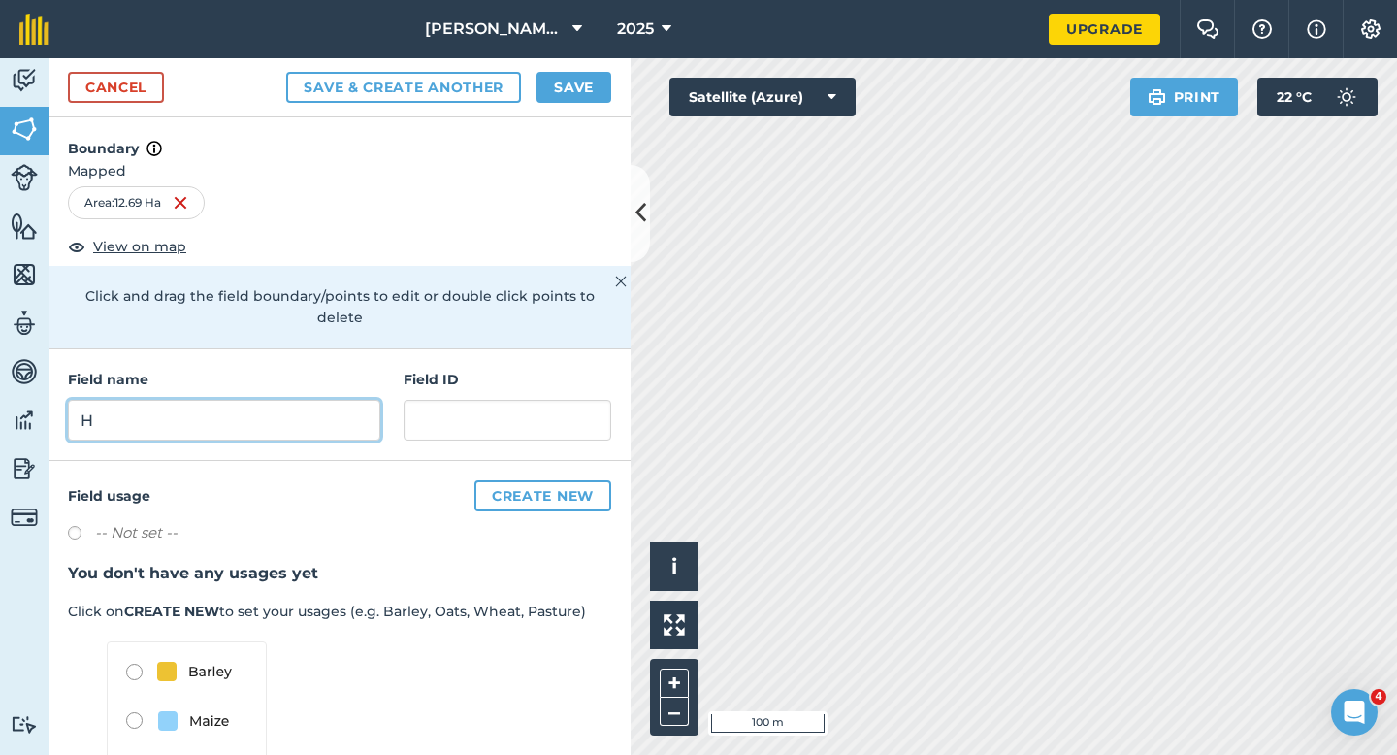
type input "H"
click at [556, 98] on button "Save" at bounding box center [573, 87] width 75 height 31
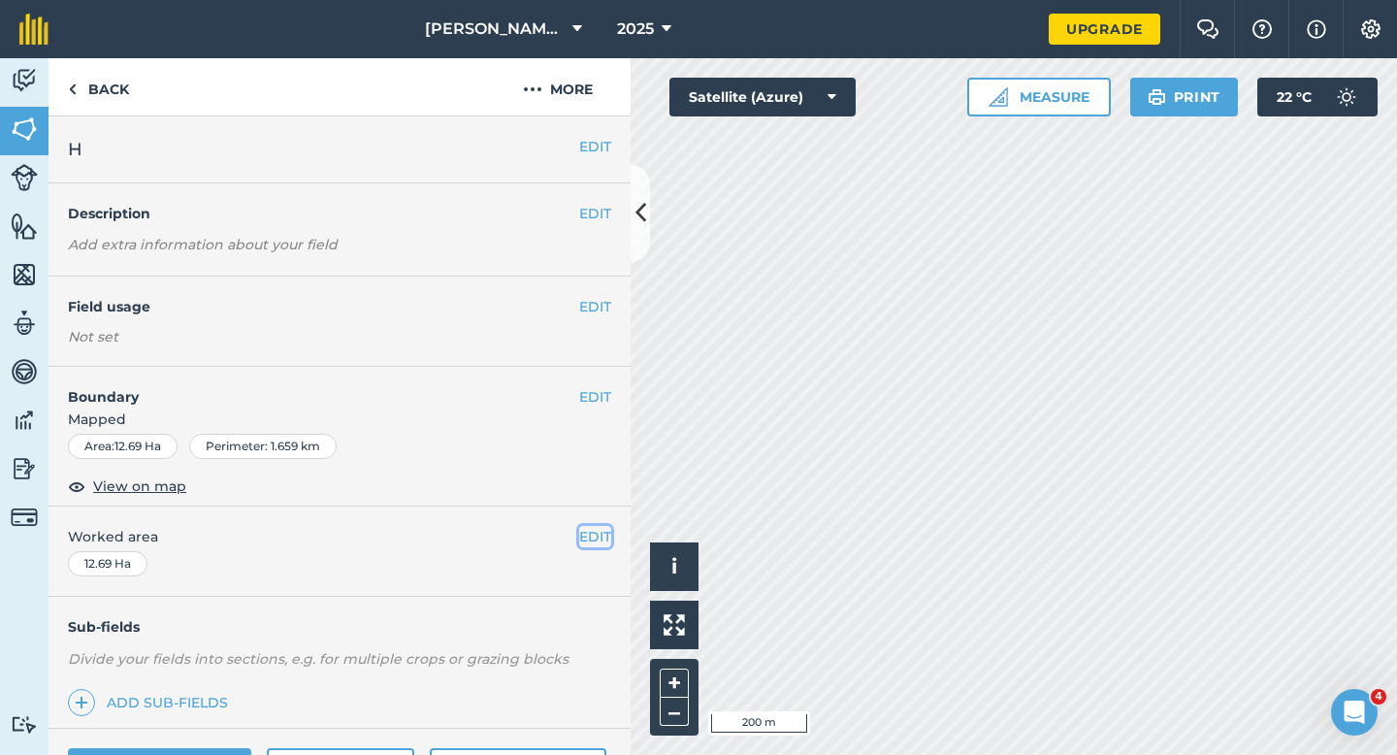
click at [597, 534] on button "EDIT" at bounding box center [595, 536] width 32 height 21
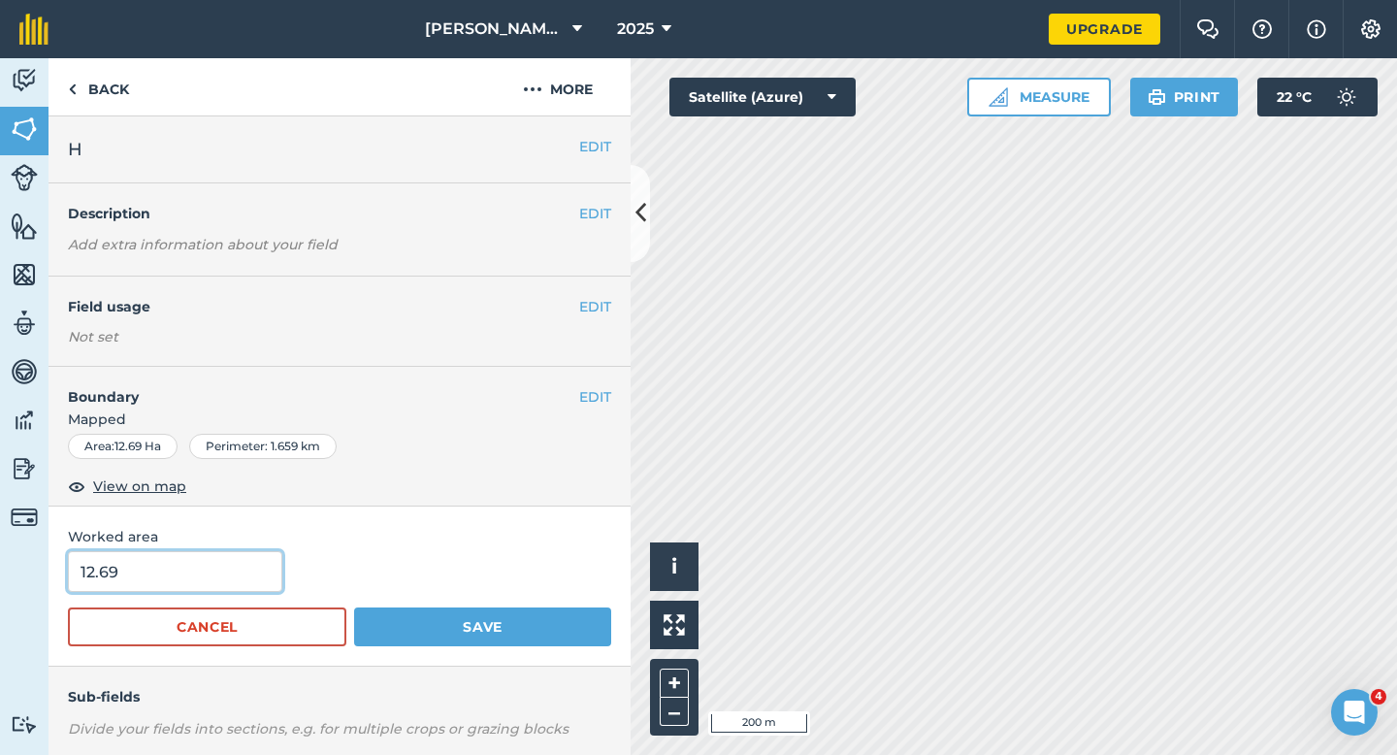
click at [216, 583] on input "12.69" at bounding box center [175, 571] width 214 height 41
type input "12.7"
click at [354, 607] on button "Save" at bounding box center [482, 626] width 257 height 39
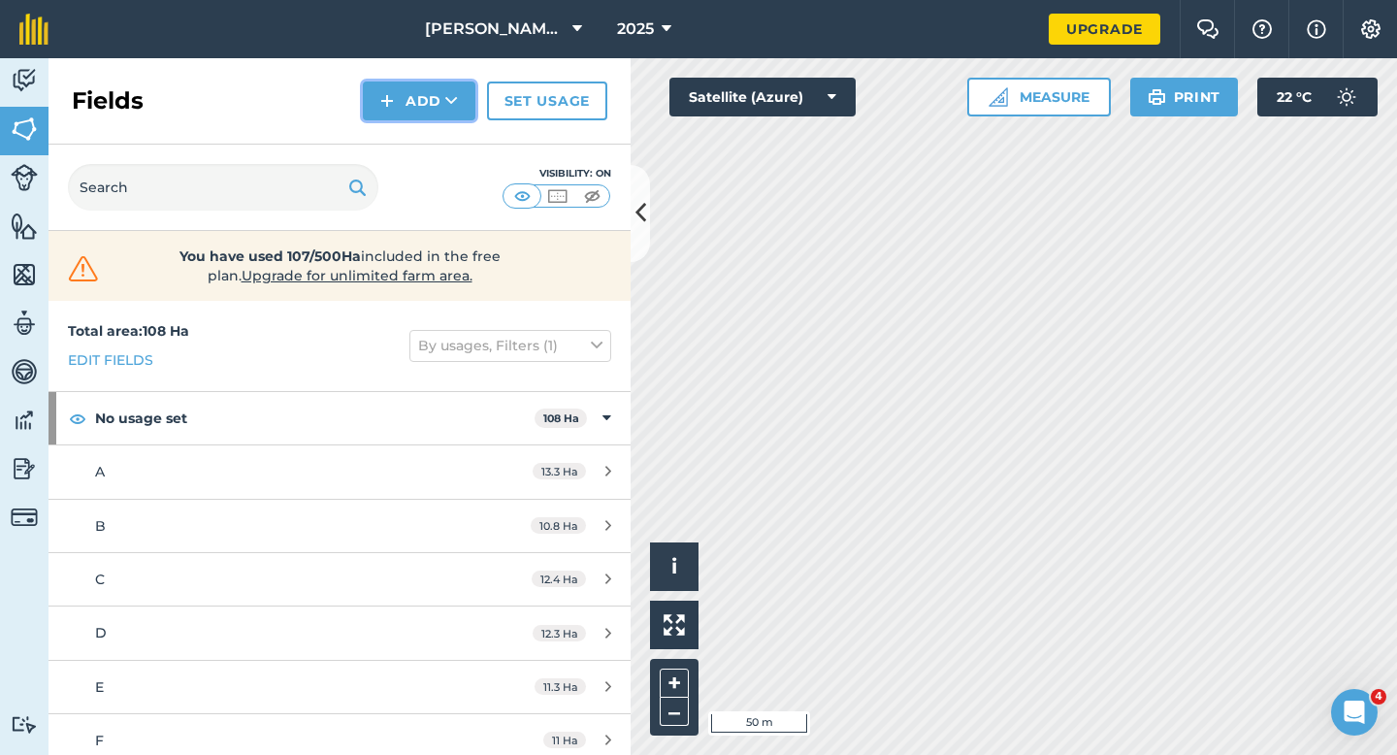
click at [393, 98] on img at bounding box center [387, 100] width 14 height 23
click at [402, 146] on link "Draw" at bounding box center [419, 144] width 107 height 43
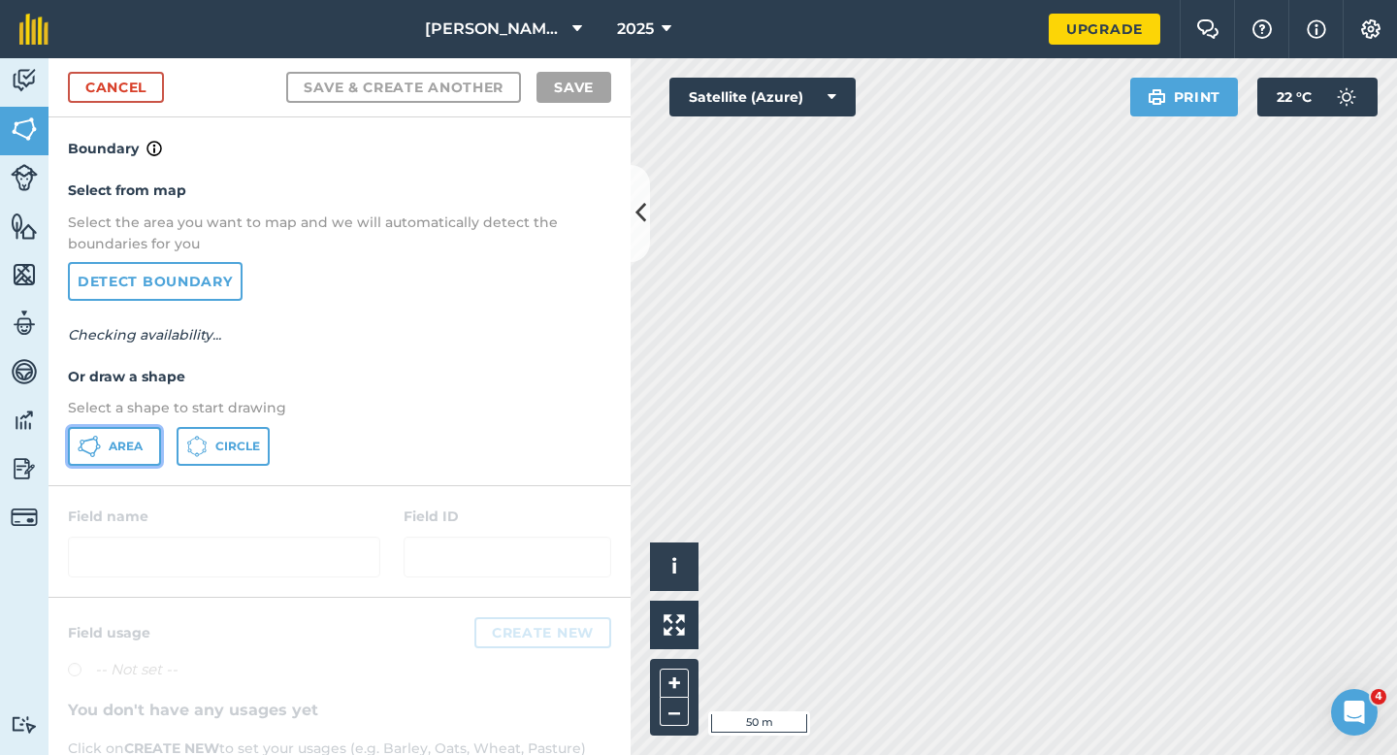
click at [99, 450] on icon at bounding box center [89, 446] width 23 height 23
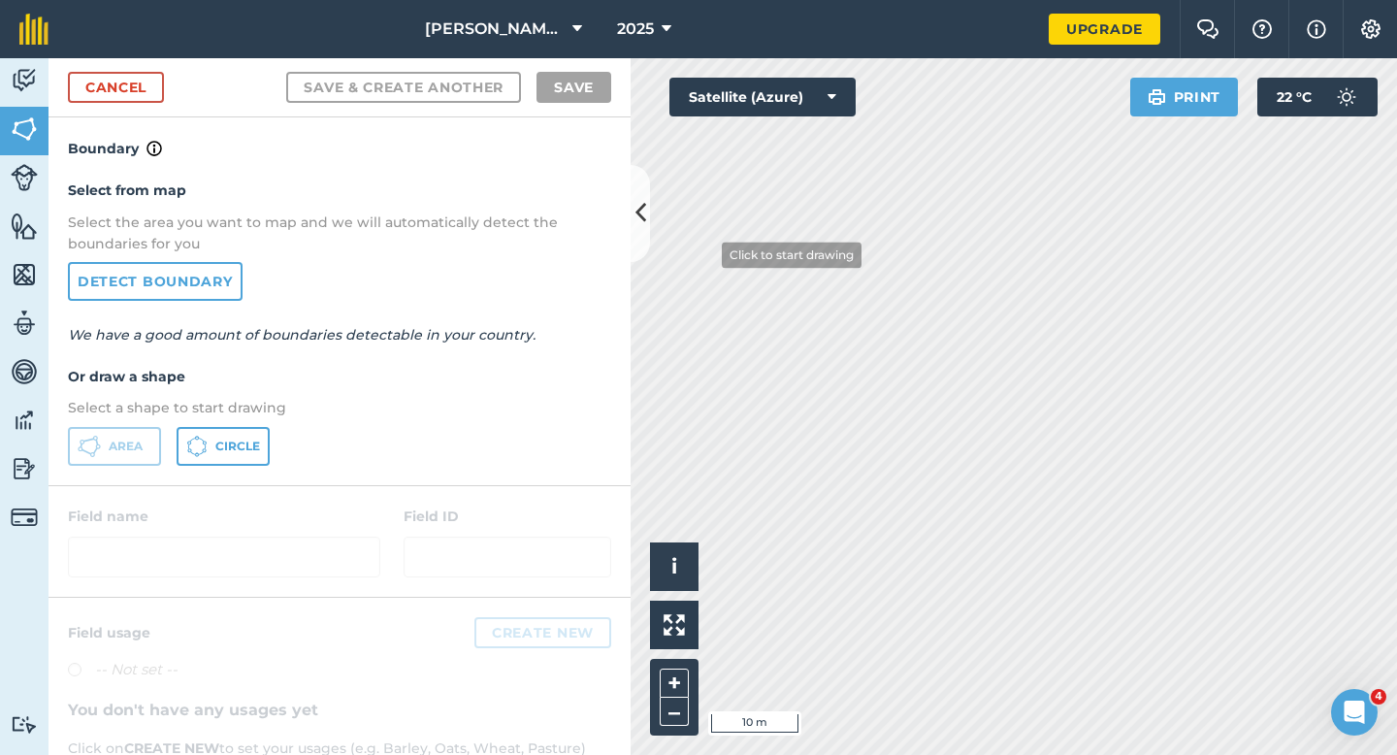
click at [635, 0] on html "[PERSON_NAME] & Sons 2025 Upgrade Farm Chat Help Info Settings Map printing is …" at bounding box center [698, 377] width 1397 height 755
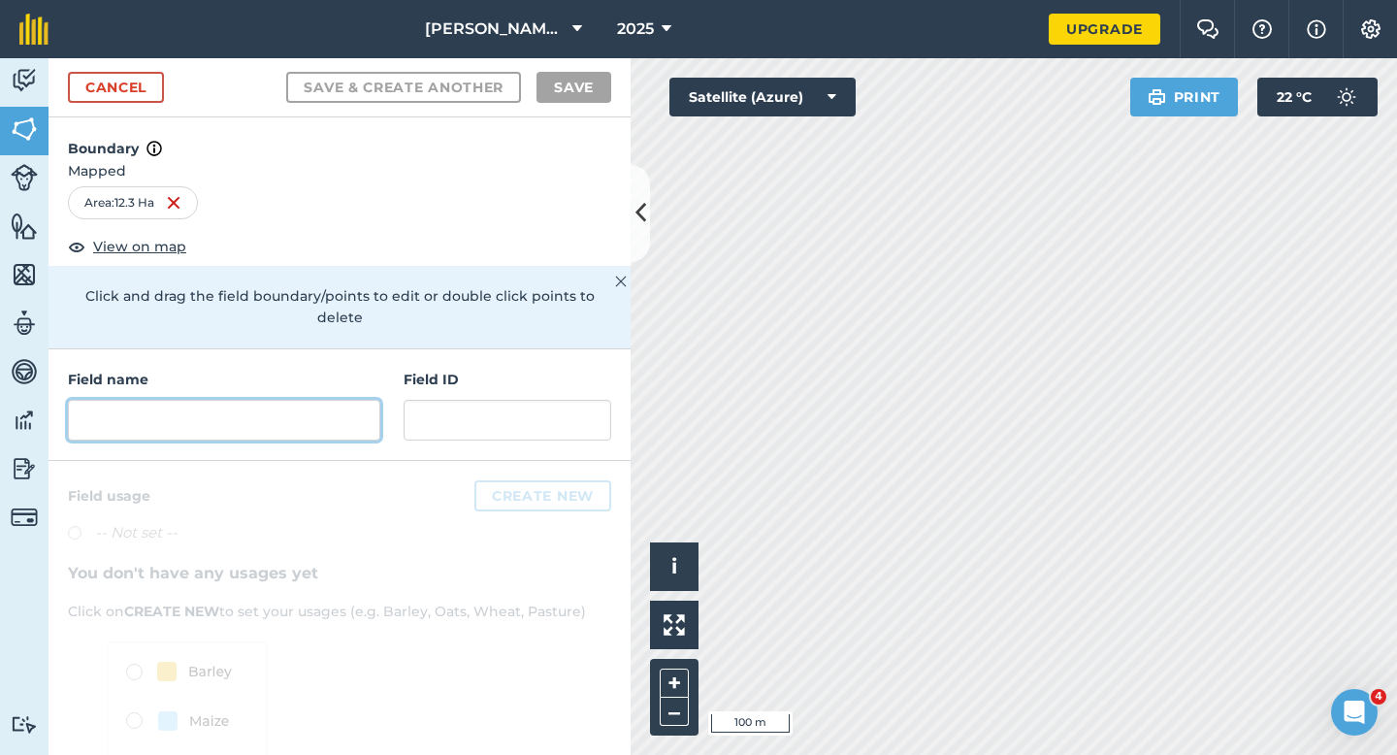
click at [351, 400] on input "text" at bounding box center [224, 420] width 312 height 41
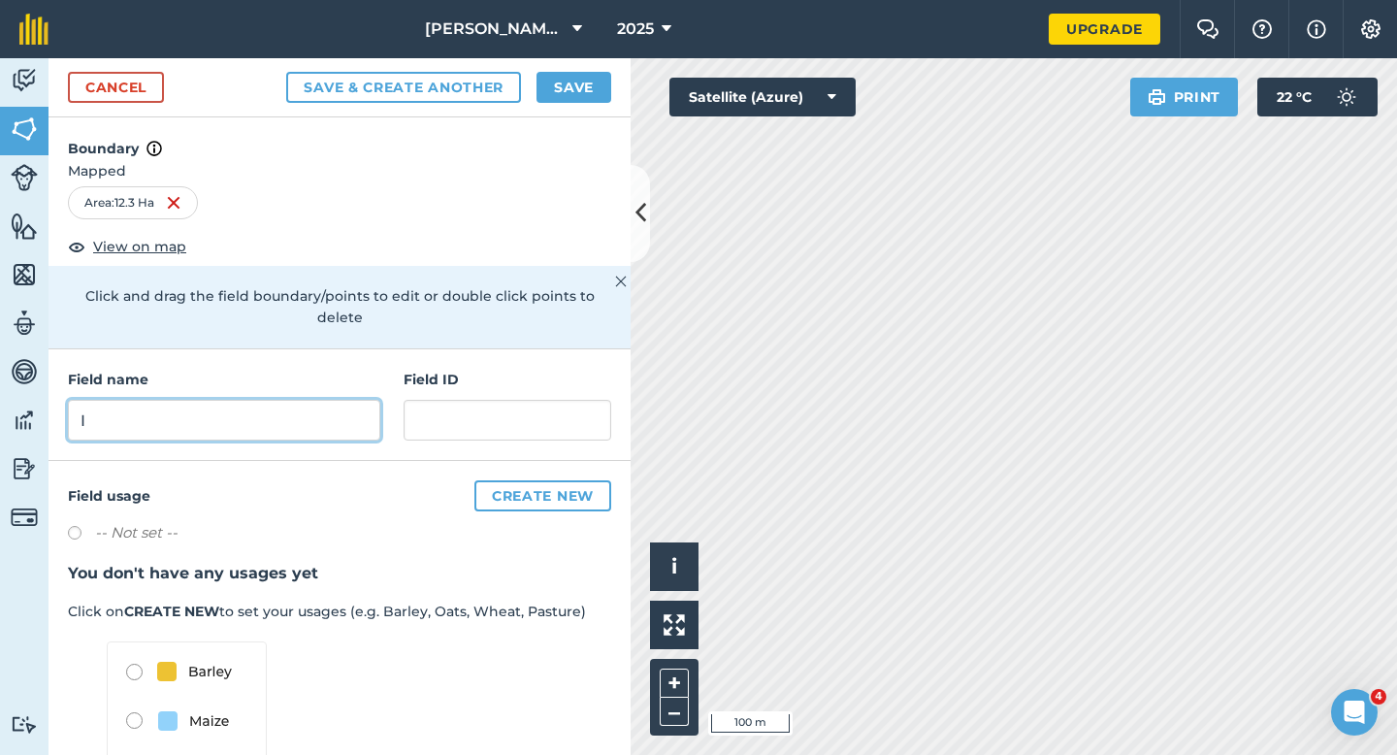
type input "I"
click at [592, 74] on button "Save" at bounding box center [573, 87] width 75 height 31
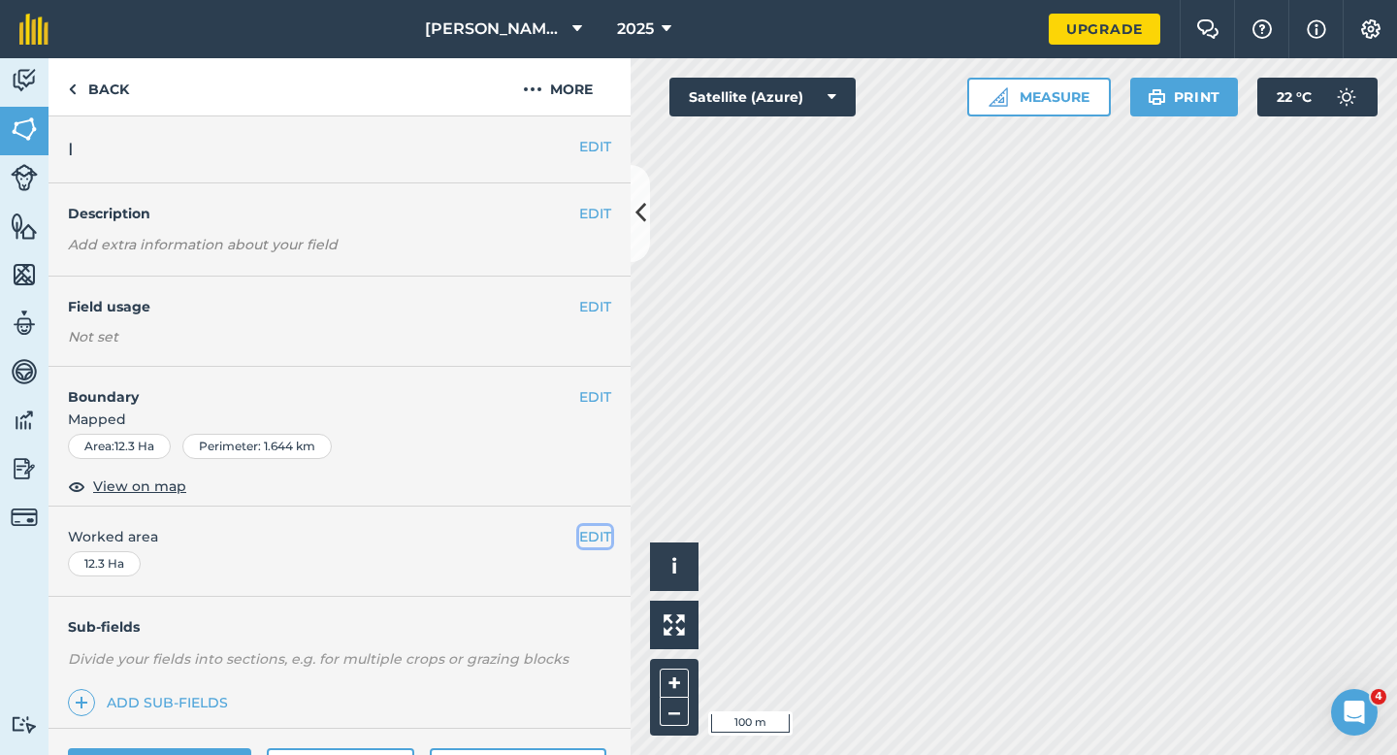
click at [605, 545] on button "EDIT" at bounding box center [595, 536] width 32 height 21
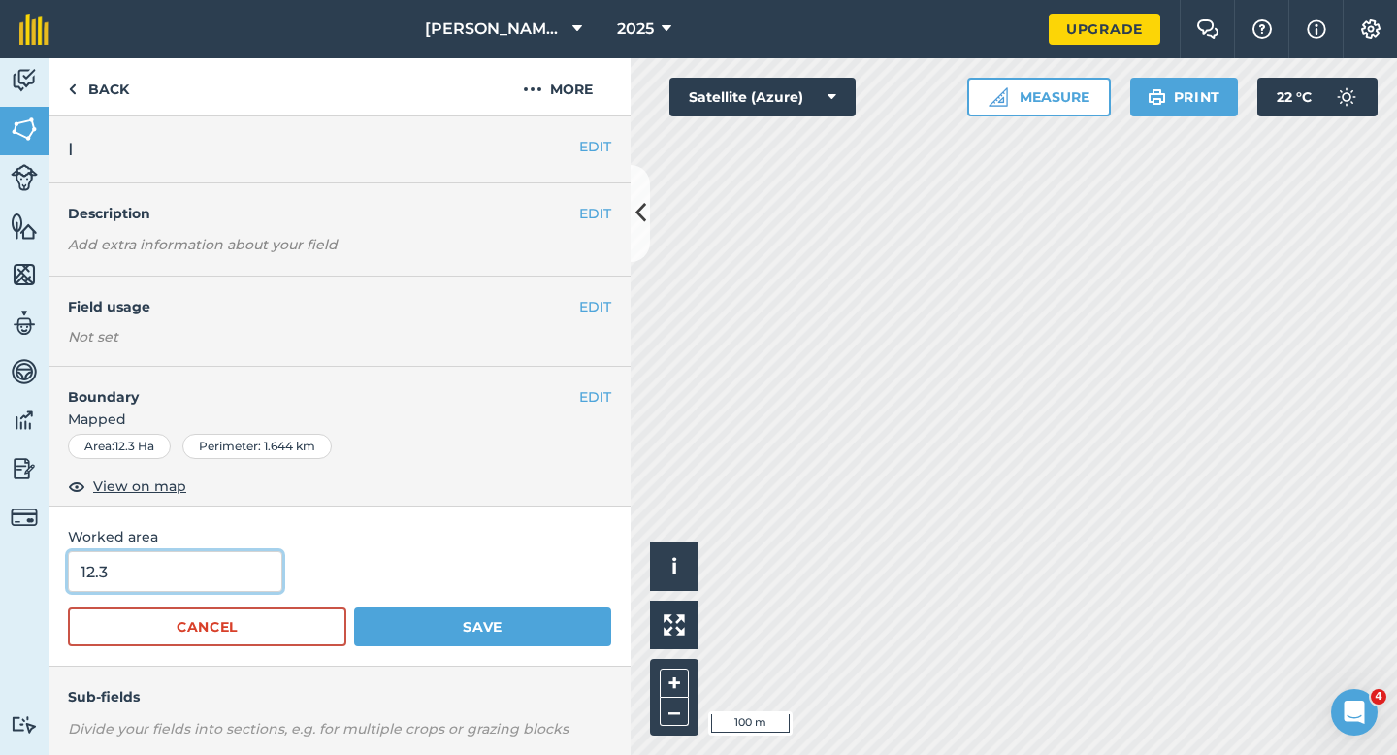
click at [222, 591] on input "12.3" at bounding box center [175, 571] width 214 height 41
click at [354, 607] on button "Save" at bounding box center [482, 626] width 257 height 39
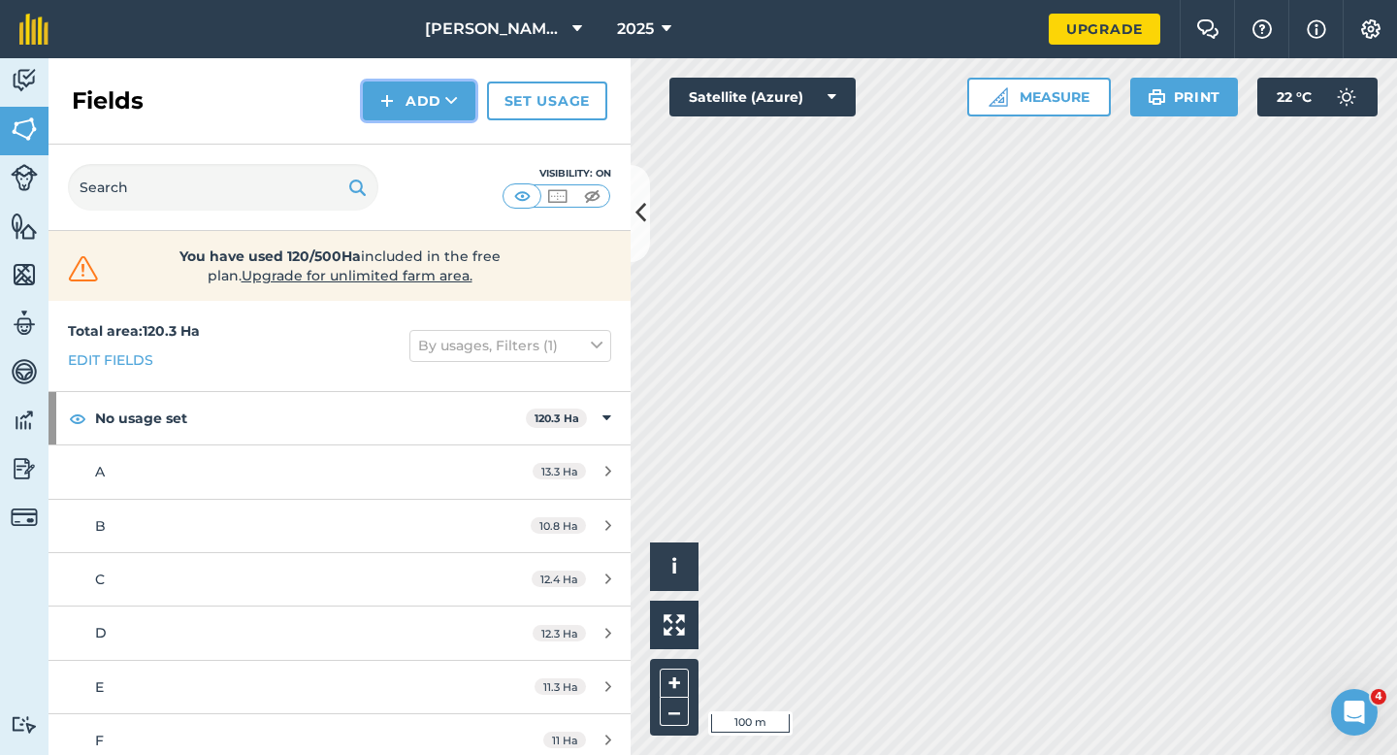
click at [410, 103] on button "Add" at bounding box center [419, 100] width 113 height 39
click at [414, 144] on link "Draw" at bounding box center [419, 144] width 107 height 43
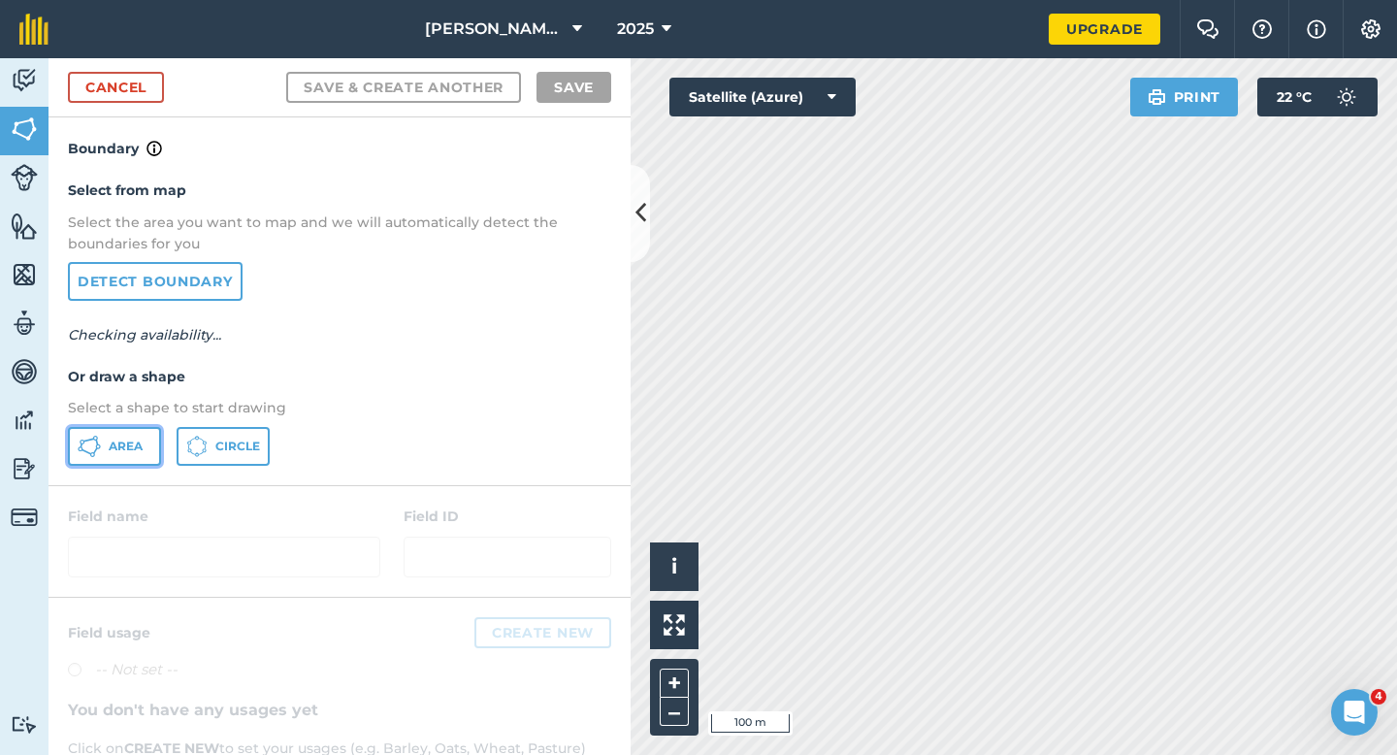
click at [113, 434] on button "Area" at bounding box center [114, 446] width 93 height 39
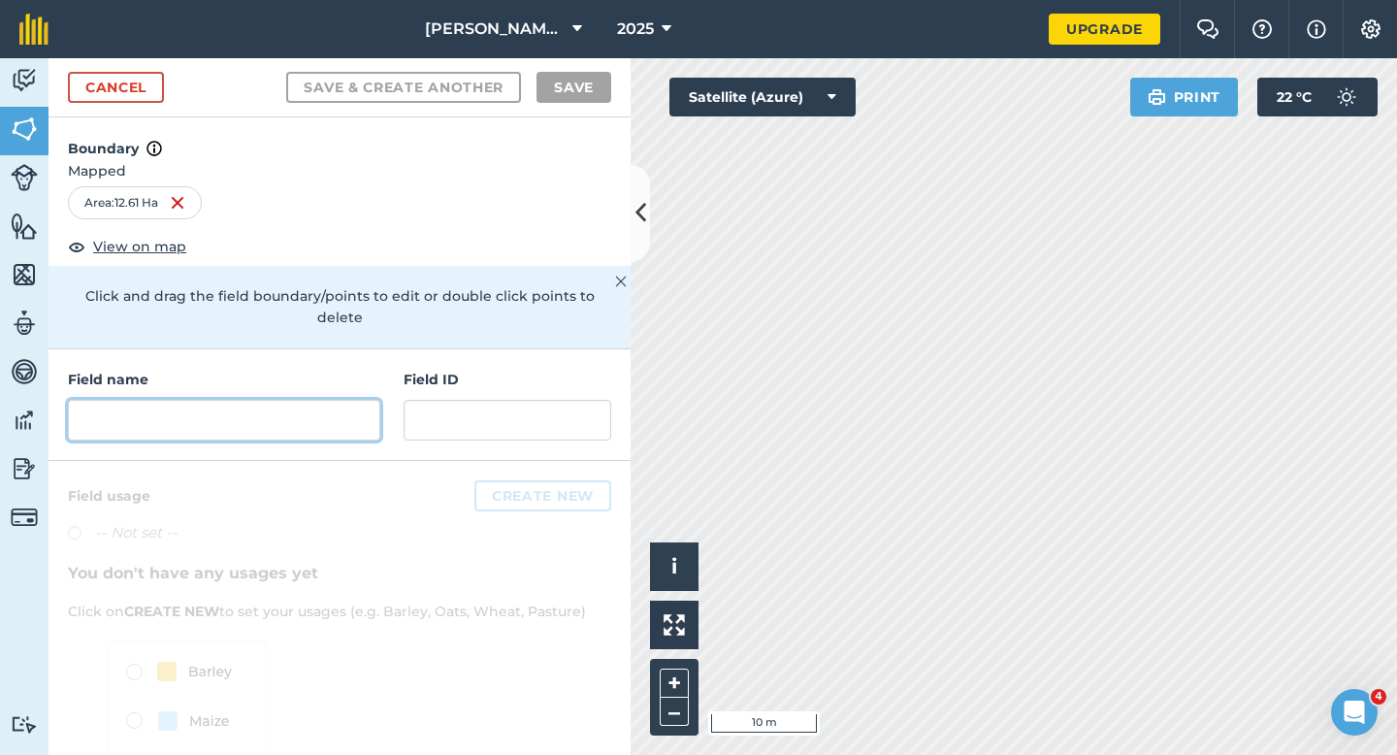
click at [320, 411] on input "text" at bounding box center [224, 420] width 312 height 41
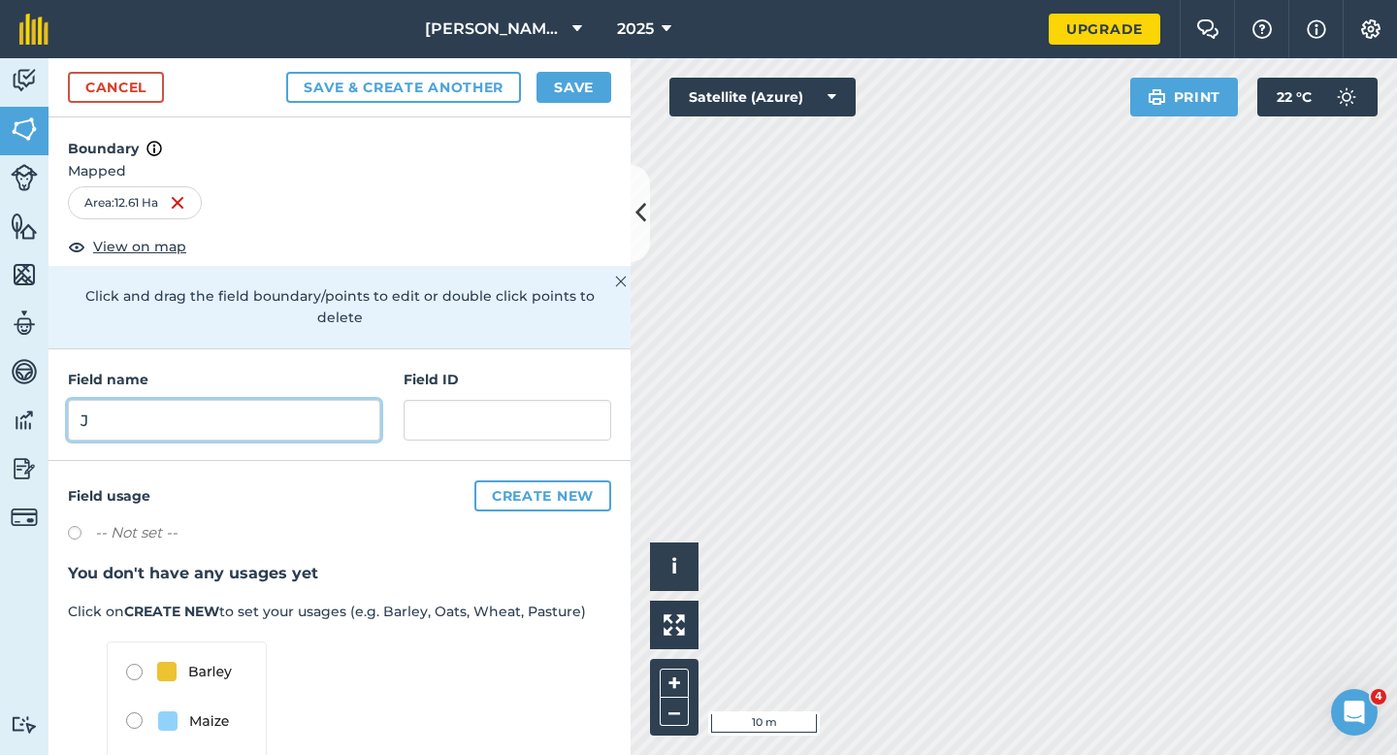
type input "J"
click at [577, 77] on button "Save" at bounding box center [573, 87] width 75 height 31
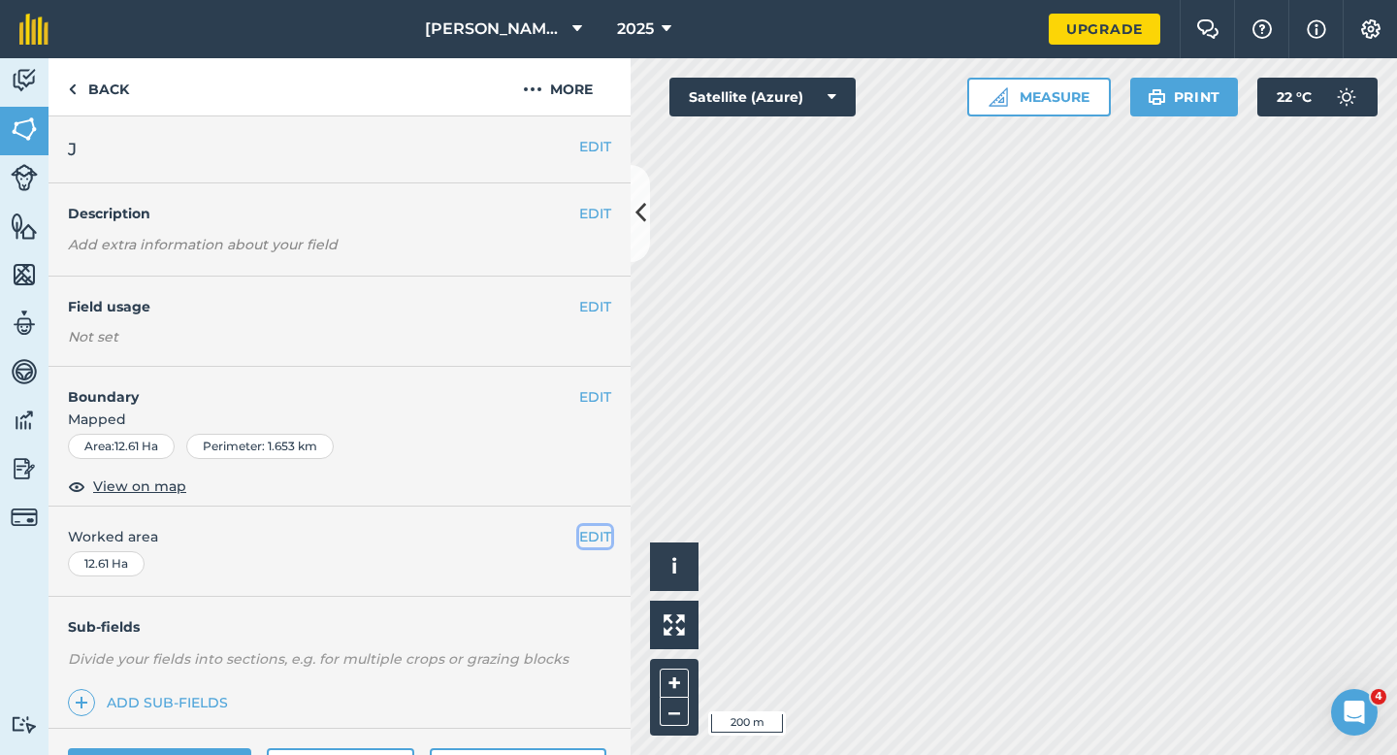
click at [585, 538] on button "EDIT" at bounding box center [595, 536] width 32 height 21
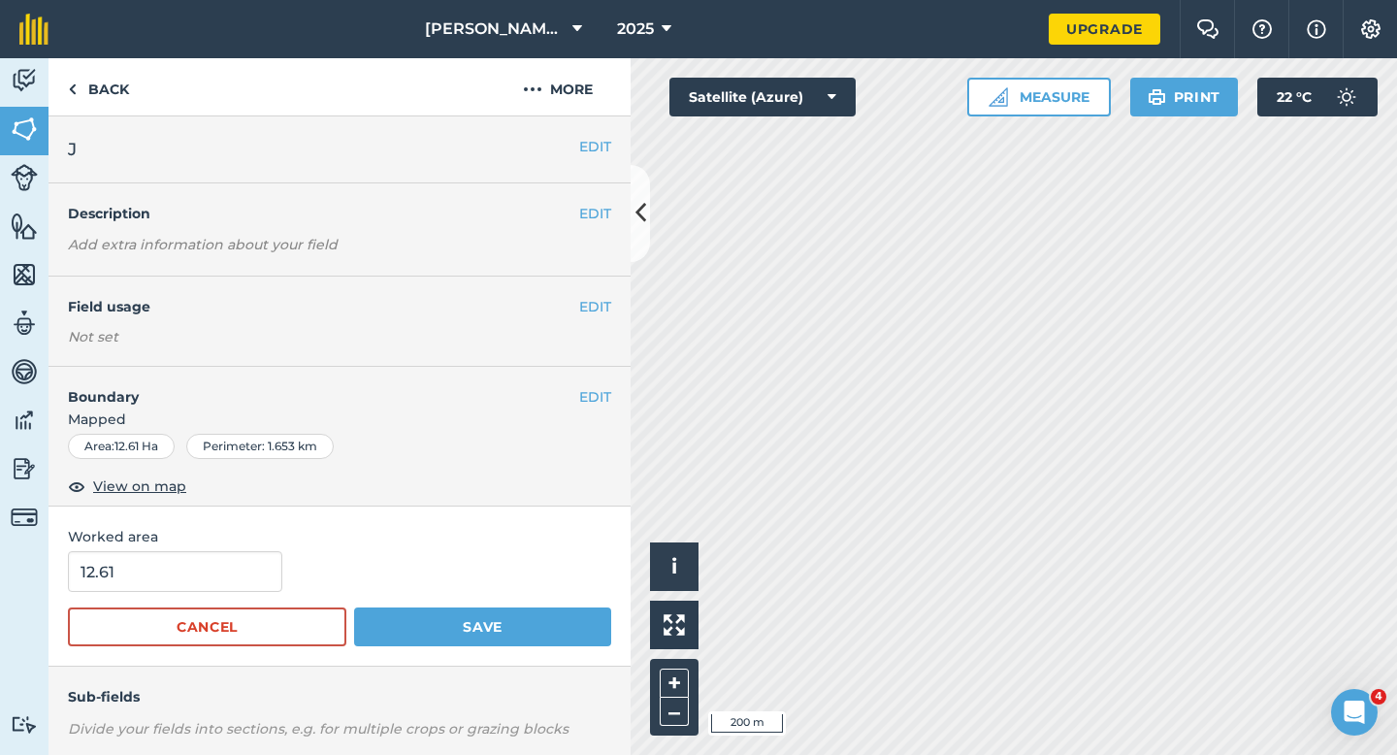
click at [210, 597] on form "12.61 Cancel Save" at bounding box center [339, 598] width 543 height 95
click at [210, 582] on input "12.6" at bounding box center [175, 571] width 214 height 41
type input "12.6"
click at [354, 607] on button "Save" at bounding box center [482, 626] width 257 height 39
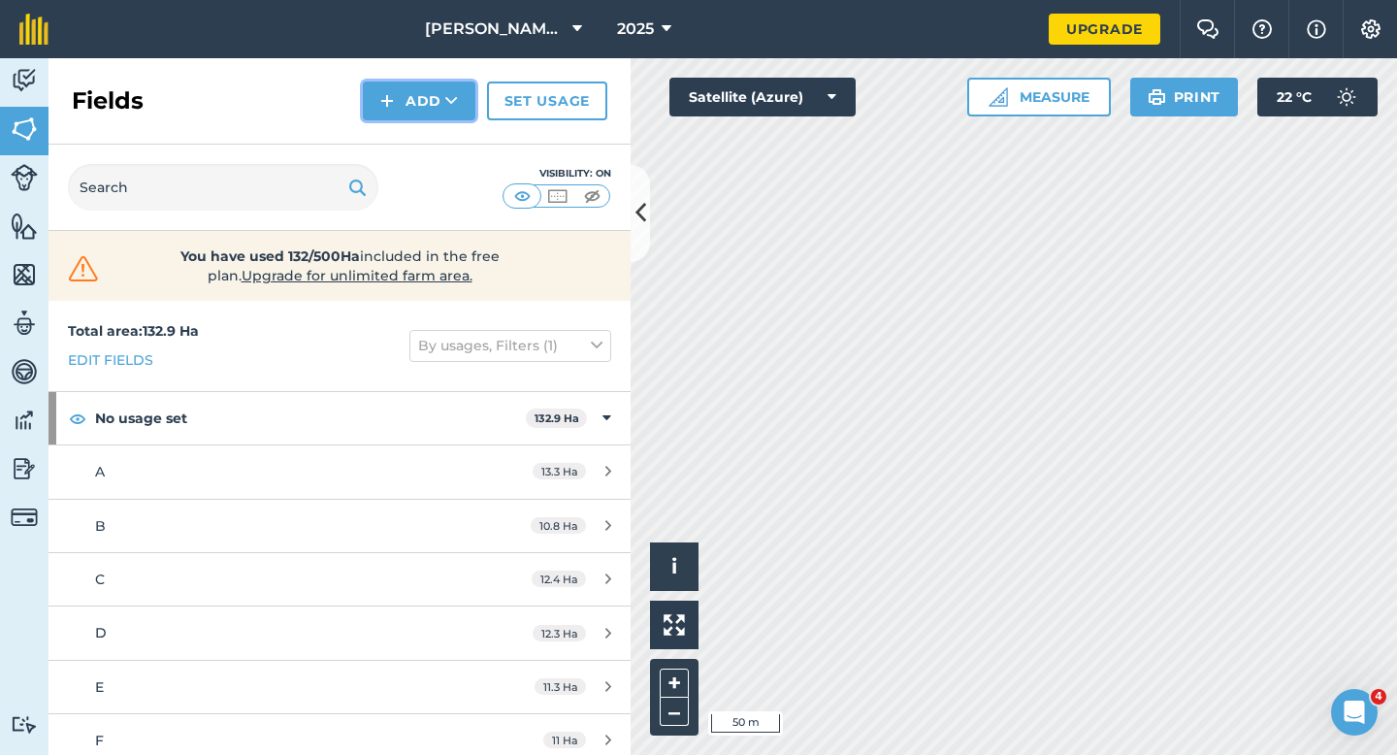
click at [385, 117] on button "Add" at bounding box center [419, 100] width 113 height 39
click at [385, 143] on link "Draw" at bounding box center [419, 144] width 107 height 43
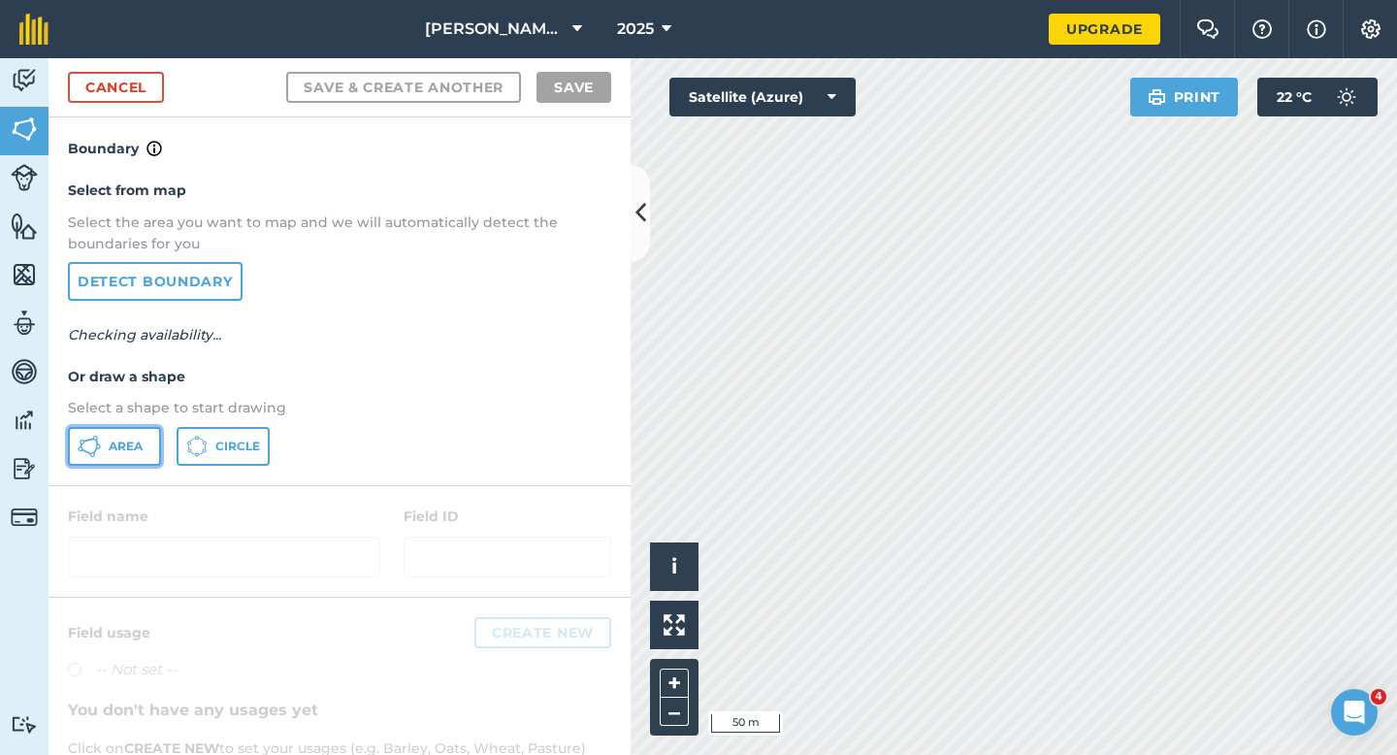
click at [111, 447] on span "Area" at bounding box center [126, 446] width 34 height 16
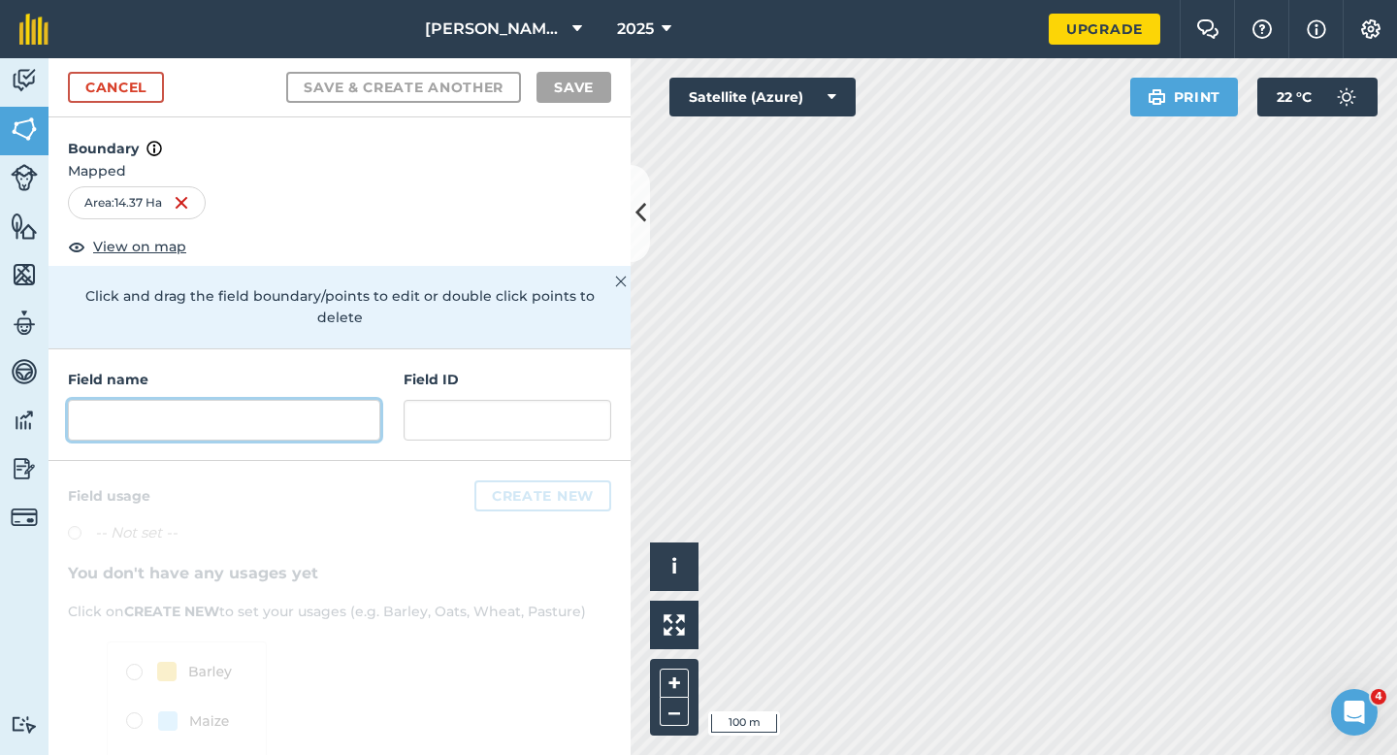
click at [363, 412] on input "text" at bounding box center [224, 420] width 312 height 41
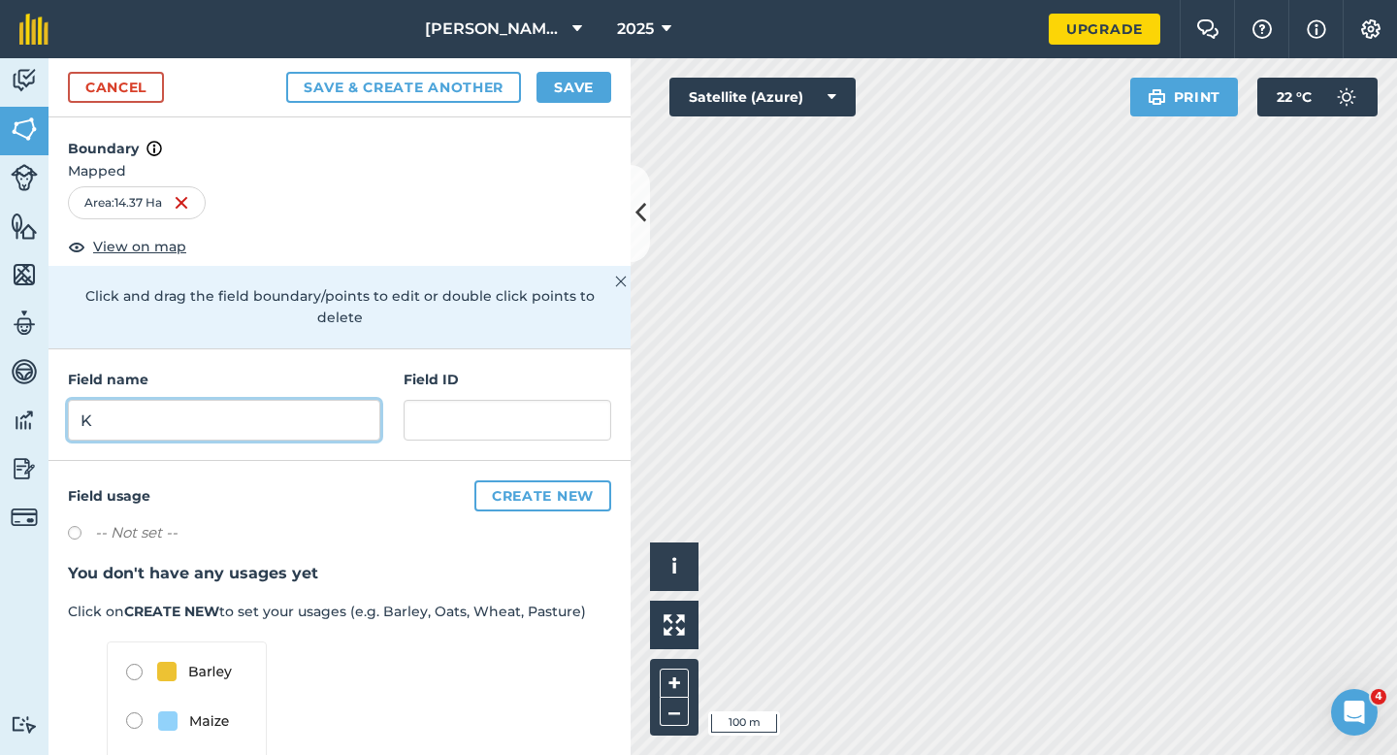
type input "K"
click at [572, 94] on button "Save" at bounding box center [573, 87] width 75 height 31
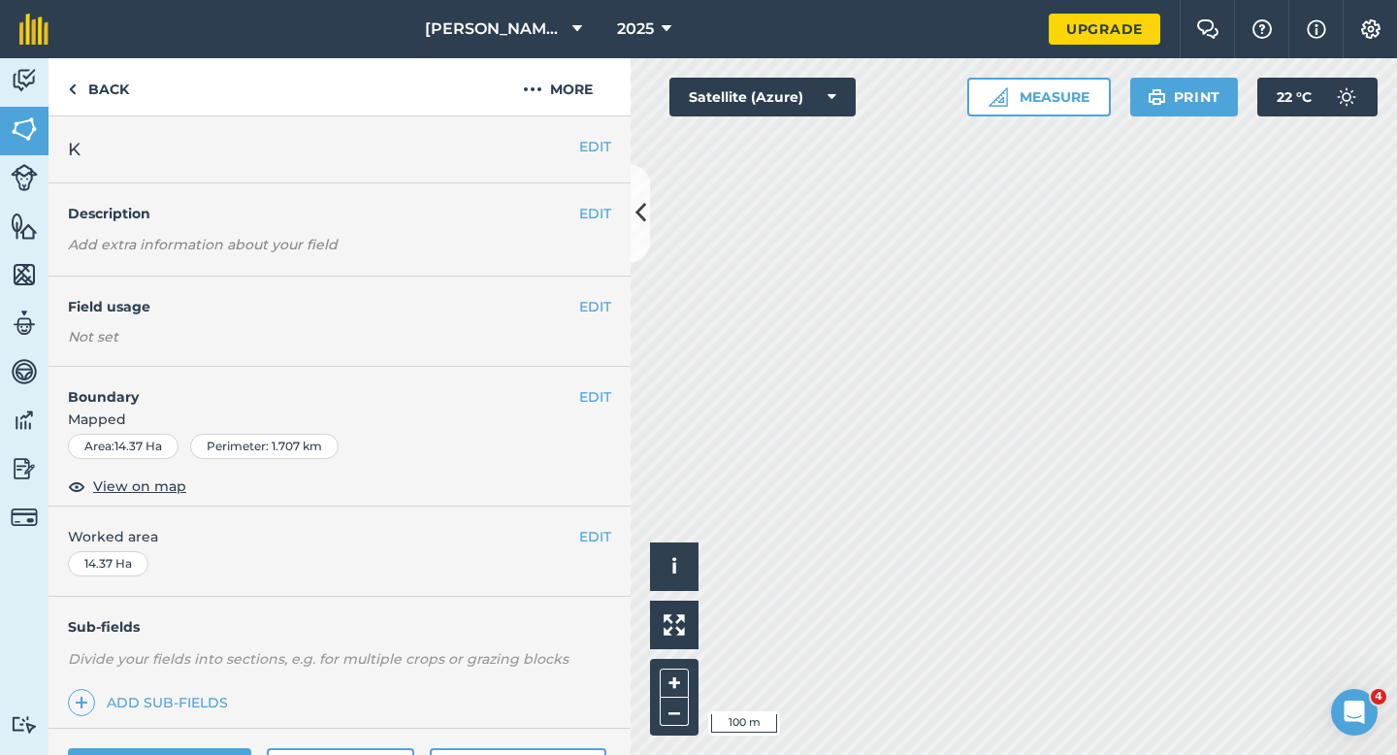
click at [626, 535] on div "EDIT Worked area 14.37 Ha" at bounding box center [339, 551] width 582 height 90
click at [598, 541] on button "EDIT" at bounding box center [595, 536] width 32 height 21
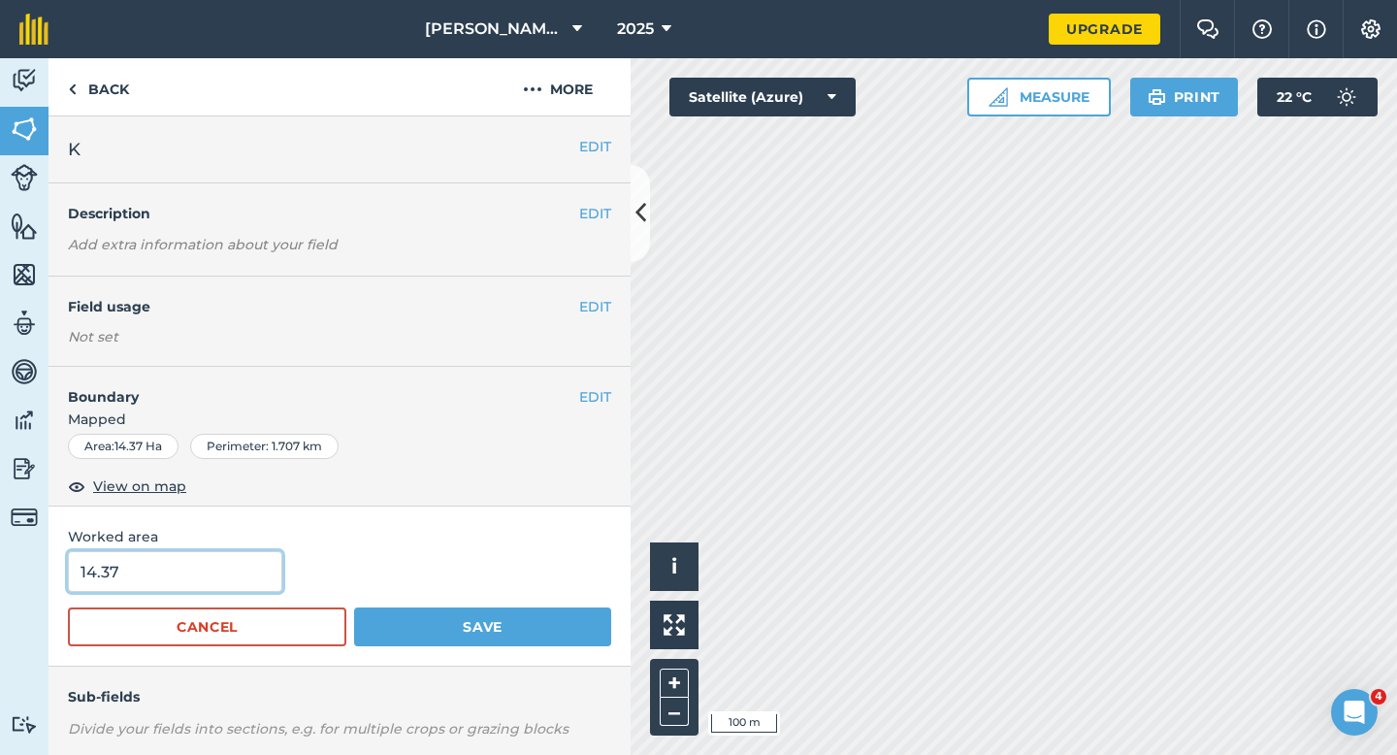
click at [235, 587] on input "14.37" at bounding box center [175, 571] width 214 height 41
type input "14.4"
click at [354, 607] on button "Save" at bounding box center [482, 626] width 257 height 39
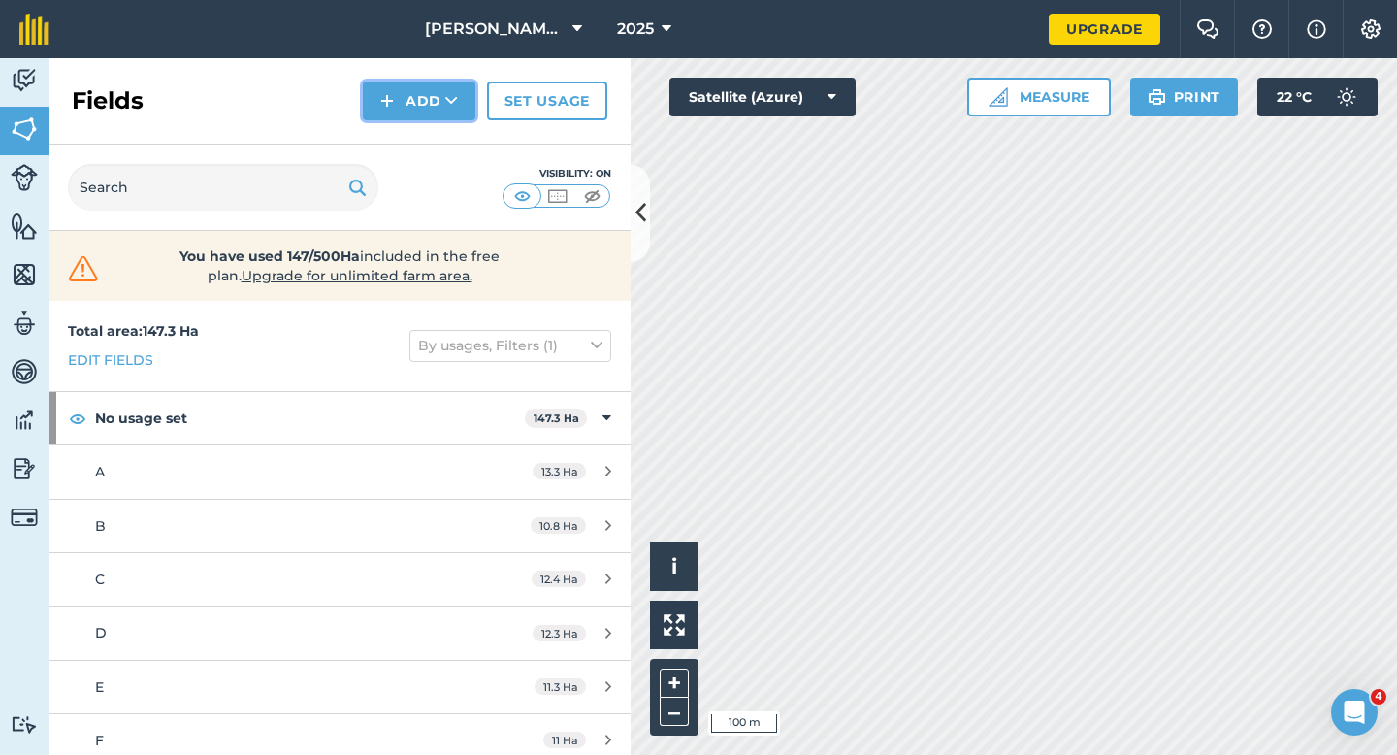
click at [427, 114] on button "Add" at bounding box center [419, 100] width 113 height 39
click at [427, 132] on link "Draw" at bounding box center [419, 144] width 107 height 43
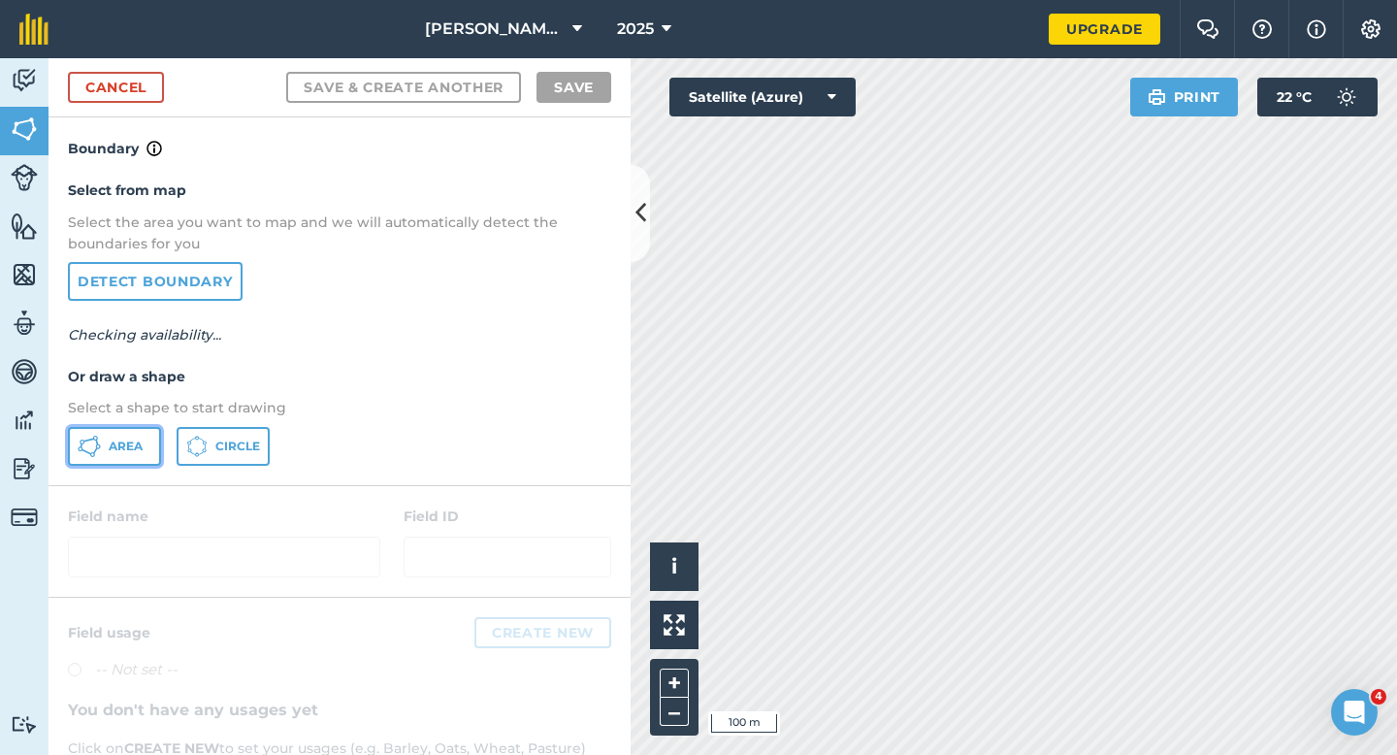
click at [121, 431] on button "Area" at bounding box center [114, 446] width 93 height 39
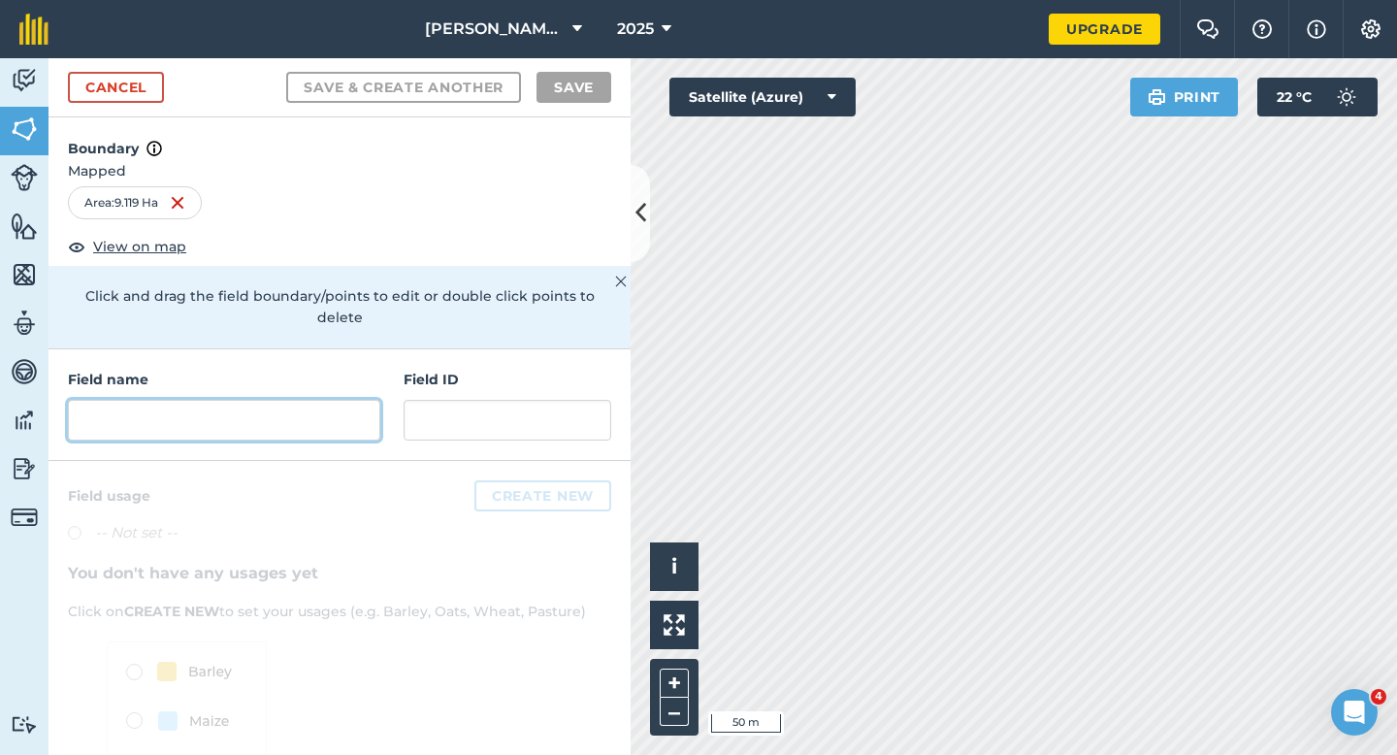
click at [272, 404] on input "text" at bounding box center [224, 420] width 312 height 41
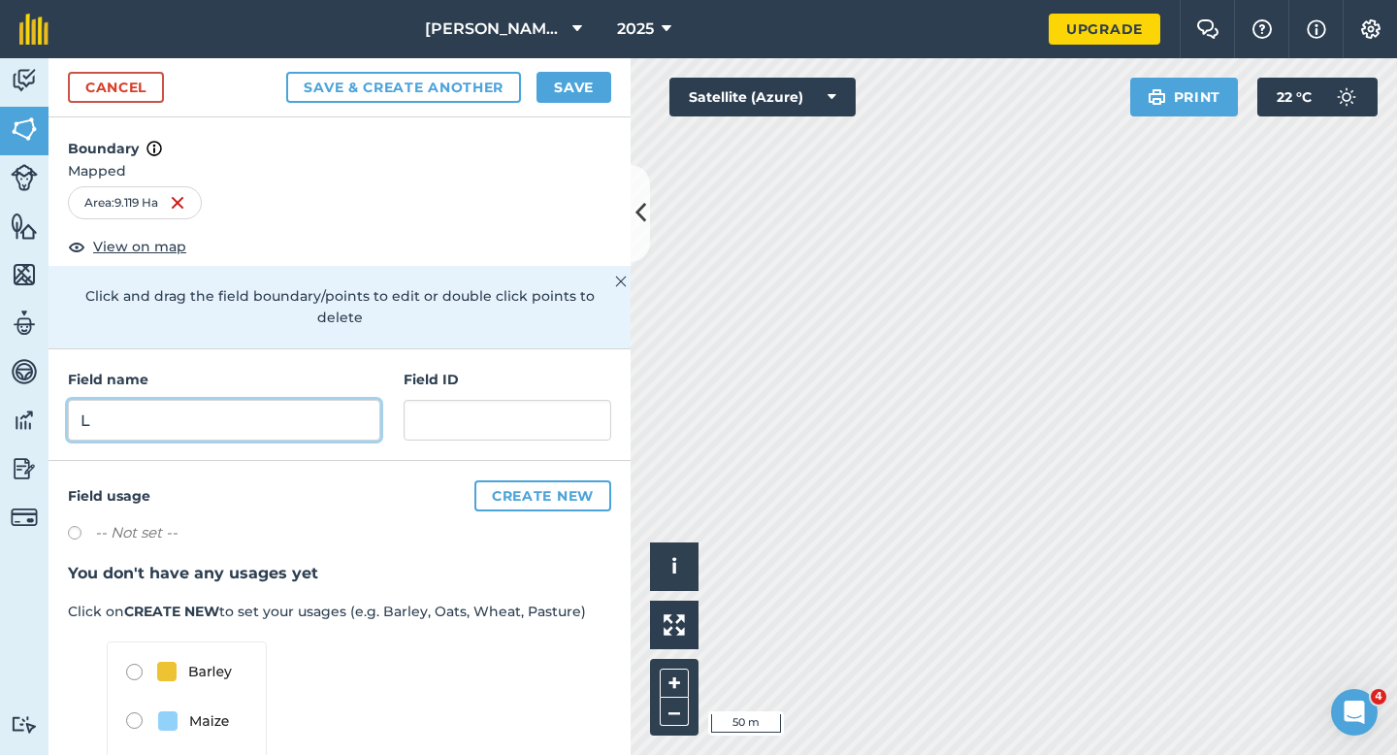
type input "L"
click at [566, 89] on button "Save" at bounding box center [573, 87] width 75 height 31
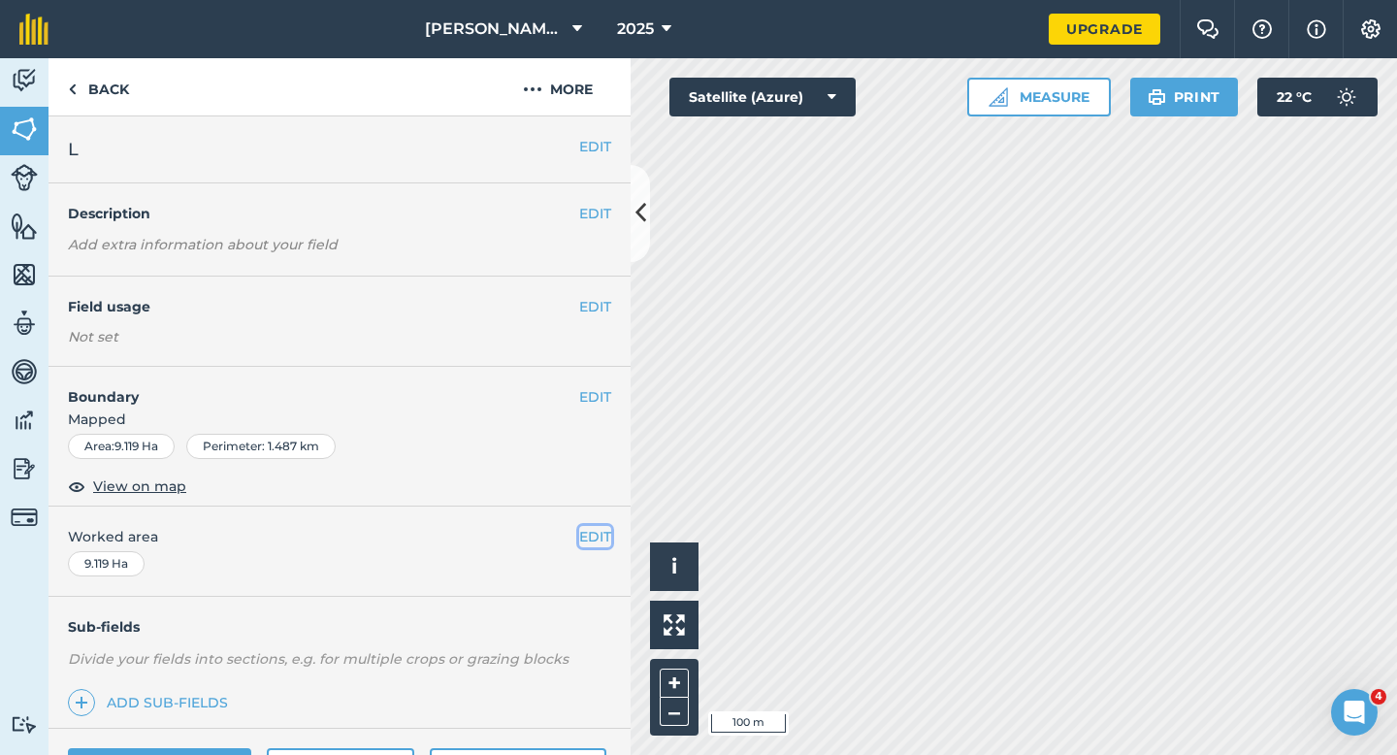
click at [595, 526] on button "EDIT" at bounding box center [595, 536] width 32 height 21
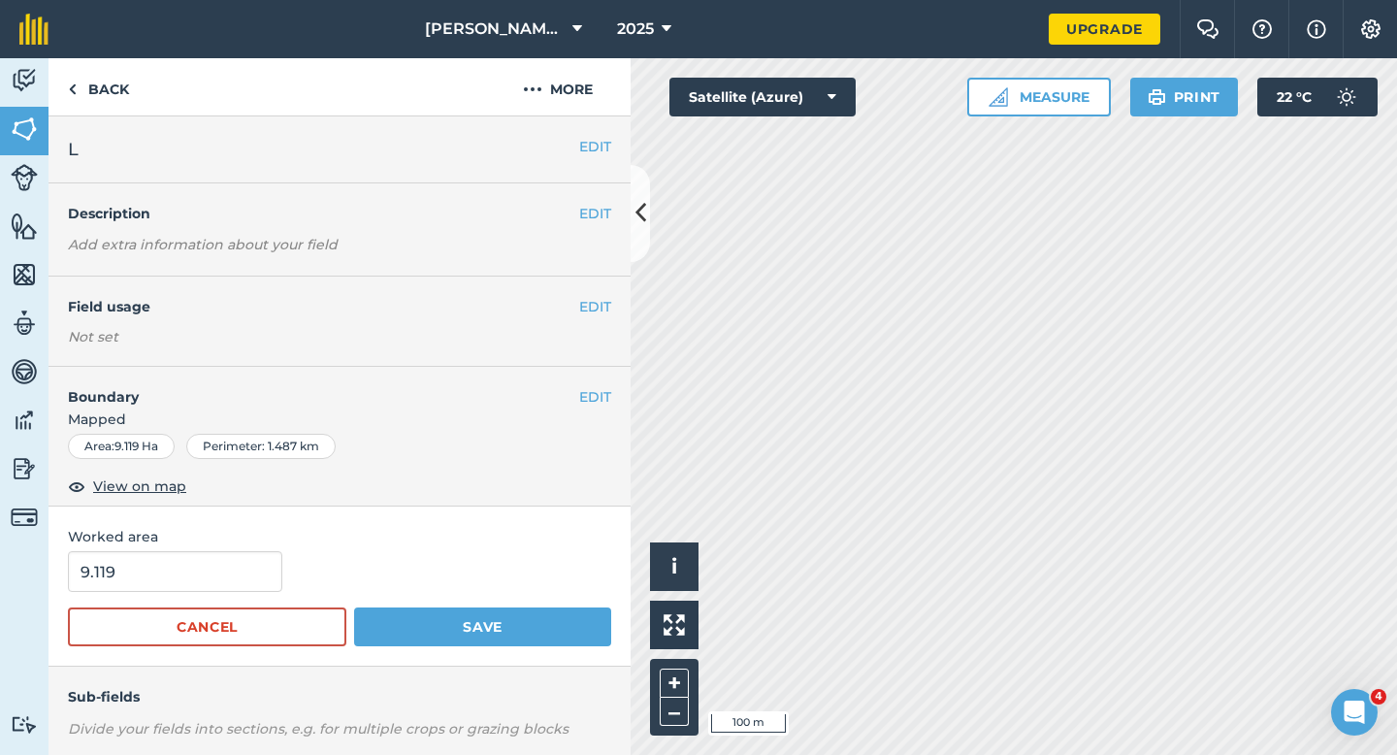
click at [154, 599] on form "9.119 Cancel Save" at bounding box center [339, 598] width 543 height 95
click at [151, 585] on input "9.119" at bounding box center [175, 571] width 214 height 41
type input "9.2"
click at [354, 607] on button "Save" at bounding box center [482, 626] width 257 height 39
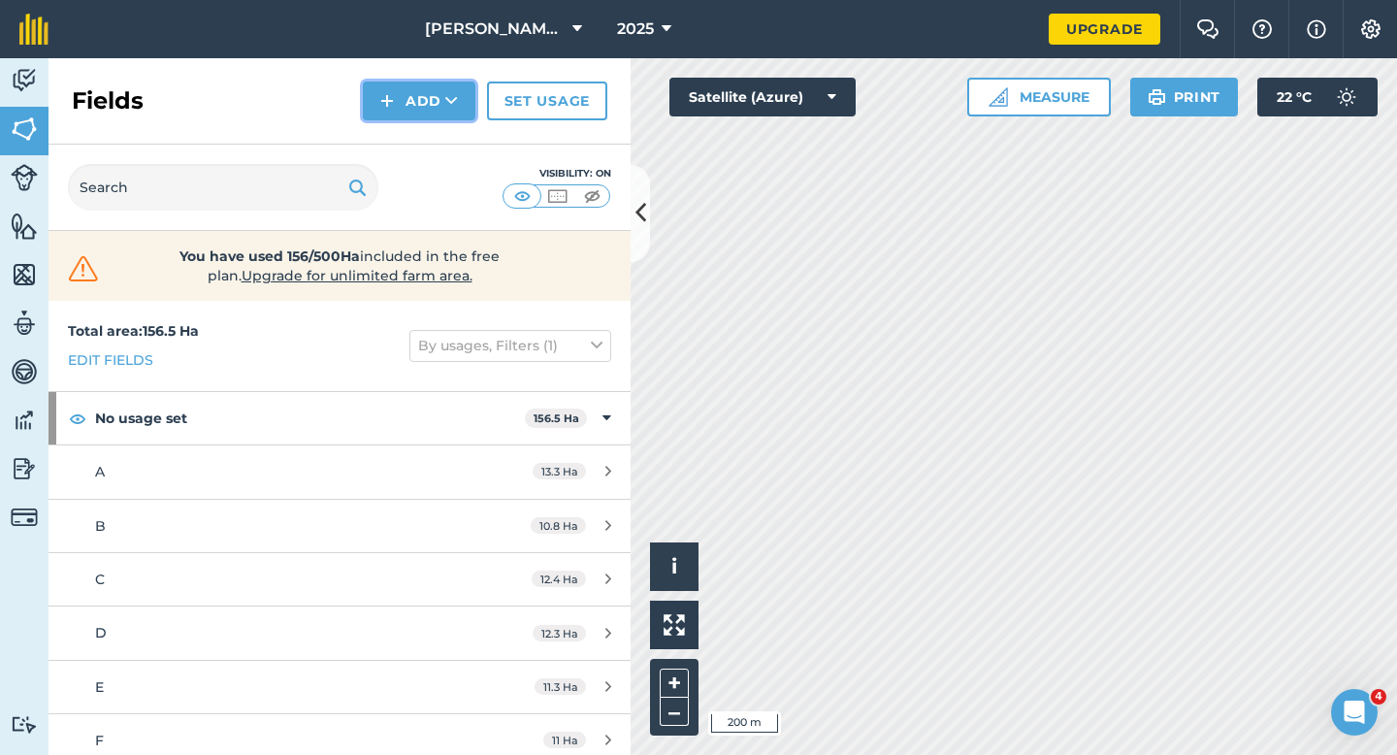
click at [399, 103] on button "Add" at bounding box center [419, 100] width 113 height 39
click at [407, 148] on link "Draw" at bounding box center [419, 144] width 107 height 43
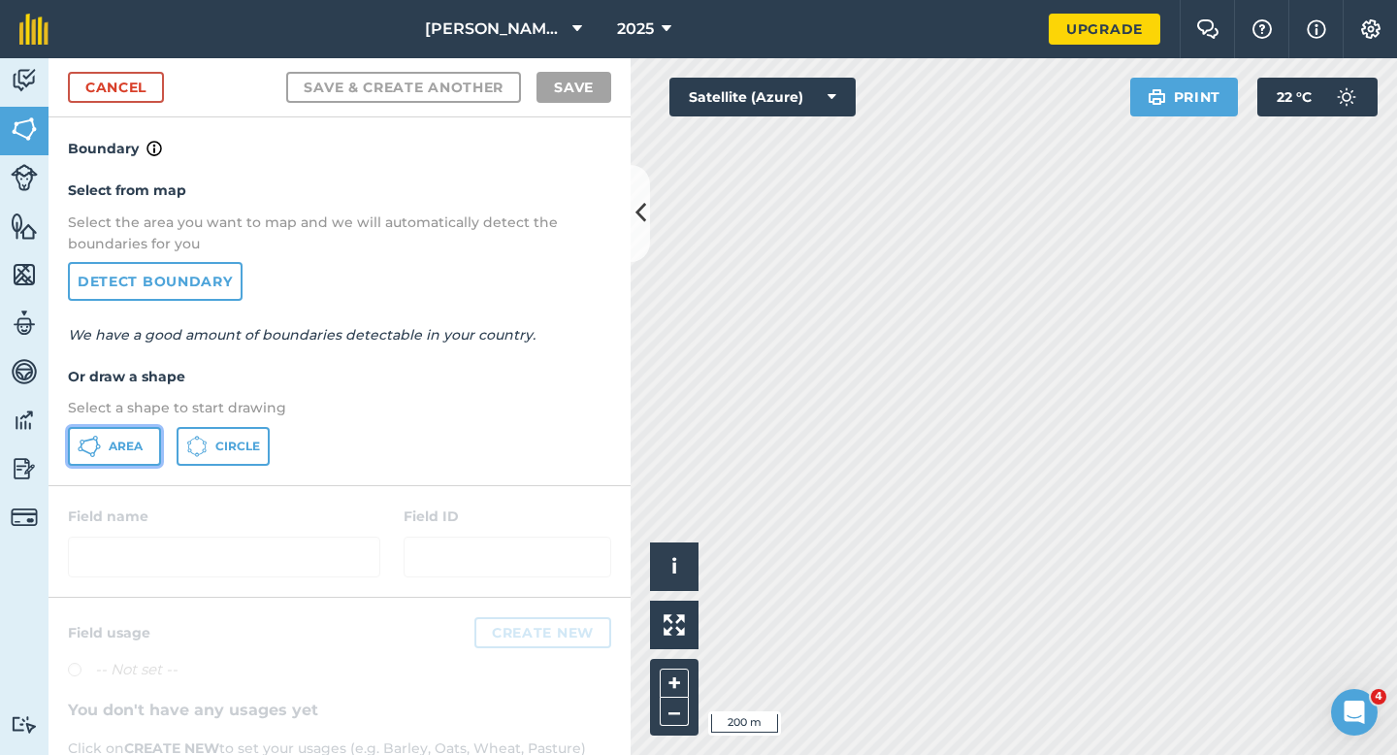
click at [120, 446] on span "Area" at bounding box center [126, 446] width 34 height 16
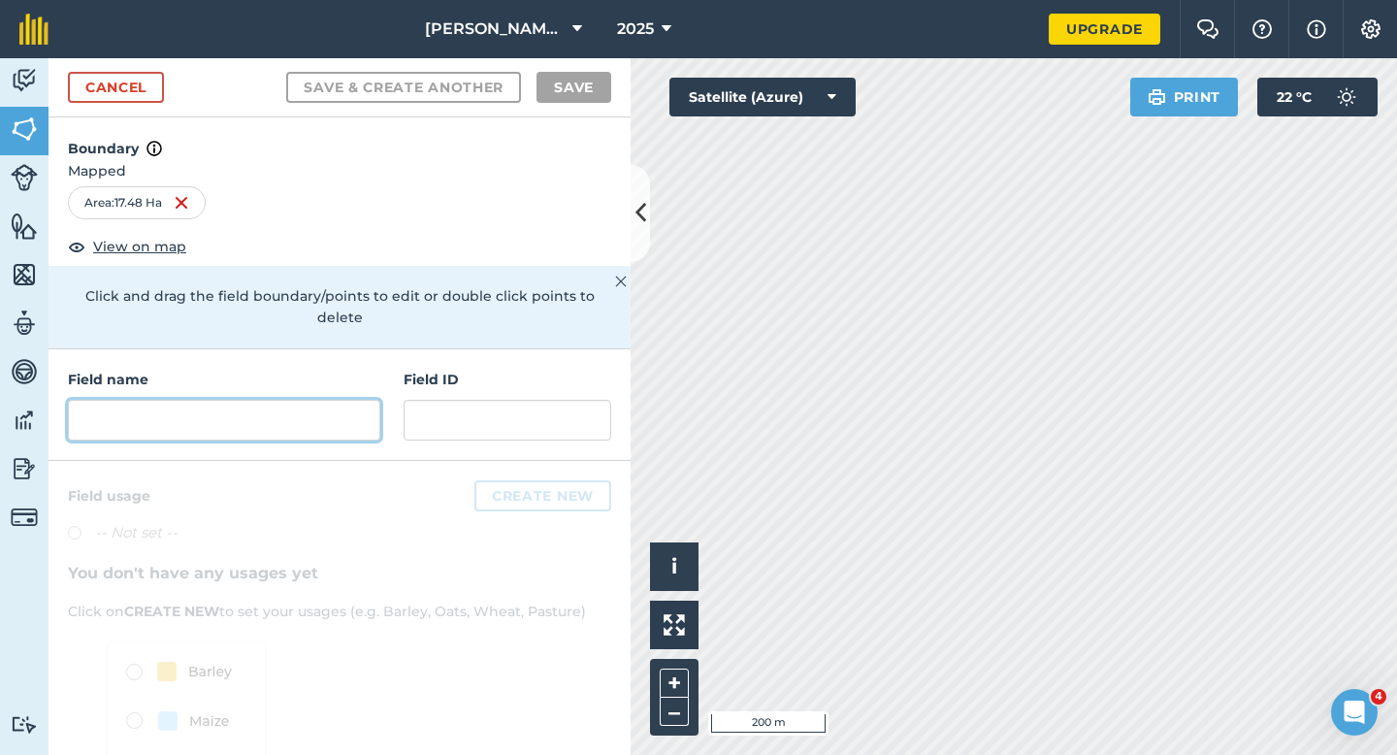
click at [258, 412] on input "text" at bounding box center [224, 420] width 312 height 41
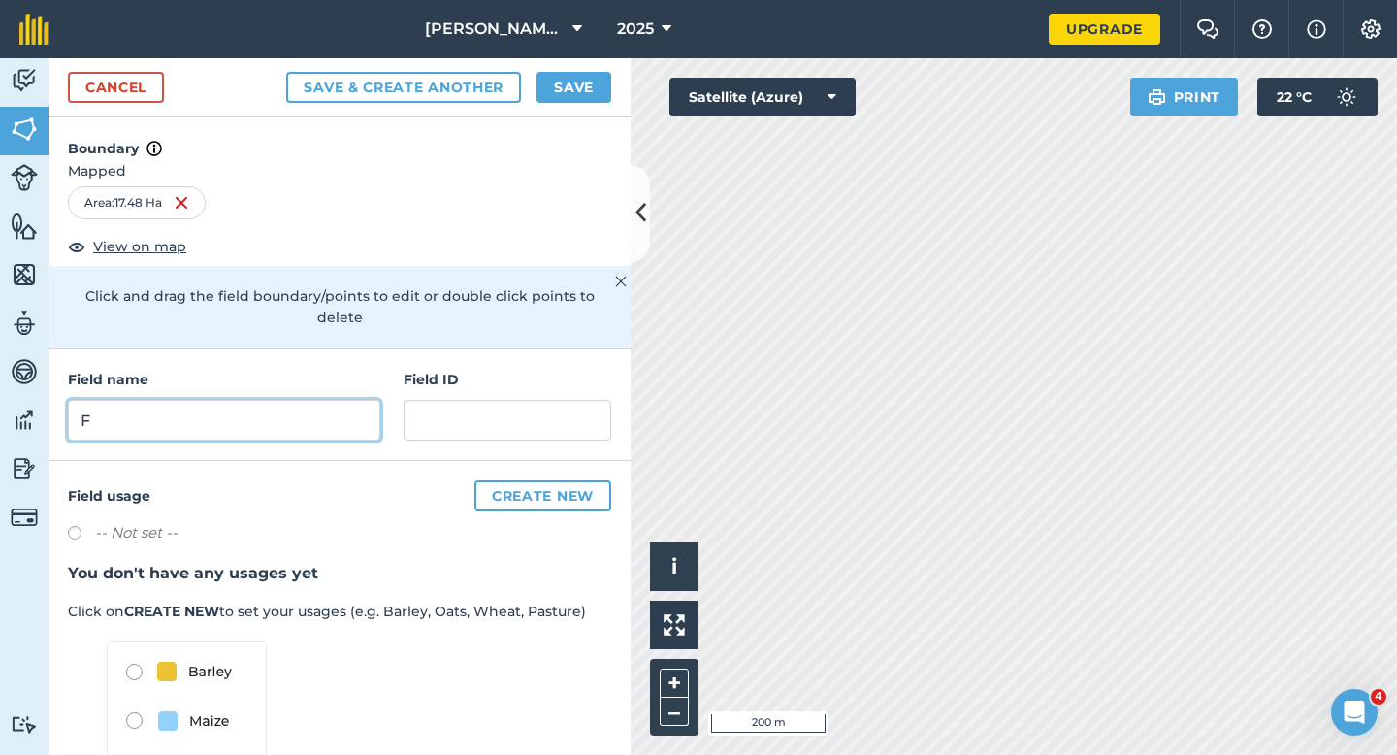
type input "F"
click at [574, 92] on button "Save" at bounding box center [573, 87] width 75 height 31
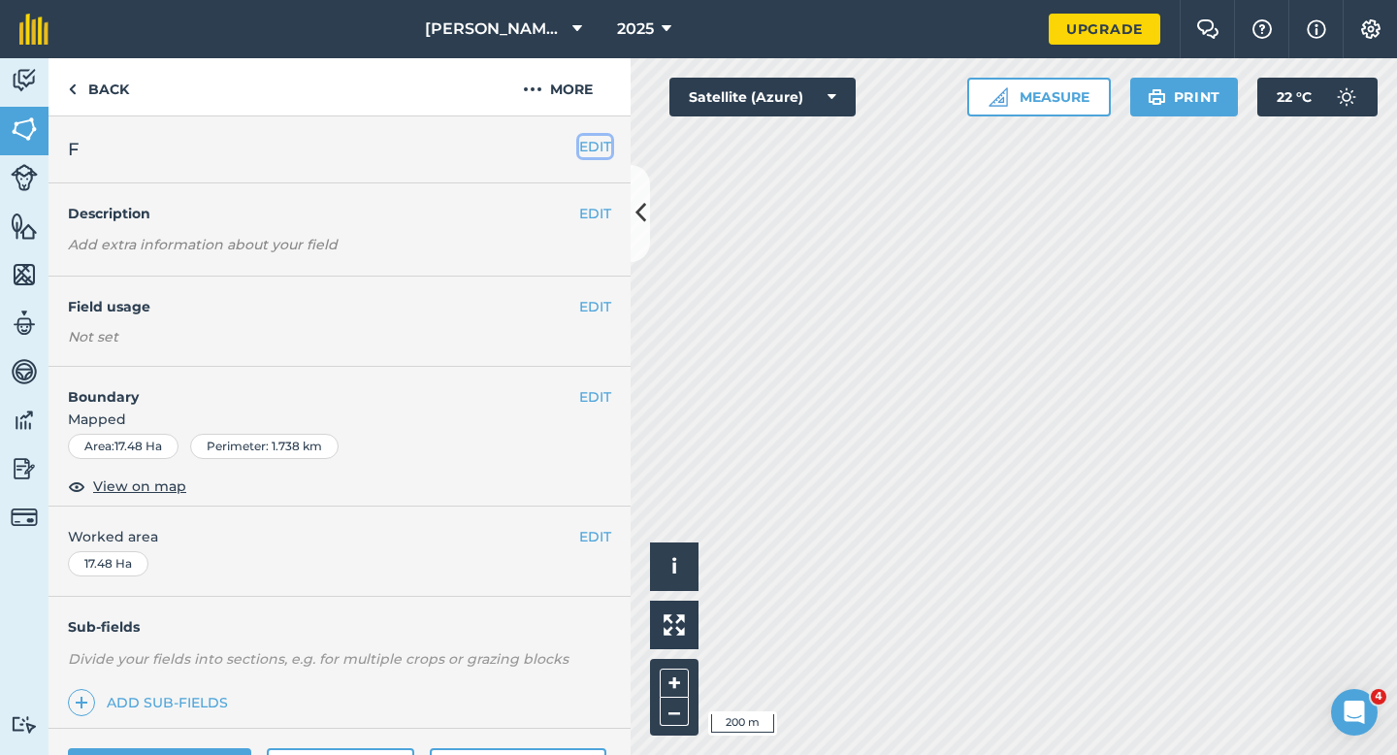
click at [592, 146] on button "EDIT" at bounding box center [595, 146] width 32 height 21
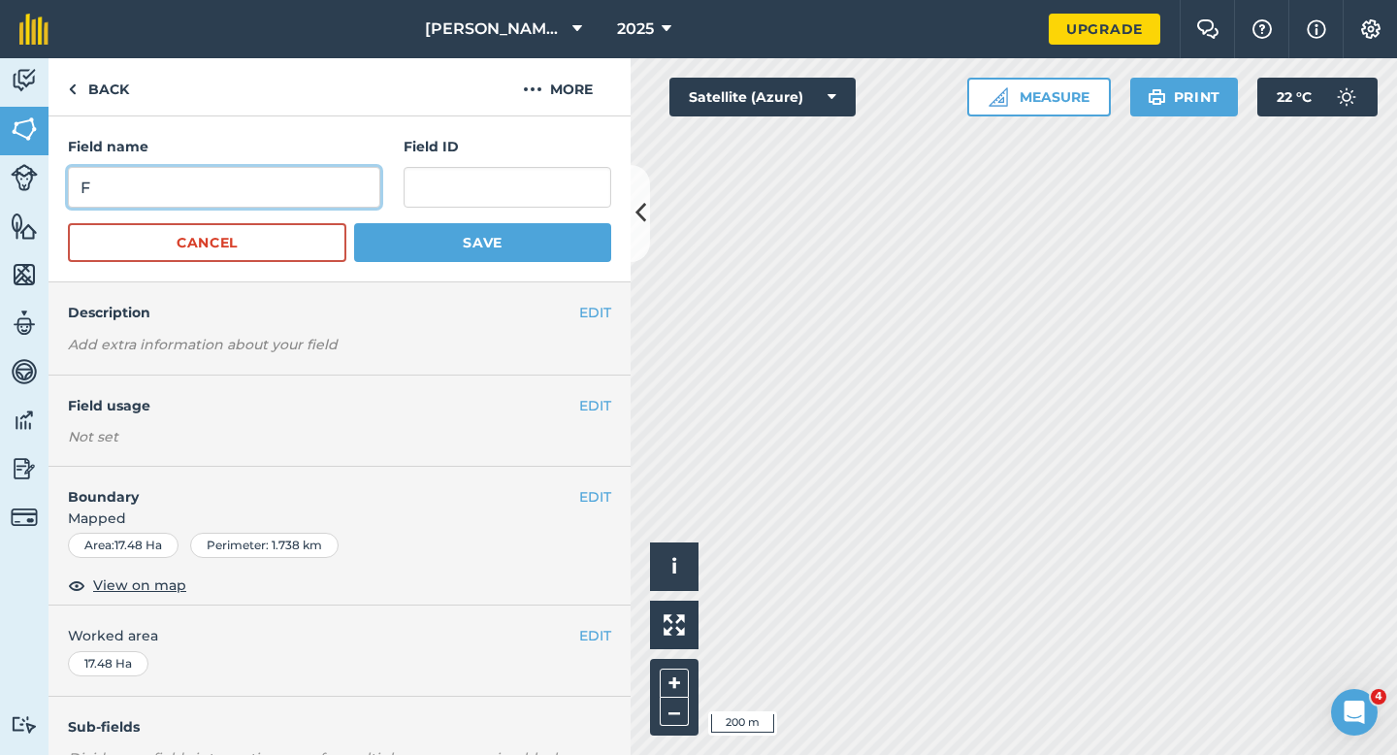
click at [304, 180] on input "F" at bounding box center [224, 187] width 312 height 41
type input "G"
click at [354, 223] on button "Save" at bounding box center [482, 242] width 257 height 39
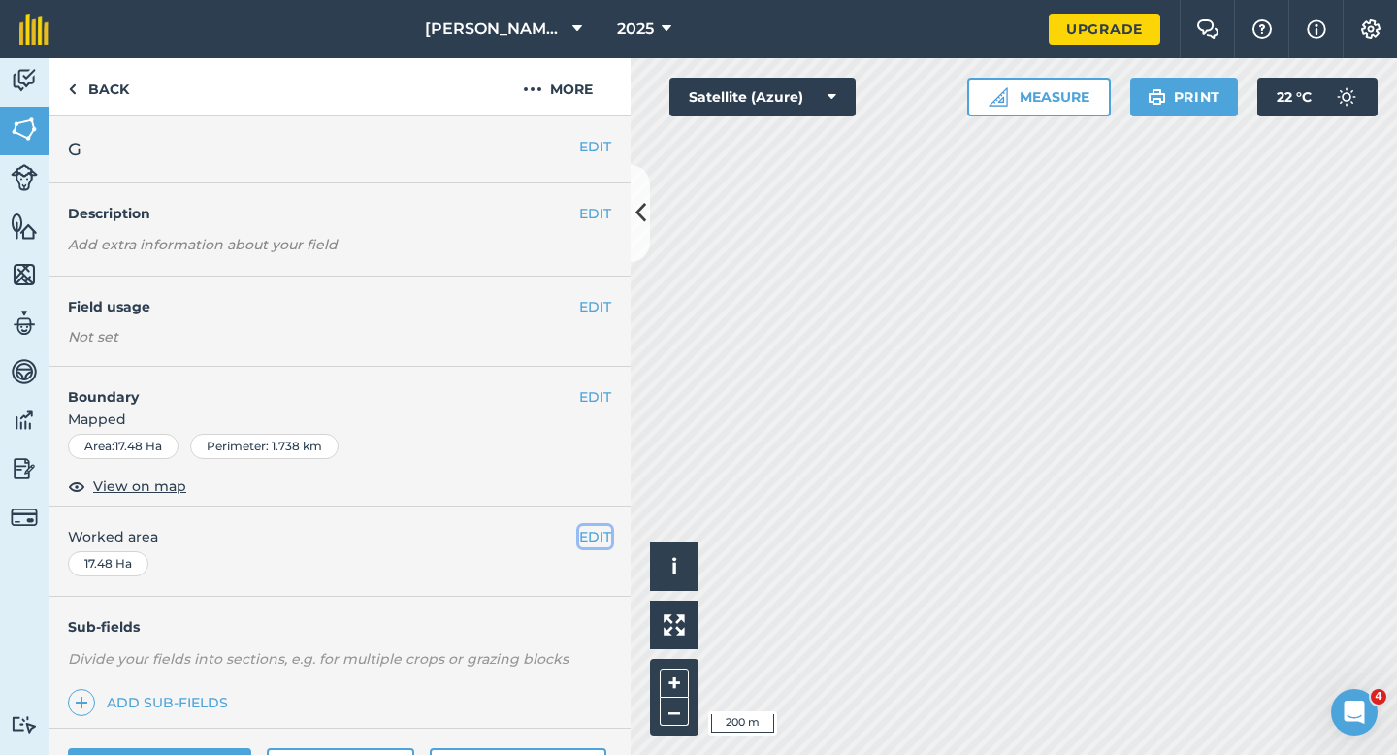
click at [600, 541] on button "EDIT" at bounding box center [595, 536] width 32 height 21
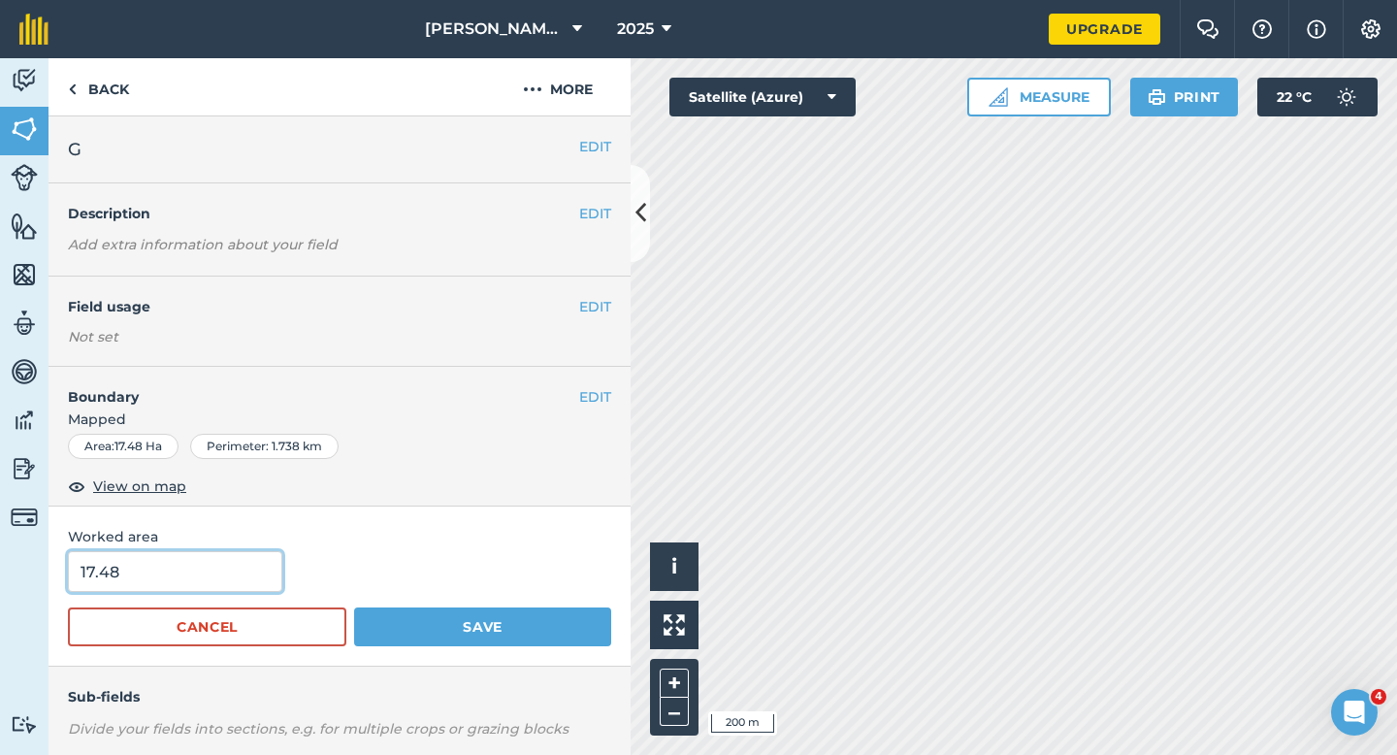
click at [205, 572] on input "17.48" at bounding box center [175, 571] width 214 height 41
type input "17.5"
click at [354, 607] on button "Save" at bounding box center [482, 626] width 257 height 39
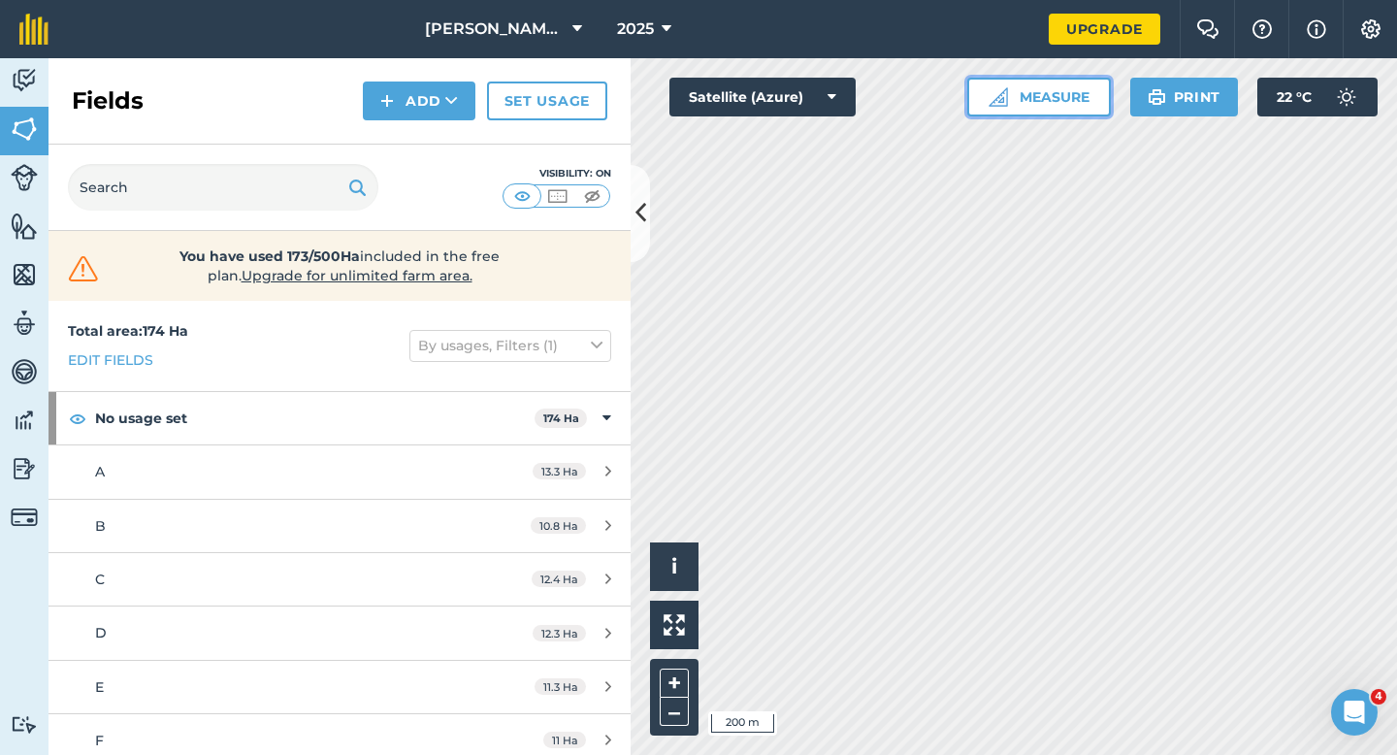
click at [984, 106] on button "Measure" at bounding box center [1039, 97] width 144 height 39
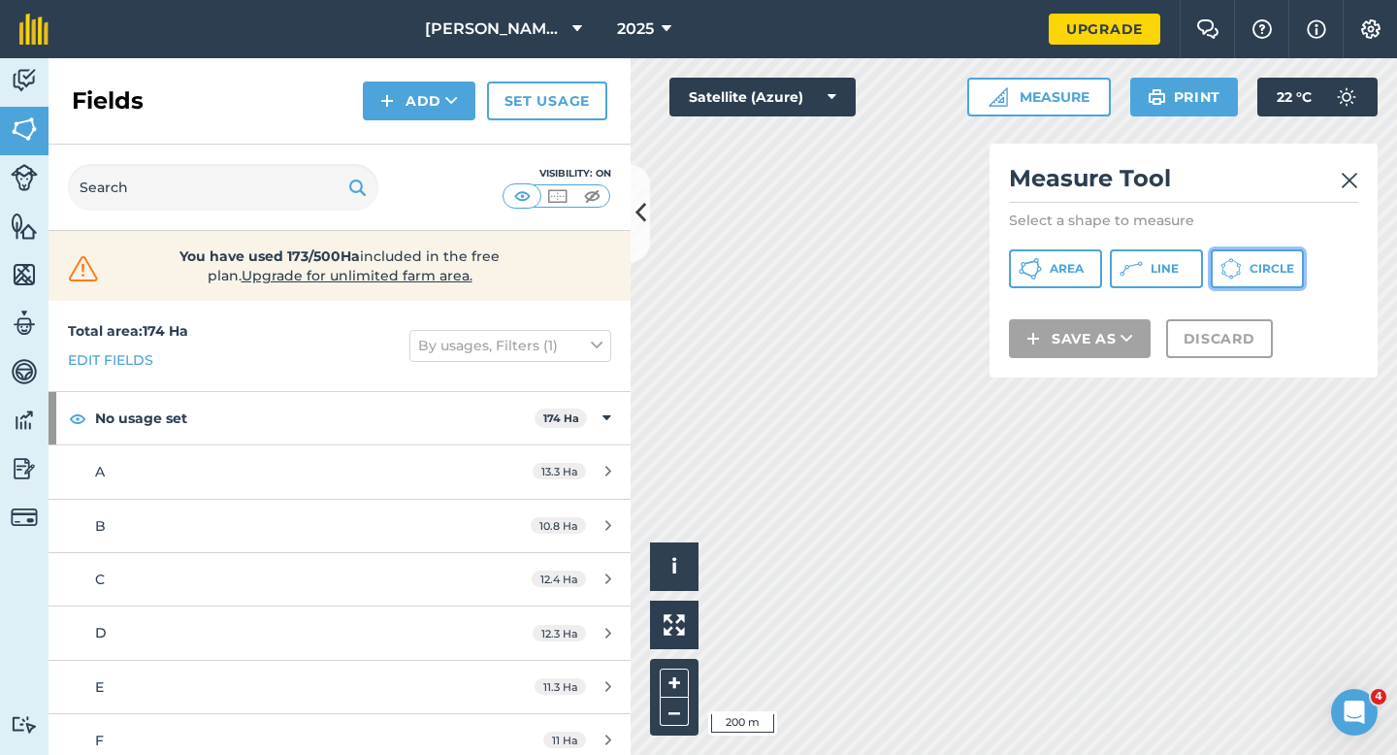
click at [1232, 281] on button "Circle" at bounding box center [1257, 268] width 93 height 39
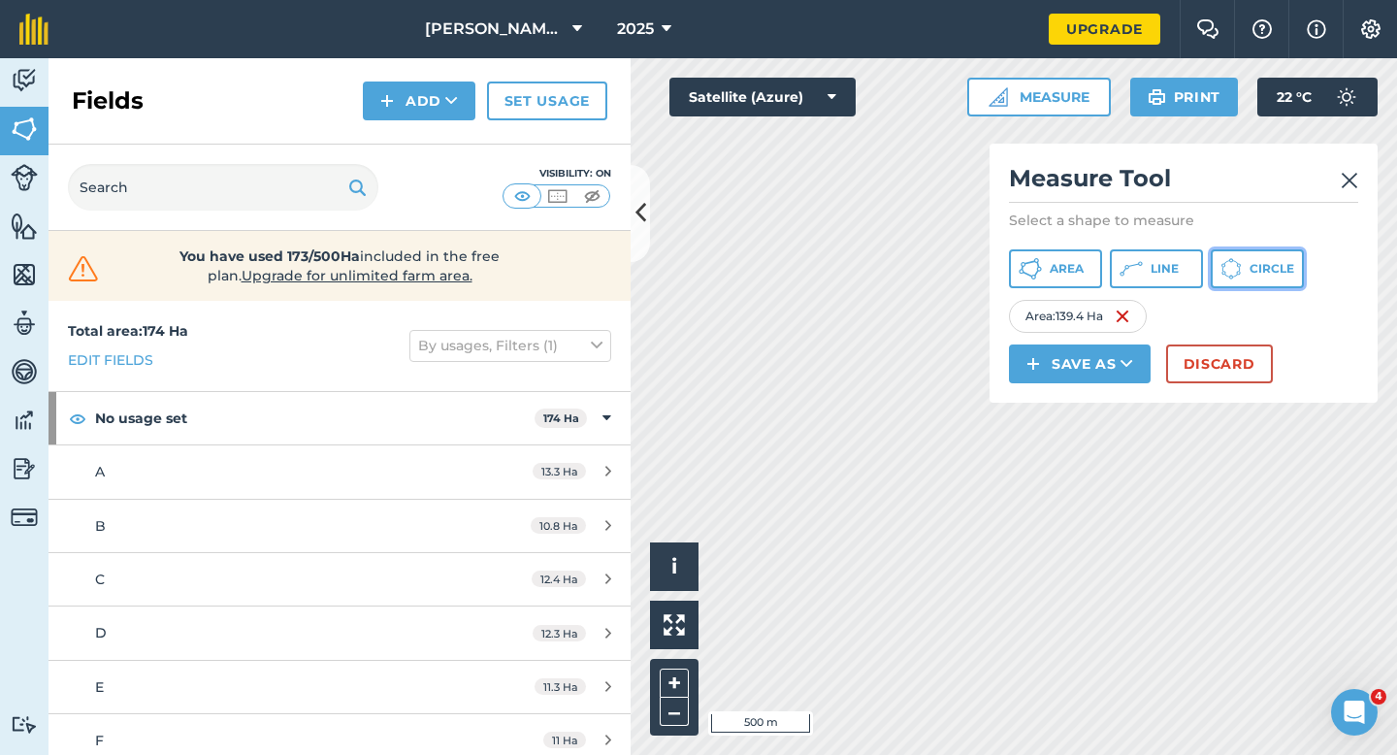
click at [1242, 270] on button "Circle" at bounding box center [1257, 268] width 93 height 39
click at [1034, 263] on icon at bounding box center [1029, 268] width 23 height 23
click at [1237, 272] on icon at bounding box center [1237, 272] width 2 height 3
click at [1196, 370] on button "Discard" at bounding box center [1219, 363] width 107 height 39
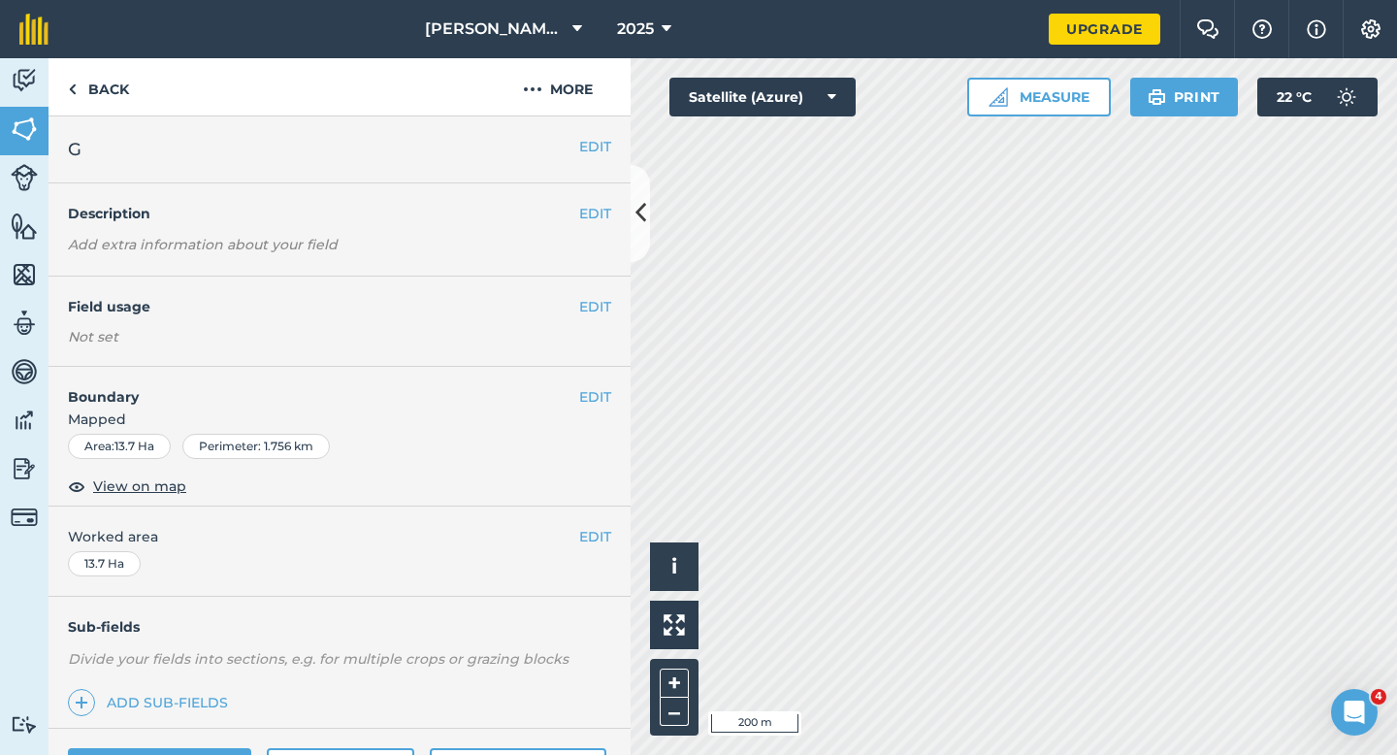
click at [602, 132] on div "EDIT G" at bounding box center [339, 149] width 582 height 67
click at [603, 155] on button "EDIT" at bounding box center [595, 146] width 32 height 21
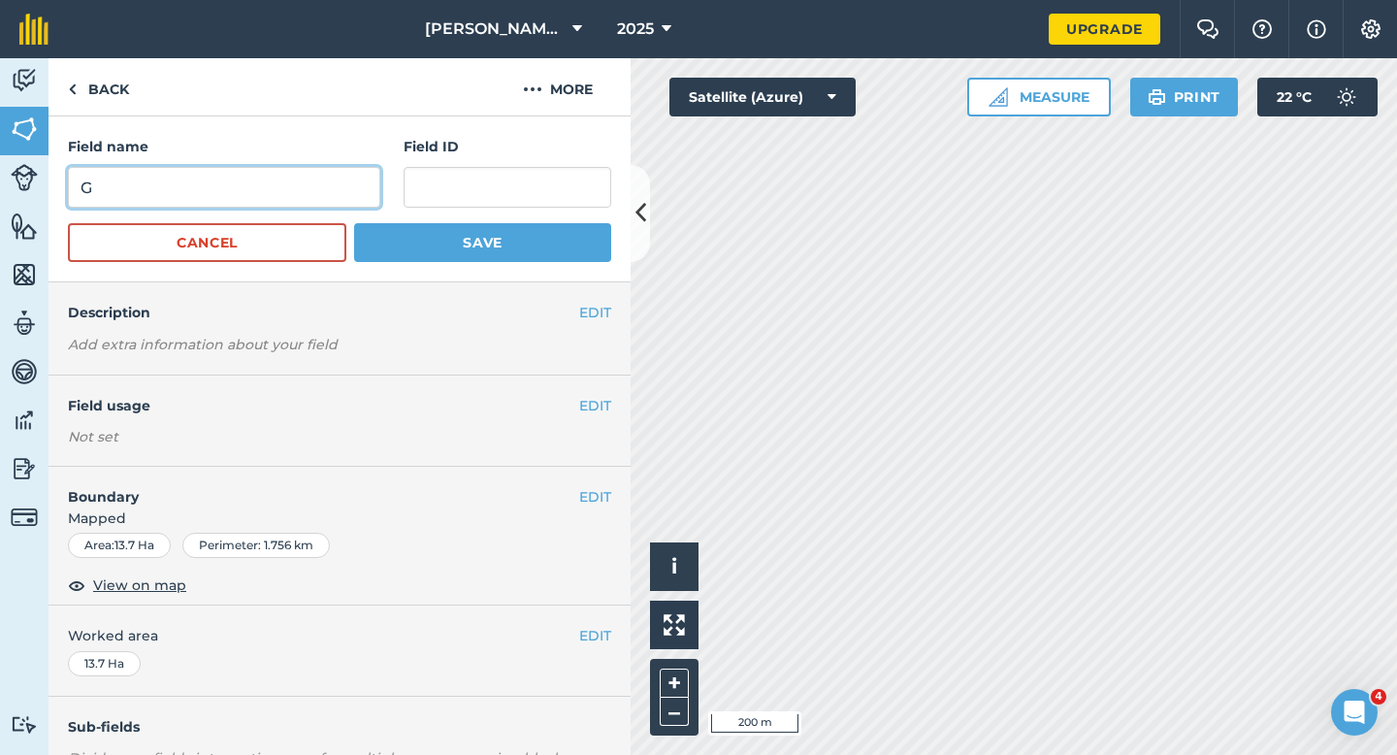
click at [241, 187] on input "G" at bounding box center [224, 187] width 312 height 41
type input "H"
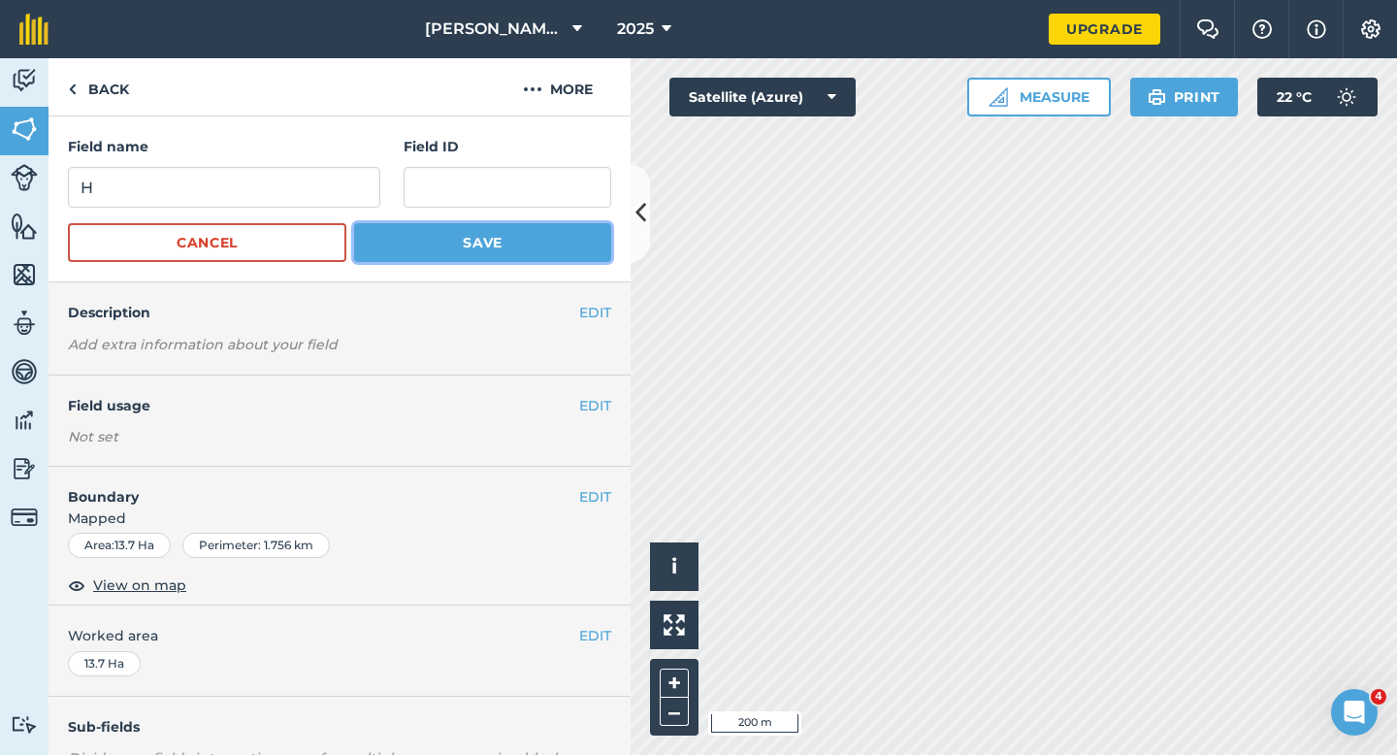
click at [501, 250] on button "Save" at bounding box center [482, 242] width 257 height 39
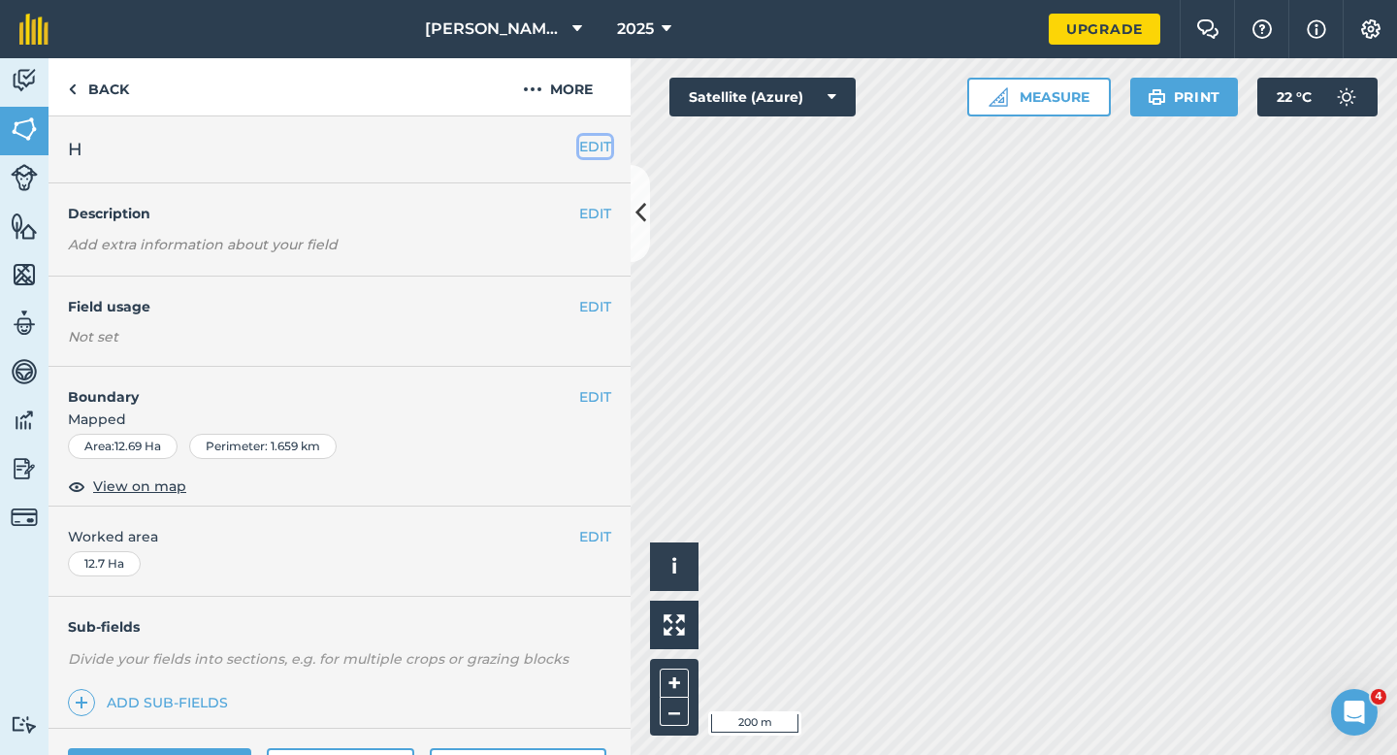
click at [604, 150] on button "EDIT" at bounding box center [595, 146] width 32 height 21
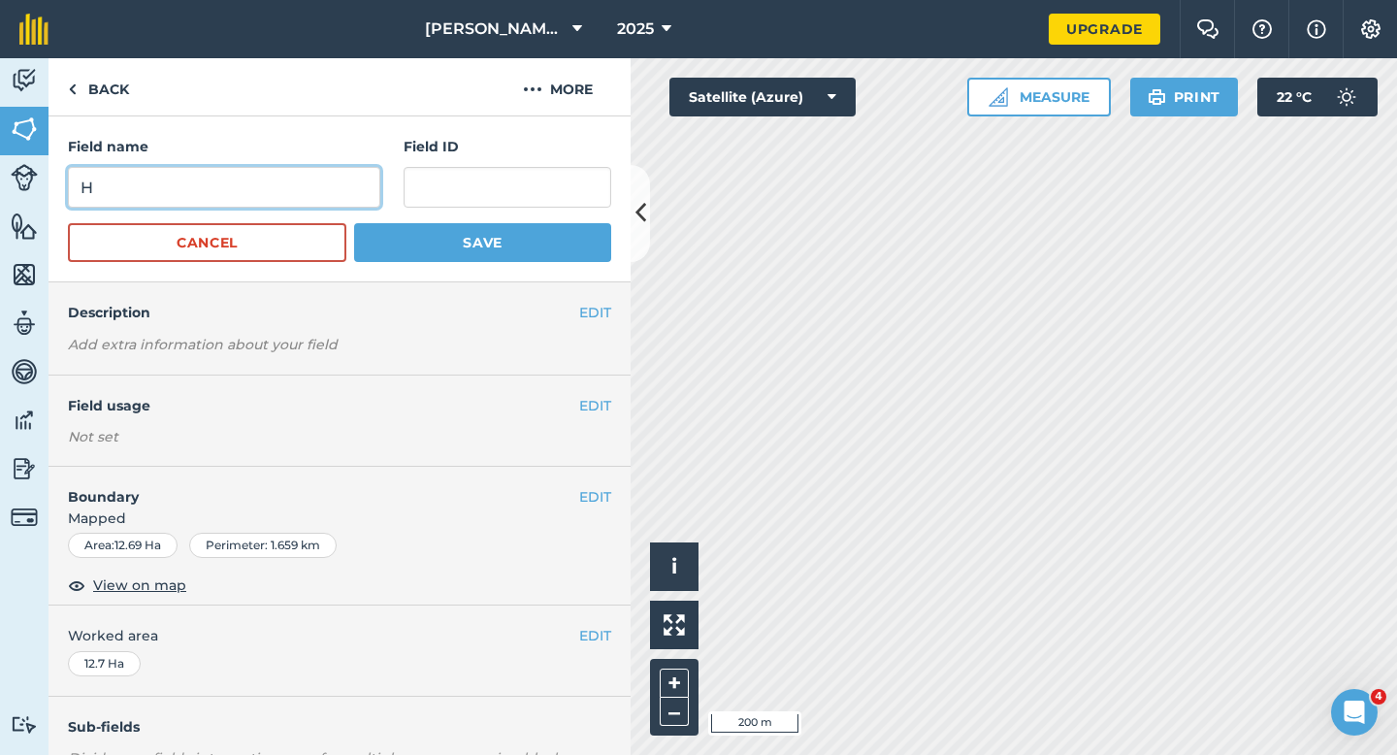
click at [315, 172] on input "H" at bounding box center [224, 187] width 312 height 41
type input "I"
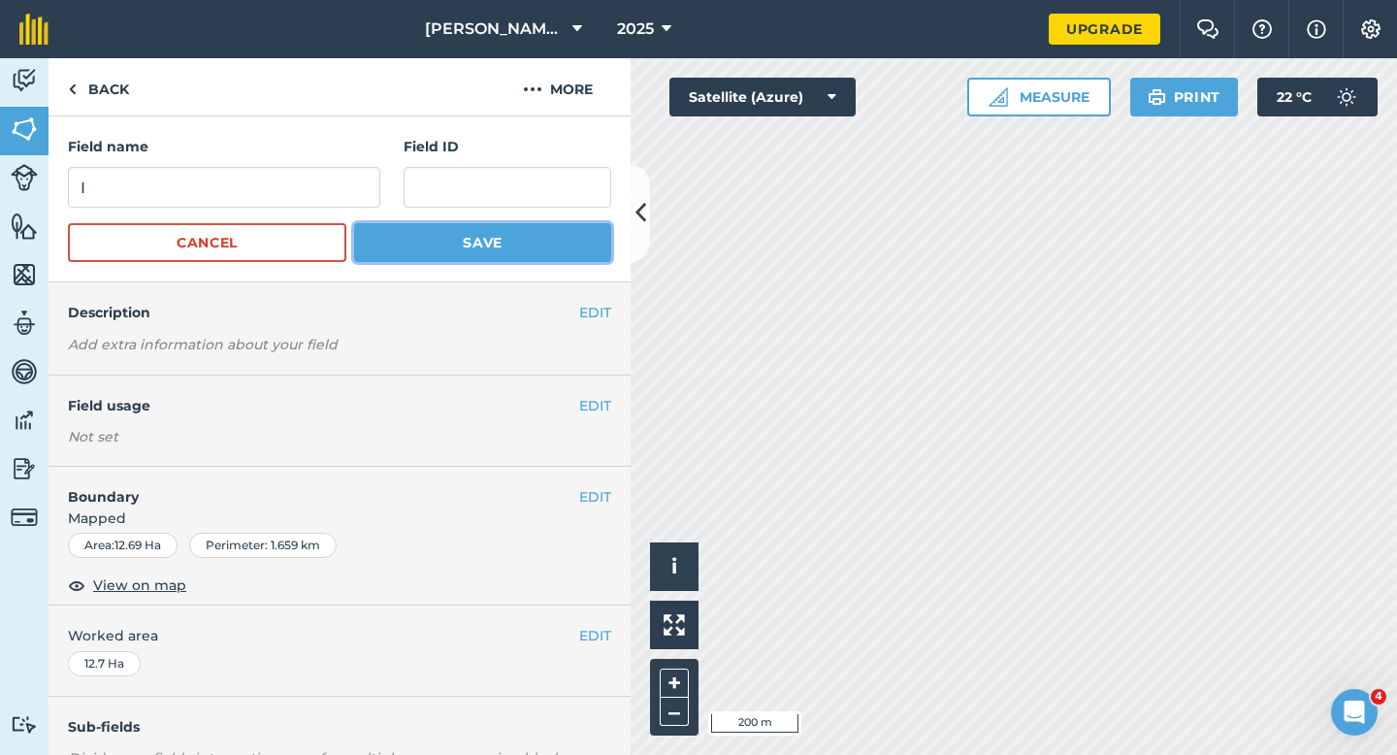
click at [435, 238] on button "Save" at bounding box center [482, 242] width 257 height 39
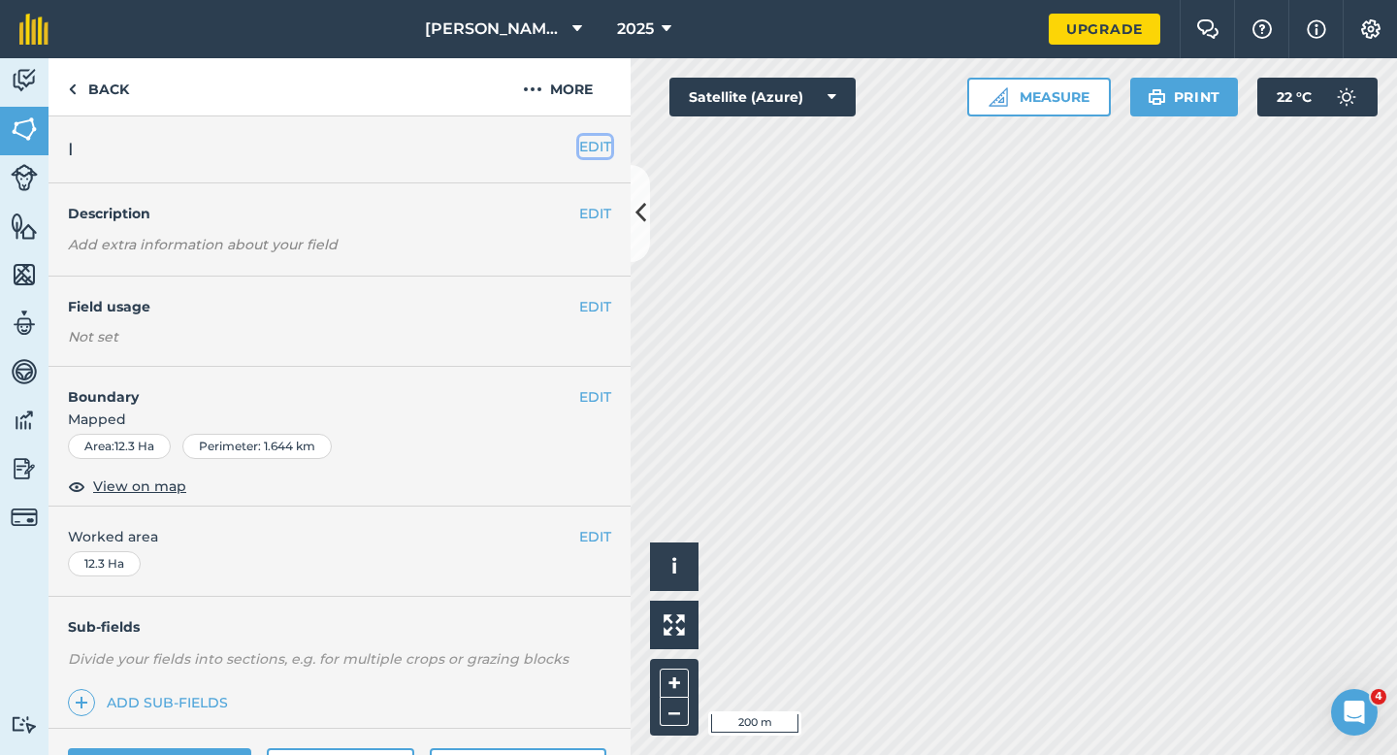
click at [605, 143] on button "EDIT" at bounding box center [595, 146] width 32 height 21
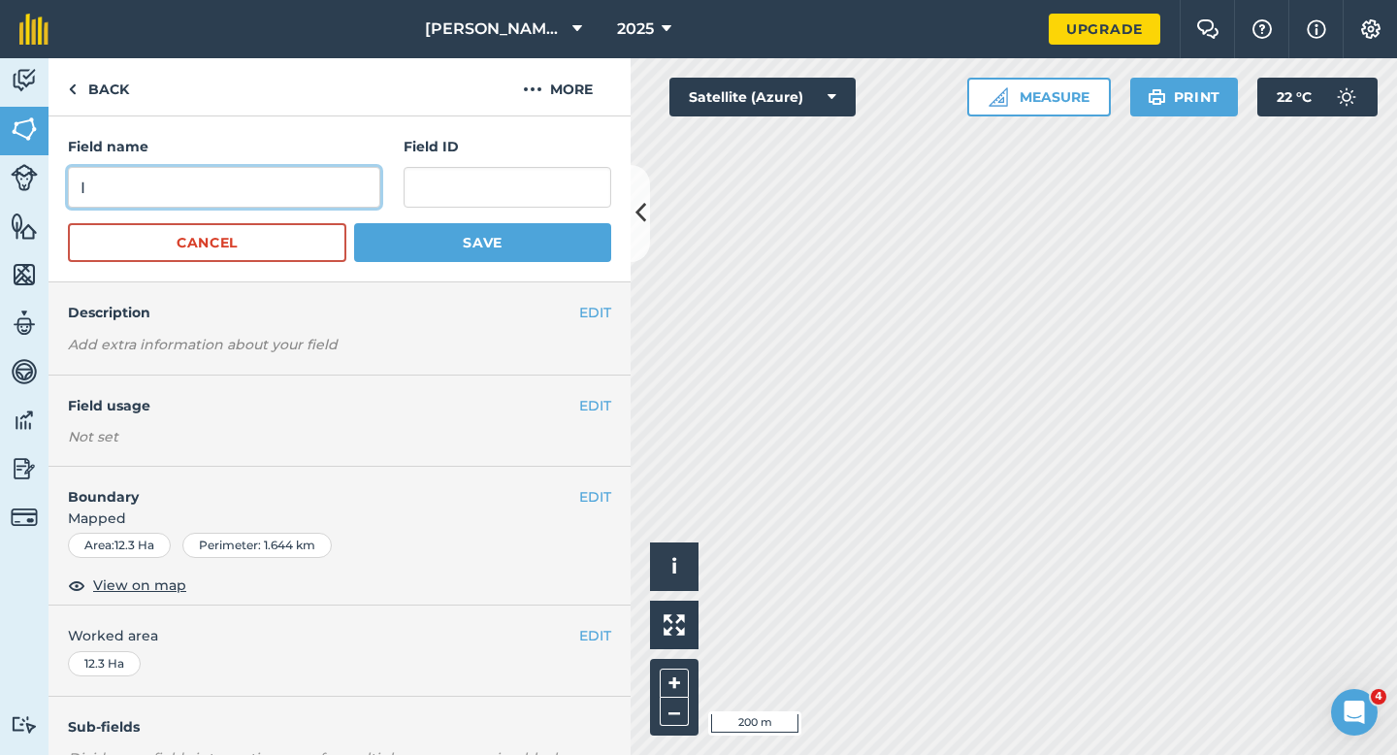
click at [266, 198] on input "I" at bounding box center [224, 187] width 312 height 41
type input "J"
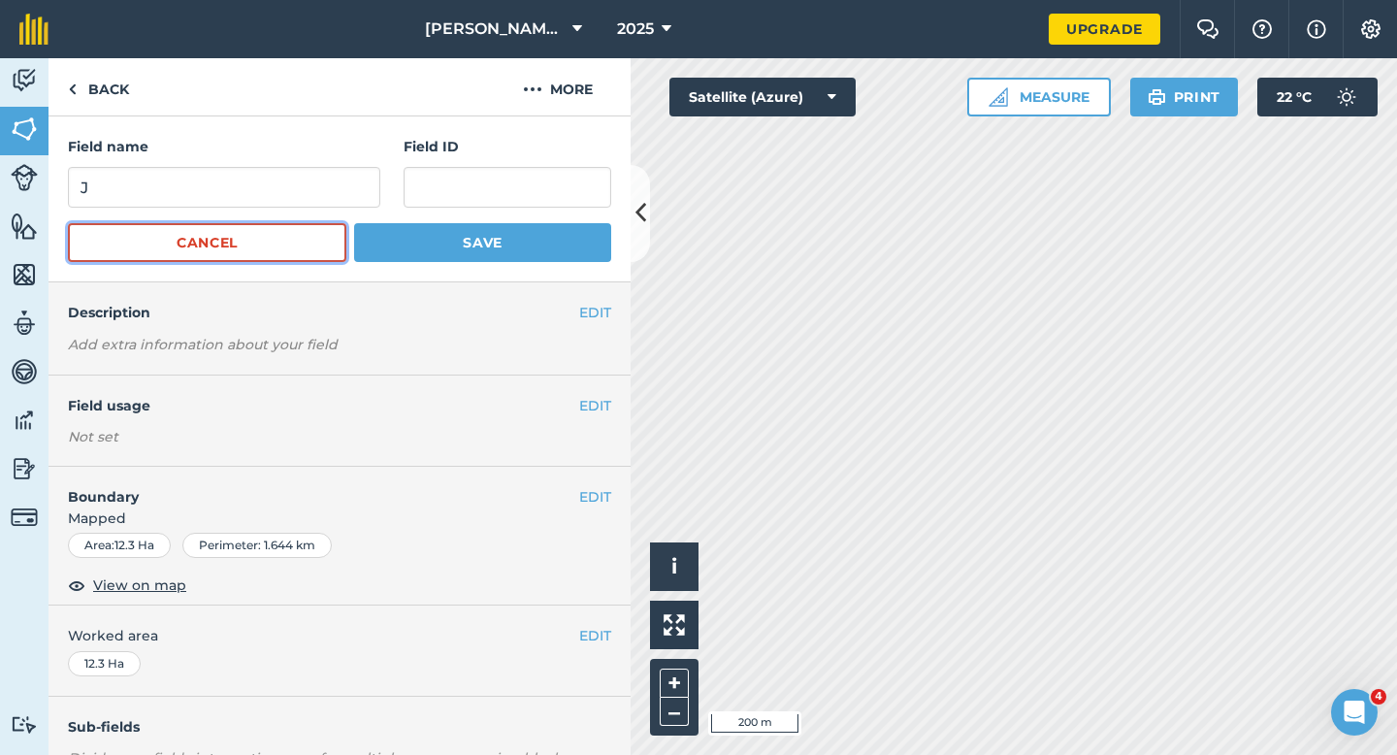
click at [339, 253] on button "Cancel" at bounding box center [207, 242] width 278 height 39
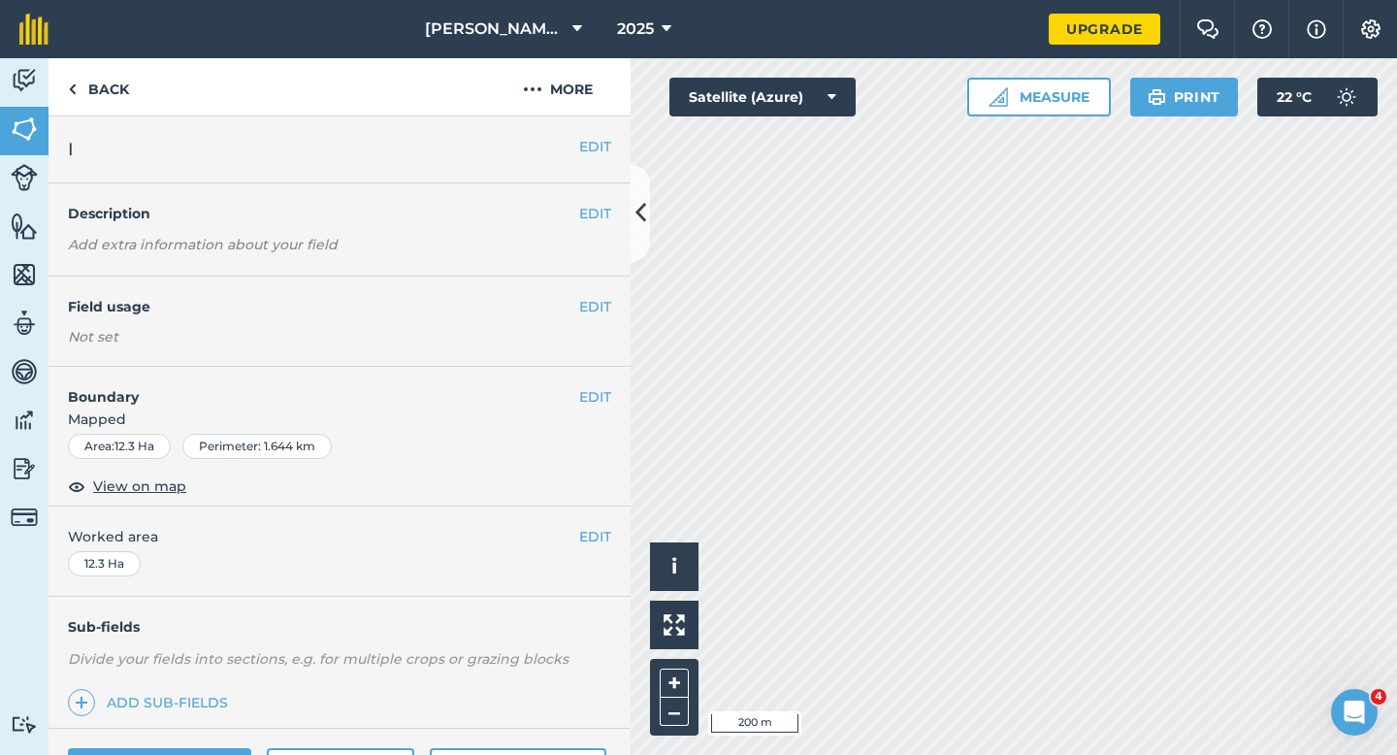
click at [399, 245] on div "EDIT Description Add extra information about your field" at bounding box center [339, 229] width 582 height 93
click at [586, 144] on button "EDIT" at bounding box center [595, 146] width 32 height 21
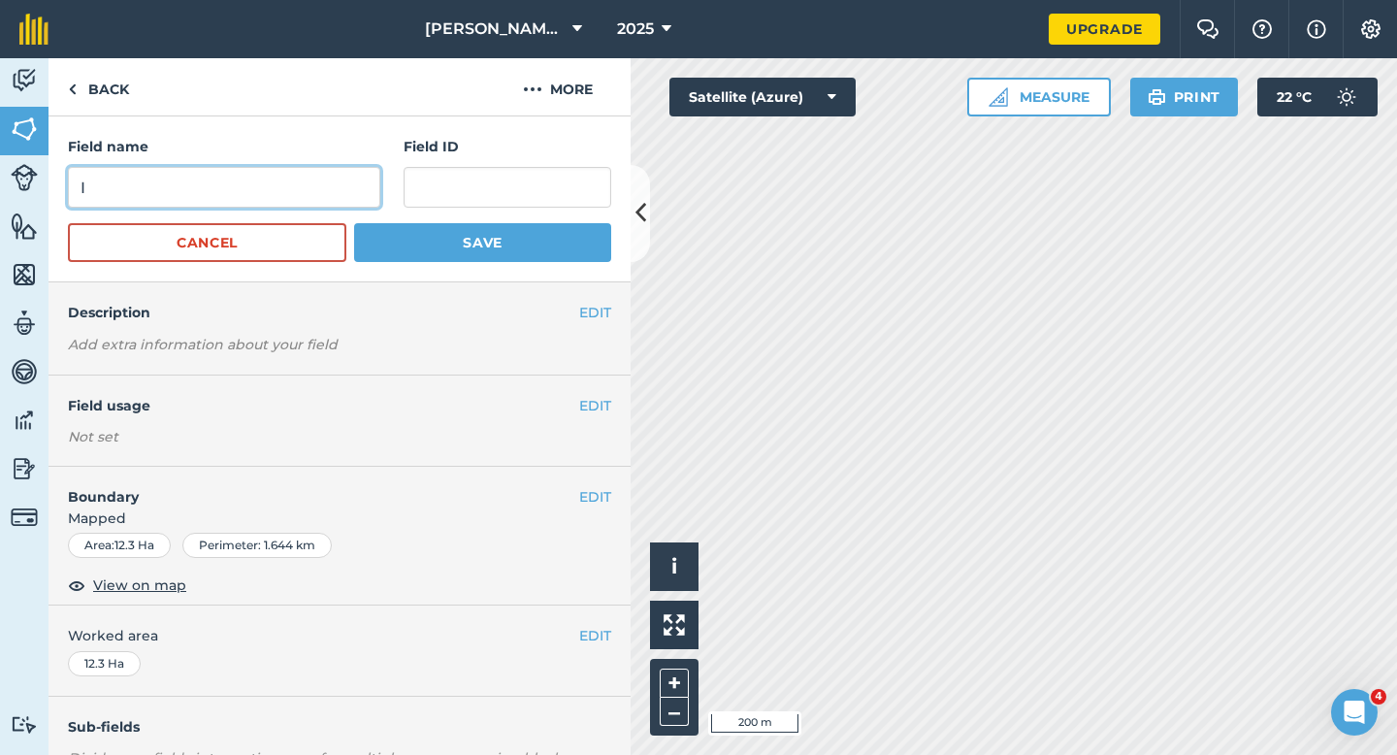
click at [368, 178] on input "I" at bounding box center [224, 187] width 312 height 41
type input "J"
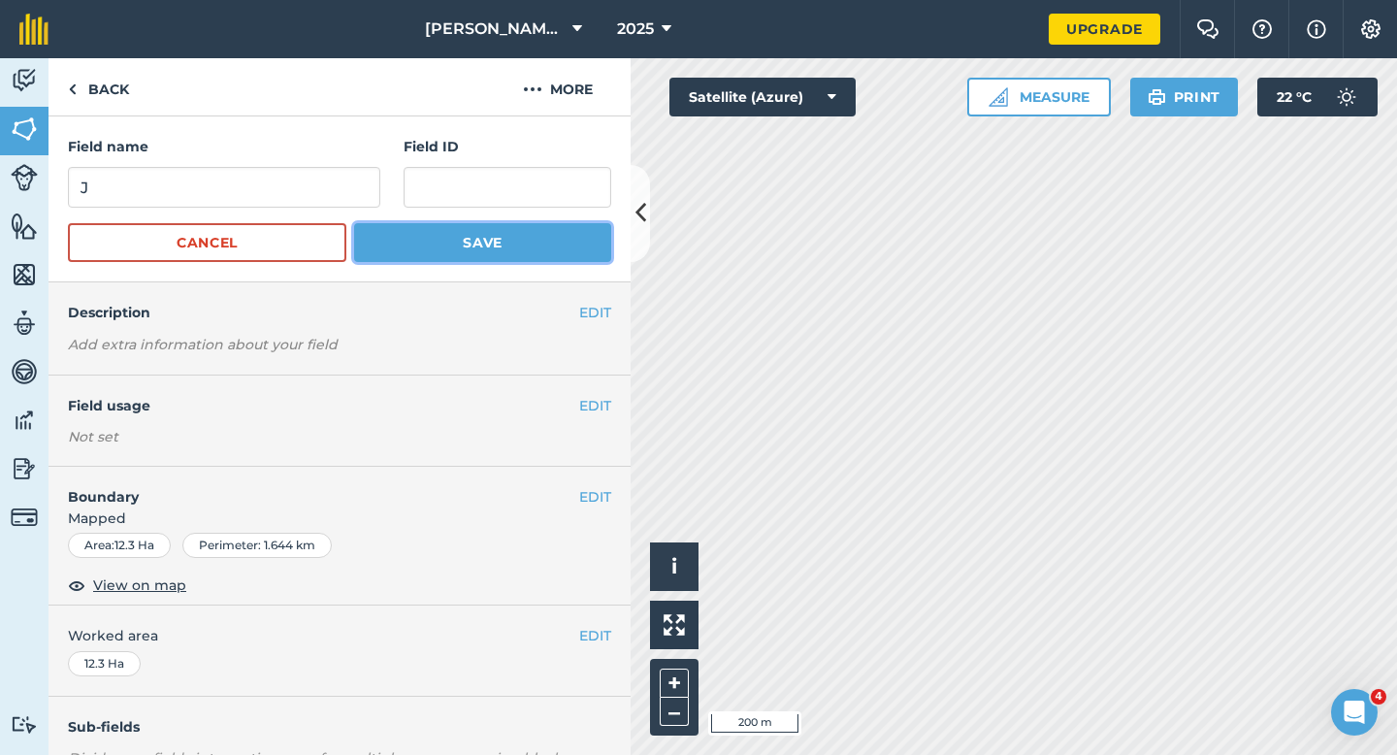
click at [463, 223] on button "Save" at bounding box center [482, 242] width 257 height 39
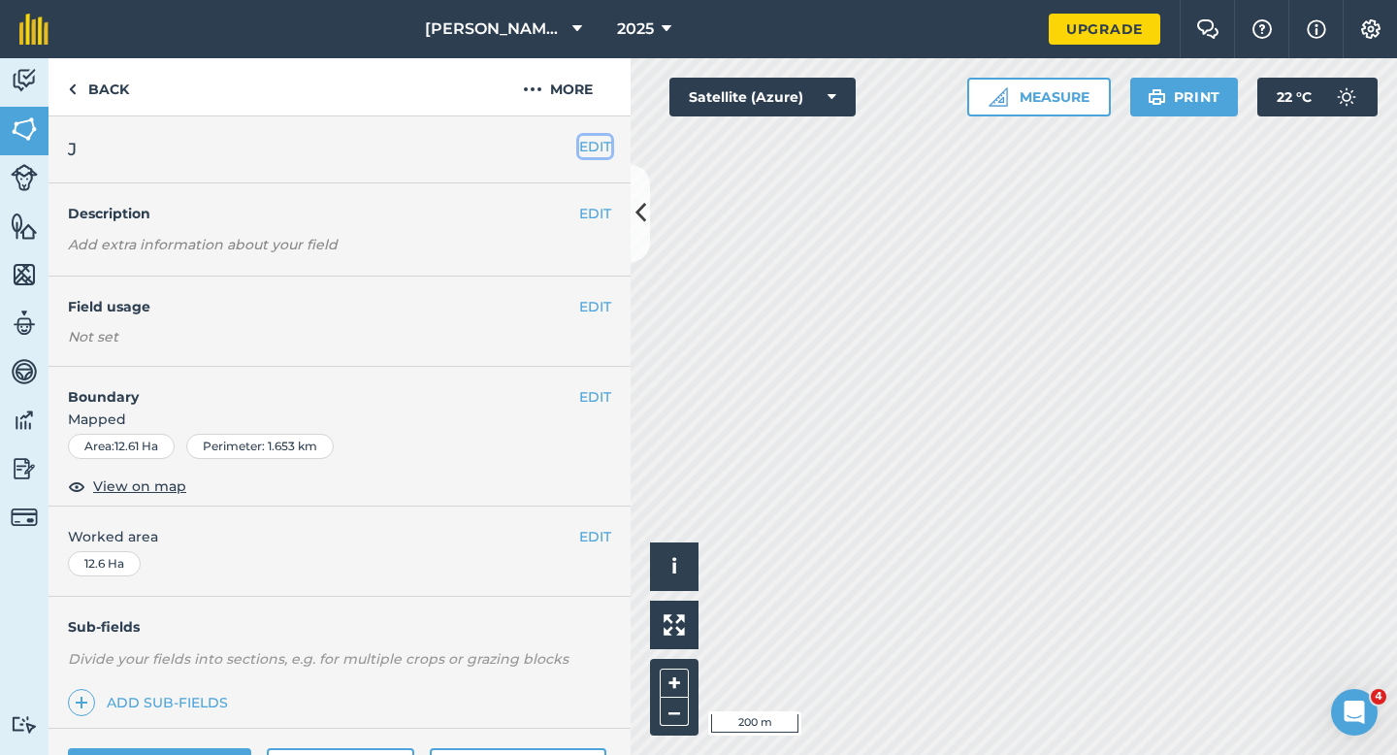
click at [598, 150] on button "EDIT" at bounding box center [595, 146] width 32 height 21
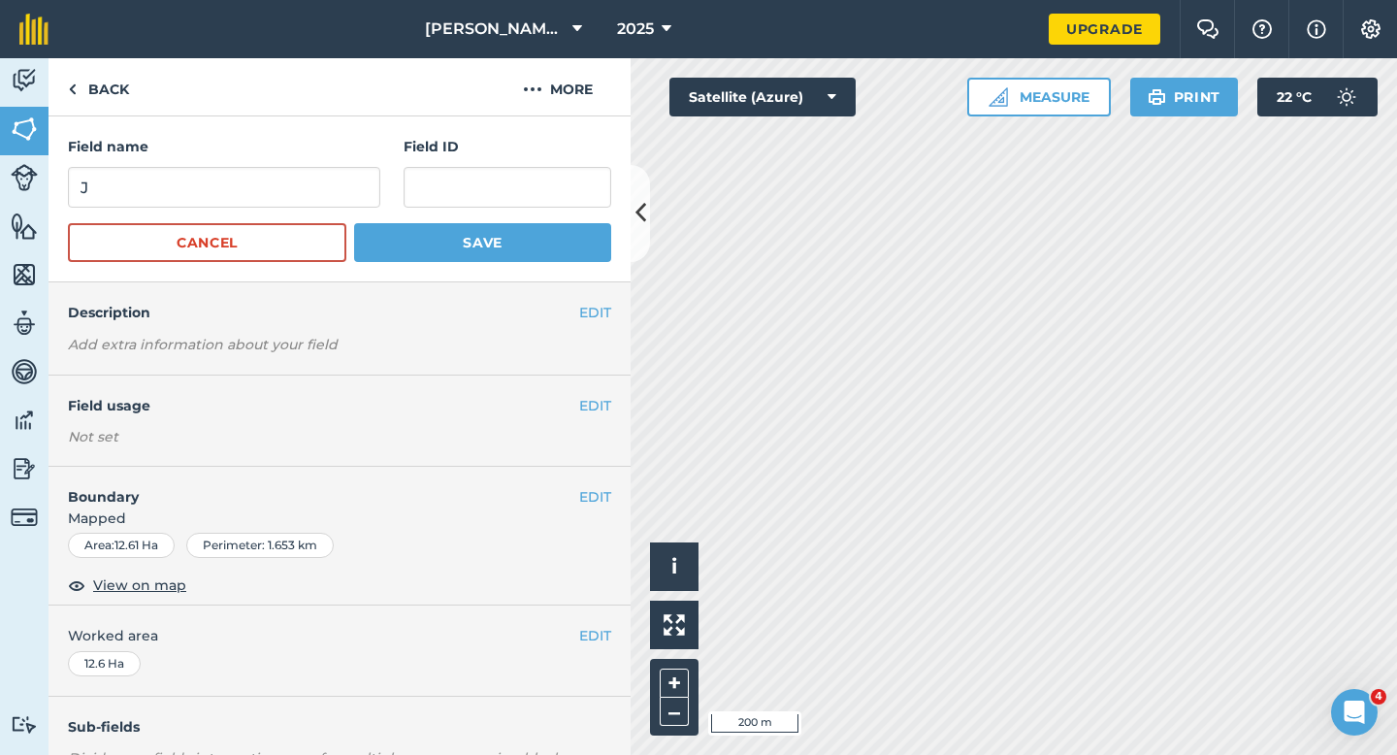
click at [322, 158] on div "Field name J" at bounding box center [224, 172] width 312 height 72
click at [322, 170] on input "J" at bounding box center [224, 187] width 312 height 41
type input "K"
click at [431, 232] on button "Save" at bounding box center [482, 242] width 257 height 39
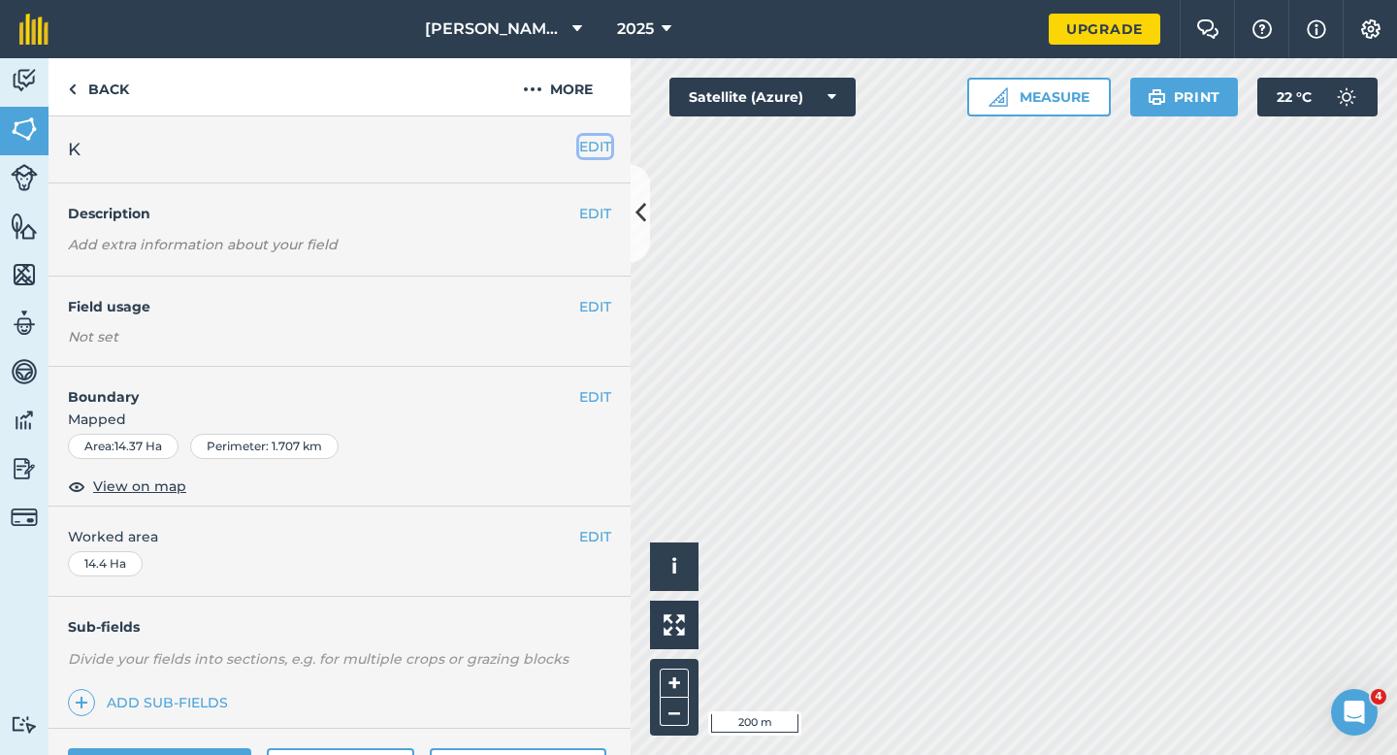
click at [586, 143] on button "EDIT" at bounding box center [595, 146] width 32 height 21
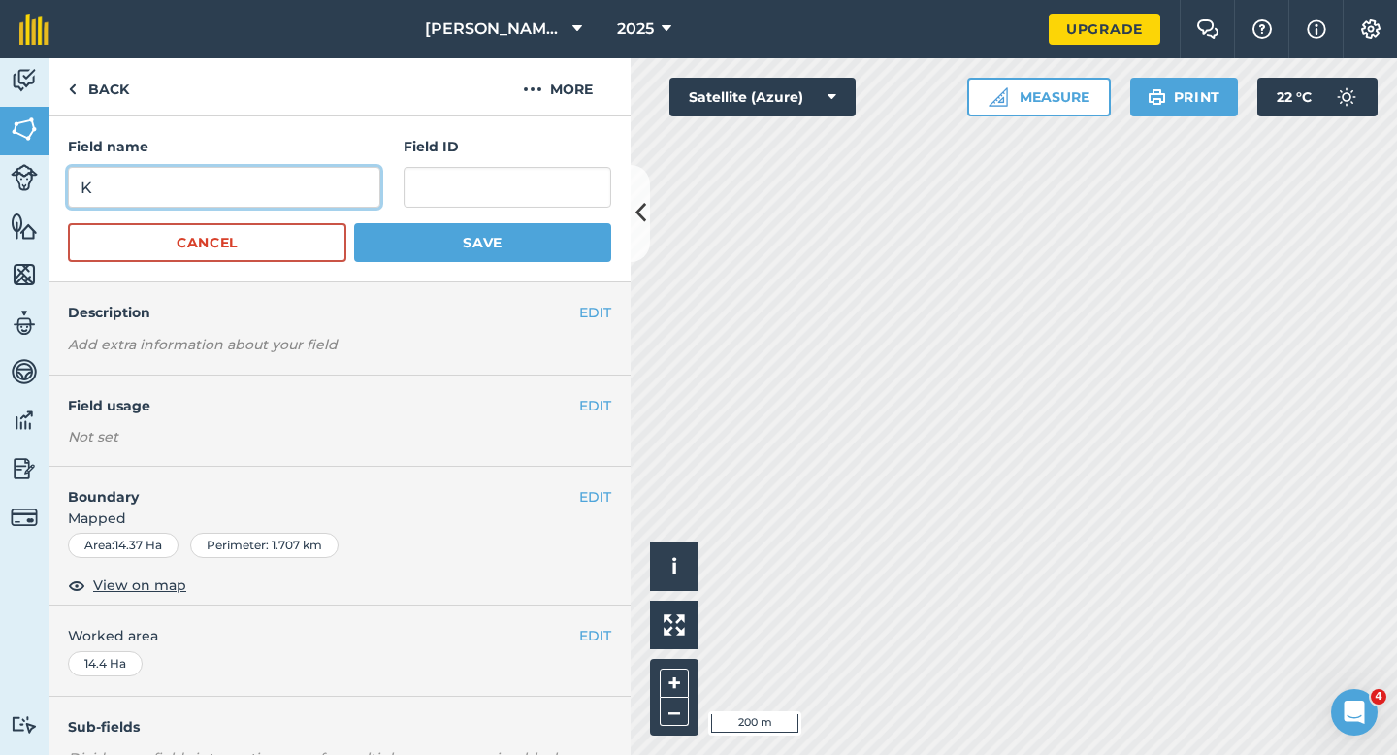
click at [348, 173] on input "K" at bounding box center [224, 187] width 312 height 41
type input "L"
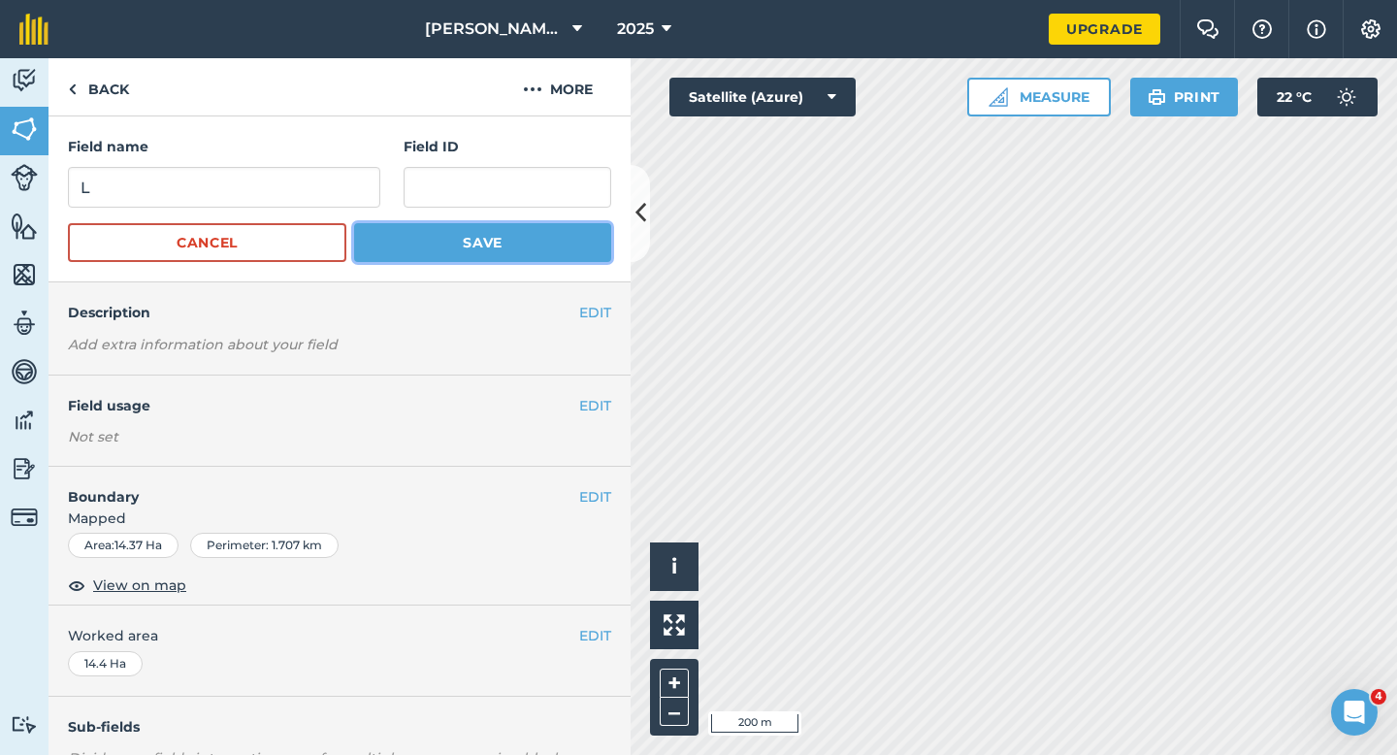
click at [435, 234] on button "Save" at bounding box center [482, 242] width 257 height 39
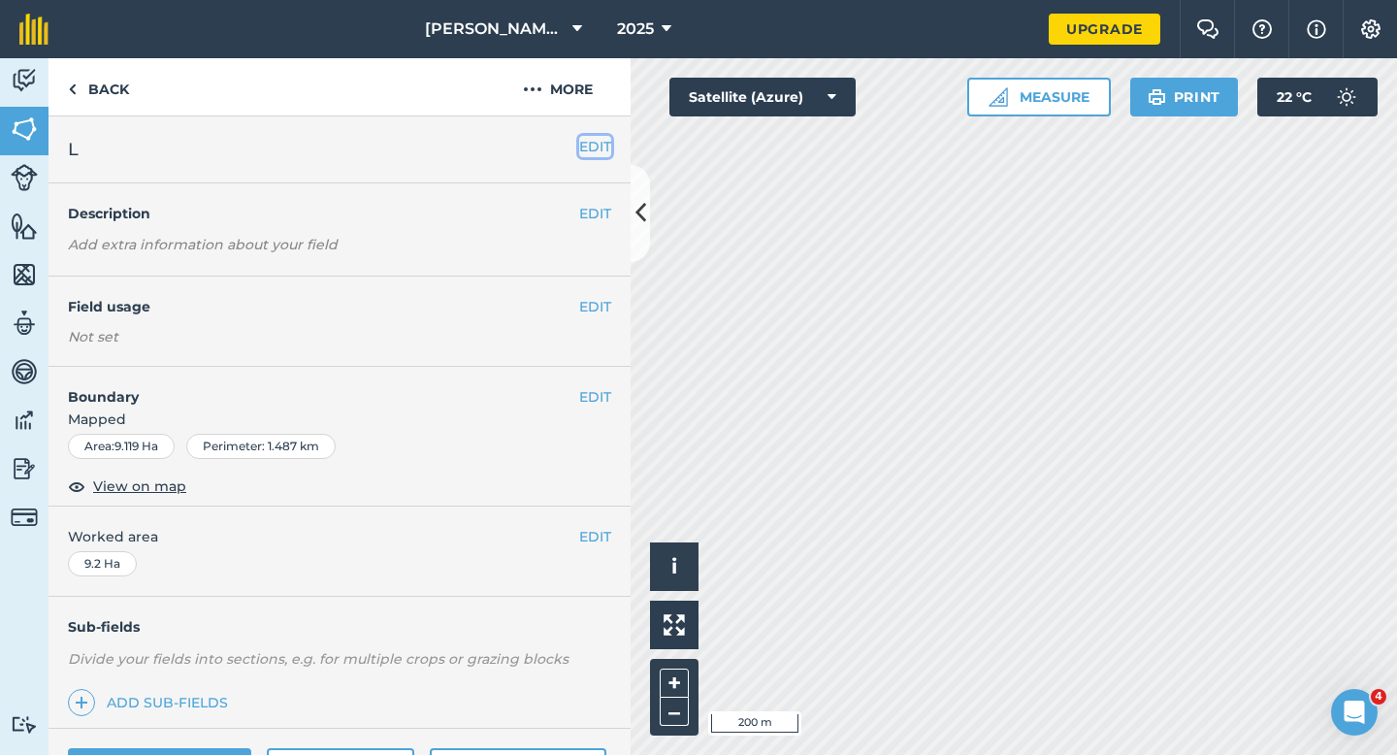
click at [596, 145] on button "EDIT" at bounding box center [595, 146] width 32 height 21
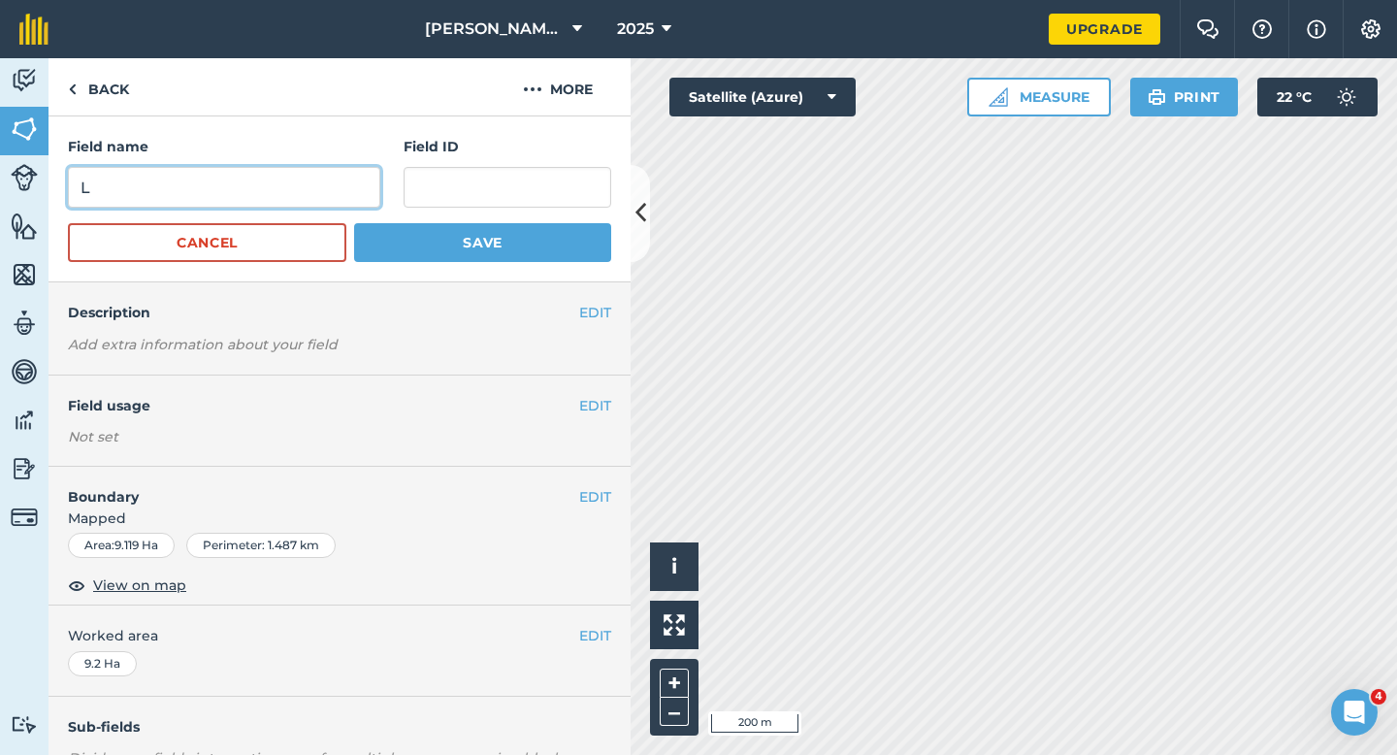
click at [318, 195] on input "L" at bounding box center [224, 187] width 312 height 41
type input "M"
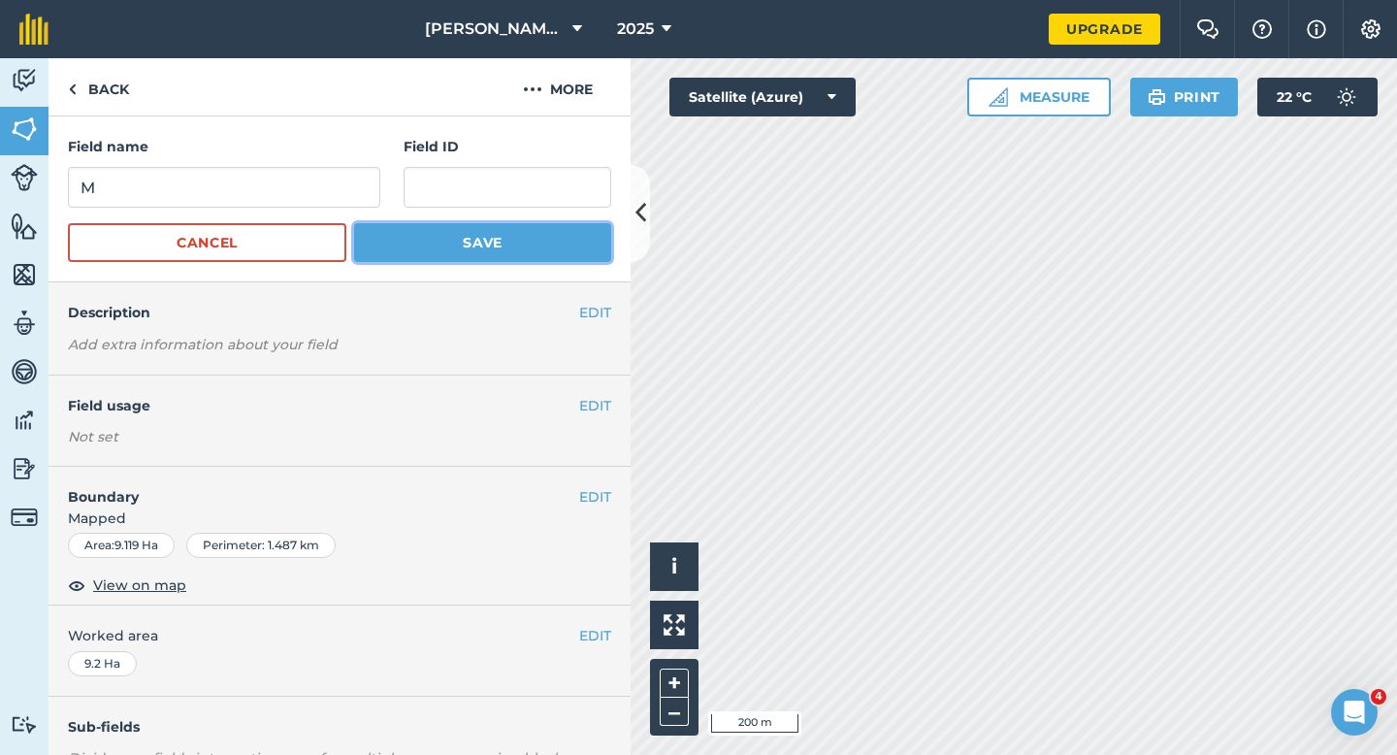
click at [419, 228] on button "Save" at bounding box center [482, 242] width 257 height 39
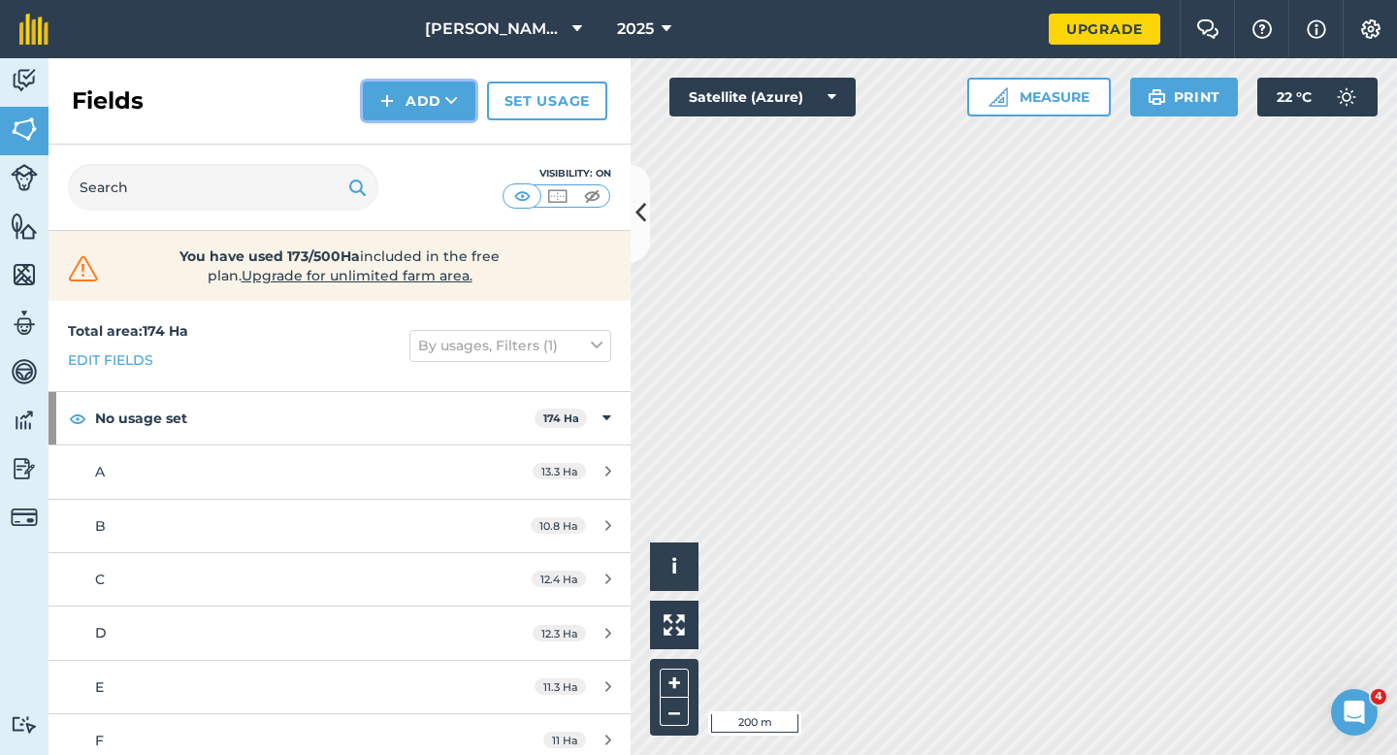
click at [408, 92] on button "Add" at bounding box center [419, 100] width 113 height 39
click at [408, 130] on link "Draw" at bounding box center [419, 144] width 107 height 43
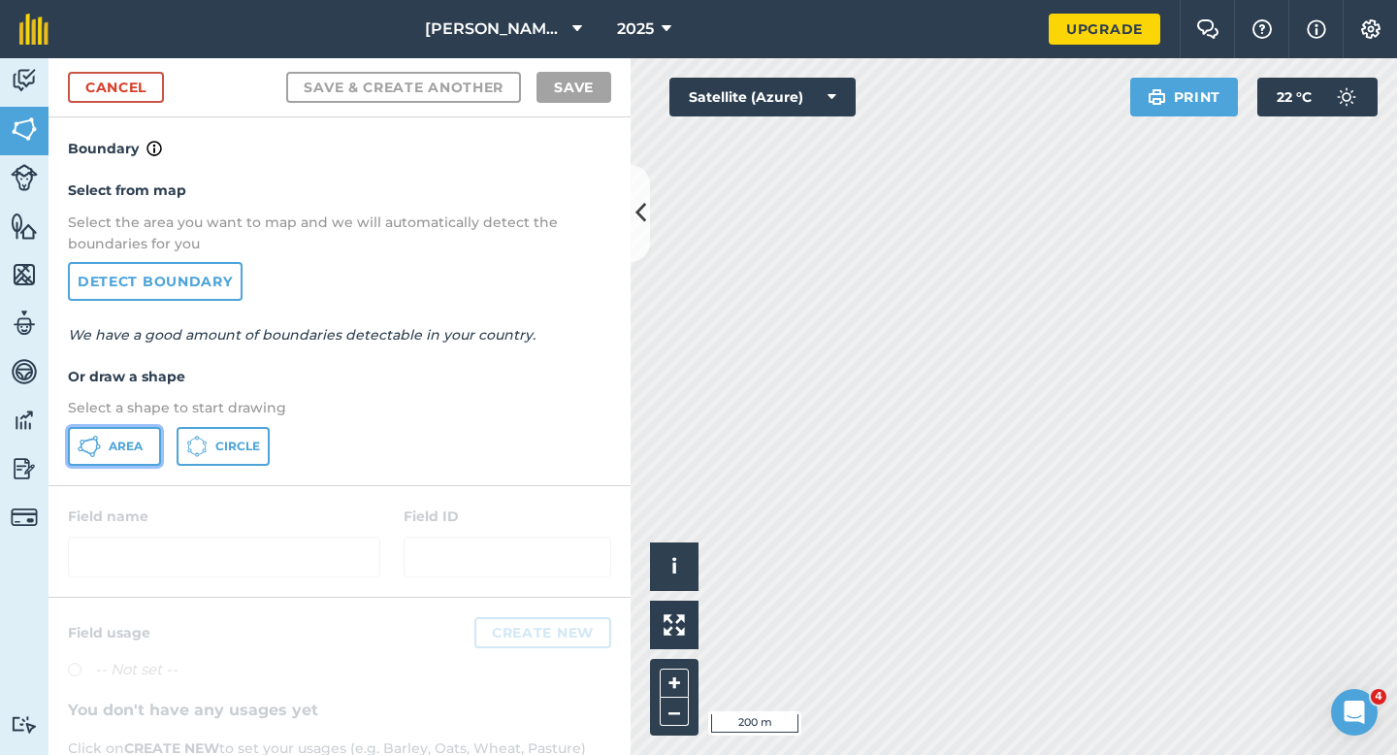
click at [137, 442] on span "Area" at bounding box center [126, 446] width 34 height 16
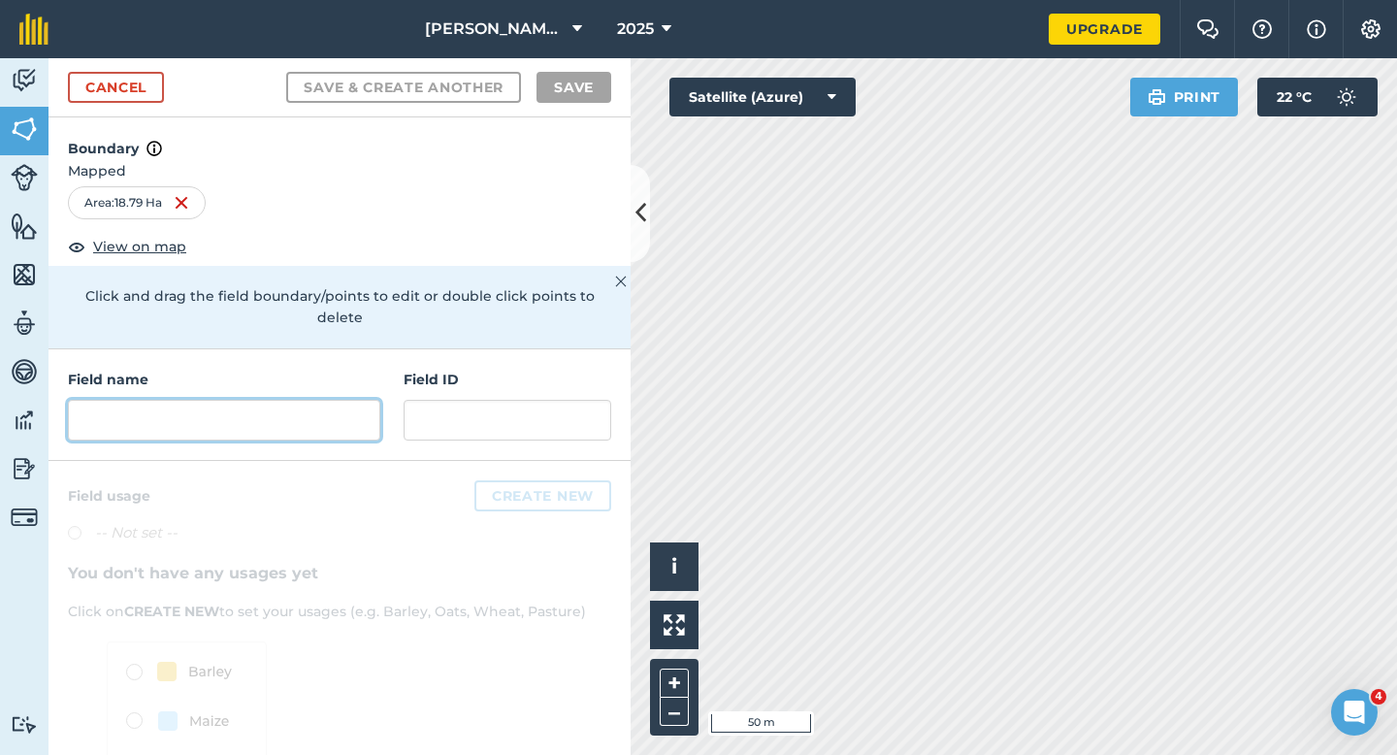
click at [324, 400] on input "text" at bounding box center [224, 420] width 312 height 41
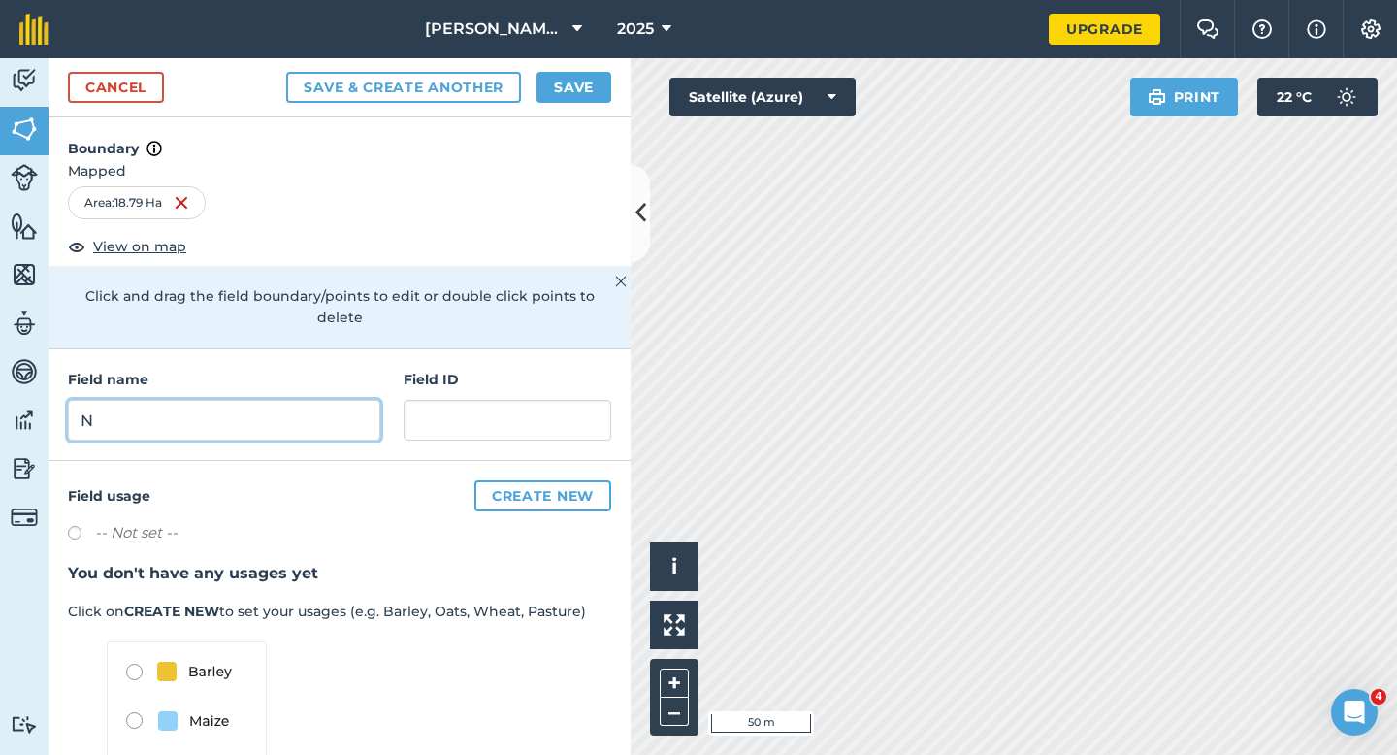
type input "N"
click at [564, 88] on button "Save" at bounding box center [573, 87] width 75 height 31
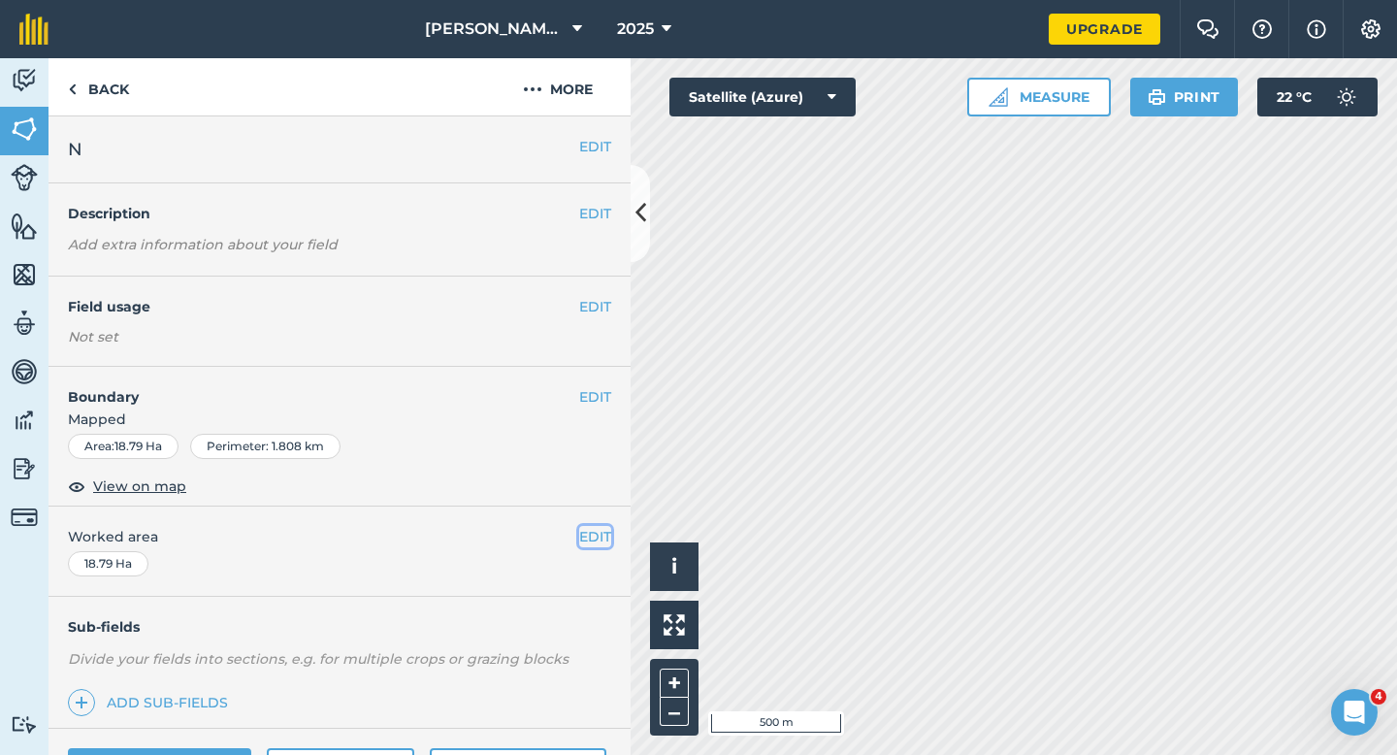
click at [594, 533] on button "EDIT" at bounding box center [595, 536] width 32 height 21
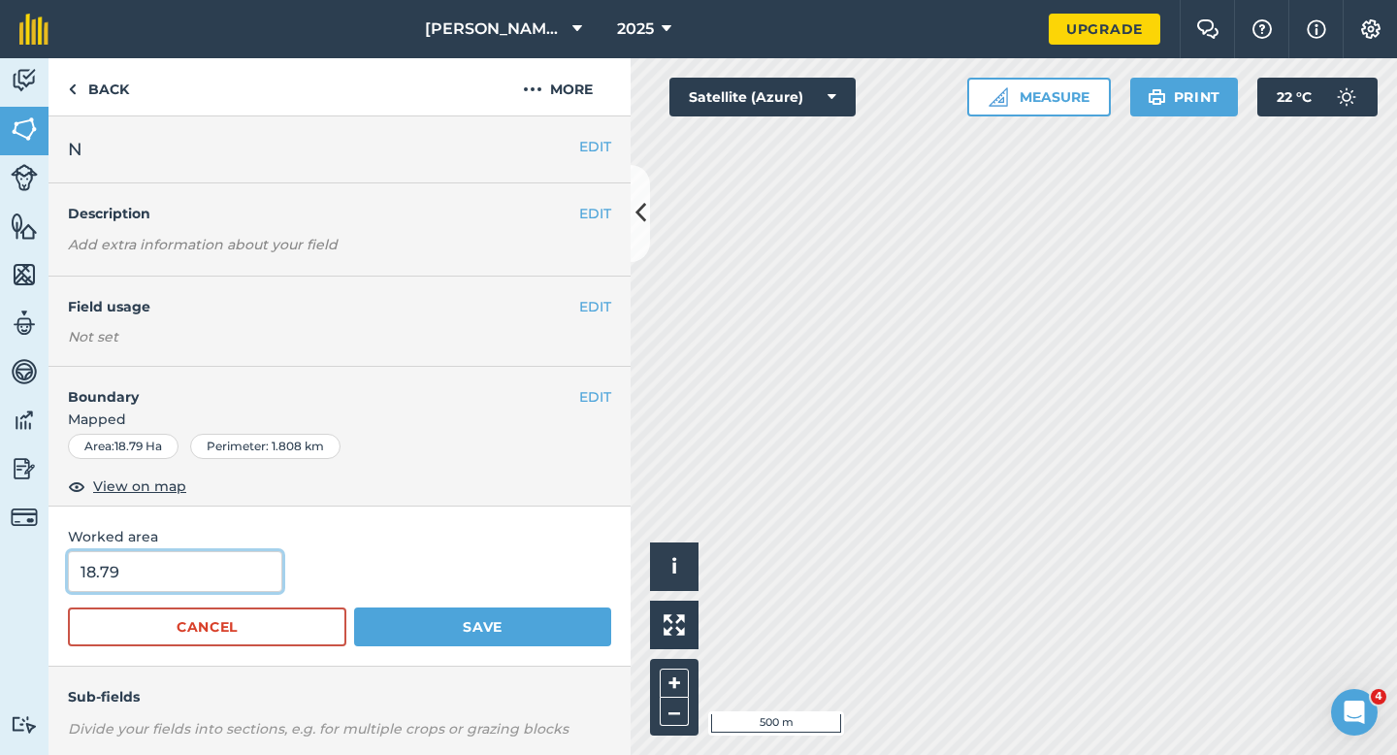
click at [249, 574] on input "18.79" at bounding box center [175, 571] width 214 height 41
type input "18.8"
click at [354, 607] on button "Save" at bounding box center [482, 626] width 257 height 39
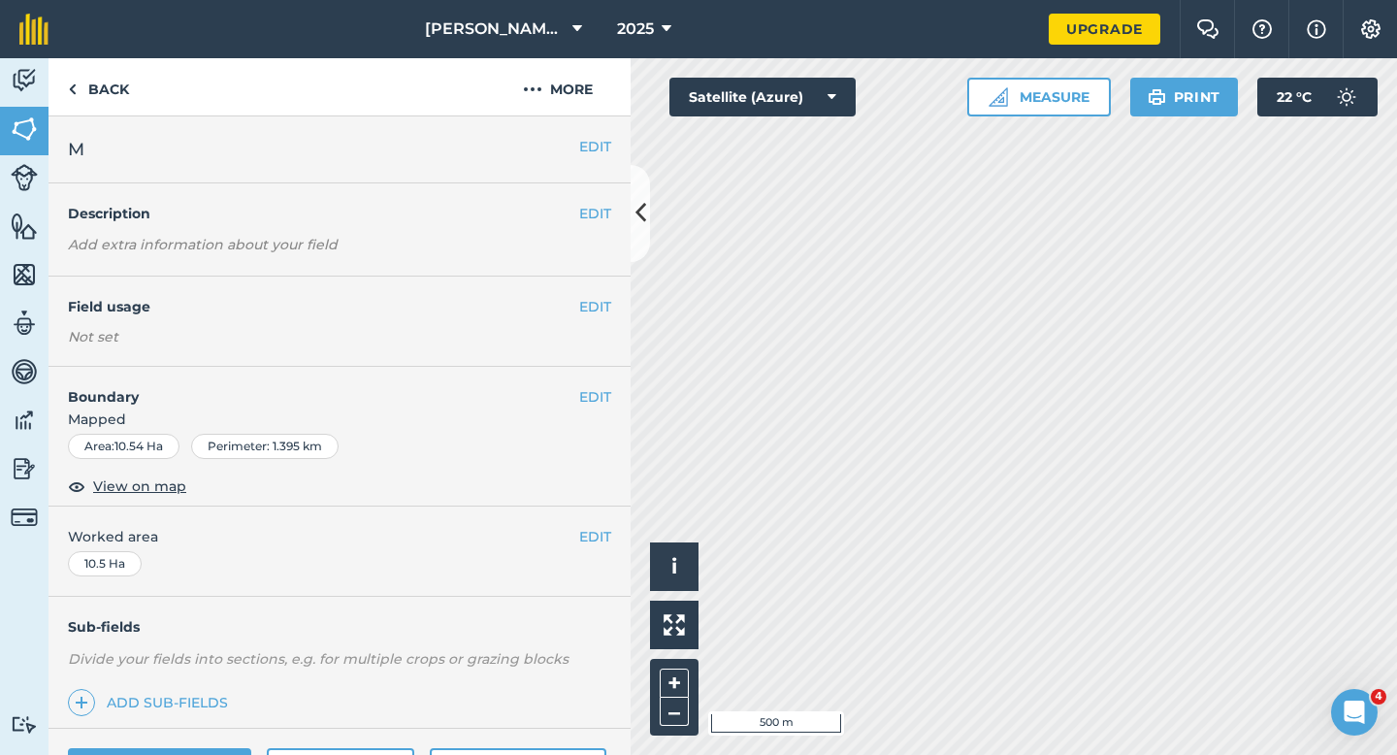
click at [595, 133] on div "EDIT M" at bounding box center [339, 149] width 582 height 67
click at [595, 137] on button "EDIT" at bounding box center [595, 146] width 32 height 21
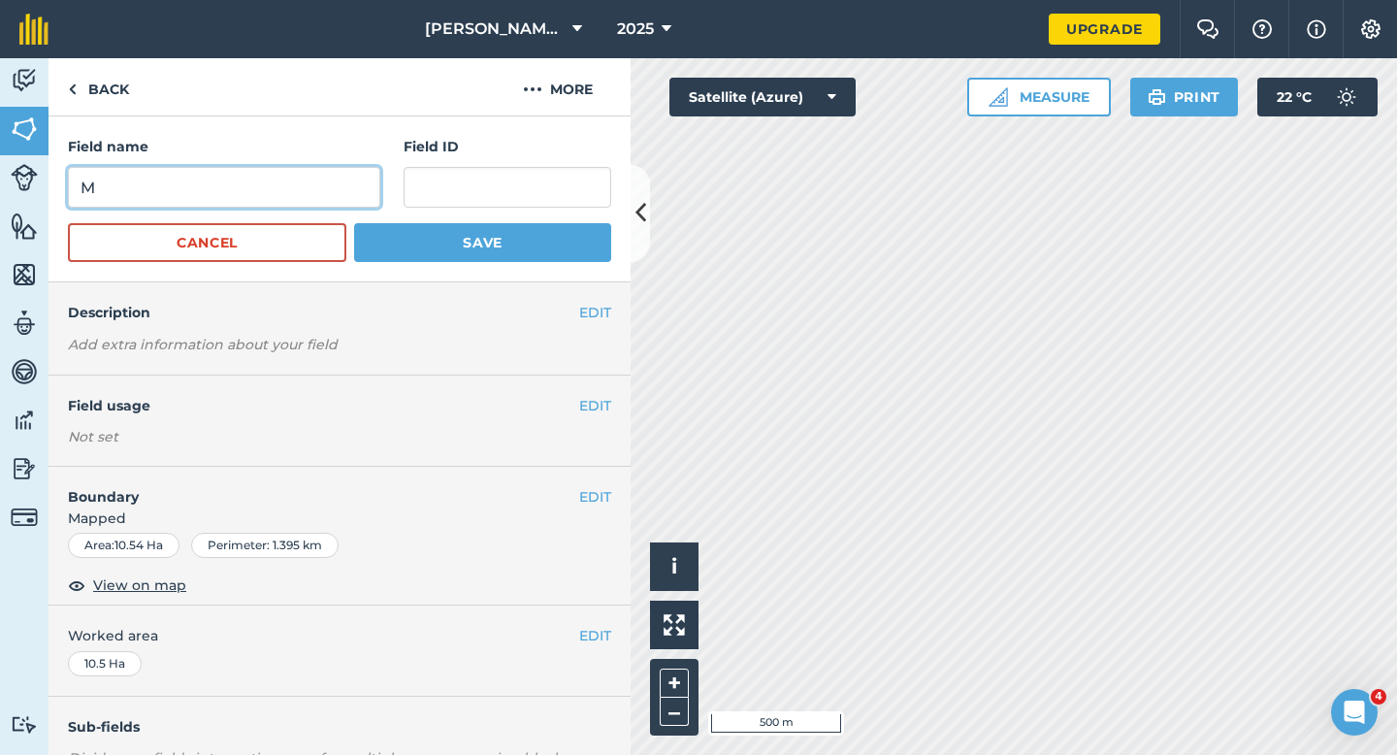
click at [268, 182] on input "M" at bounding box center [224, 187] width 312 height 41
type input "O"
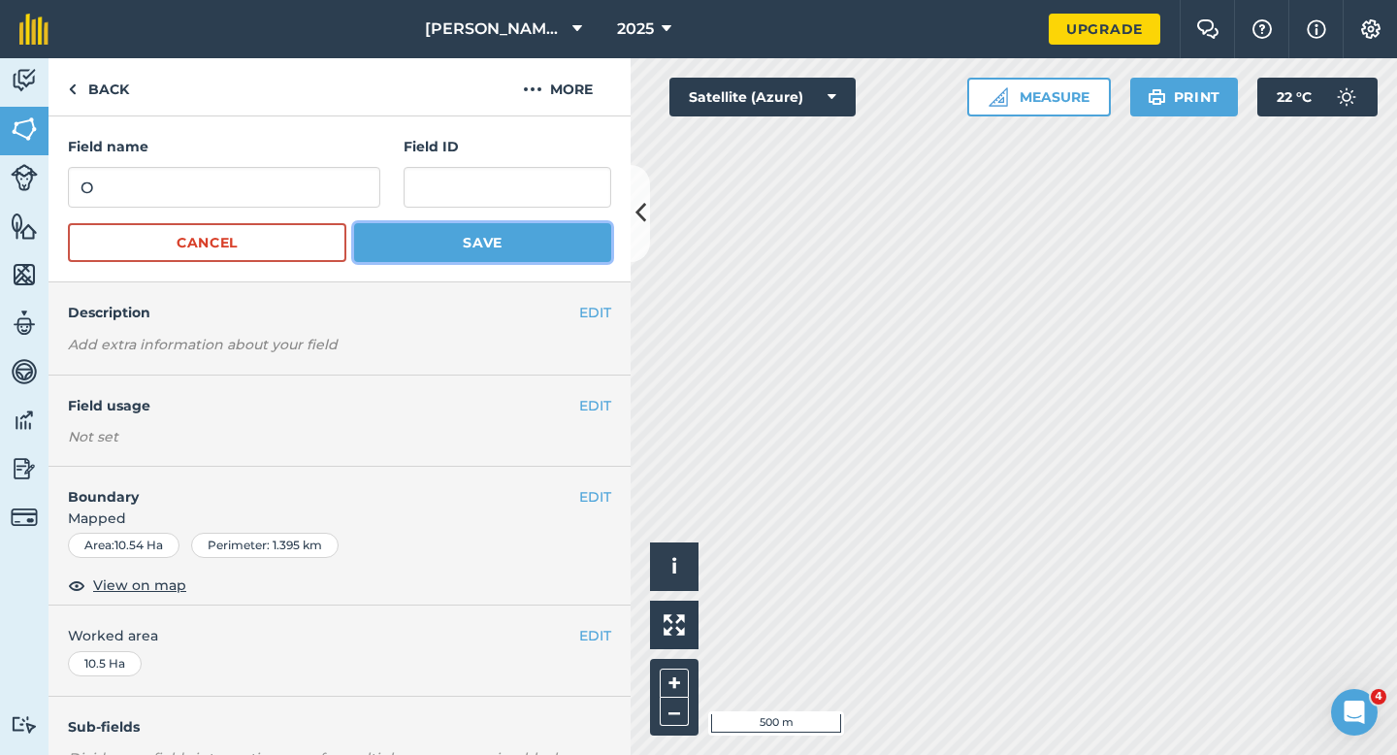
click at [455, 249] on button "Save" at bounding box center [482, 242] width 257 height 39
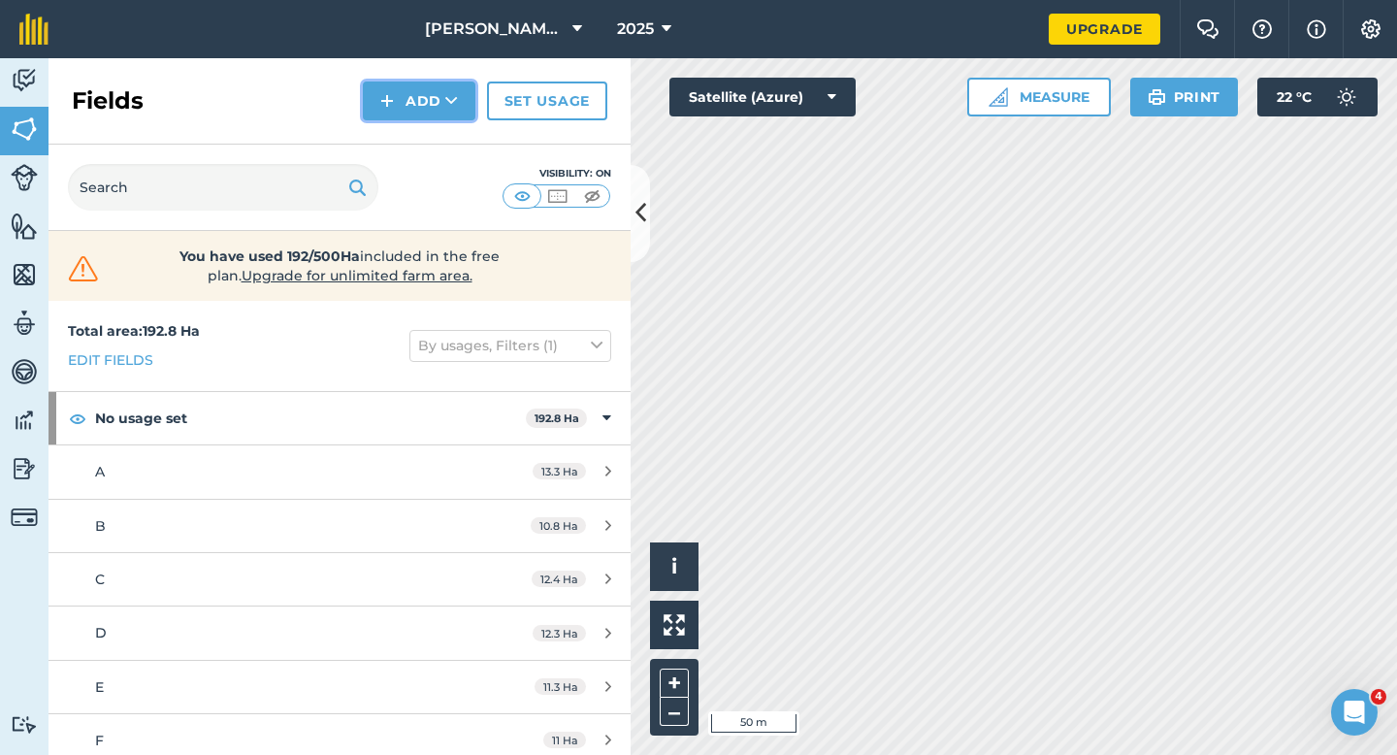
click at [441, 99] on button "Add" at bounding box center [419, 100] width 113 height 39
click at [447, 181] on link "Import" at bounding box center [419, 188] width 107 height 43
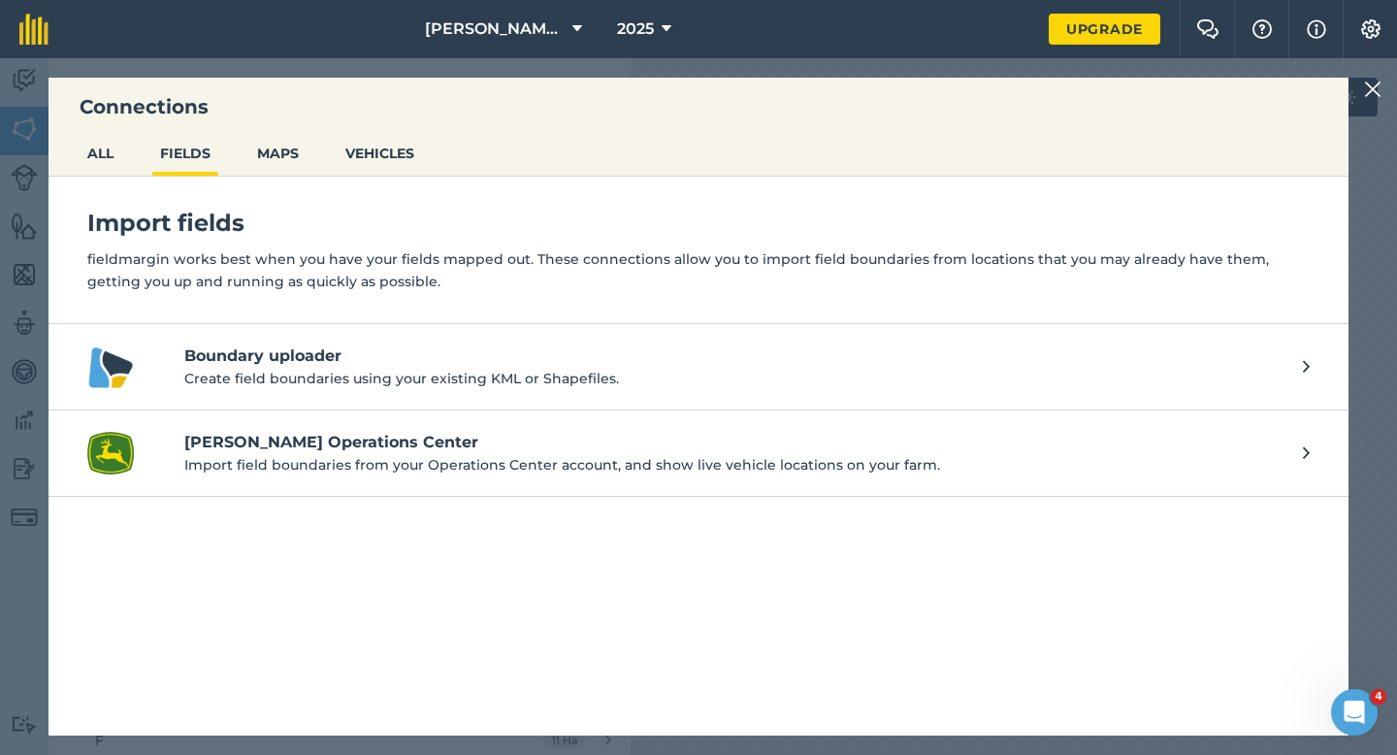
click at [1394, 91] on div "Connections ALL FIELDS MAPS VEHICLES Import fields fieldmargin works best when …" at bounding box center [698, 406] width 1397 height 696
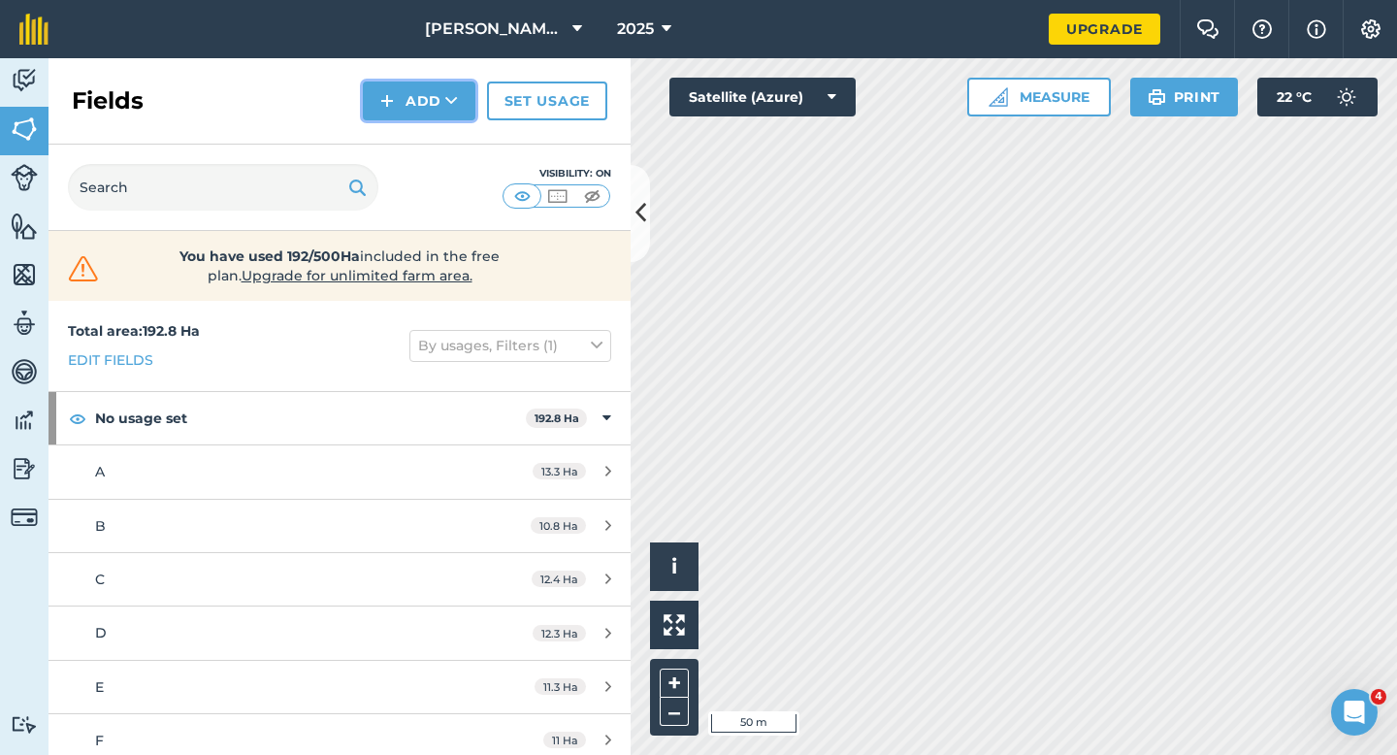
click at [383, 110] on img at bounding box center [387, 100] width 14 height 23
click at [403, 150] on link "Draw" at bounding box center [419, 144] width 107 height 43
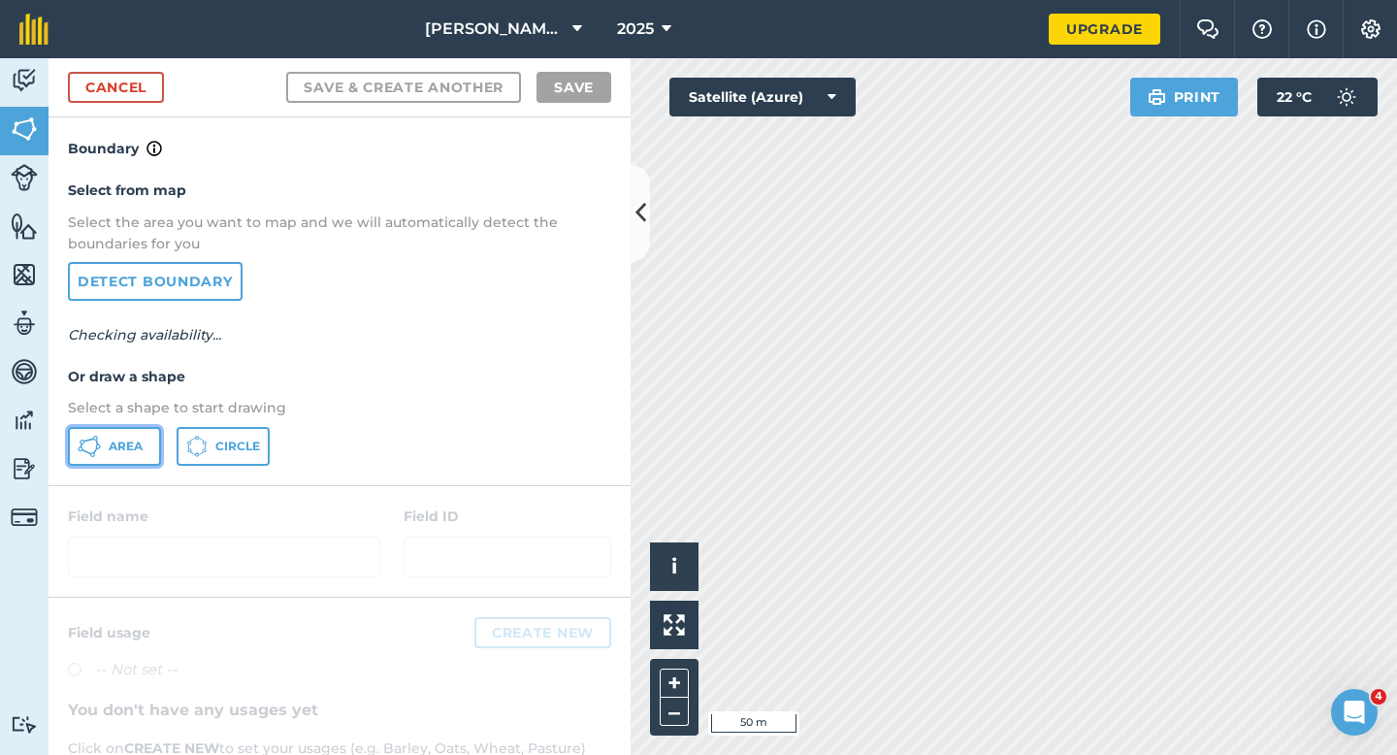
click at [112, 463] on button "Area" at bounding box center [114, 446] width 93 height 39
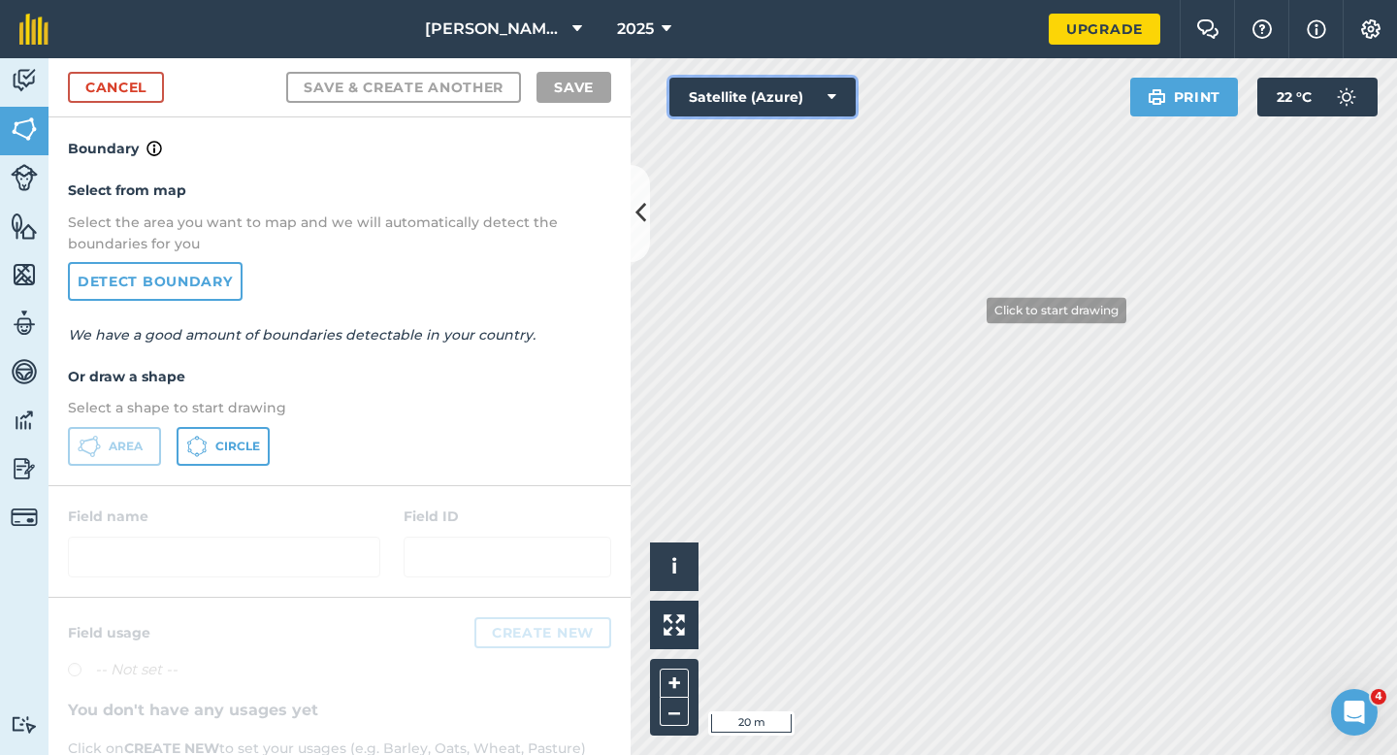
click at [1052, 483] on div "Click to start drawing i © 2025 TomTom, Microsoft 20 m + – Satellite (Azure) Pr…" at bounding box center [1013, 406] width 766 height 696
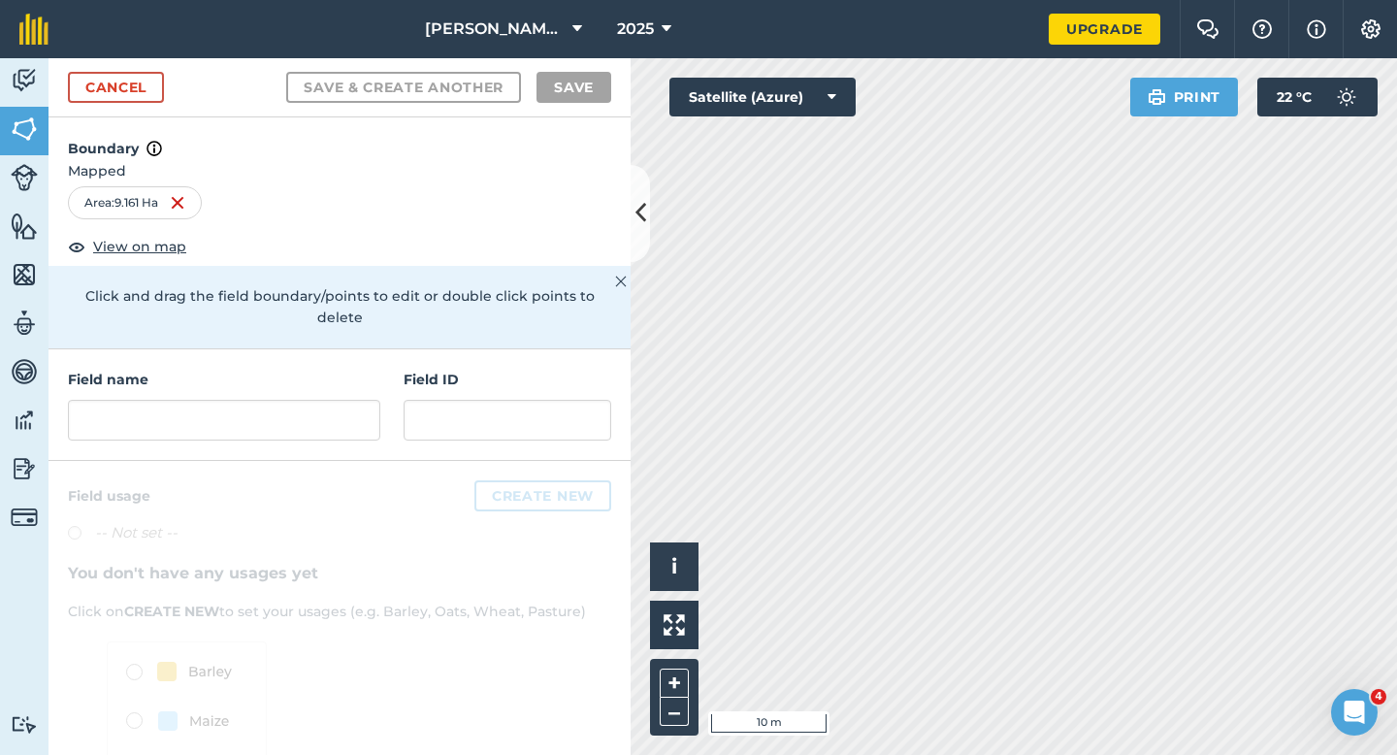
click at [374, 375] on div "Field name" at bounding box center [224, 405] width 312 height 72
click at [329, 427] on div "Field name Field ID" at bounding box center [339, 405] width 582 height 112
click at [325, 405] on input "text" at bounding box center [224, 420] width 312 height 41
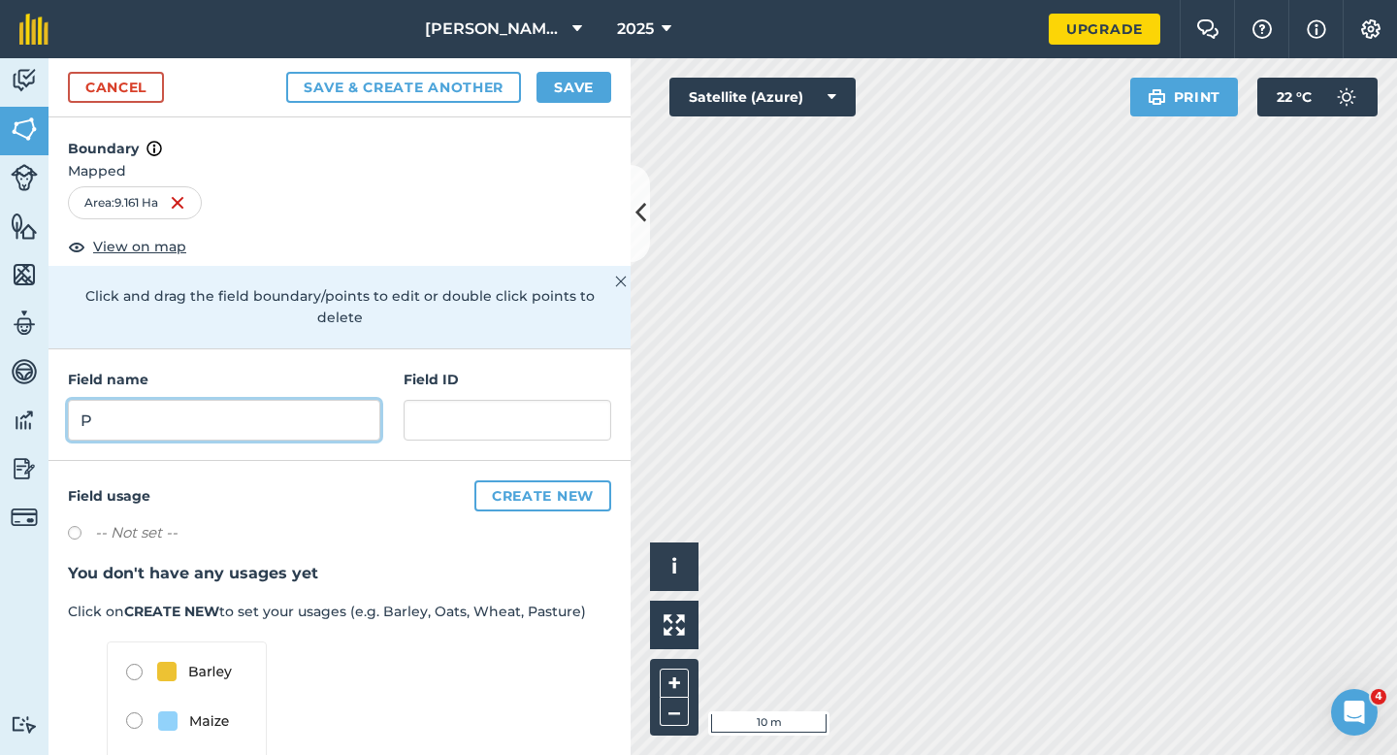
type input "P"
click at [589, 79] on button "Save" at bounding box center [573, 87] width 75 height 31
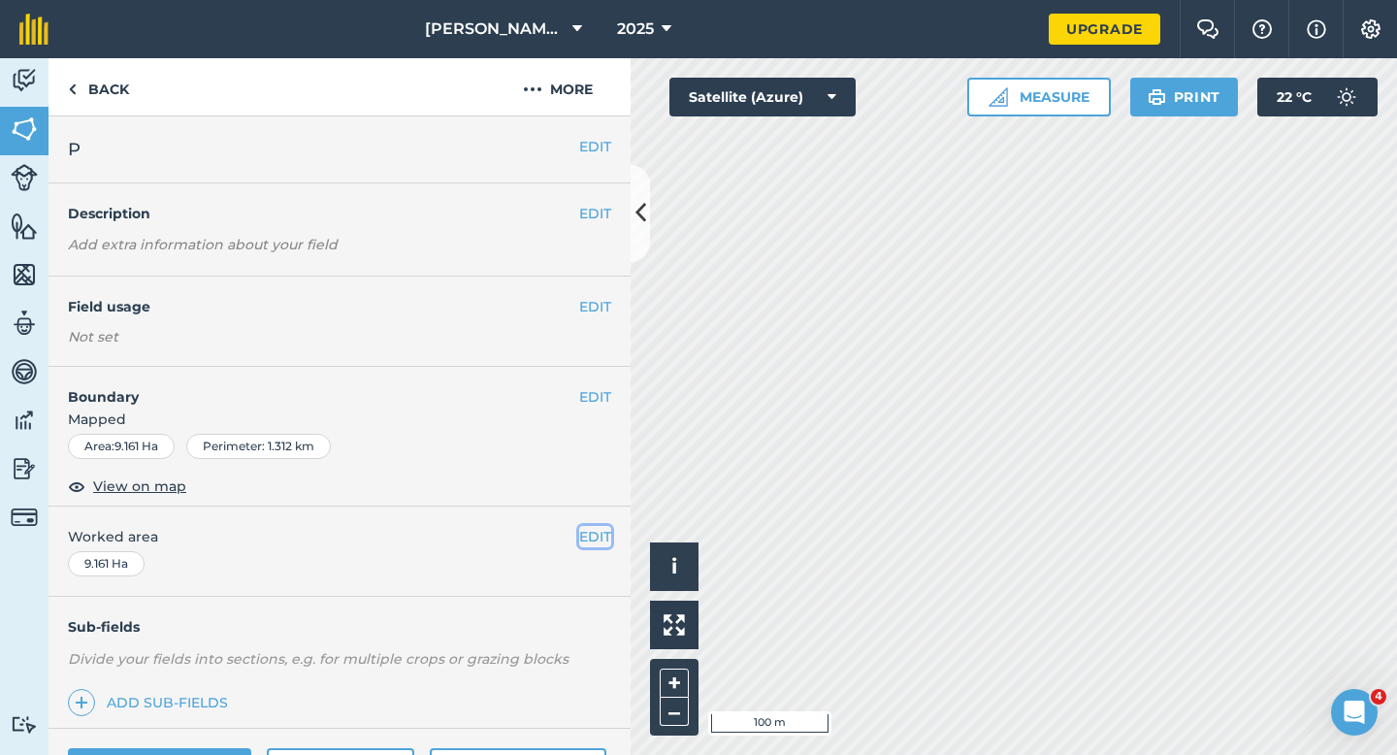
click at [606, 529] on button "EDIT" at bounding box center [595, 536] width 32 height 21
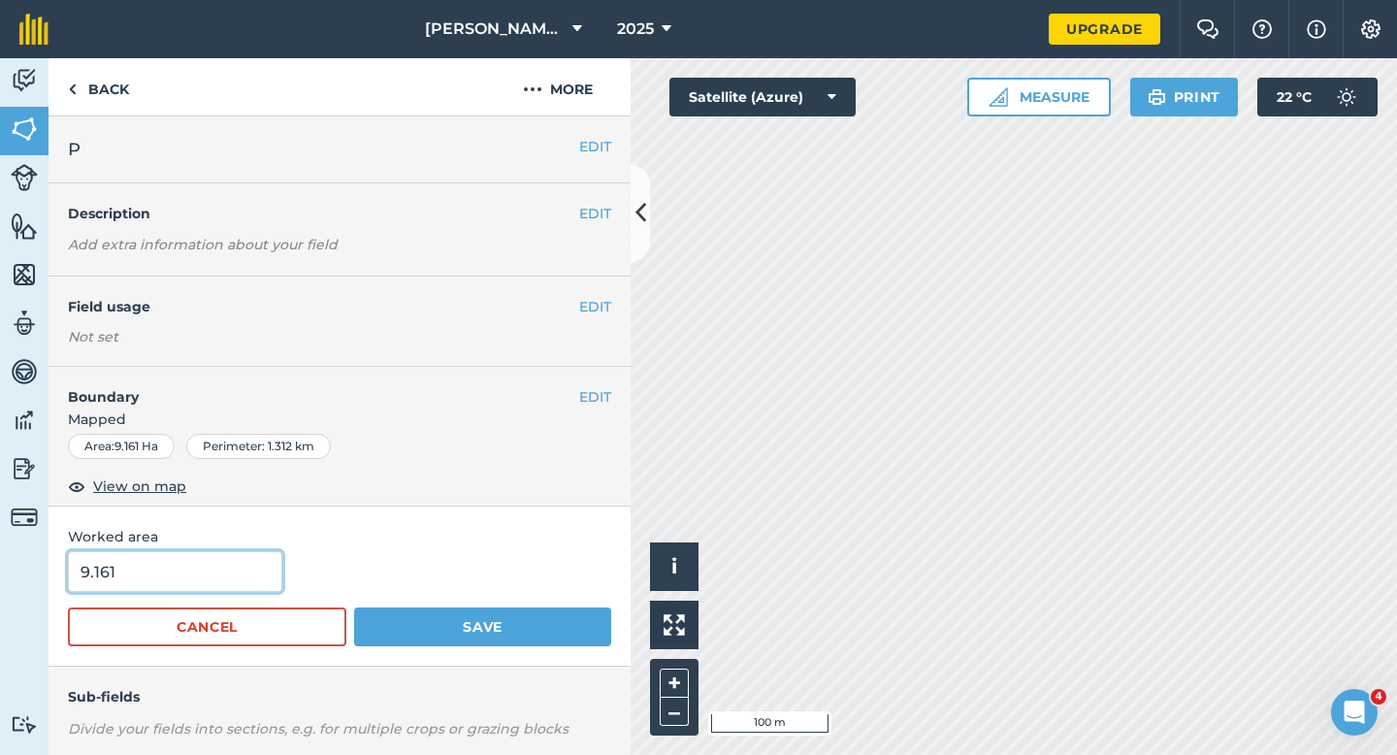
click at [166, 582] on input "9.161" at bounding box center [175, 571] width 214 height 41
type input "9.2"
click at [354, 607] on button "Save" at bounding box center [482, 626] width 257 height 39
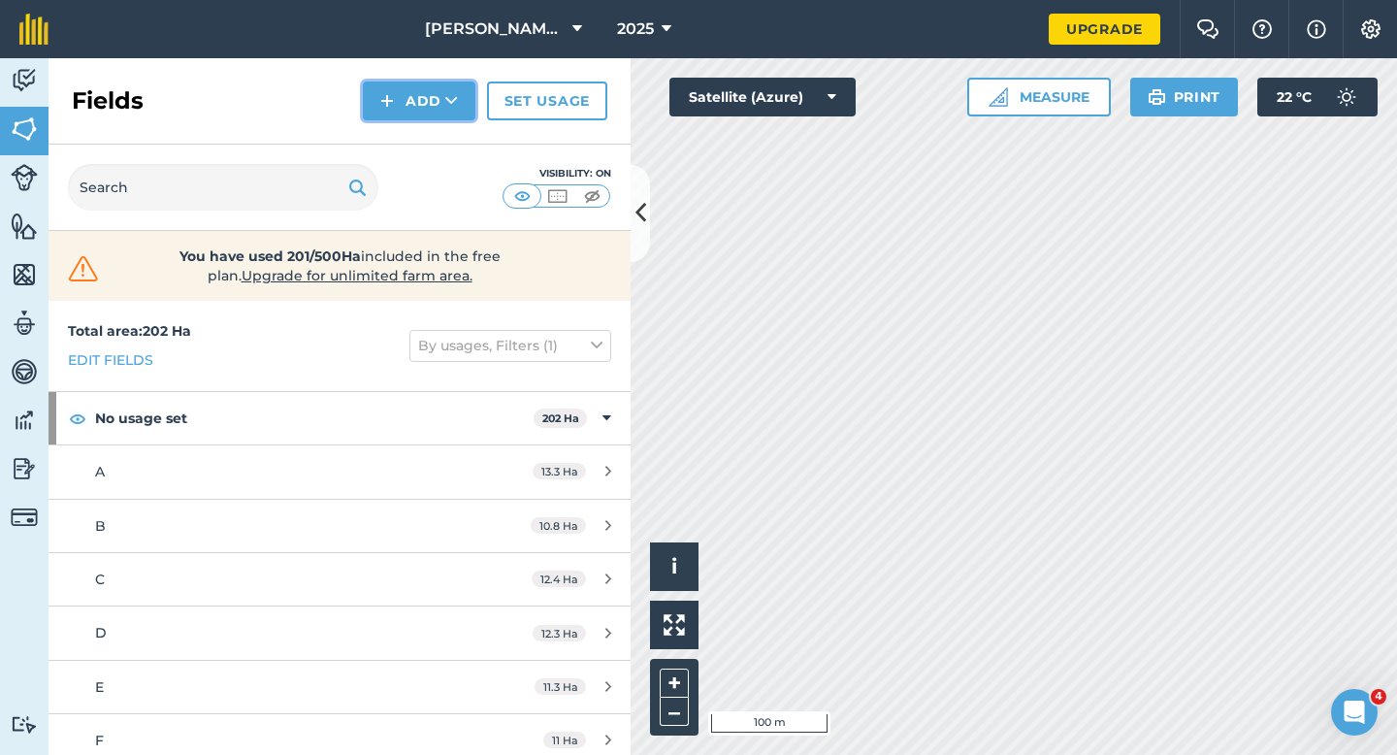
click at [422, 87] on button "Add" at bounding box center [419, 100] width 113 height 39
click at [424, 133] on link "Draw" at bounding box center [419, 144] width 107 height 43
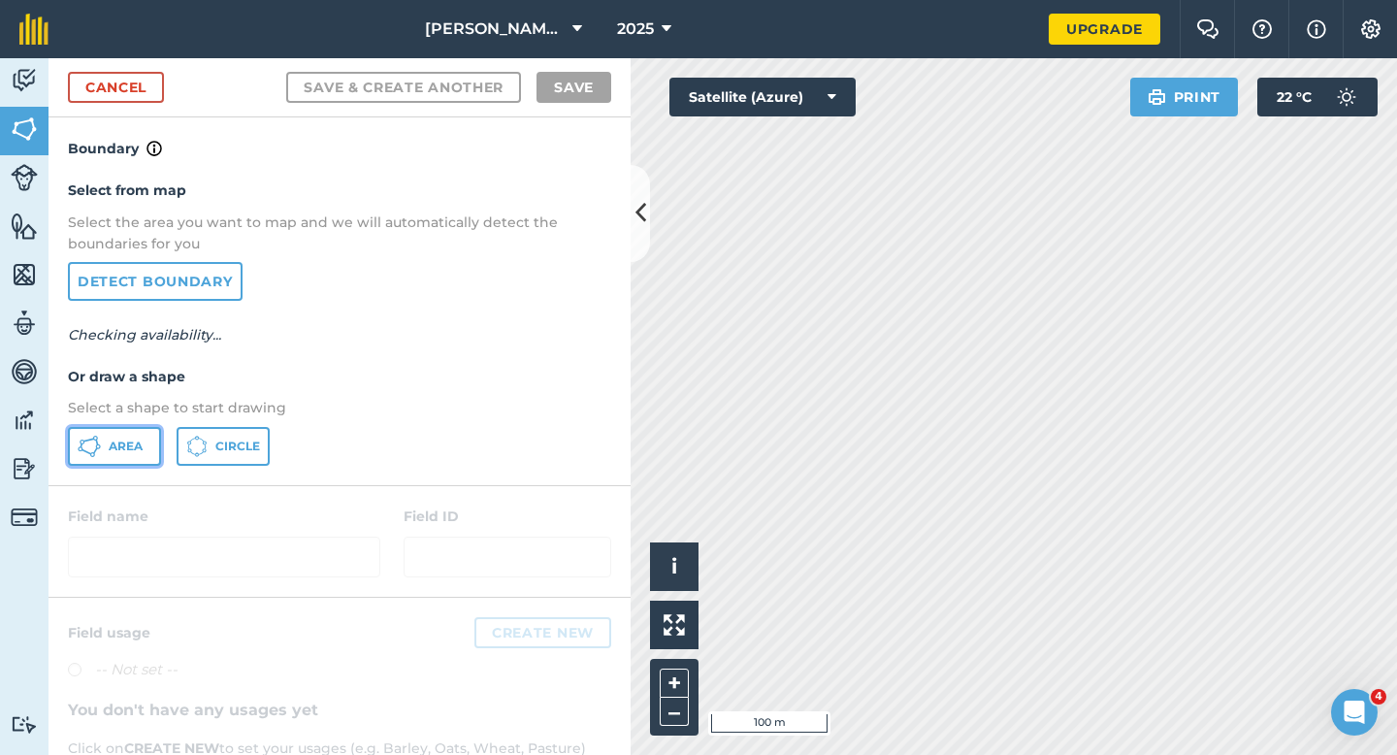
click at [93, 443] on icon at bounding box center [89, 446] width 23 height 23
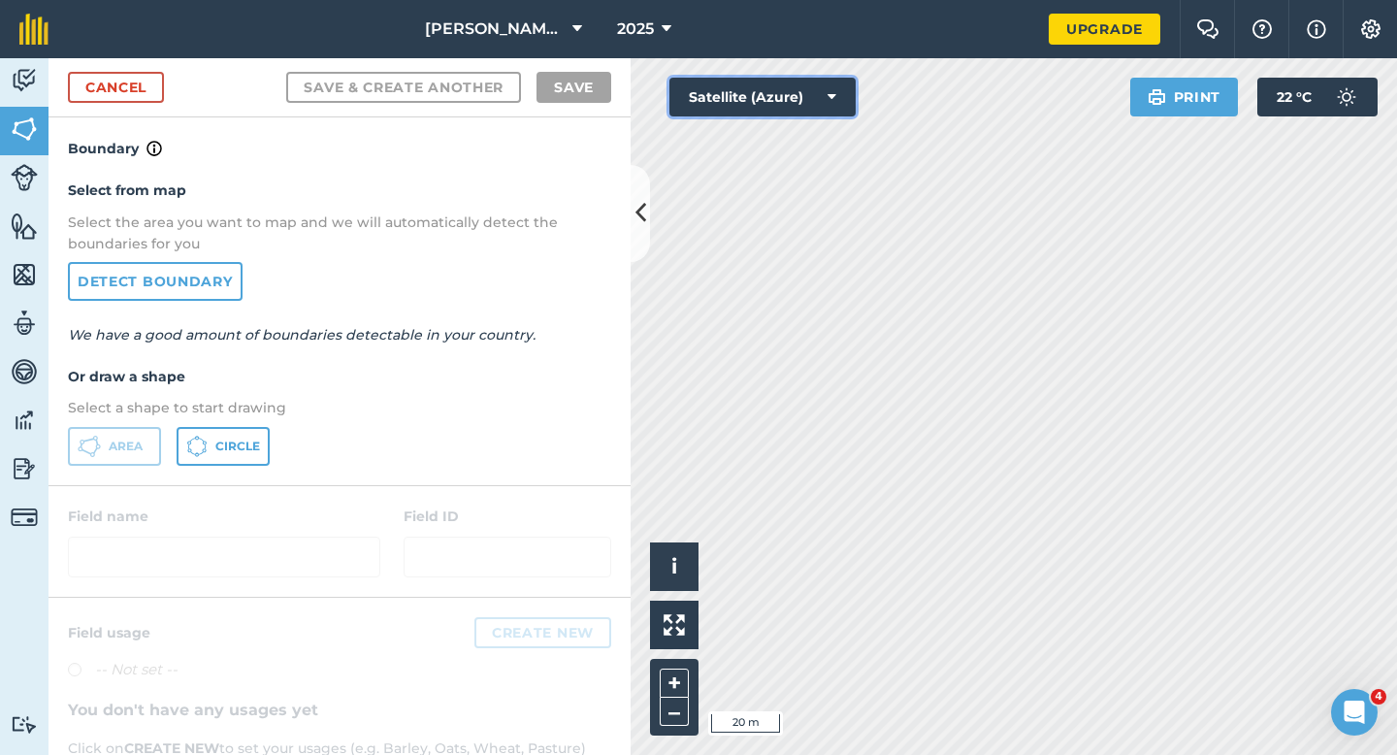
click at [946, 359] on div "Click to start drawing i © 2025 TomTom, Microsoft 20 m + – Satellite (Azure) Pr…" at bounding box center [1013, 406] width 766 height 696
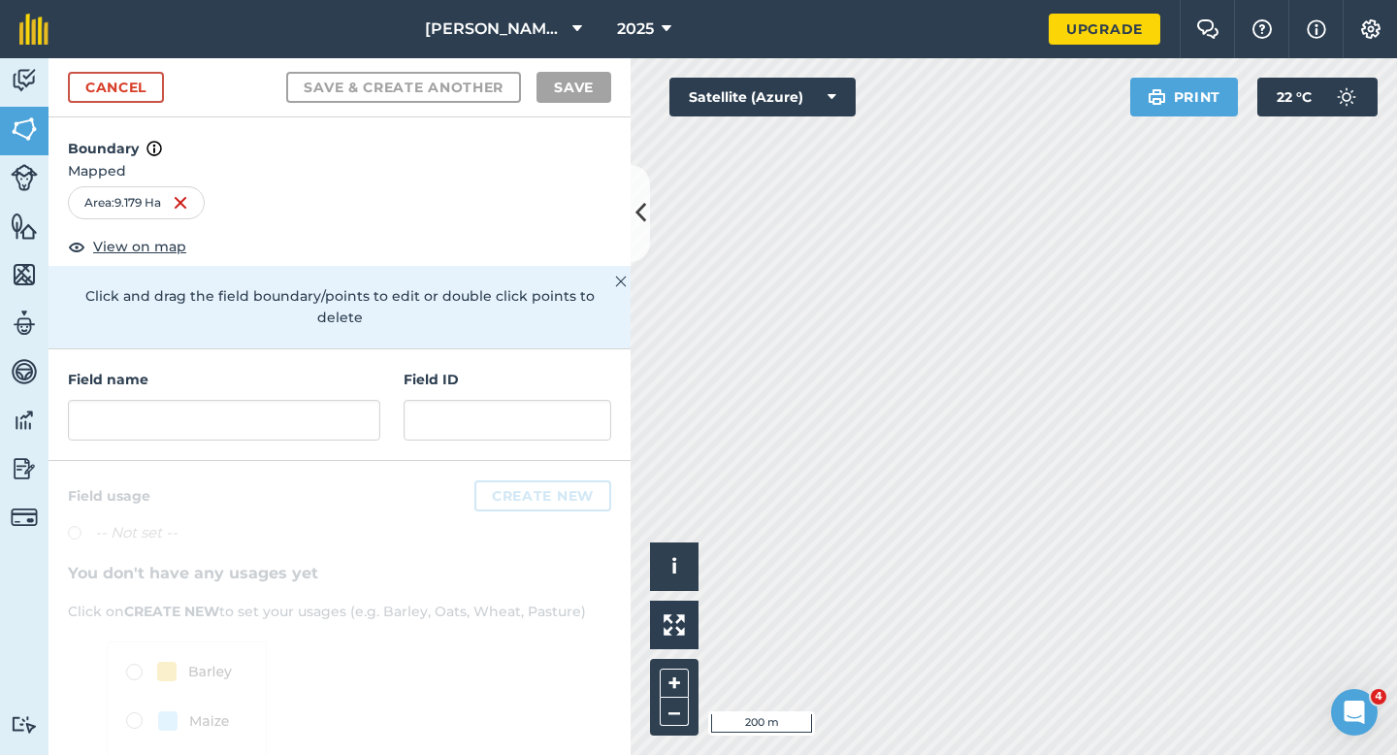
click at [353, 375] on div "Field name" at bounding box center [224, 405] width 312 height 72
click at [353, 376] on div "Field name" at bounding box center [224, 405] width 312 height 72
click at [353, 400] on input "text" at bounding box center [224, 420] width 312 height 41
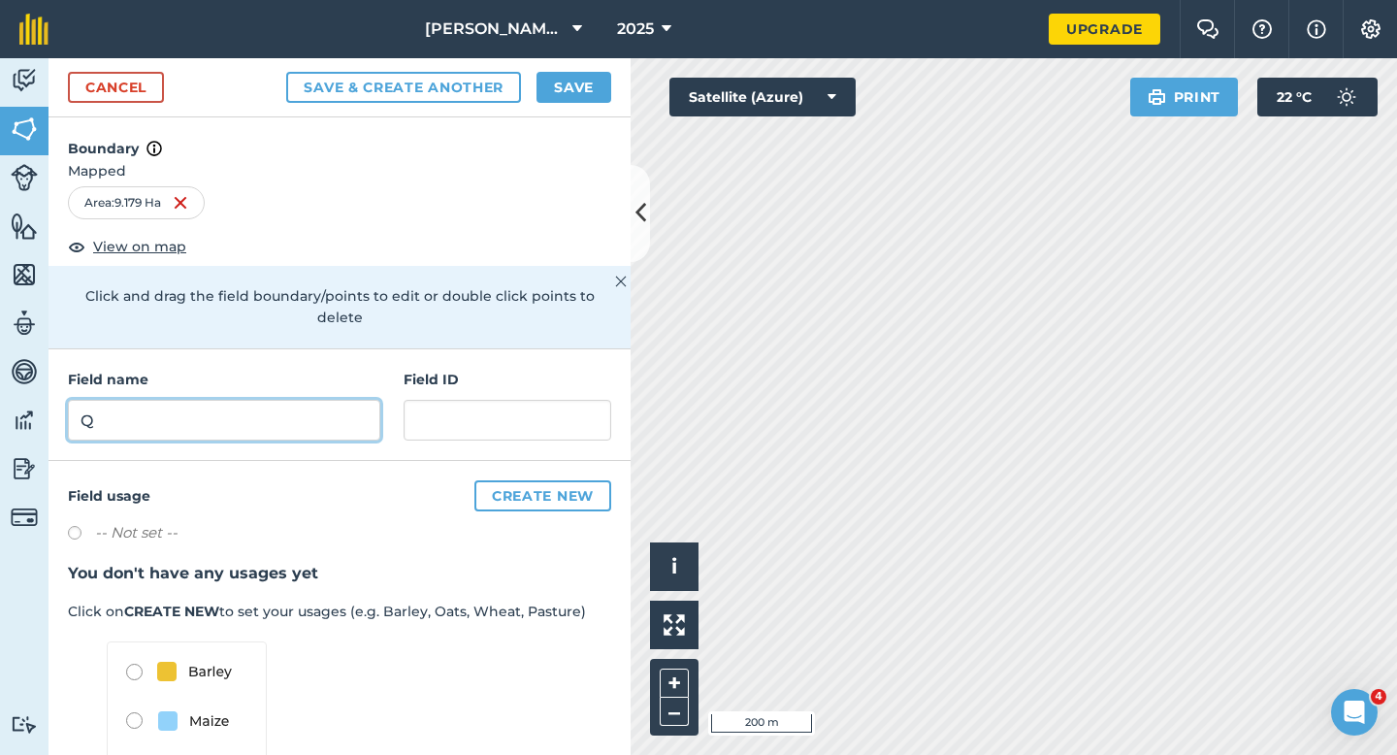
type input "Q"
click at [567, 80] on button "Save" at bounding box center [573, 87] width 75 height 31
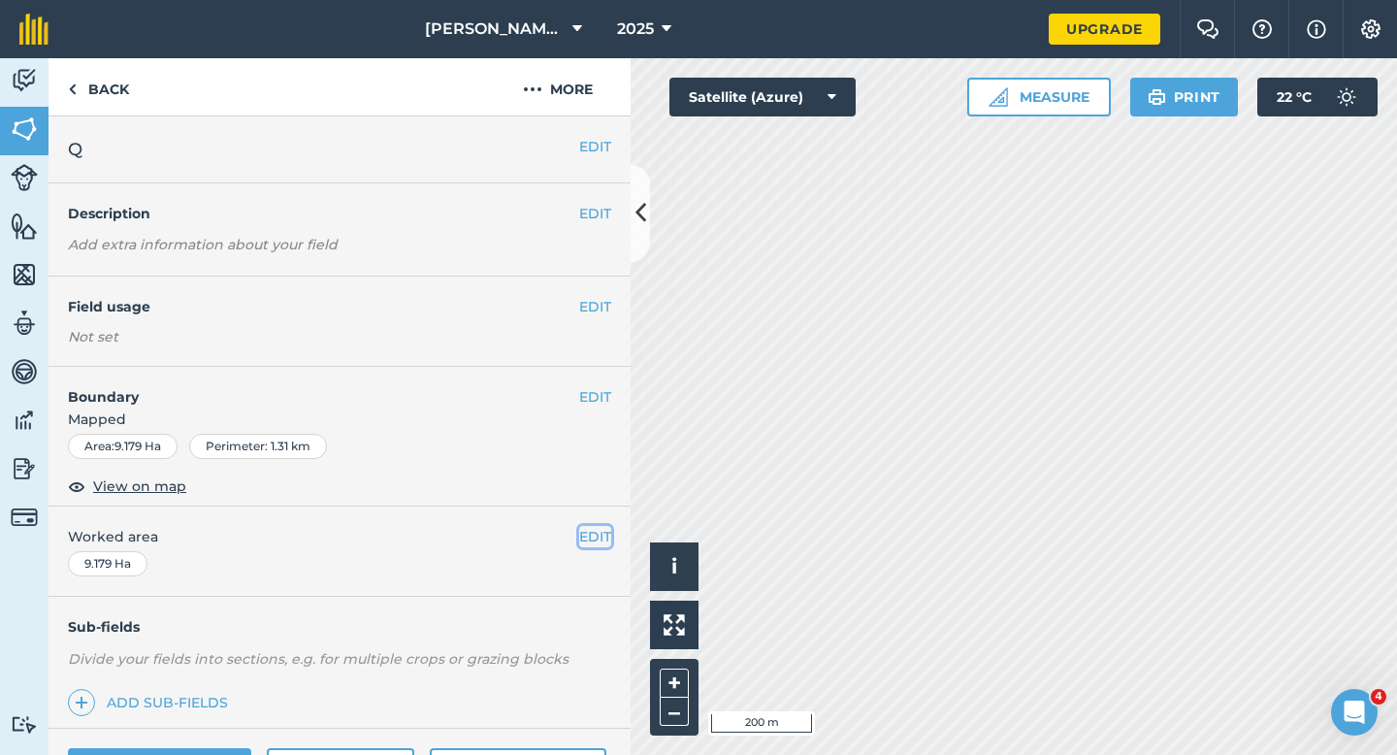
click at [603, 529] on button "EDIT" at bounding box center [595, 536] width 32 height 21
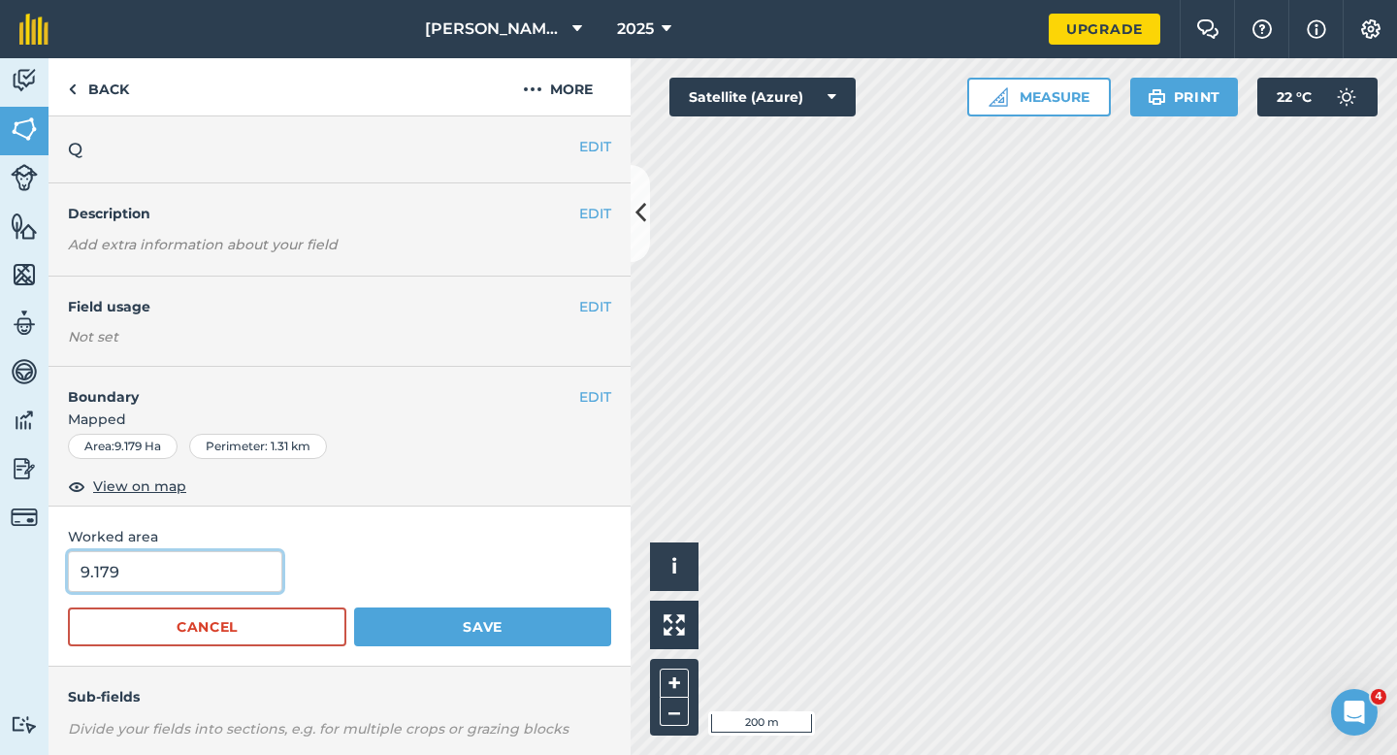
click at [243, 570] on input "9.179" at bounding box center [175, 571] width 214 height 41
type input "9.2"
click at [354, 607] on button "Save" at bounding box center [482, 626] width 257 height 39
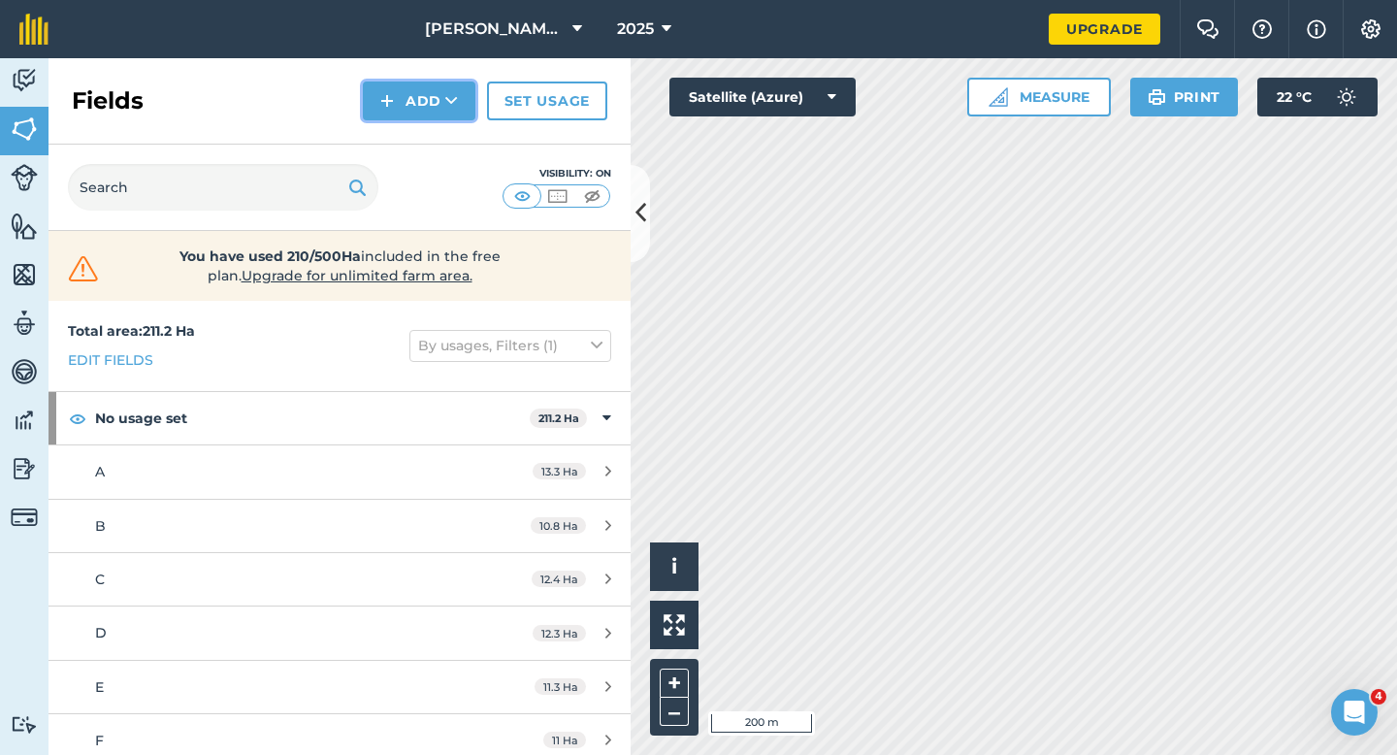
click at [426, 115] on button "Add" at bounding box center [419, 100] width 113 height 39
click at [426, 127] on link "Draw" at bounding box center [419, 144] width 107 height 43
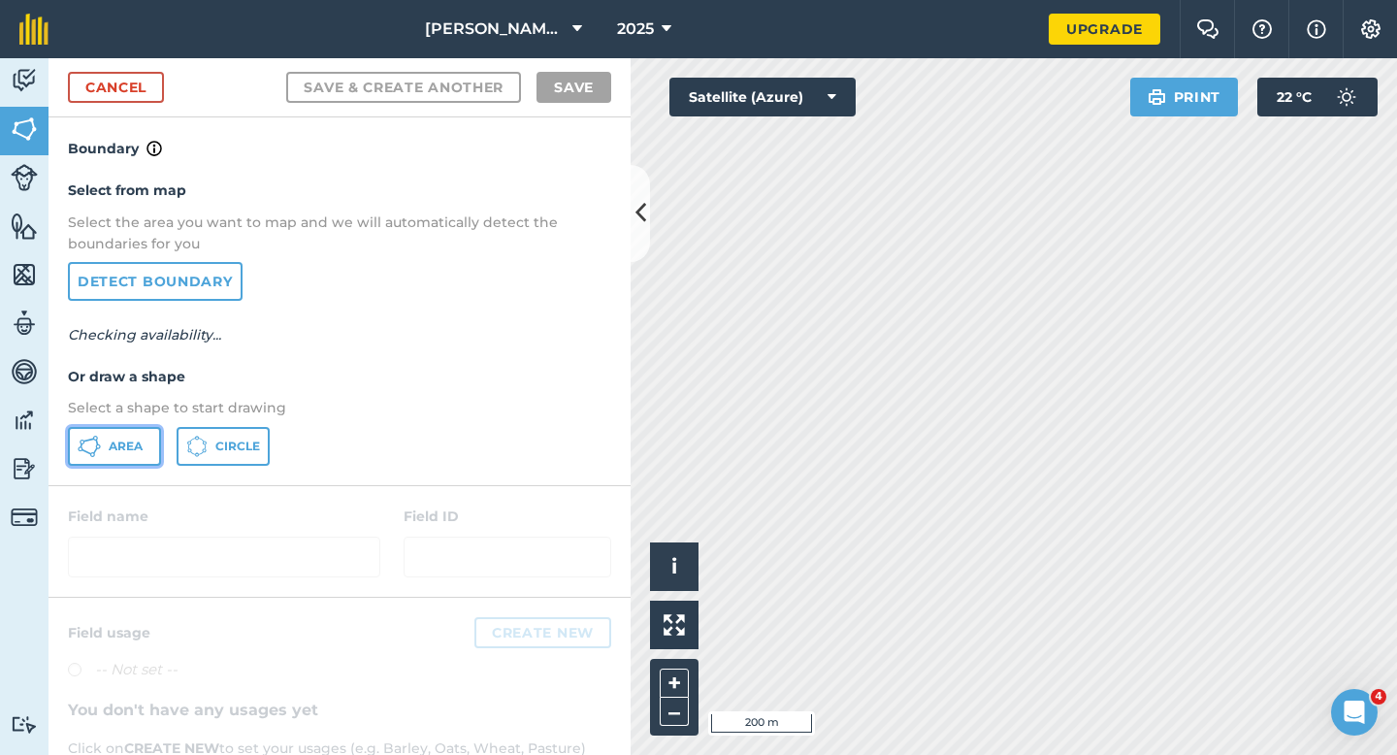
click at [129, 440] on span "Area" at bounding box center [126, 446] width 34 height 16
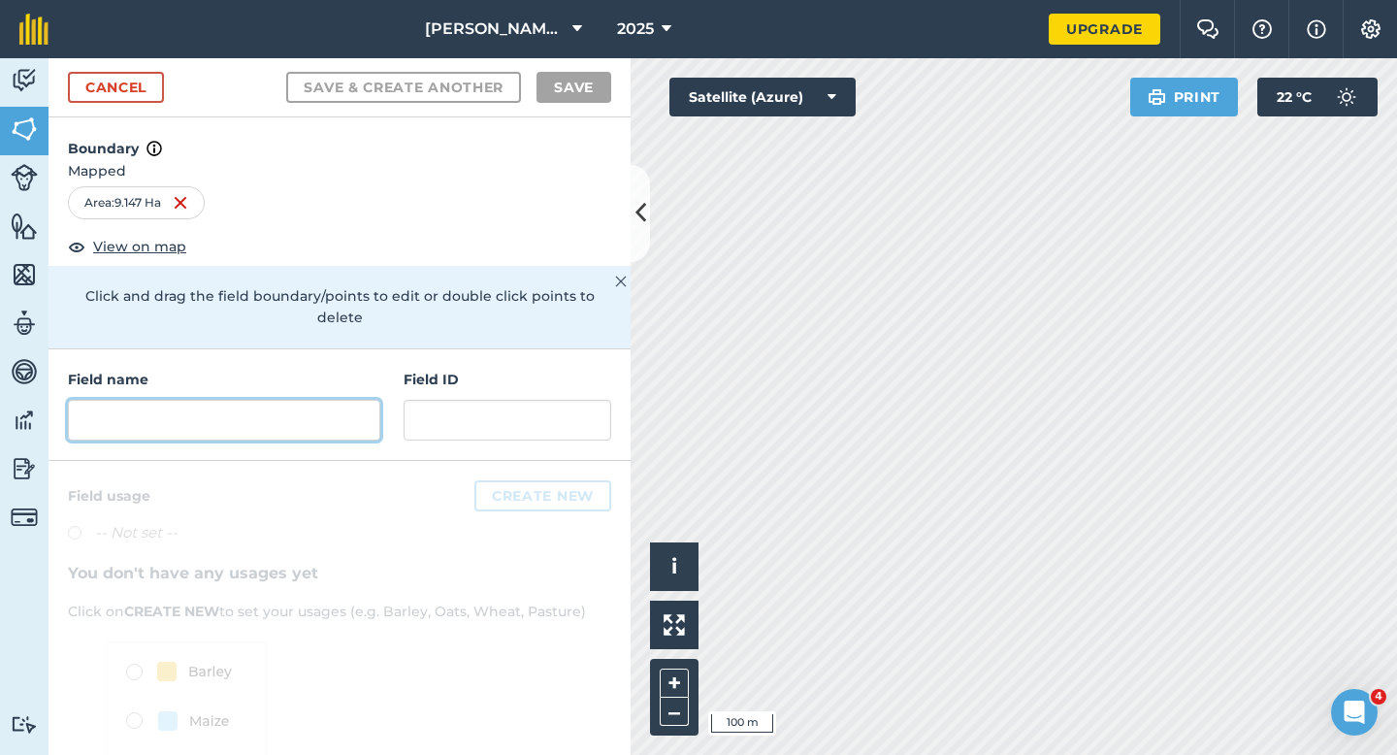
click at [320, 400] on input "text" at bounding box center [224, 420] width 312 height 41
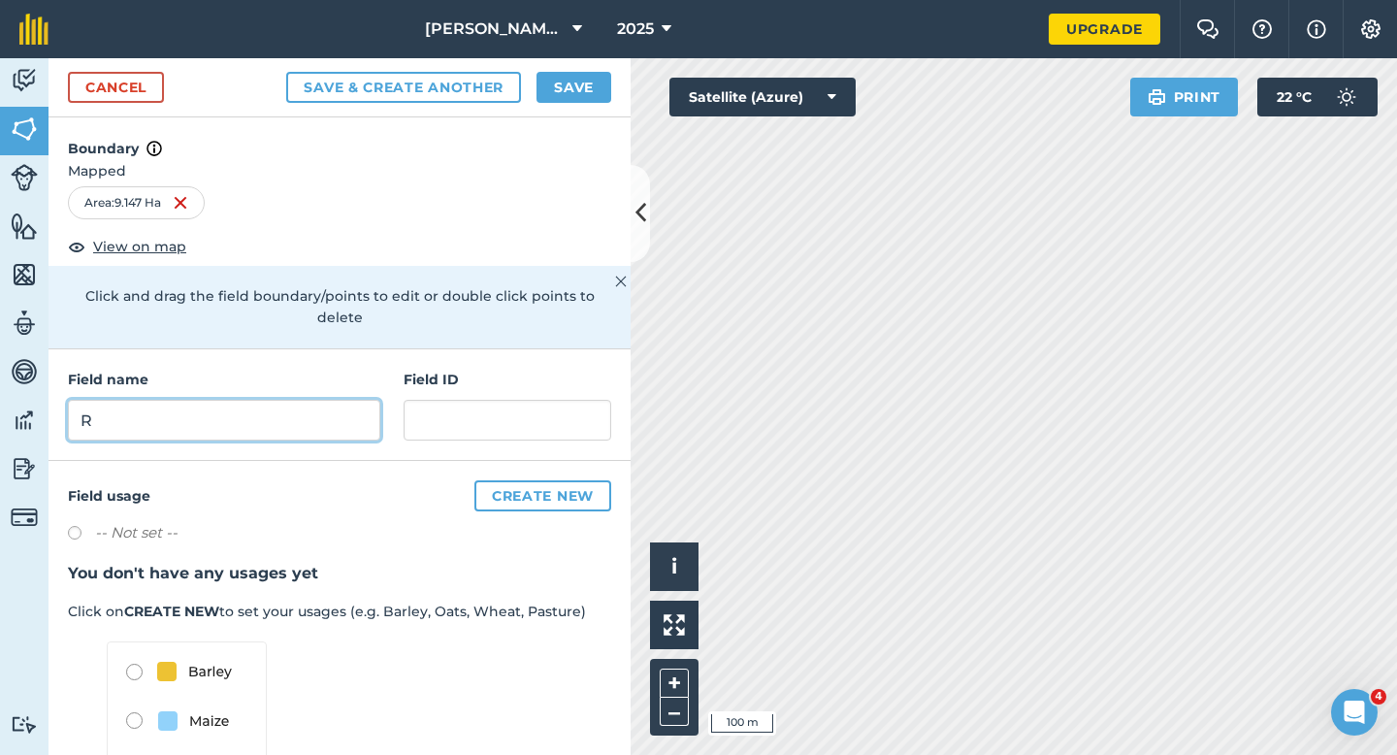
type input "R"
click at [573, 88] on button "Save" at bounding box center [573, 87] width 75 height 31
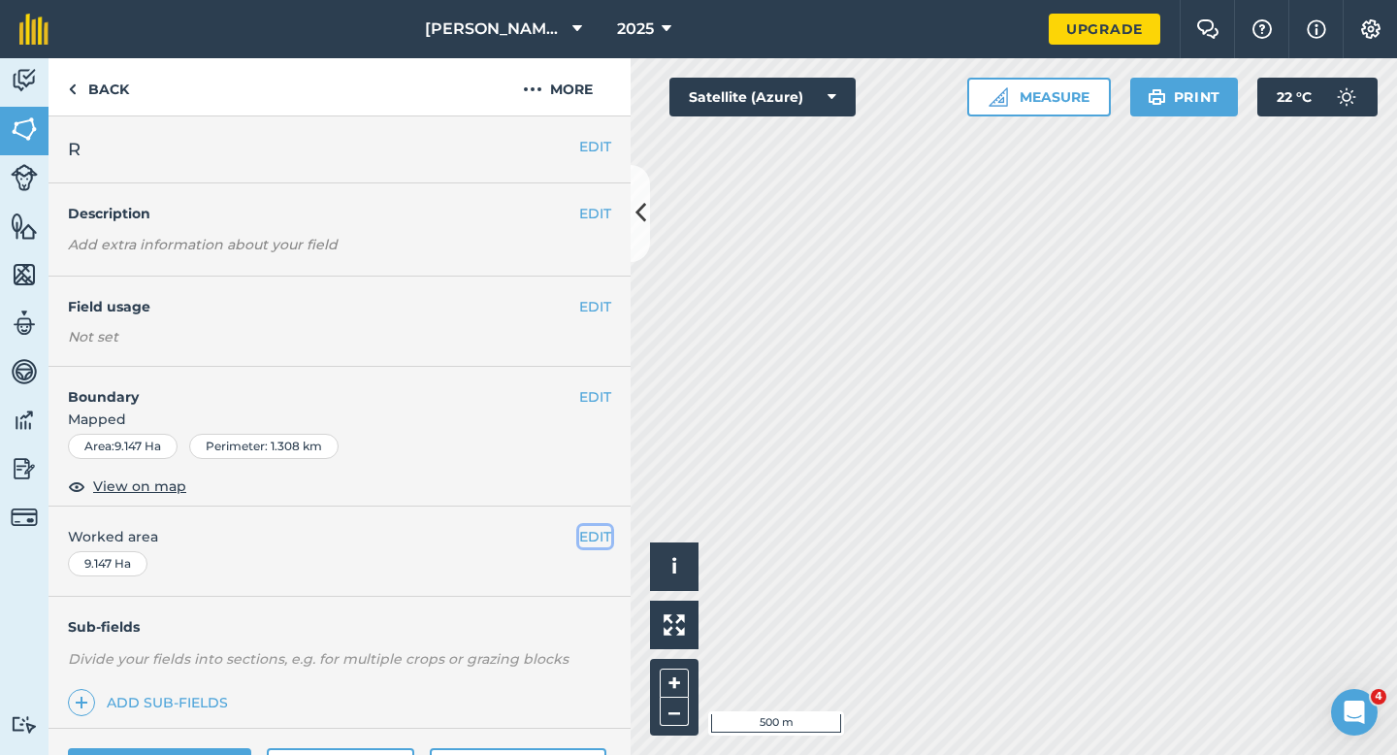
click at [598, 533] on button "EDIT" at bounding box center [595, 536] width 32 height 21
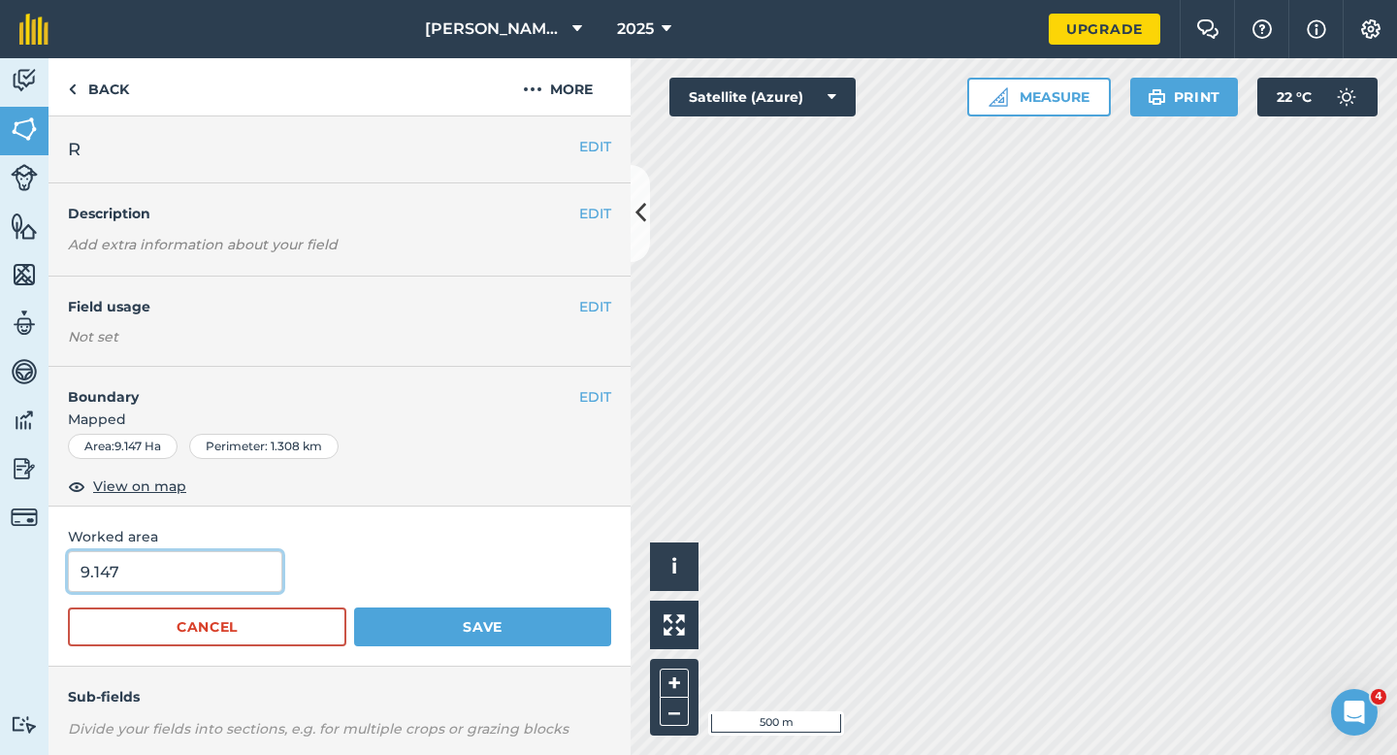
click at [202, 588] on input "9.147" at bounding box center [175, 571] width 214 height 41
type input "9.2"
click at [354, 607] on button "Save" at bounding box center [482, 626] width 257 height 39
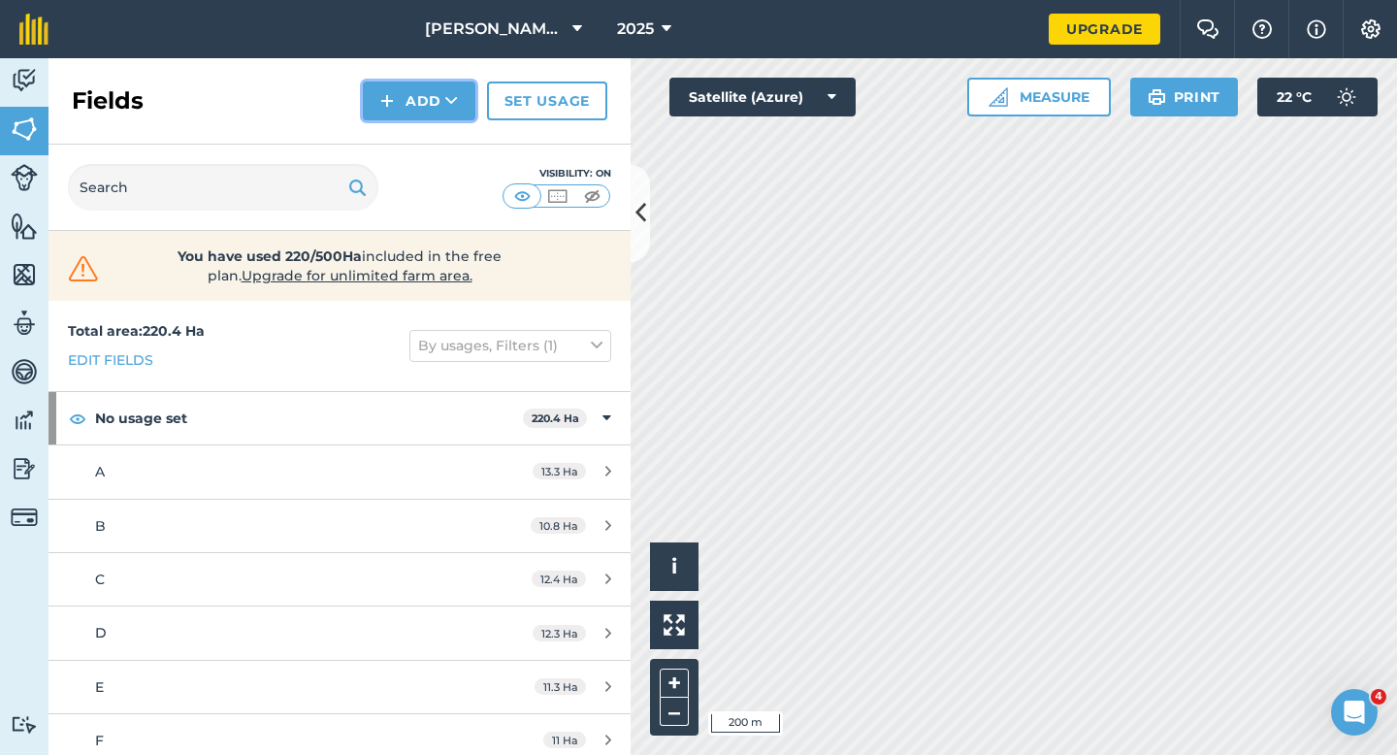
click at [391, 99] on img at bounding box center [387, 100] width 14 height 23
click at [391, 133] on link "Draw" at bounding box center [419, 144] width 107 height 43
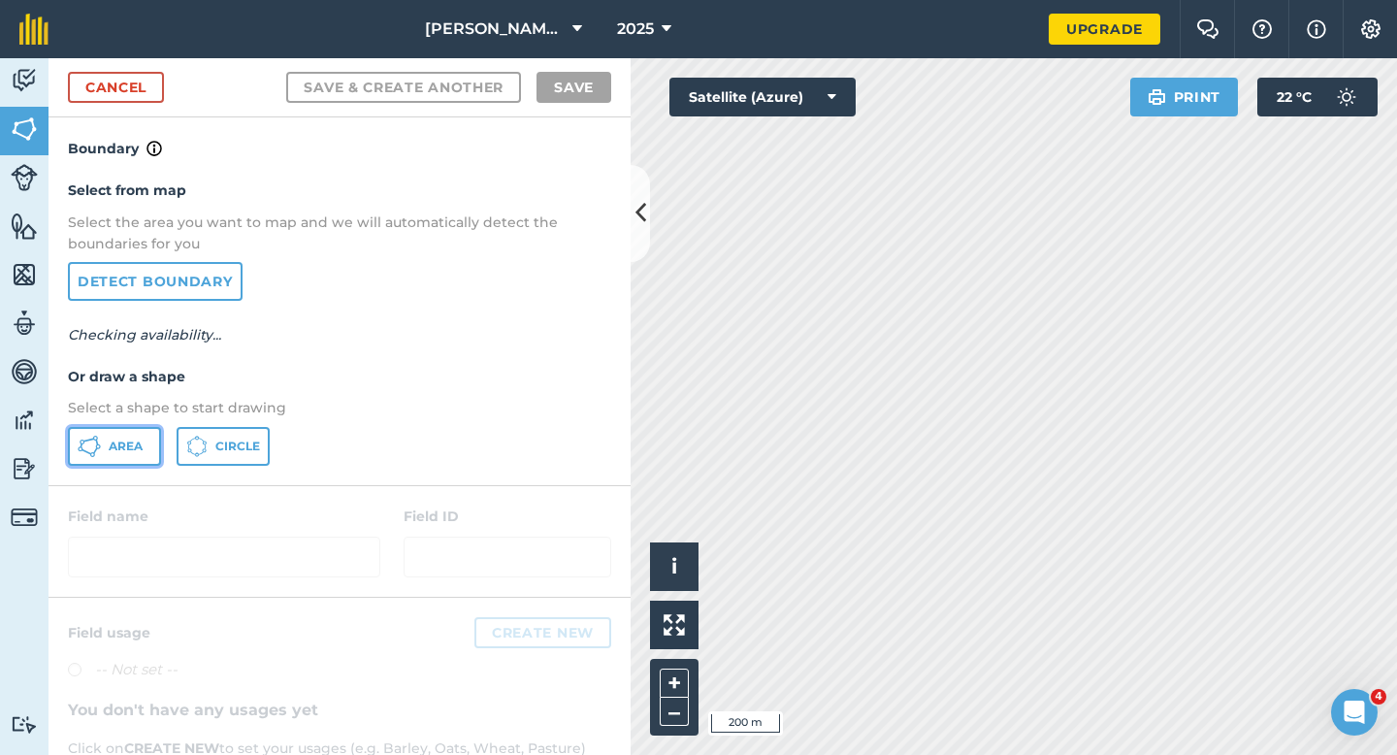
click at [139, 428] on button "Area" at bounding box center [114, 446] width 93 height 39
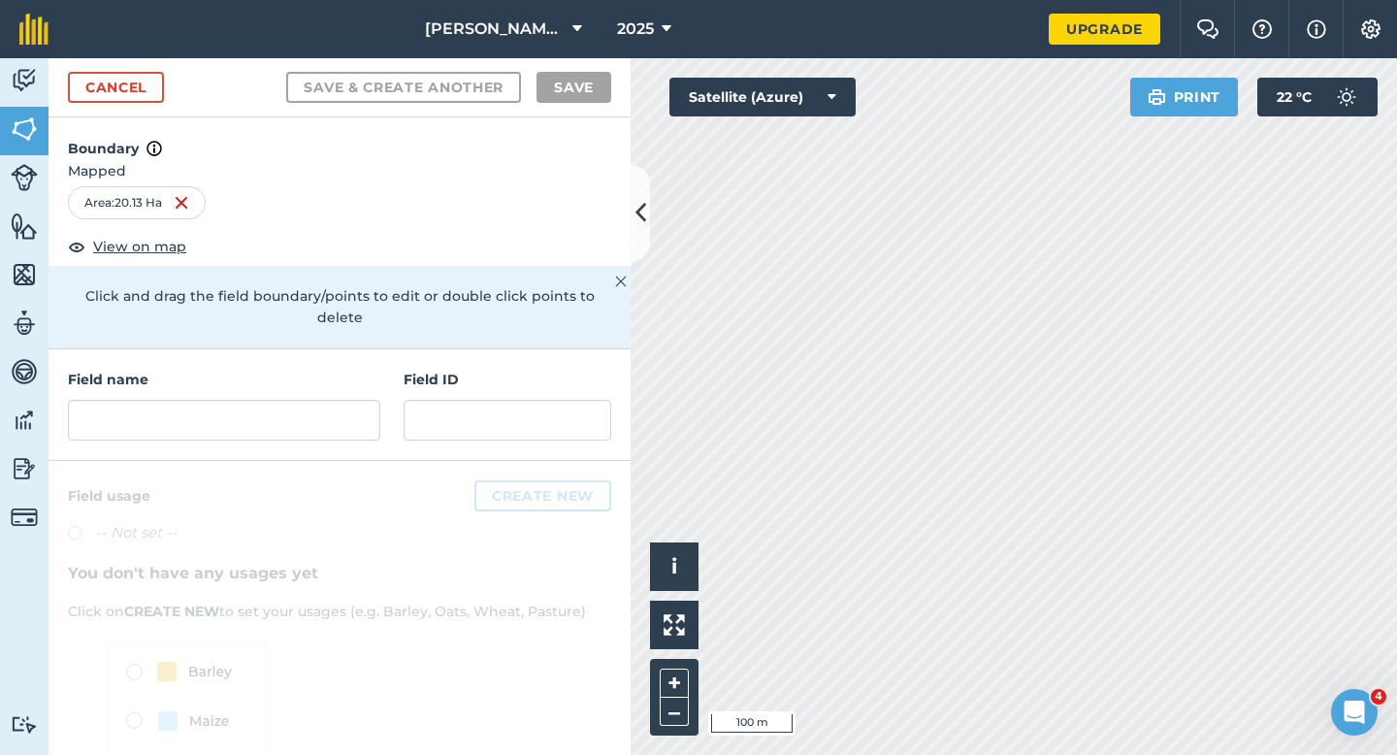
click at [385, 423] on div "Field name Field ID" at bounding box center [339, 405] width 582 height 112
click at [368, 413] on input "text" at bounding box center [224, 420] width 312 height 41
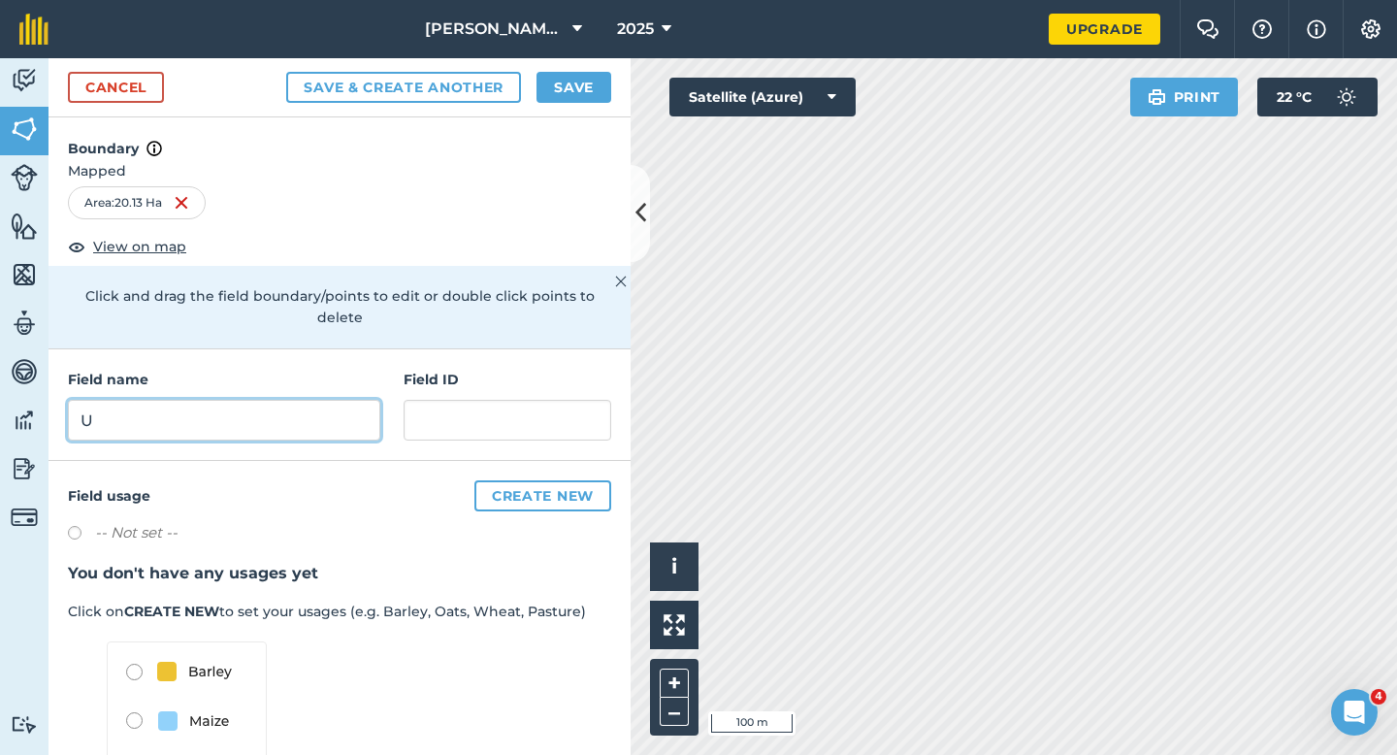
type input "U"
click at [586, 95] on button "Save" at bounding box center [573, 87] width 75 height 31
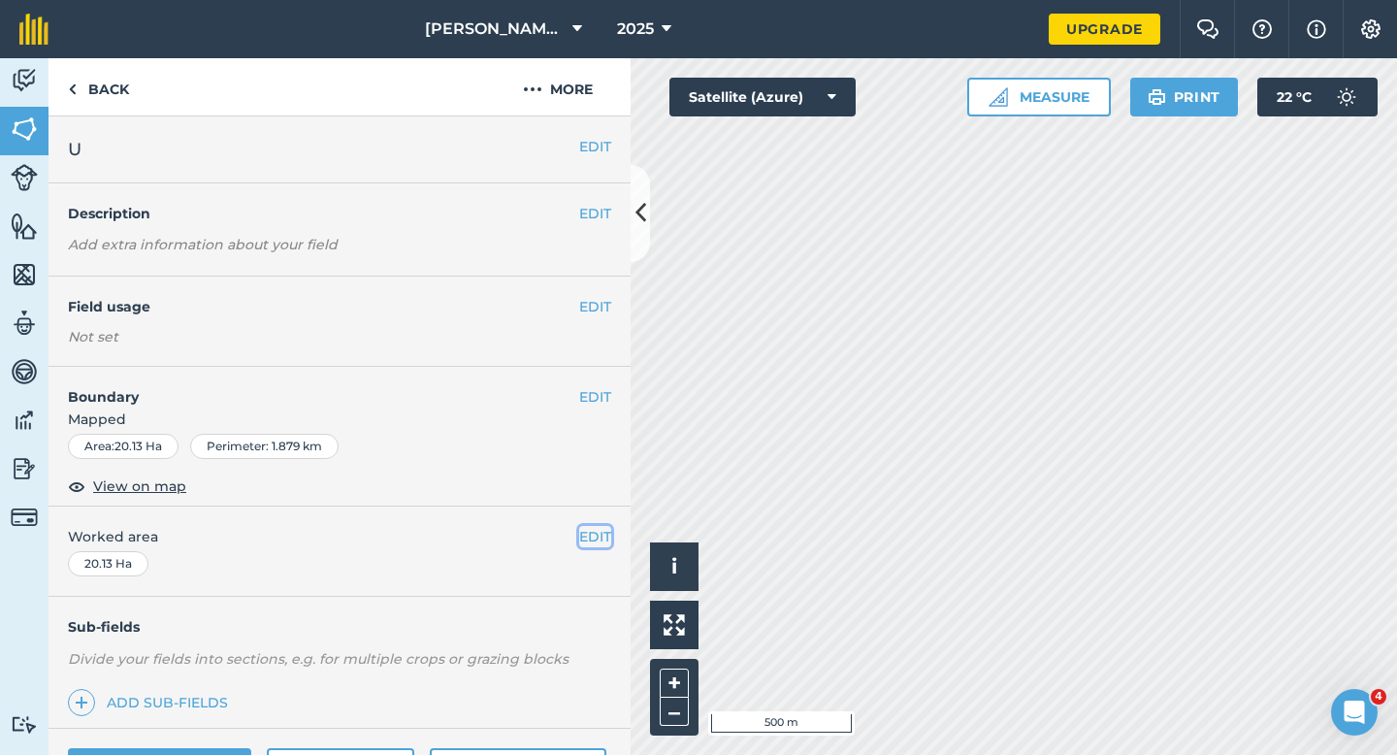
click at [588, 533] on button "EDIT" at bounding box center [595, 536] width 32 height 21
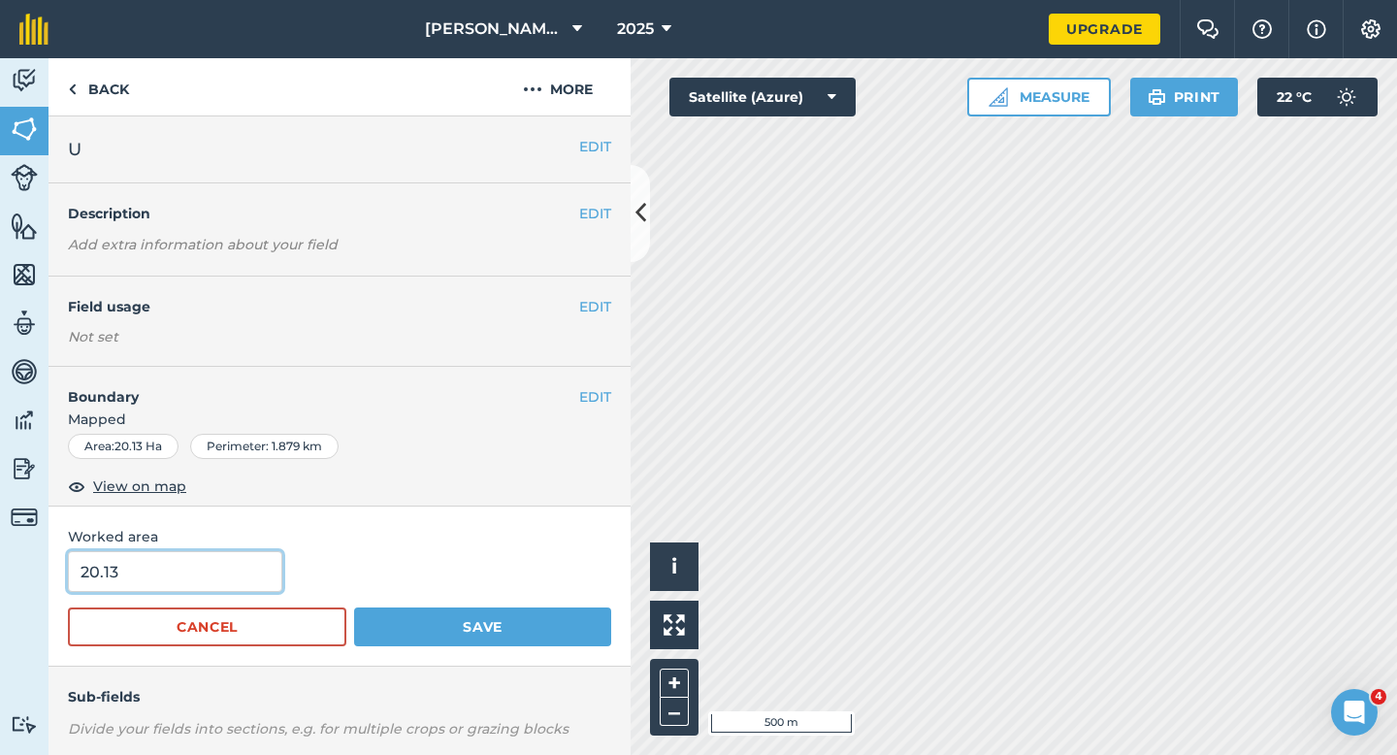
click at [176, 564] on input "20.13" at bounding box center [175, 571] width 214 height 41
type input "18"
click at [354, 607] on button "Save" at bounding box center [482, 626] width 257 height 39
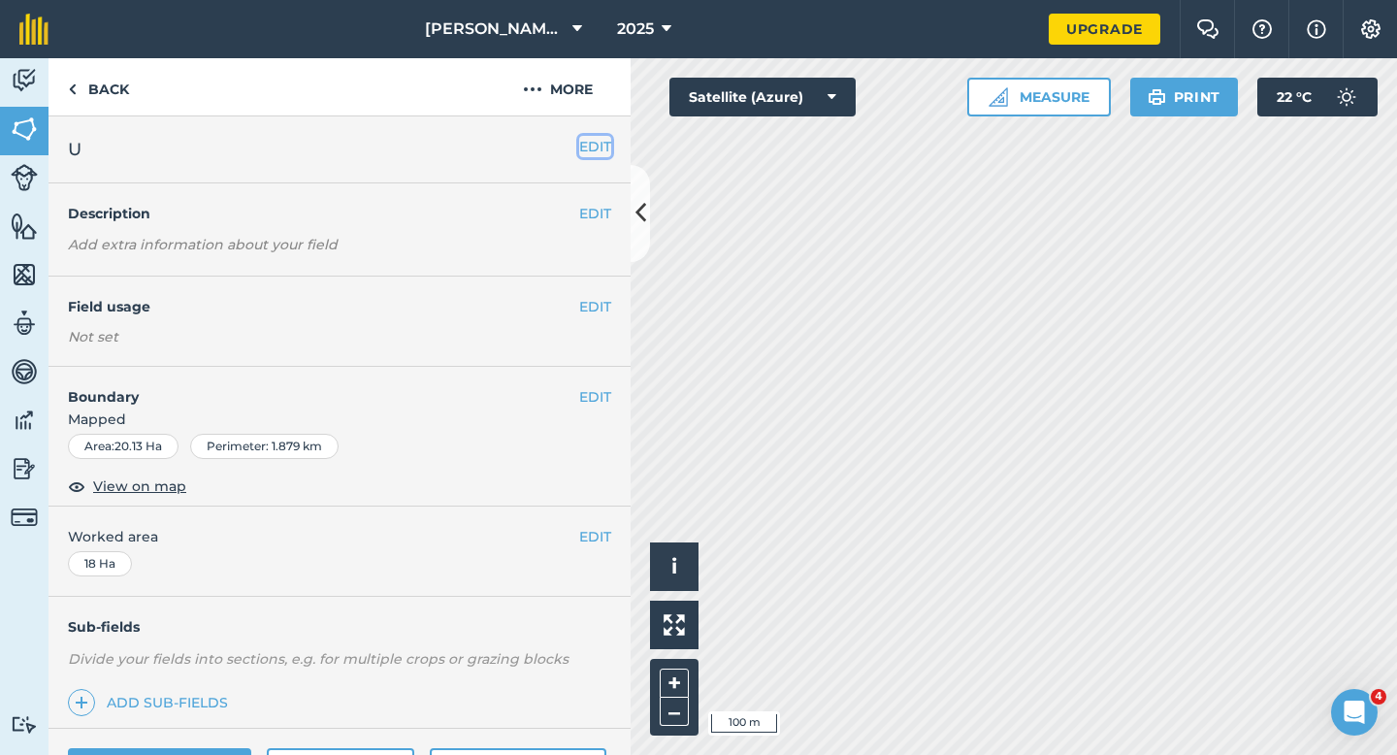
click at [594, 151] on button "EDIT" at bounding box center [595, 146] width 32 height 21
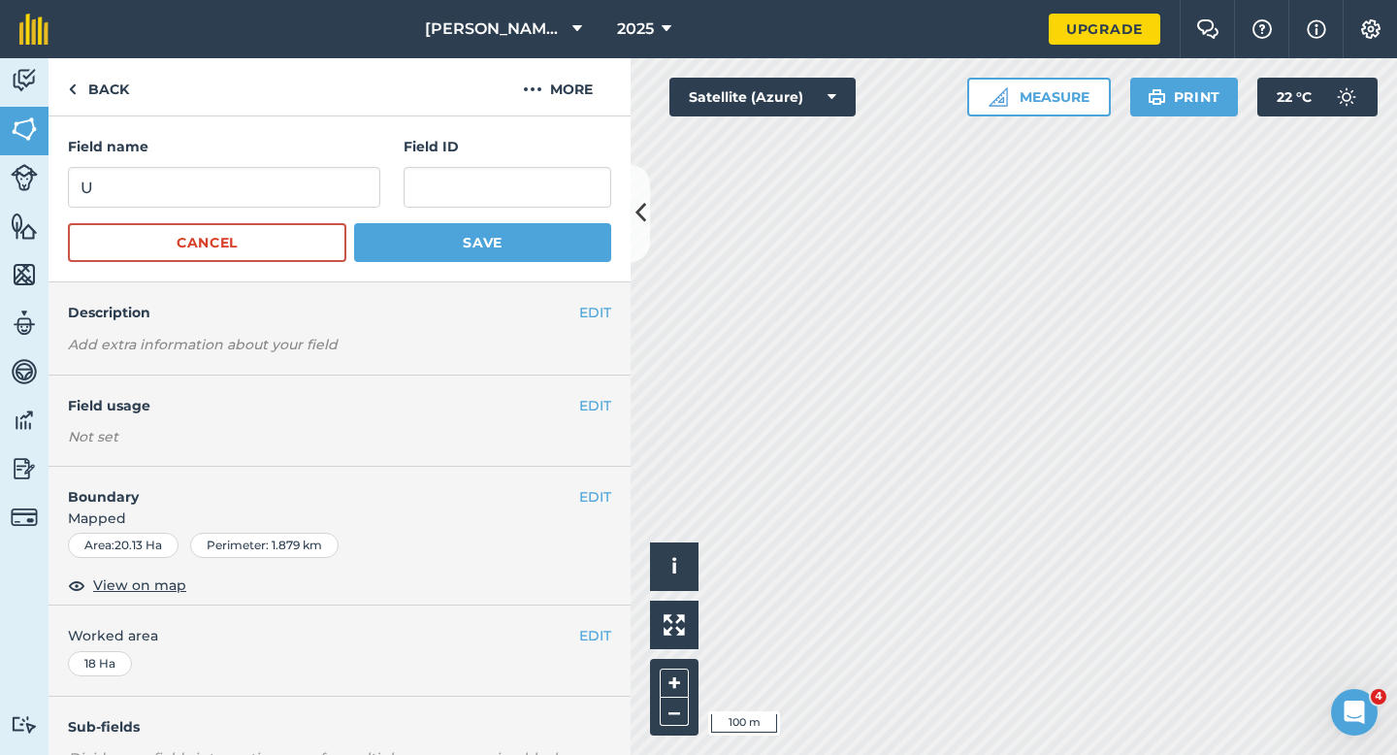
click at [286, 167] on div "Field name U" at bounding box center [224, 172] width 312 height 72
click at [286, 167] on input "U" at bounding box center [224, 187] width 312 height 41
click at [354, 223] on button "Save" at bounding box center [482, 242] width 257 height 39
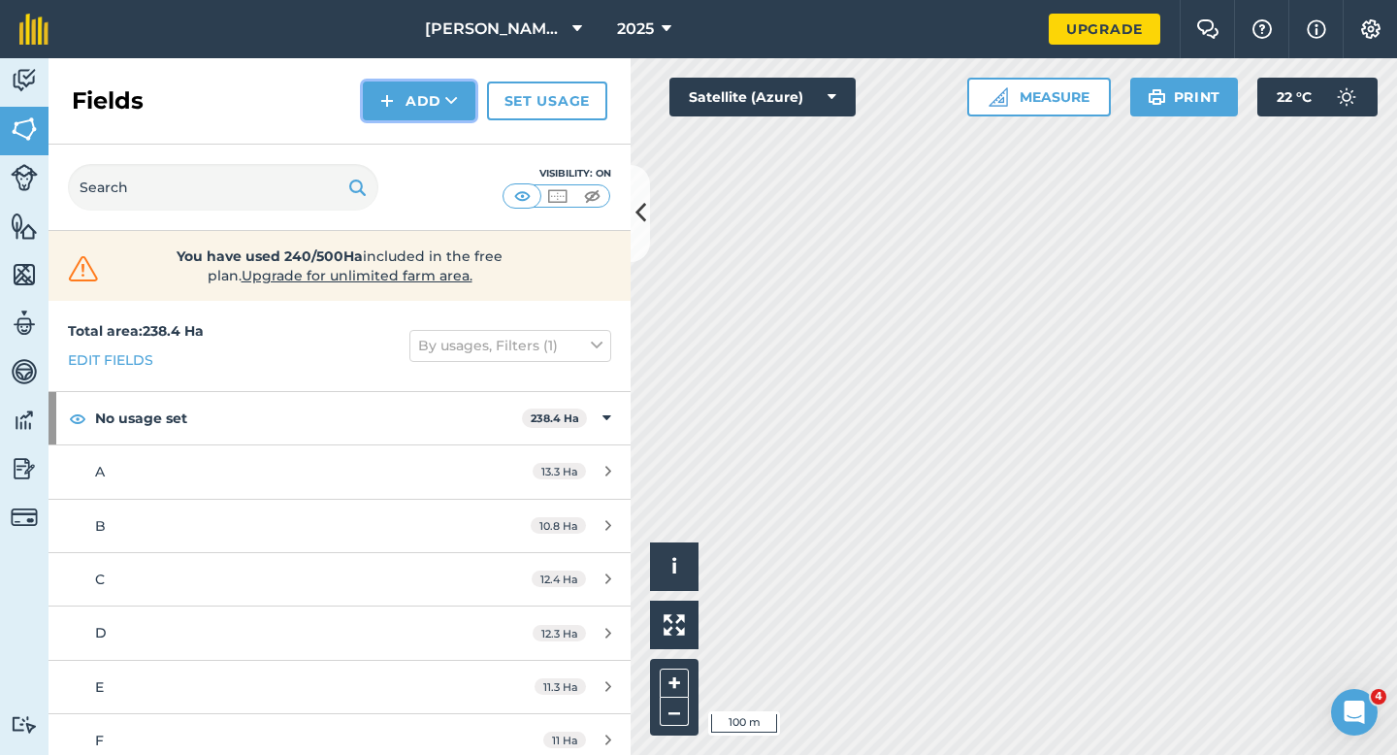
click at [410, 97] on button "Add" at bounding box center [419, 100] width 113 height 39
click at [410, 128] on link "Draw" at bounding box center [419, 144] width 107 height 43
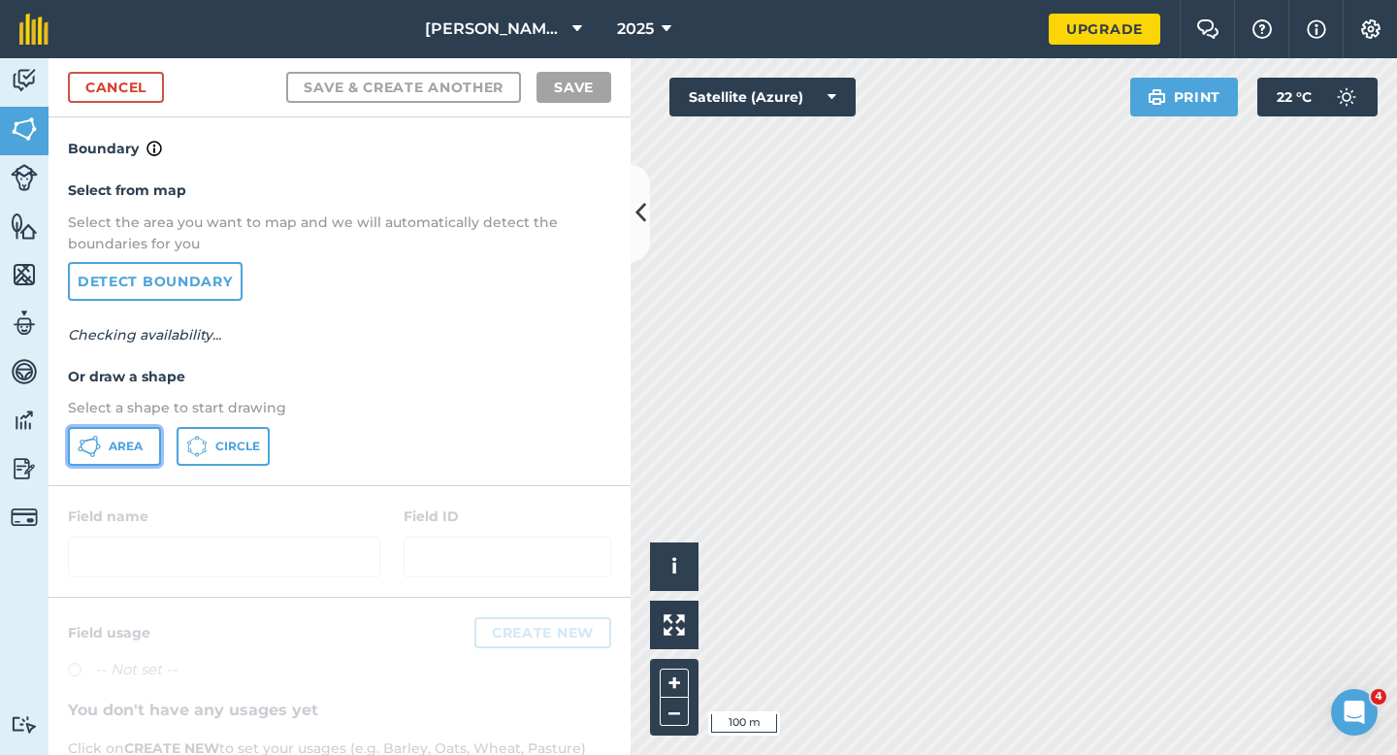
click at [101, 464] on button "Area" at bounding box center [114, 446] width 93 height 39
click at [111, 442] on span "Area" at bounding box center [126, 446] width 34 height 16
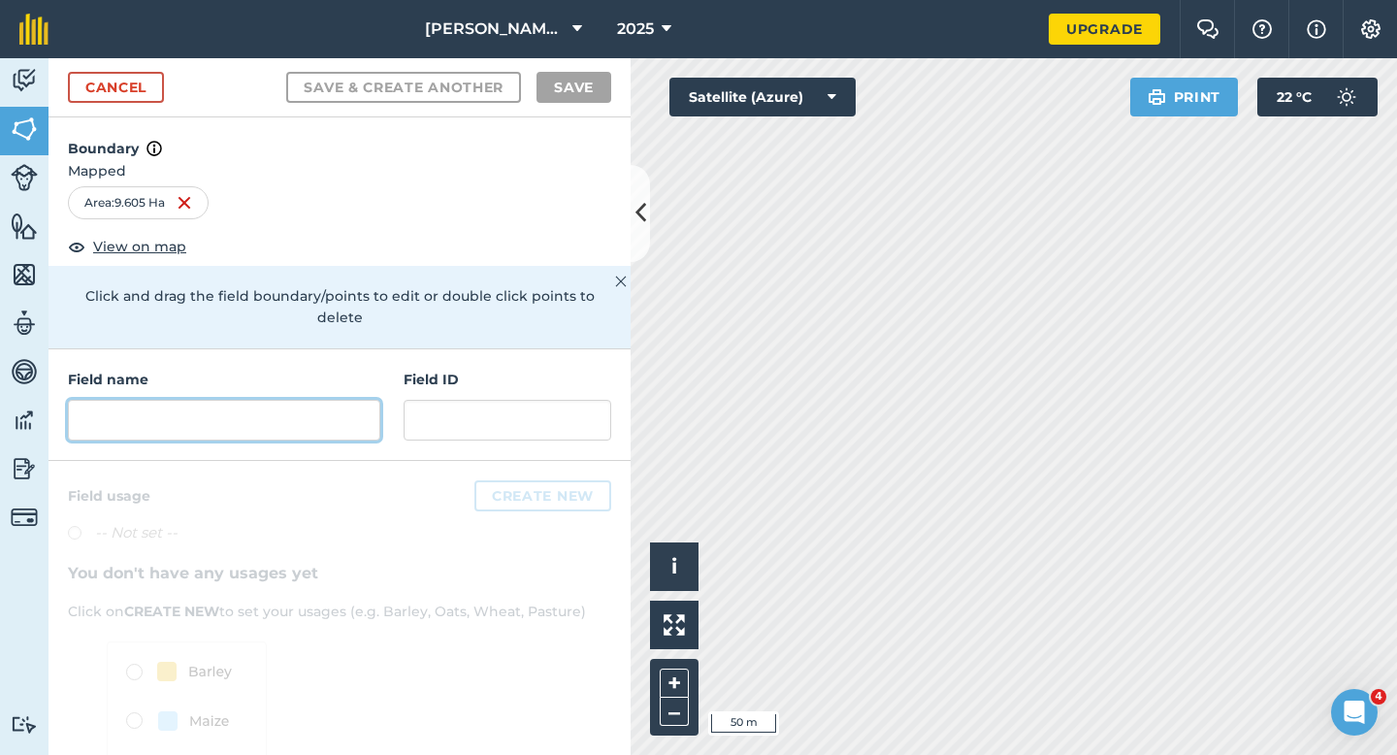
click at [374, 408] on input "text" at bounding box center [224, 420] width 312 height 41
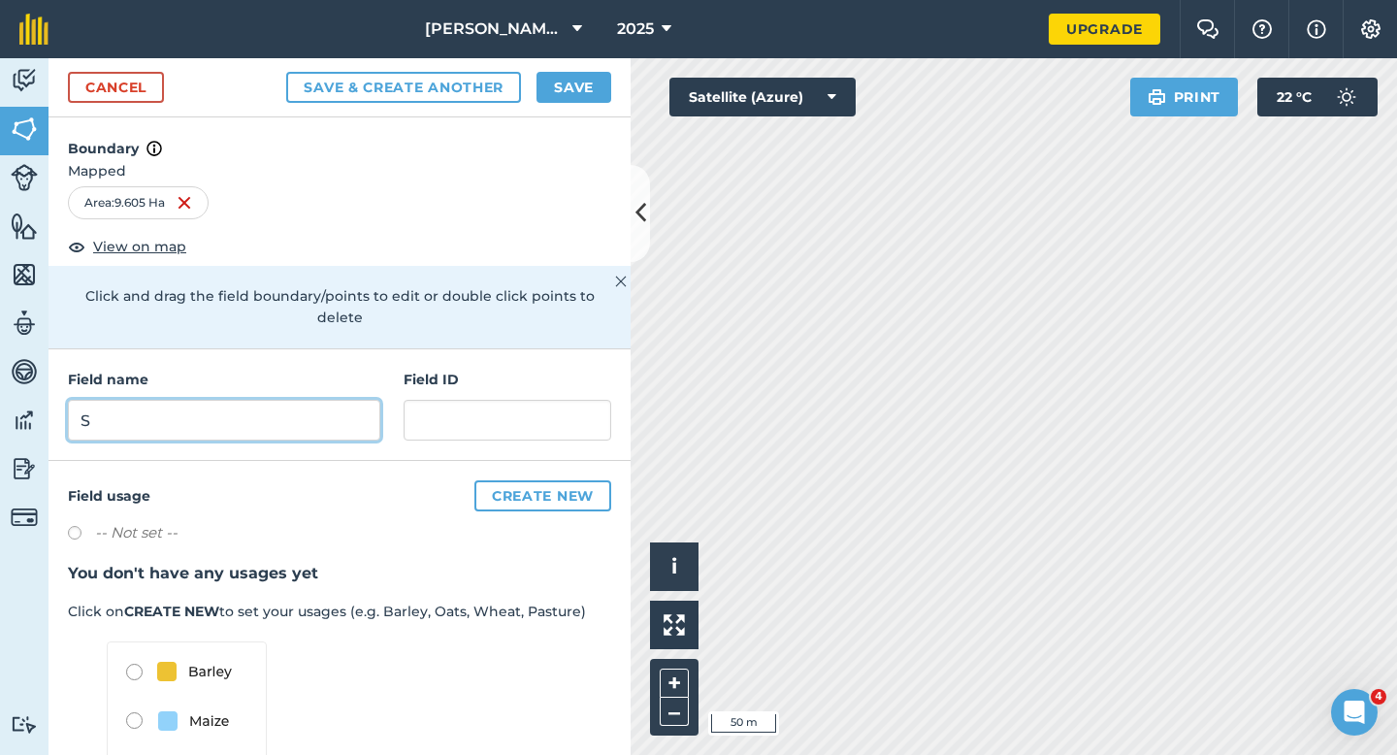
type input "S"
click at [597, 100] on button "Save" at bounding box center [573, 87] width 75 height 31
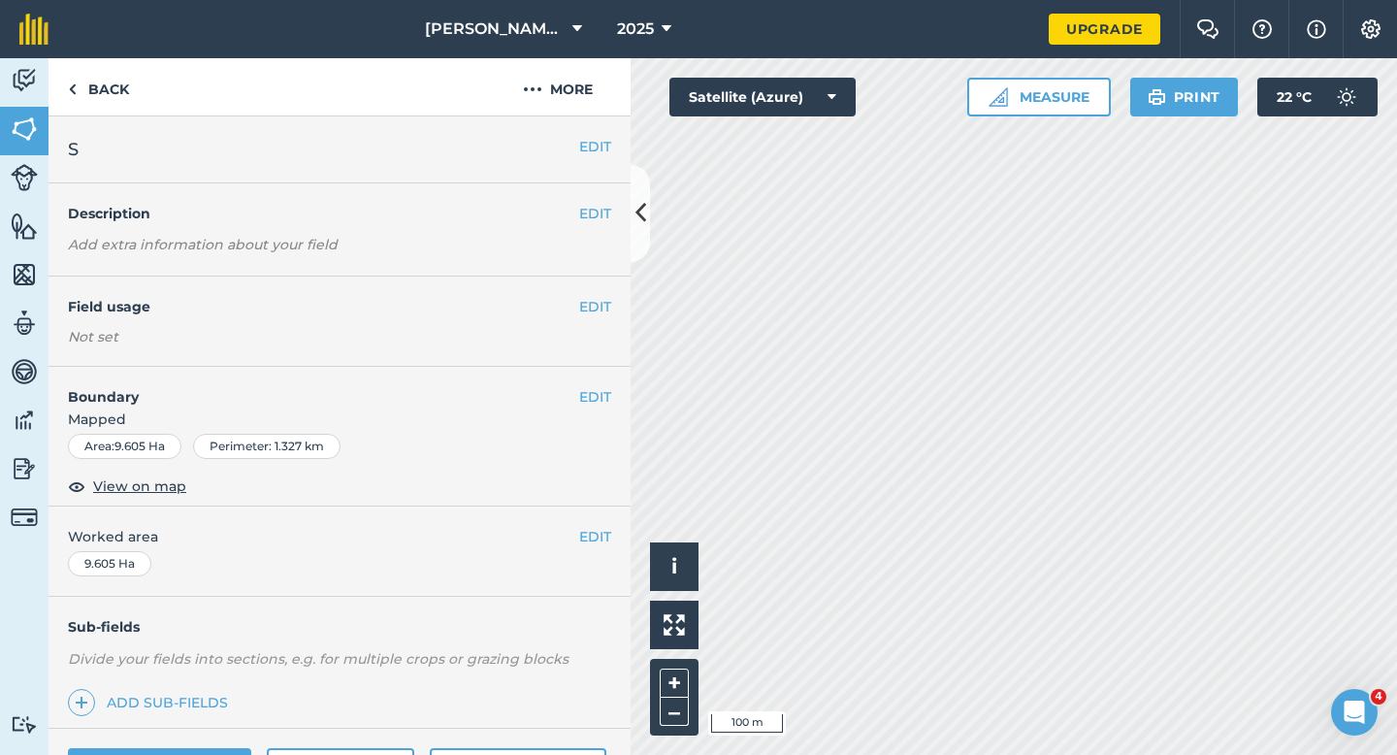
click at [605, 524] on div "EDIT Worked area 9.605 Ha" at bounding box center [339, 551] width 582 height 90
click at [603, 525] on div "EDIT Worked area 9.605 Ha" at bounding box center [339, 551] width 582 height 90
click at [600, 533] on button "EDIT" at bounding box center [595, 536] width 32 height 21
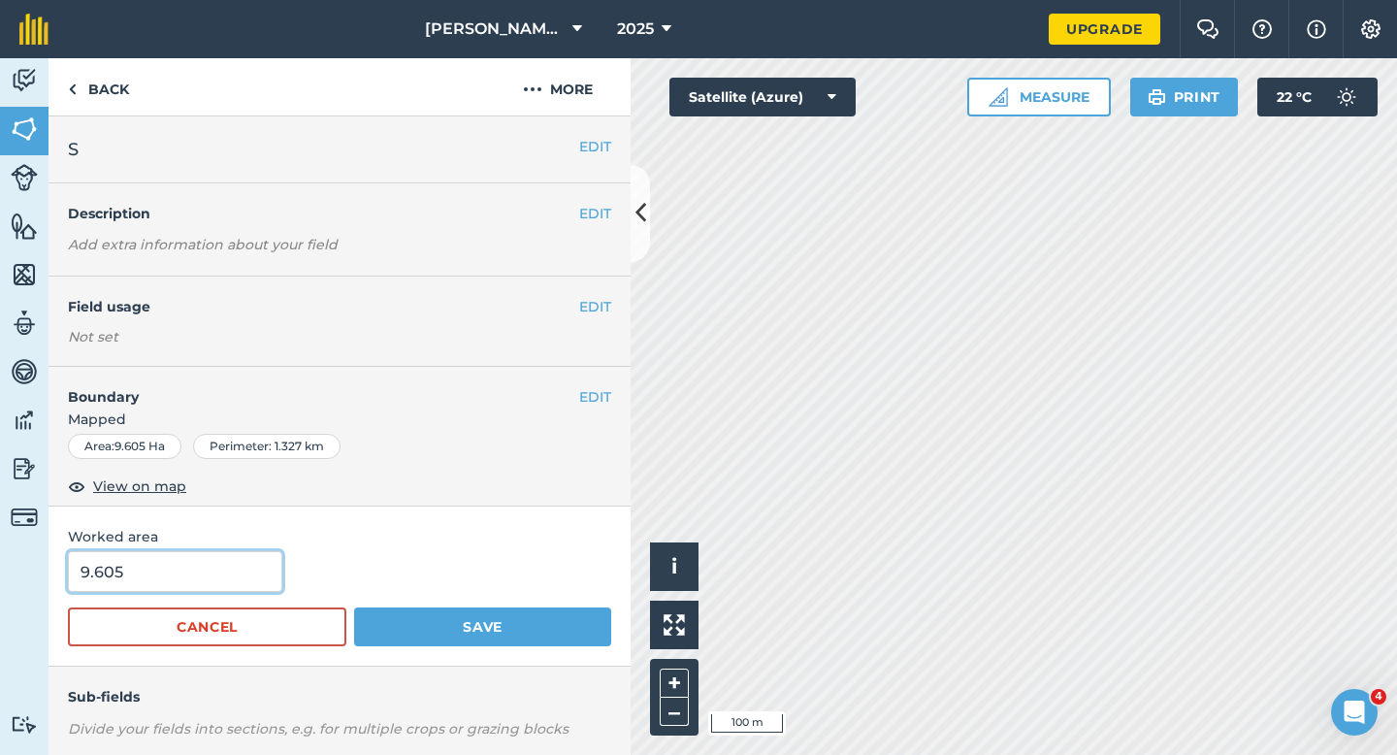
click at [222, 561] on input "9.605" at bounding box center [175, 571] width 214 height 41
click at [222, 573] on input "9.605" at bounding box center [175, 571] width 214 height 41
type input "9.6"
click at [354, 607] on button "Save" at bounding box center [482, 626] width 257 height 39
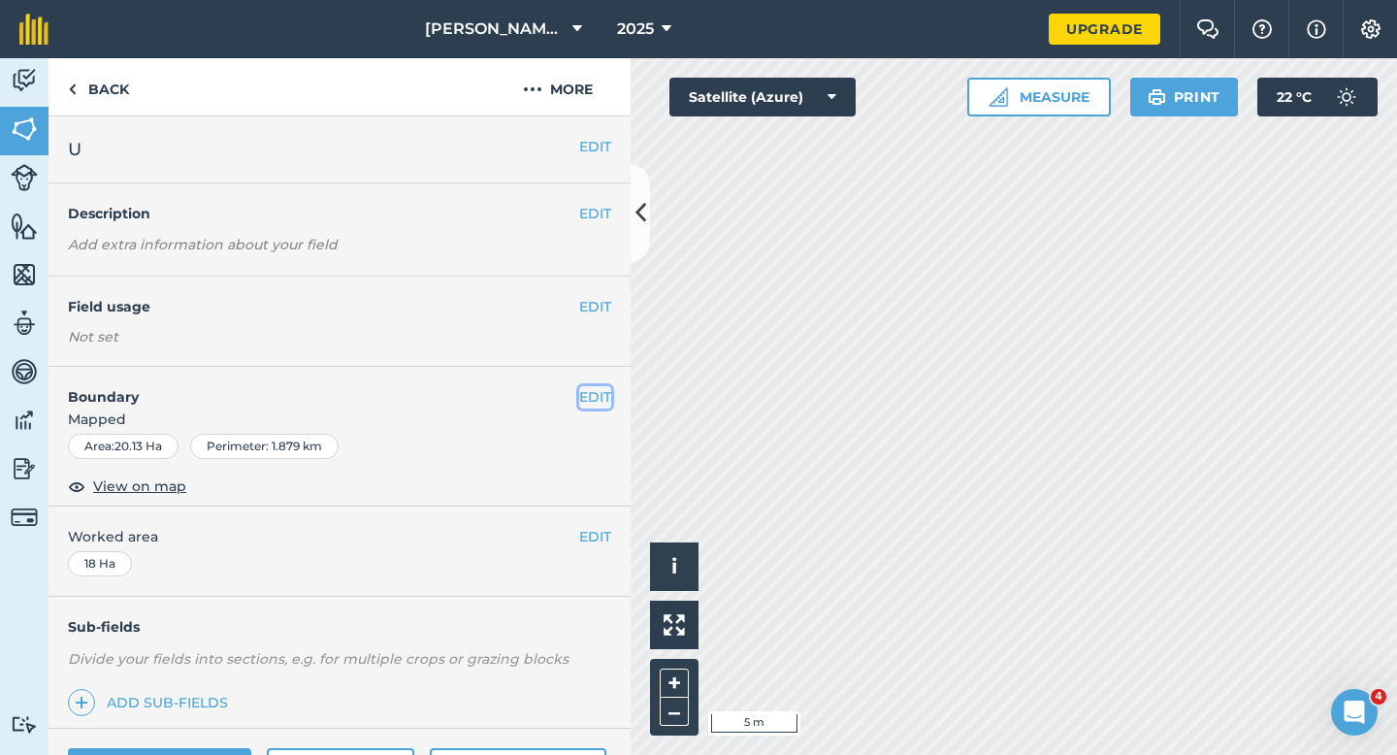
click at [599, 394] on button "EDIT" at bounding box center [595, 396] width 32 height 21
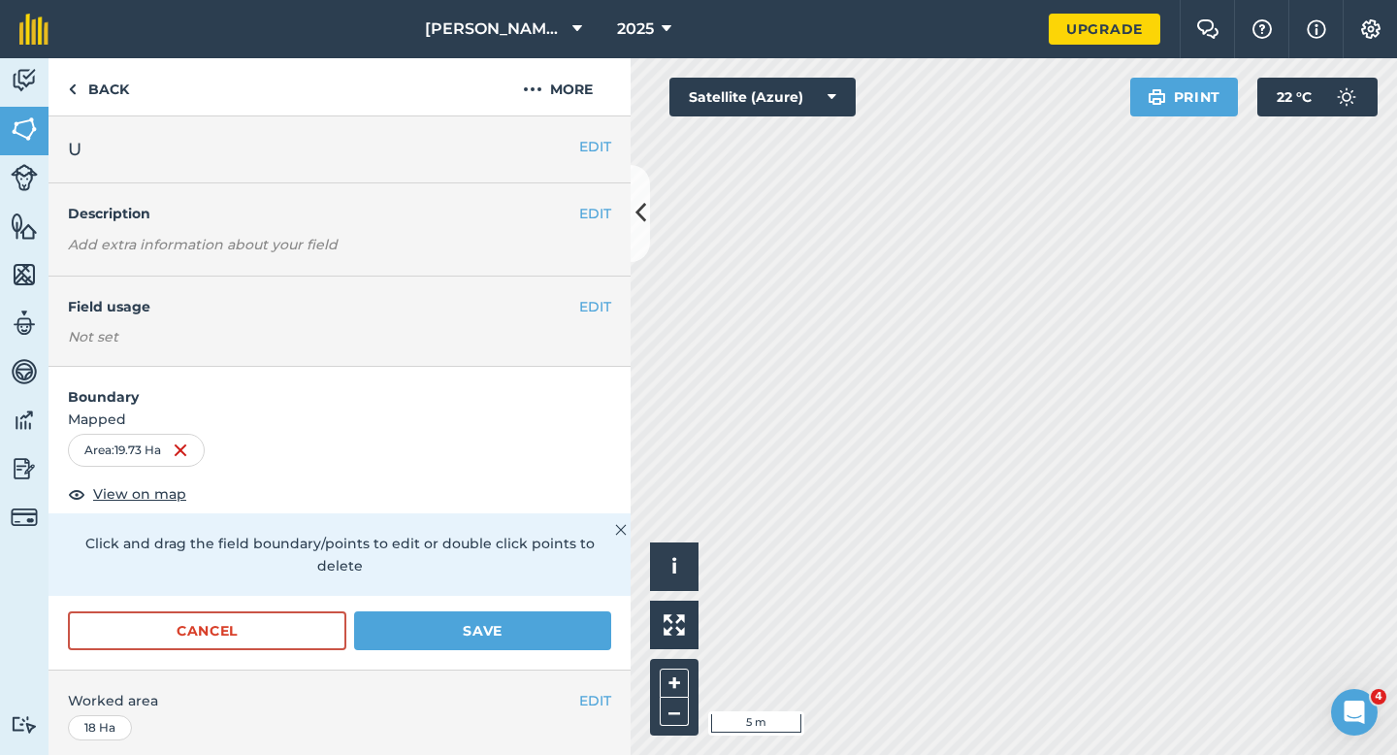
click at [521, 587] on form "Boundary Mapped Area : 19.73 Ha View on map Click and drag the field boundary/p…" at bounding box center [339, 518] width 582 height 303
click at [528, 611] on button "Save" at bounding box center [482, 630] width 257 height 39
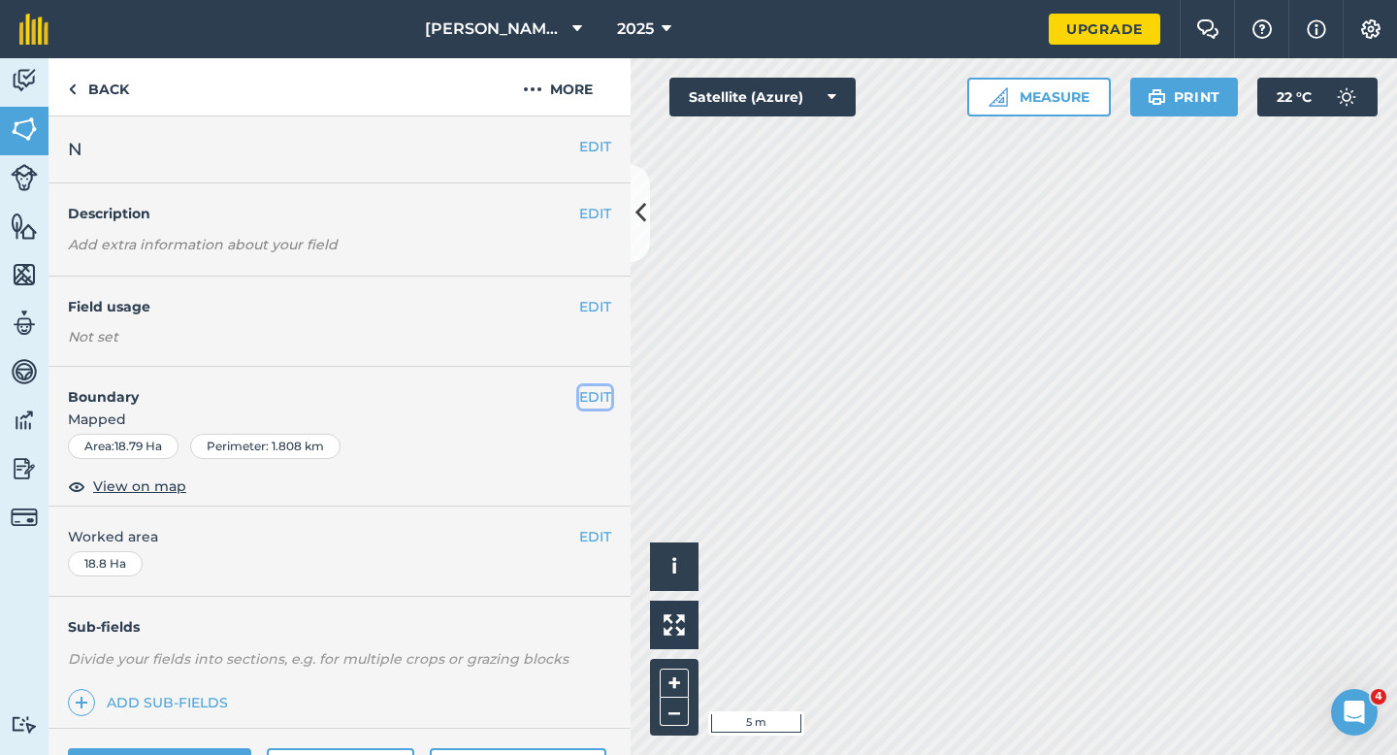
click at [585, 404] on button "EDIT" at bounding box center [595, 396] width 32 height 21
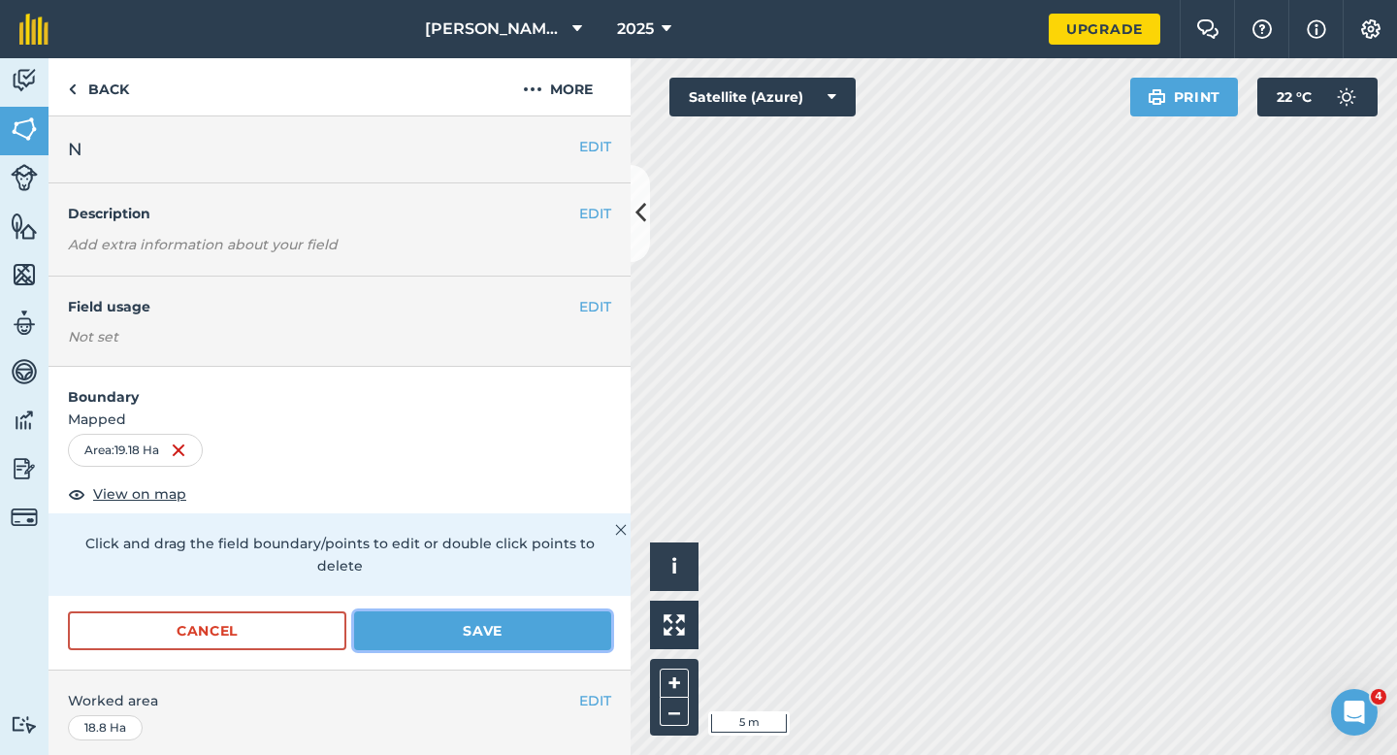
click at [587, 617] on button "Save" at bounding box center [482, 630] width 257 height 39
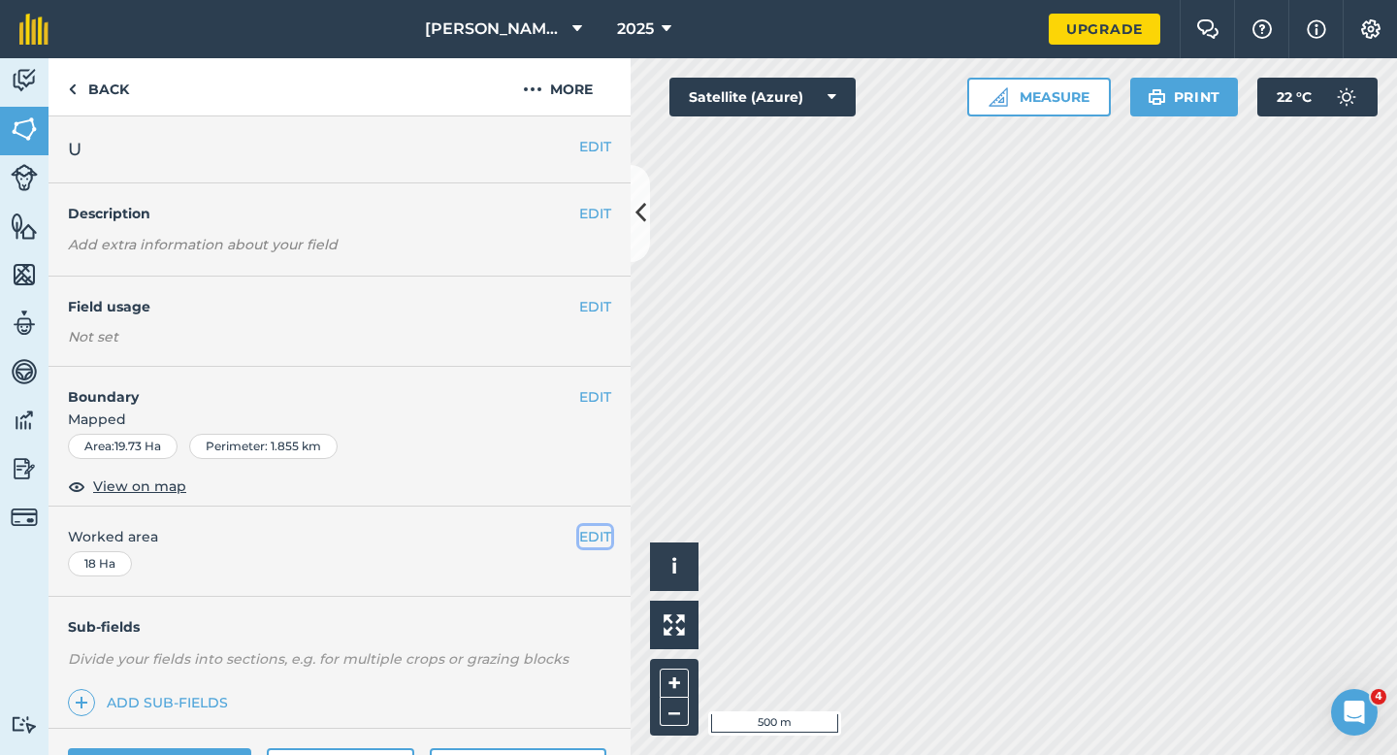
click at [583, 541] on button "EDIT" at bounding box center [595, 536] width 32 height 21
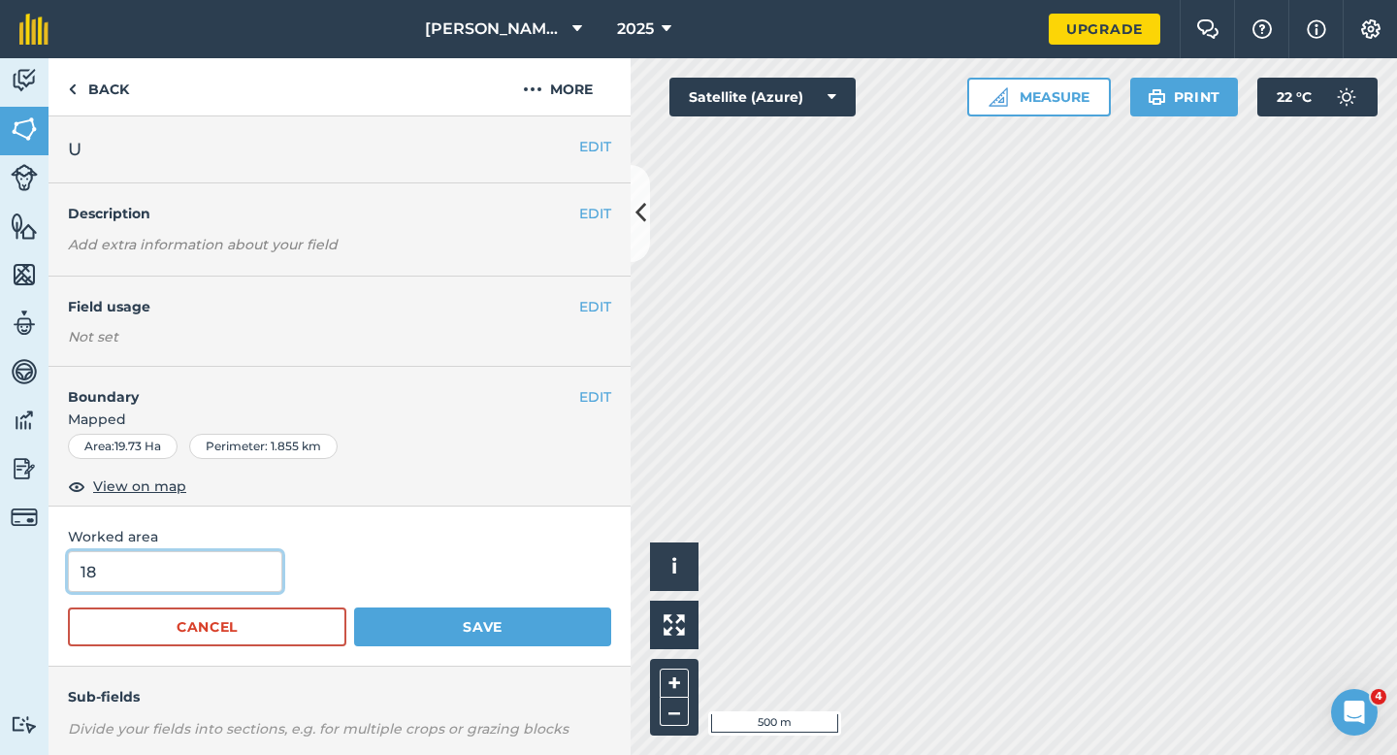
click at [249, 563] on input "18" at bounding box center [175, 571] width 214 height 41
type input "19"
click at [354, 607] on button "Save" at bounding box center [482, 626] width 257 height 39
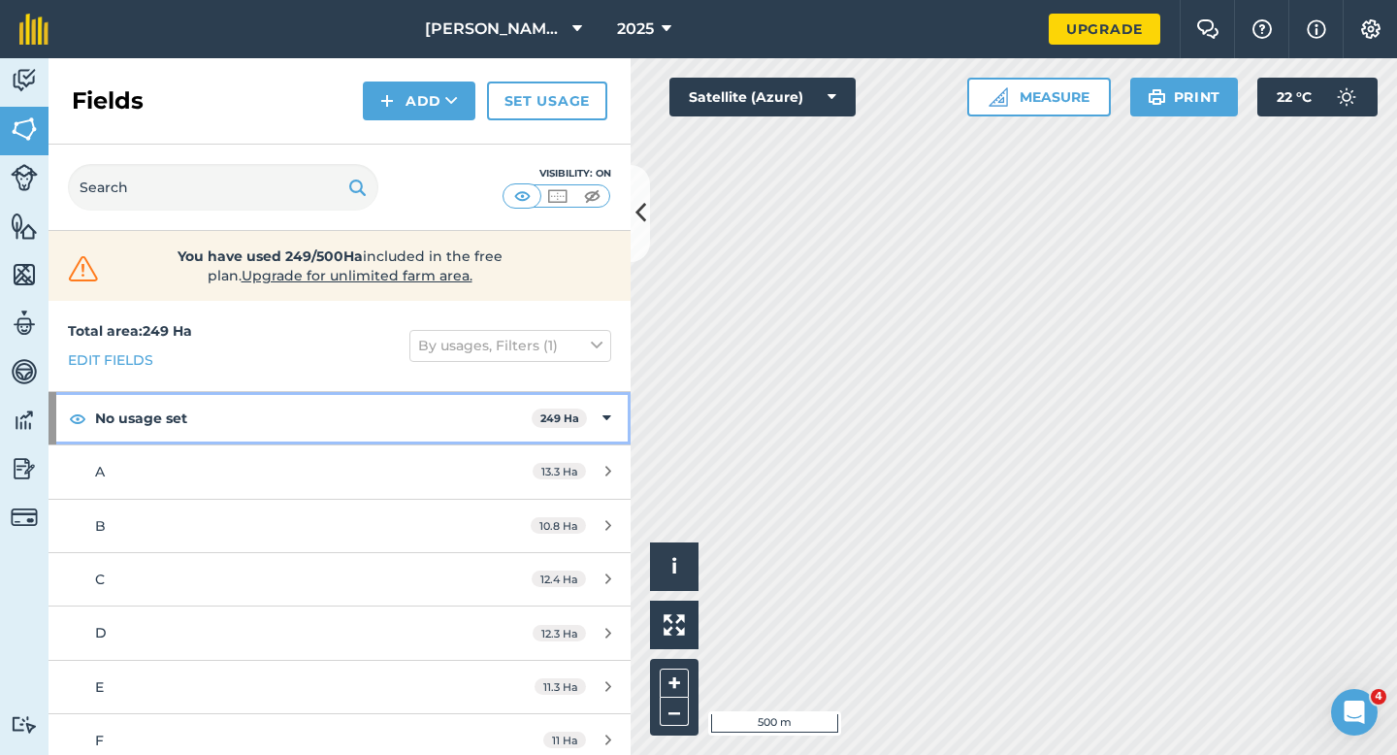
click at [596, 400] on div "No usage set 249 Ha" at bounding box center [339, 418] width 582 height 52
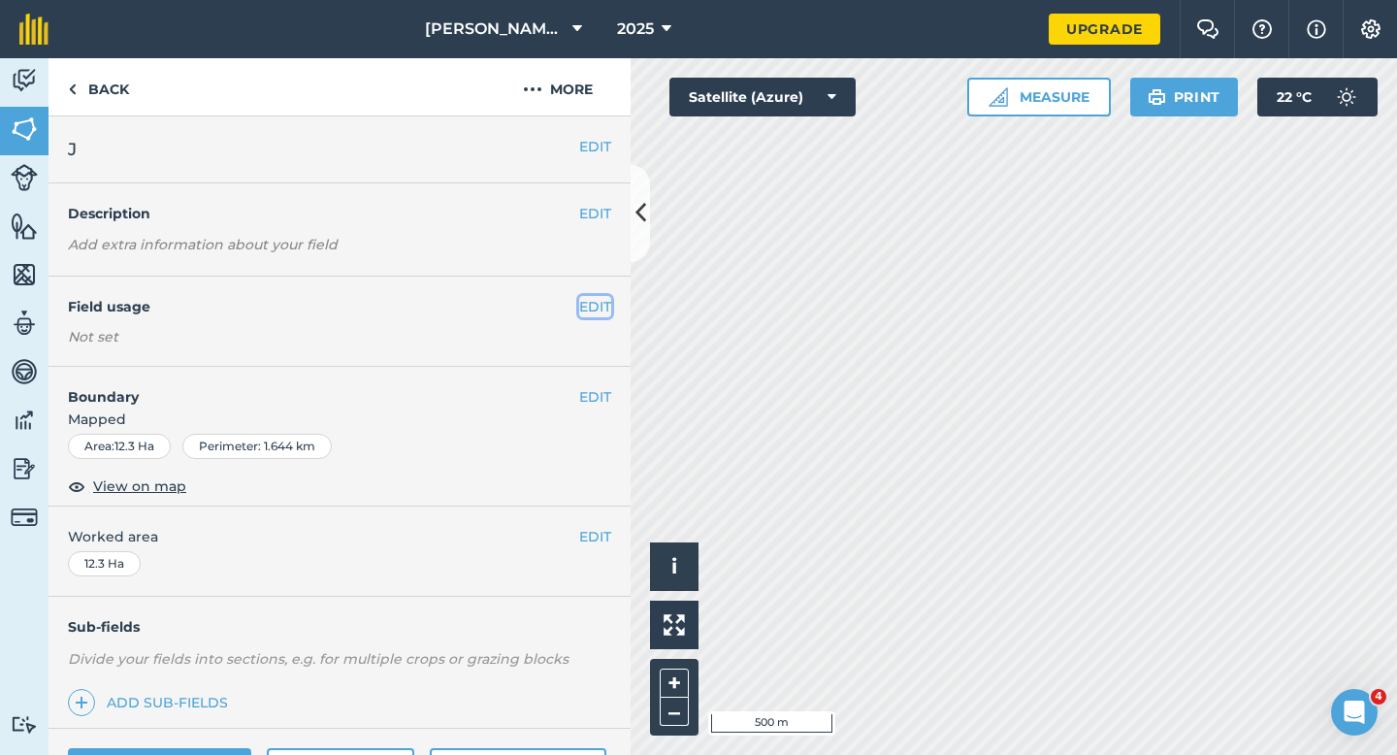
click at [587, 296] on button "EDIT" at bounding box center [595, 306] width 32 height 21
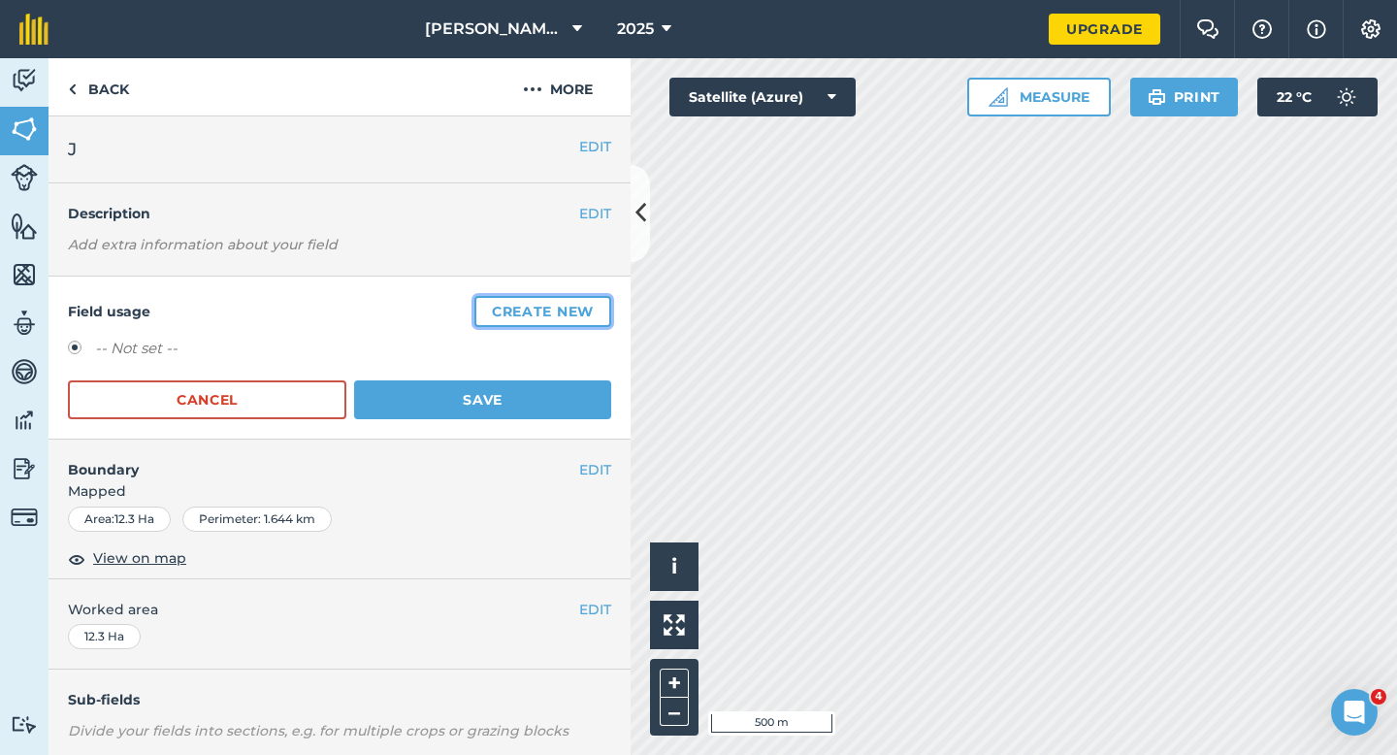
click at [587, 297] on button "Create new" at bounding box center [542, 311] width 137 height 31
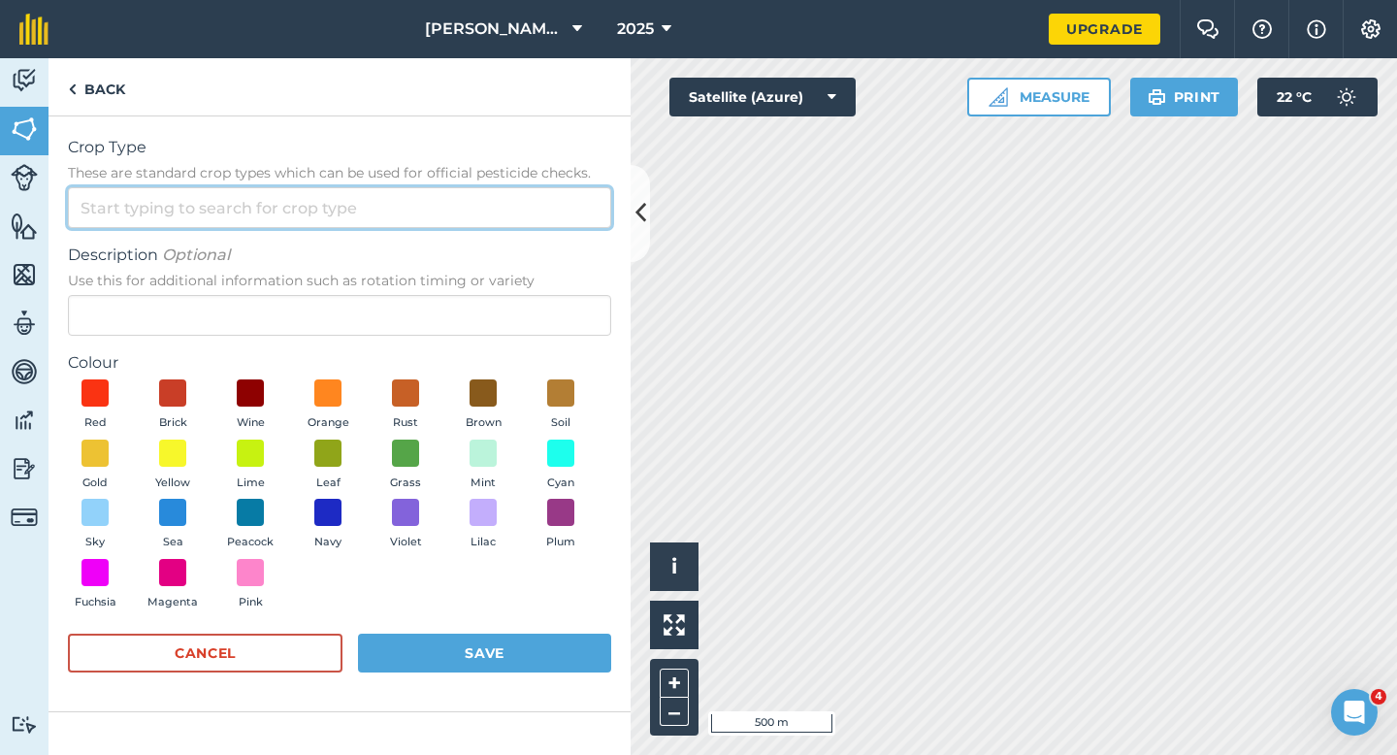
click at [546, 218] on input "Crop Type These are standard crop types which can be used for official pesticid…" at bounding box center [339, 207] width 543 height 41
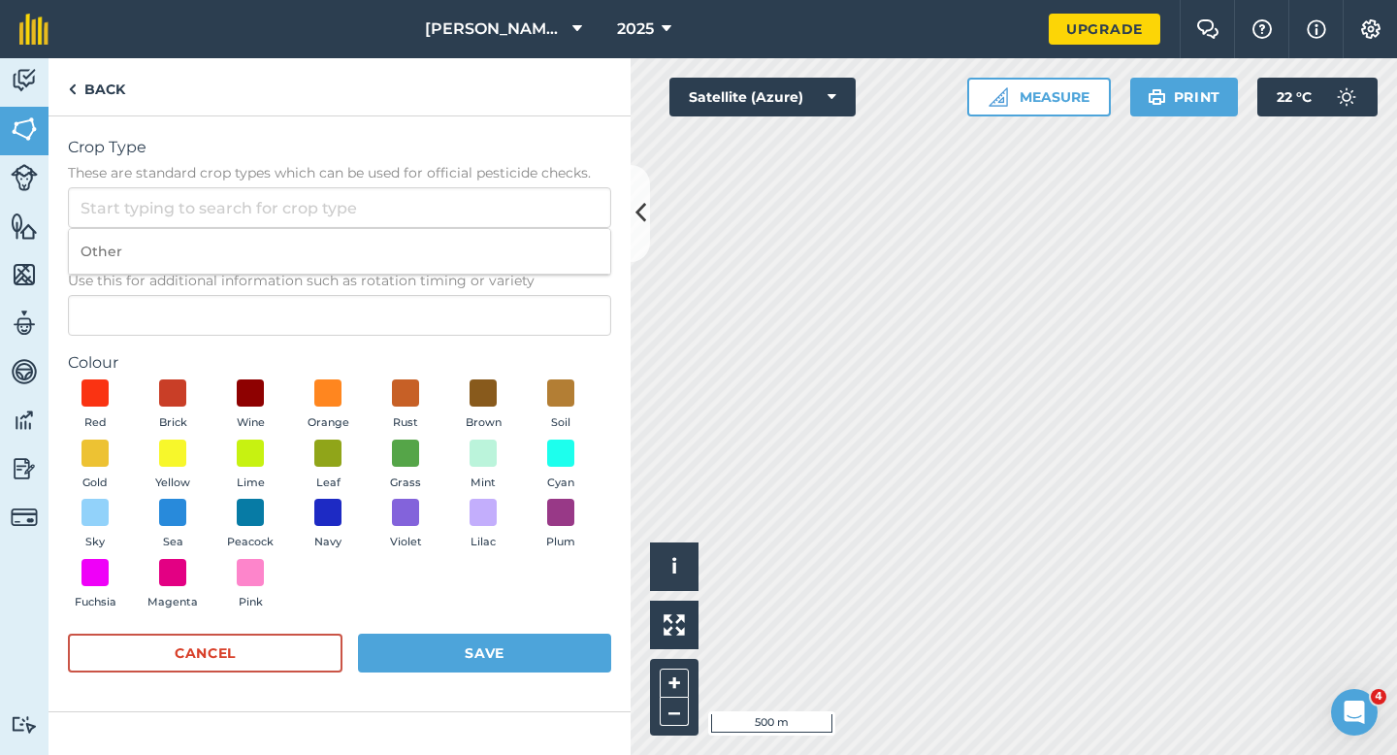
click at [549, 276] on span "Use this for additional information such as rotation timing or variety" at bounding box center [339, 280] width 543 height 19
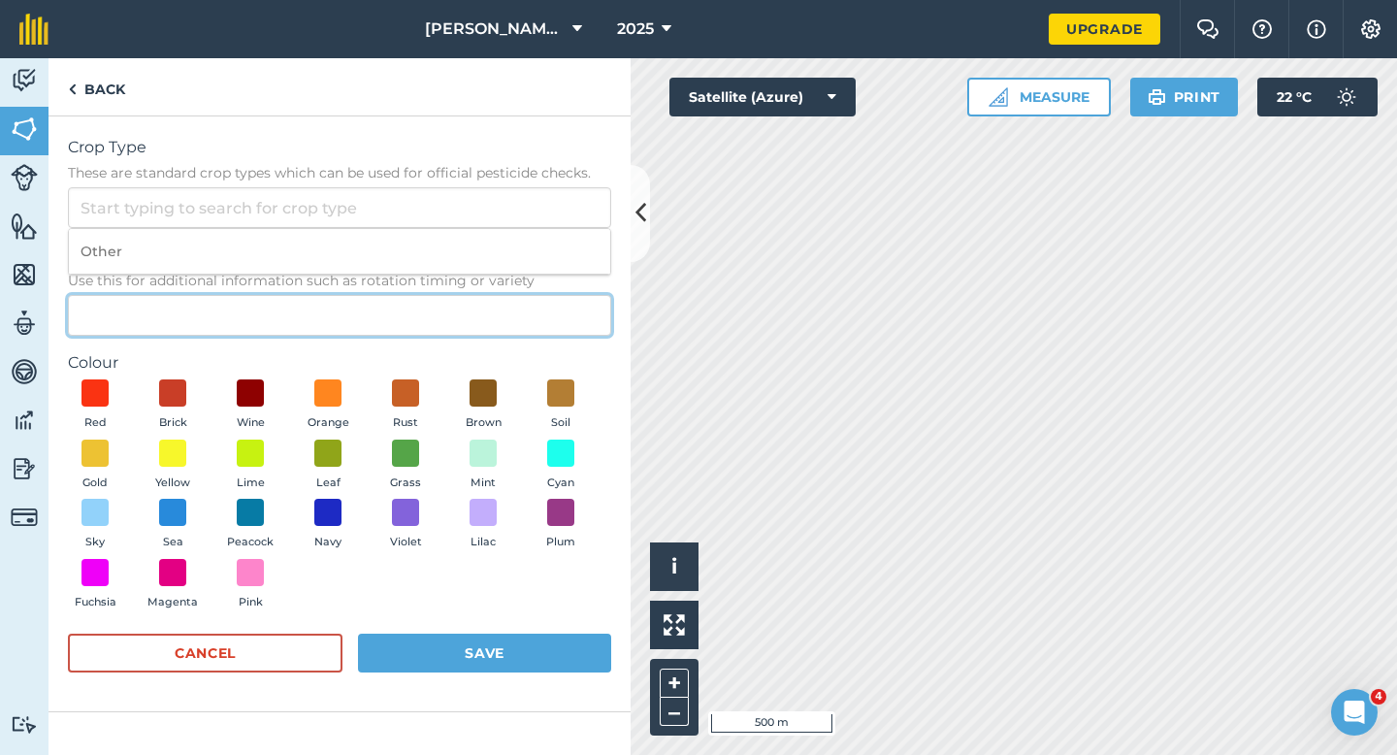
click at [549, 295] on input "Description Optional Use this for additional information such as rotation timin…" at bounding box center [339, 315] width 543 height 41
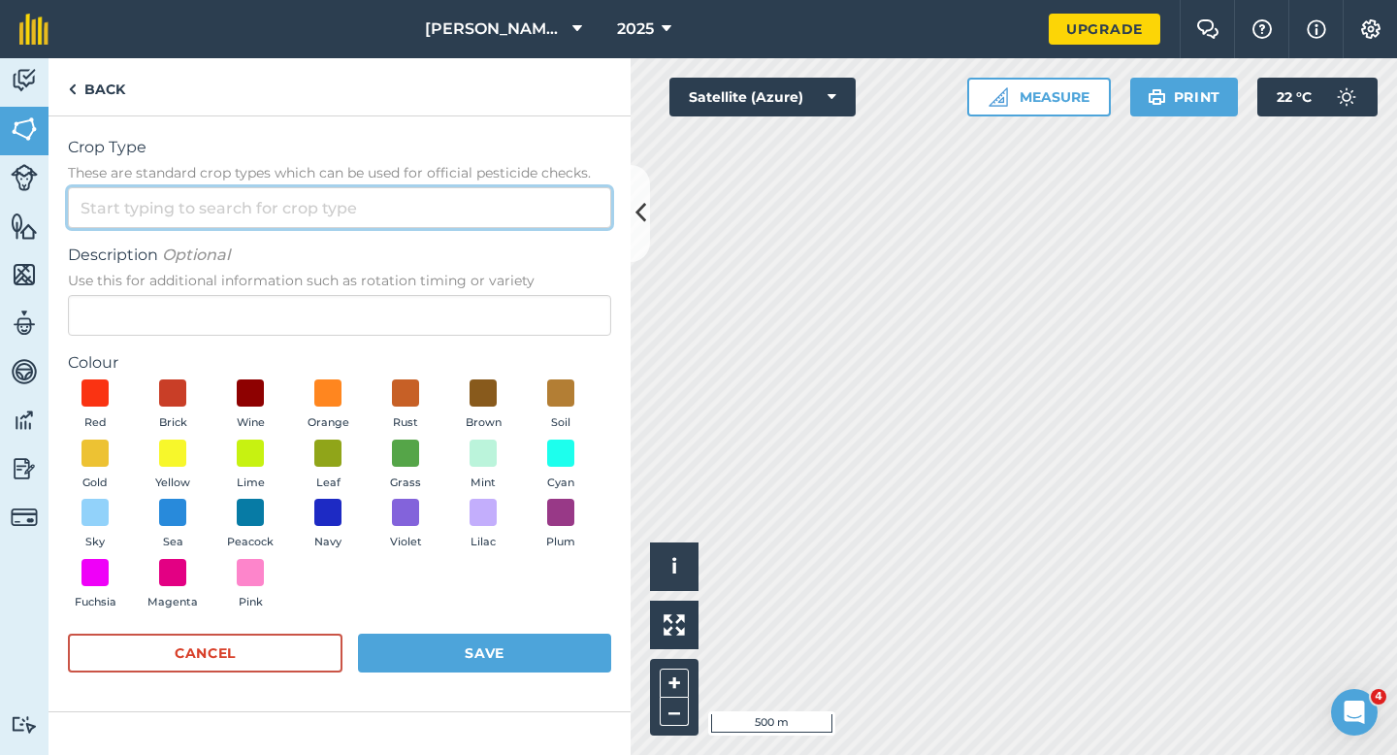
click at [538, 217] on input "Crop Type These are standard crop types which can be used for official pesticid…" at bounding box center [339, 207] width 543 height 41
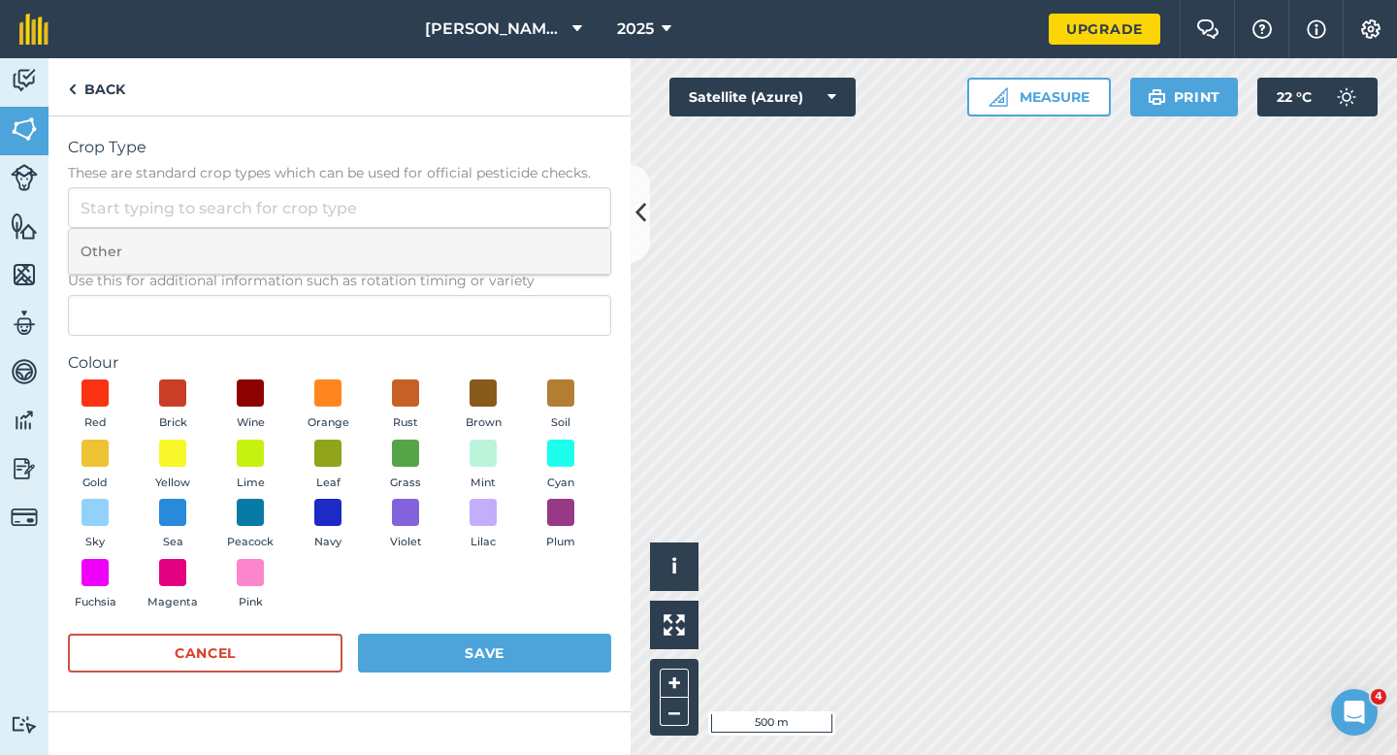
click at [538, 254] on li "Other" at bounding box center [339, 252] width 541 height 46
type input "Other"
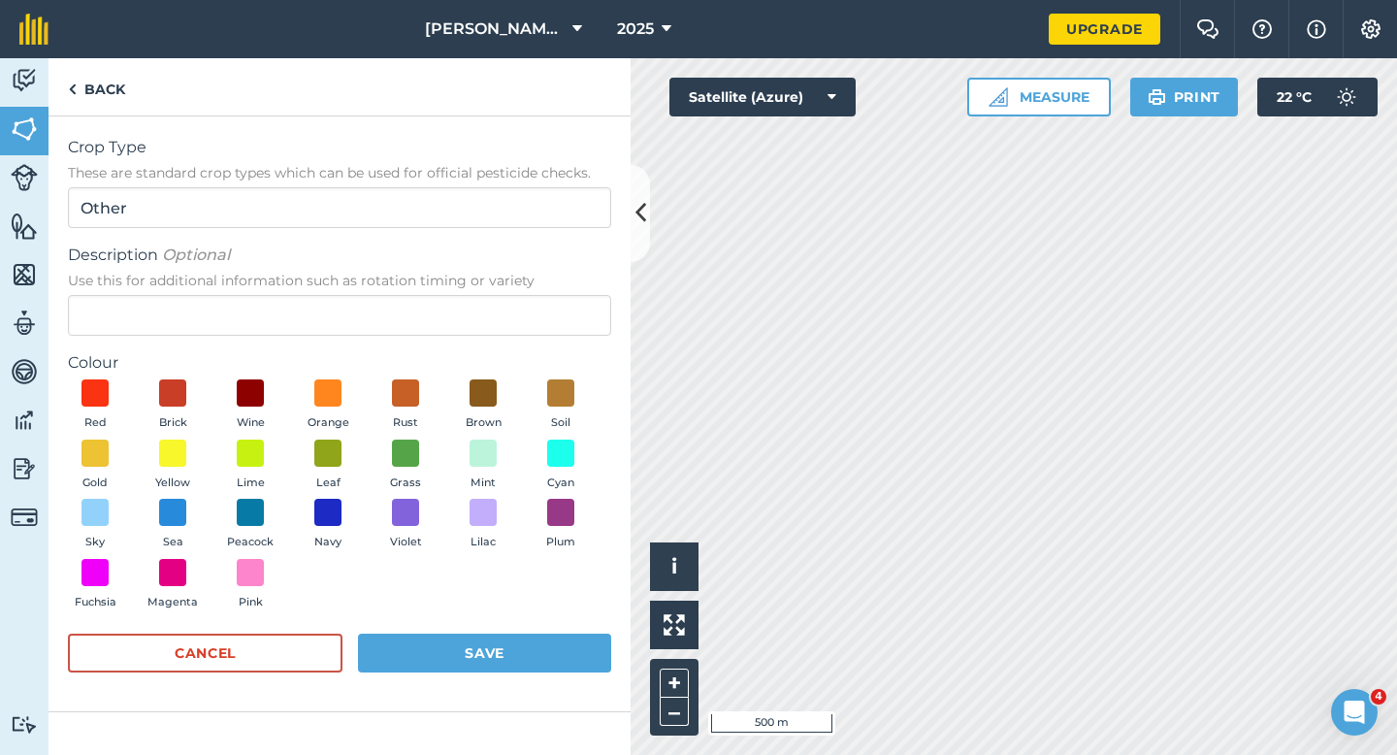
click at [538, 292] on div "Description Optional Use this for additional information such as rotation timin…" at bounding box center [339, 289] width 543 height 92
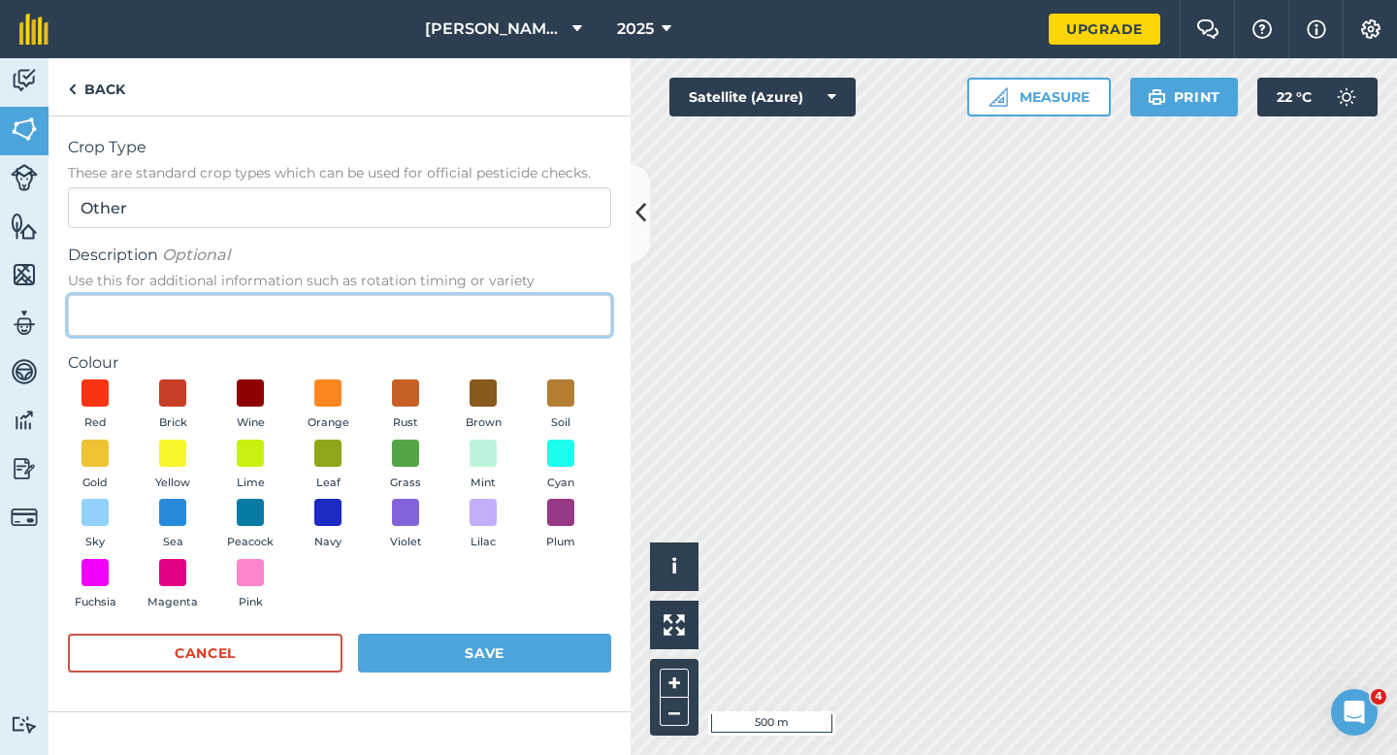
click at [538, 323] on input "Description Optional Use this for additional information such as rotation timin…" at bounding box center [339, 315] width 543 height 41
type input "Watties Peas"
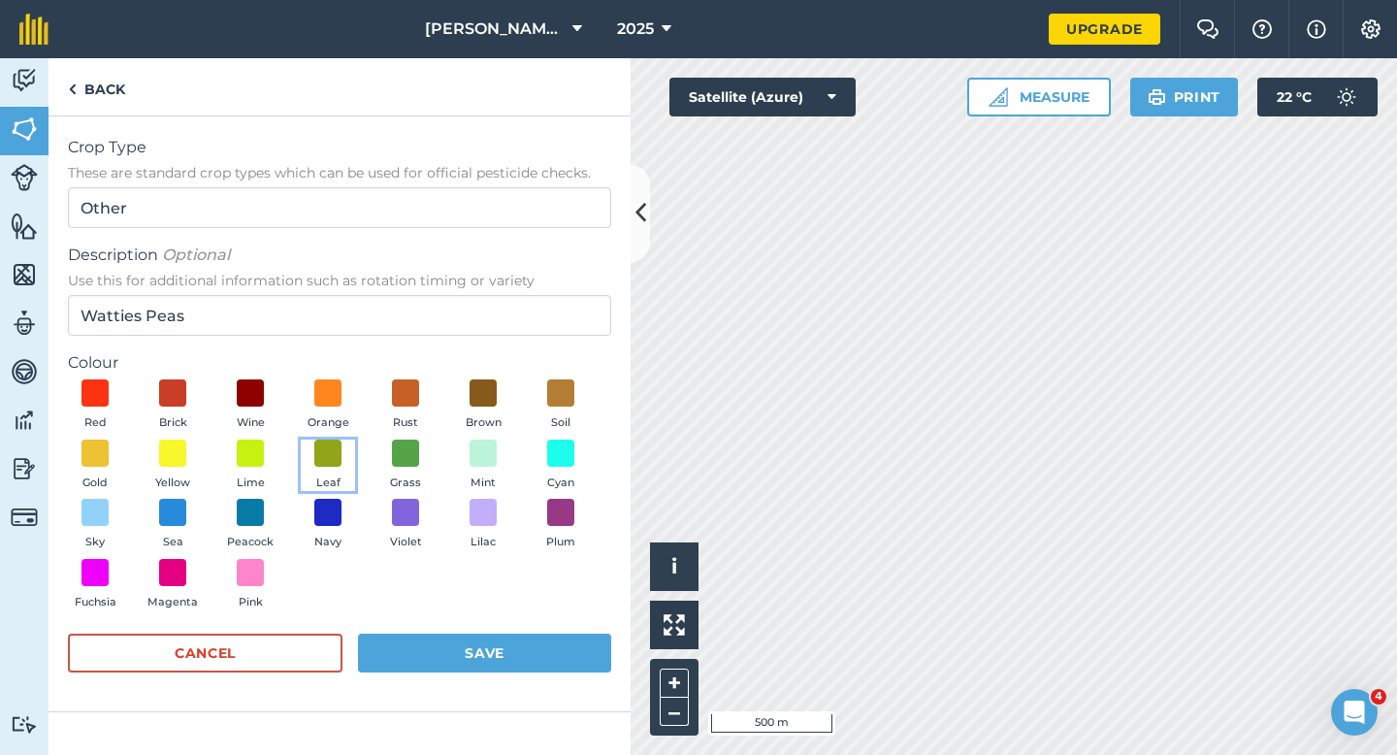
click at [324, 468] on button "Leaf" at bounding box center [328, 465] width 54 height 52
click at [502, 624] on form "Crop Type These are standard crop types which can be used for official pesticid…" at bounding box center [339, 414] width 543 height 556
click at [508, 626] on form "Crop Type These are standard crop types which can be used for official pesticid…" at bounding box center [339, 414] width 543 height 556
click at [514, 635] on button "Save" at bounding box center [484, 652] width 253 height 39
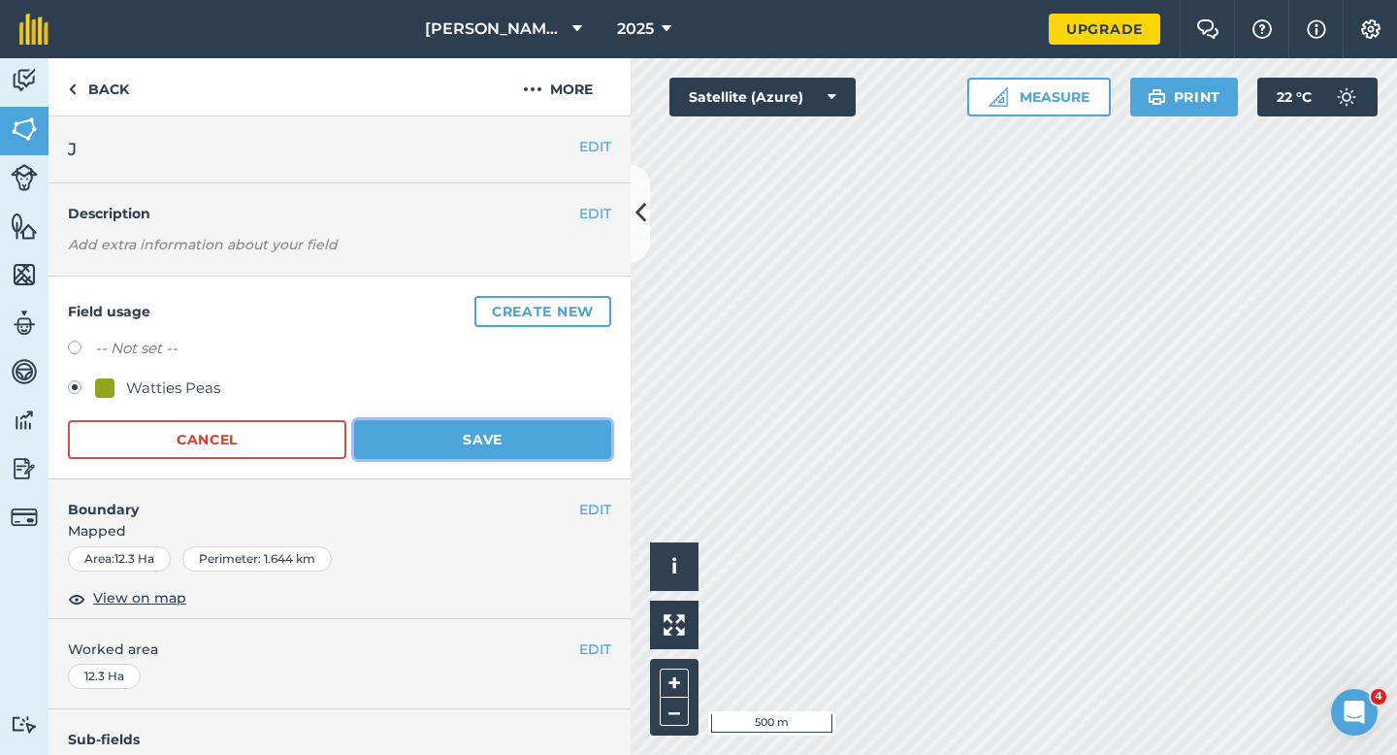
click at [535, 432] on button "Save" at bounding box center [482, 439] width 257 height 39
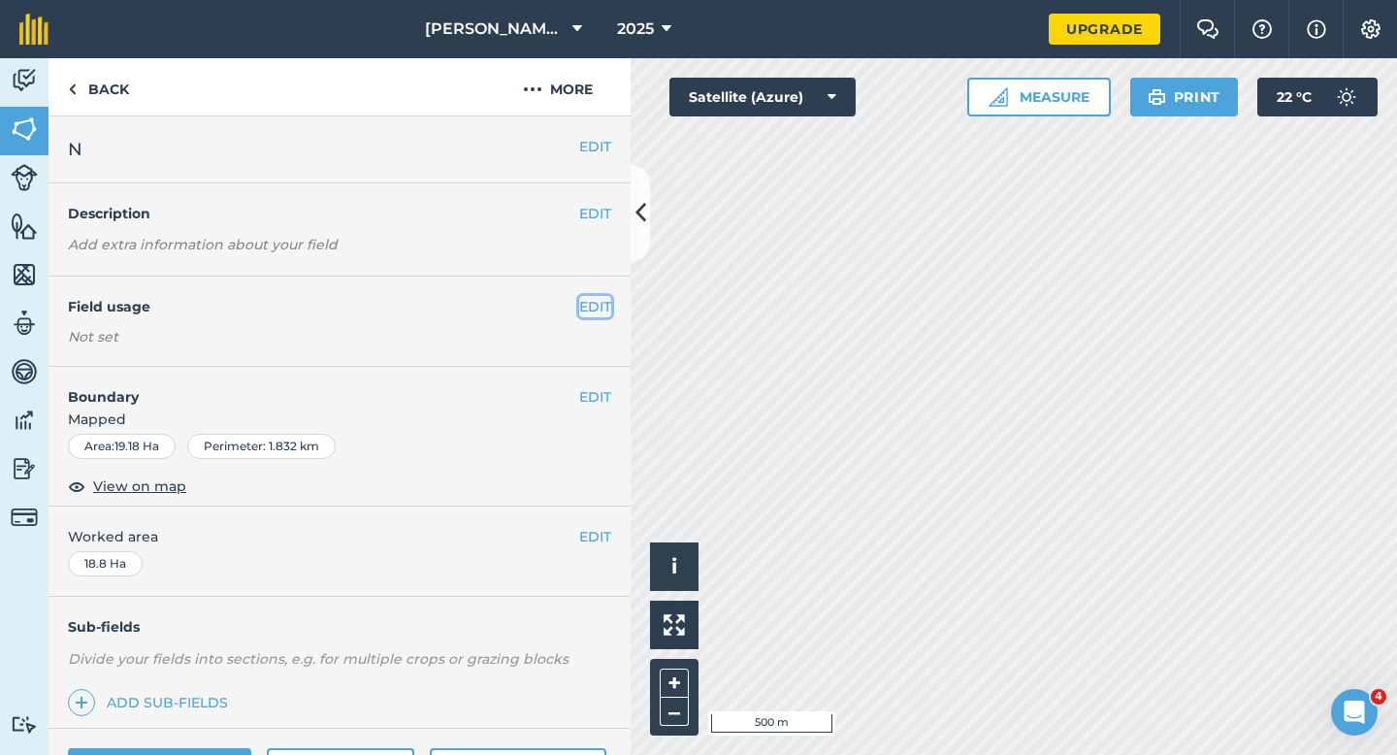
click at [598, 312] on button "EDIT" at bounding box center [595, 306] width 32 height 21
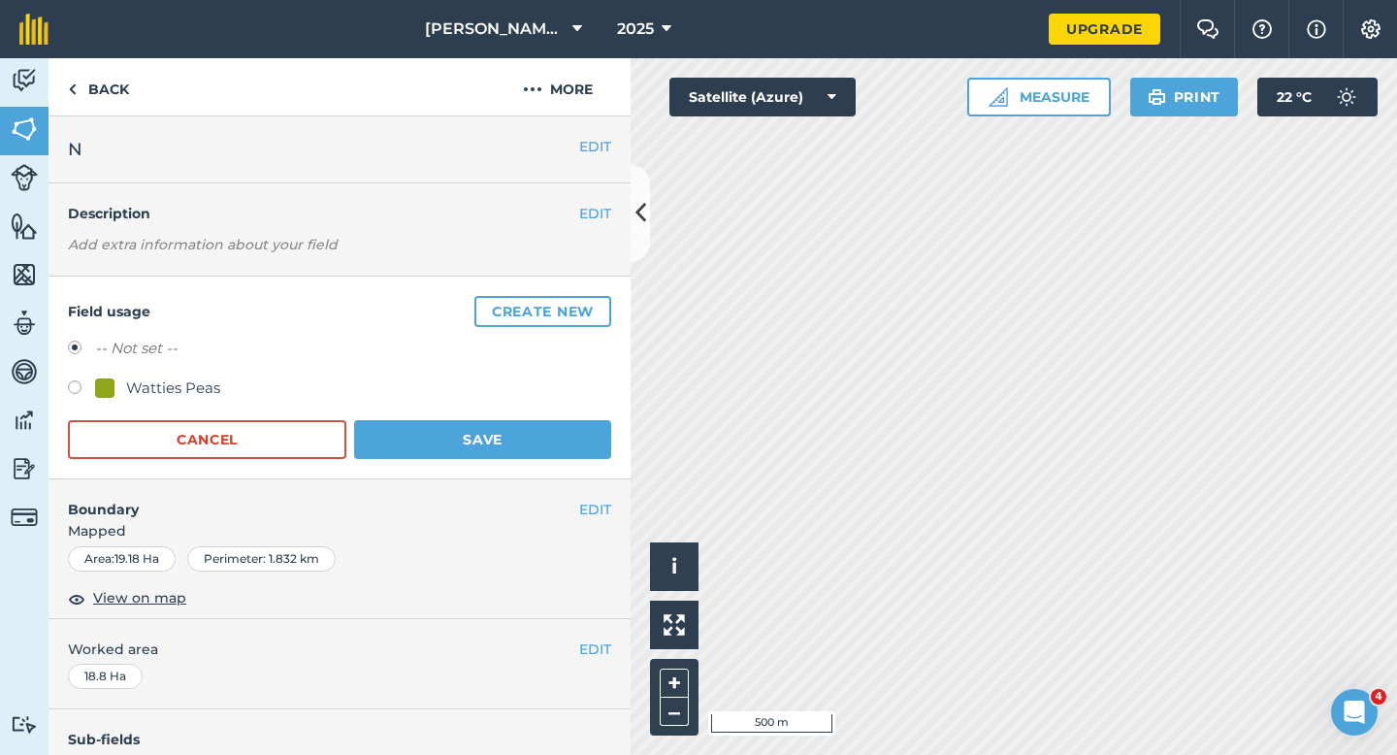
click at [151, 374] on div "-- Not set -- Watties Peas" at bounding box center [339, 371] width 543 height 68
click at [169, 389] on div "Watties Peas" at bounding box center [173, 387] width 94 height 23
radio input "true"
radio input "false"
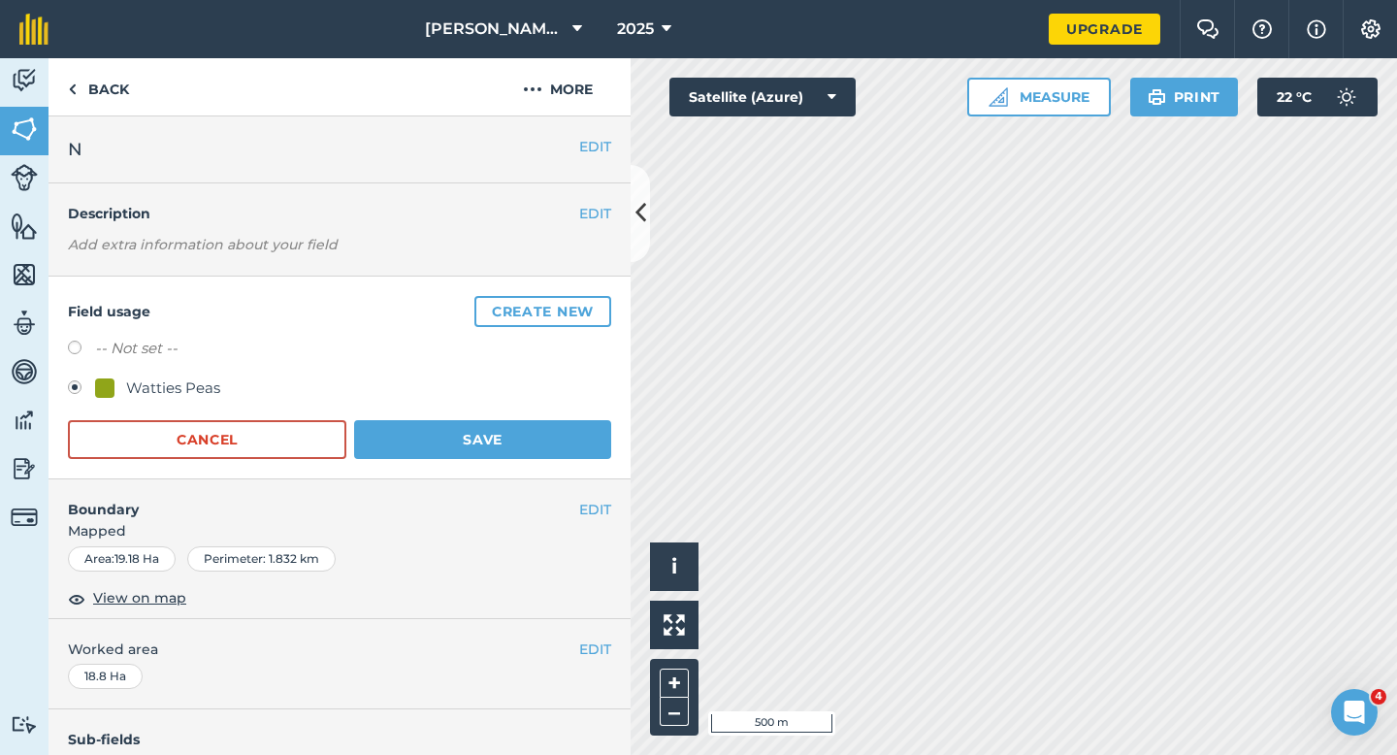
click at [516, 464] on div "Field usage Create new -- Not set -- Watties Peas Cancel Save" at bounding box center [339, 377] width 582 height 203
click at [520, 426] on button "Save" at bounding box center [482, 439] width 257 height 39
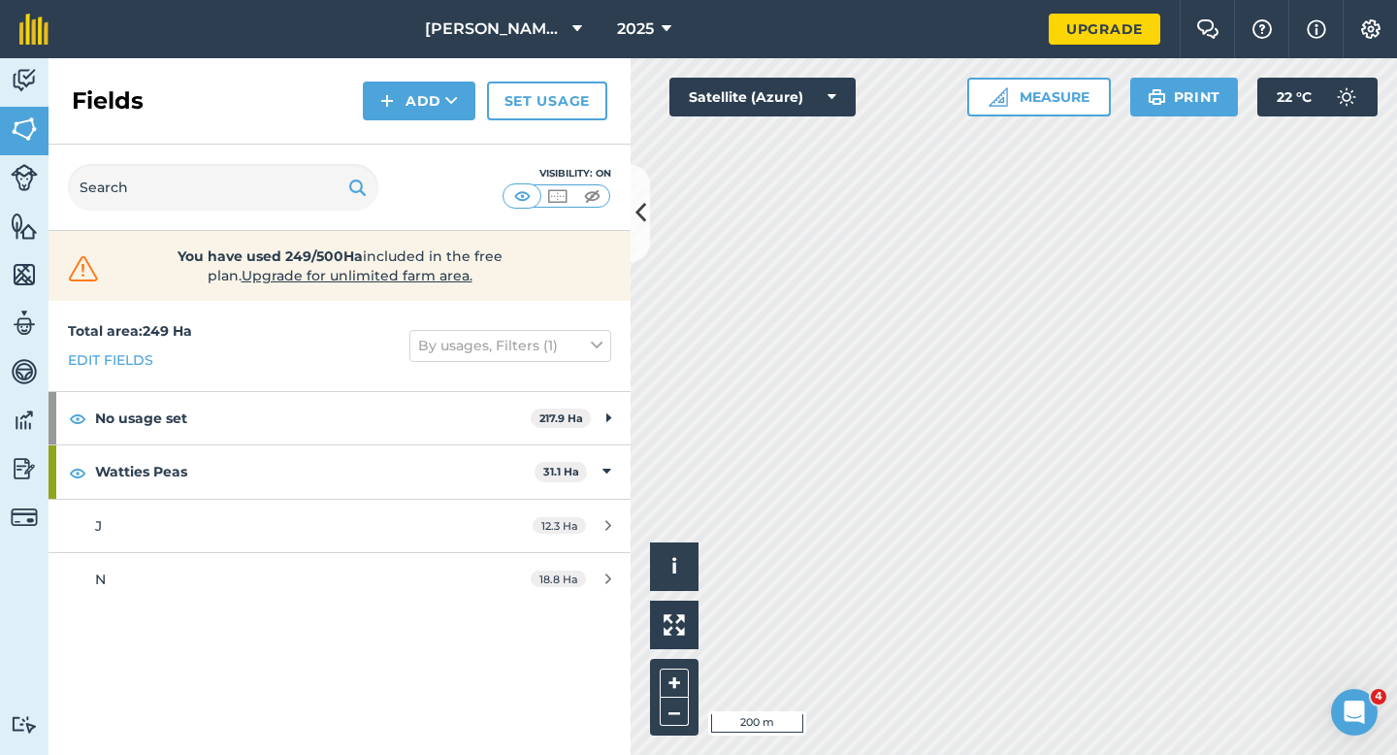
click at [1009, 0] on html "[PERSON_NAME] & Sons 2025 Upgrade Farm Chat Help Info Settings Map printing is …" at bounding box center [698, 377] width 1397 height 755
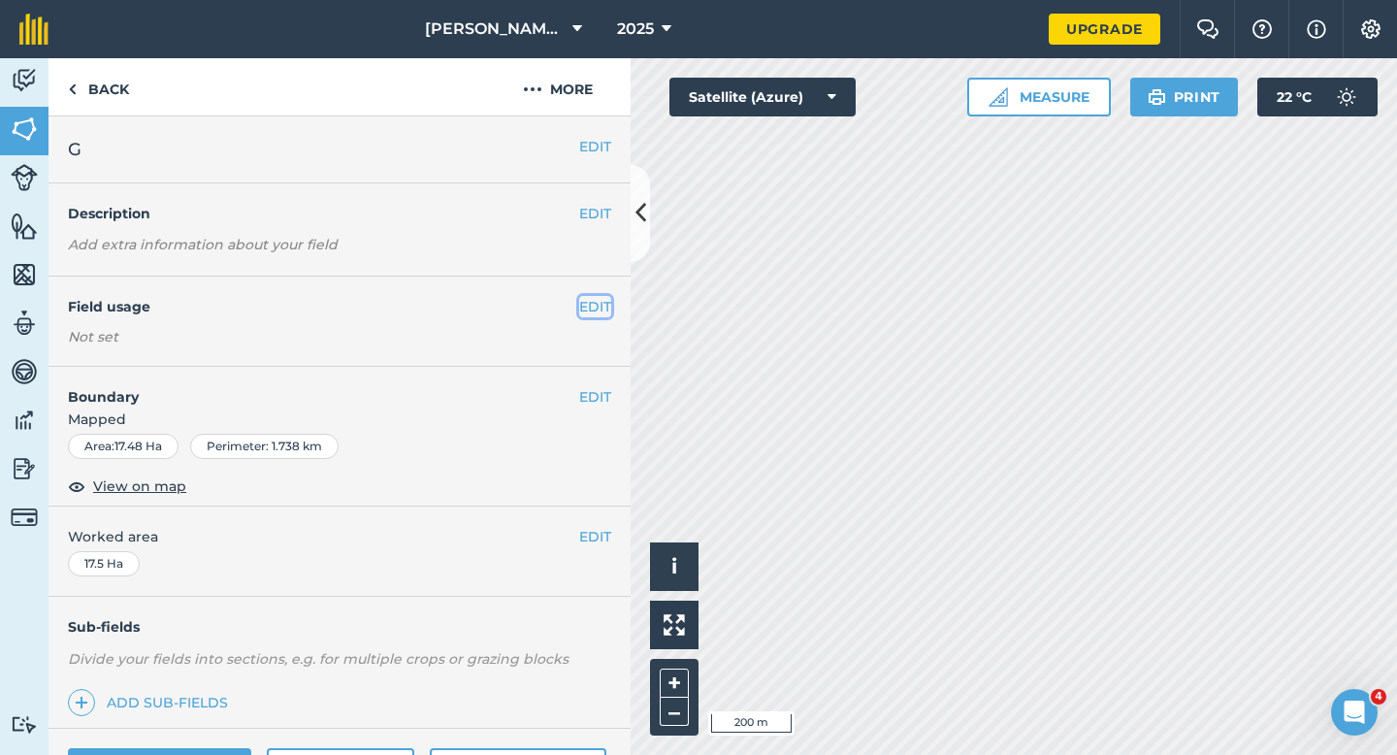
click at [598, 315] on button "EDIT" at bounding box center [595, 306] width 32 height 21
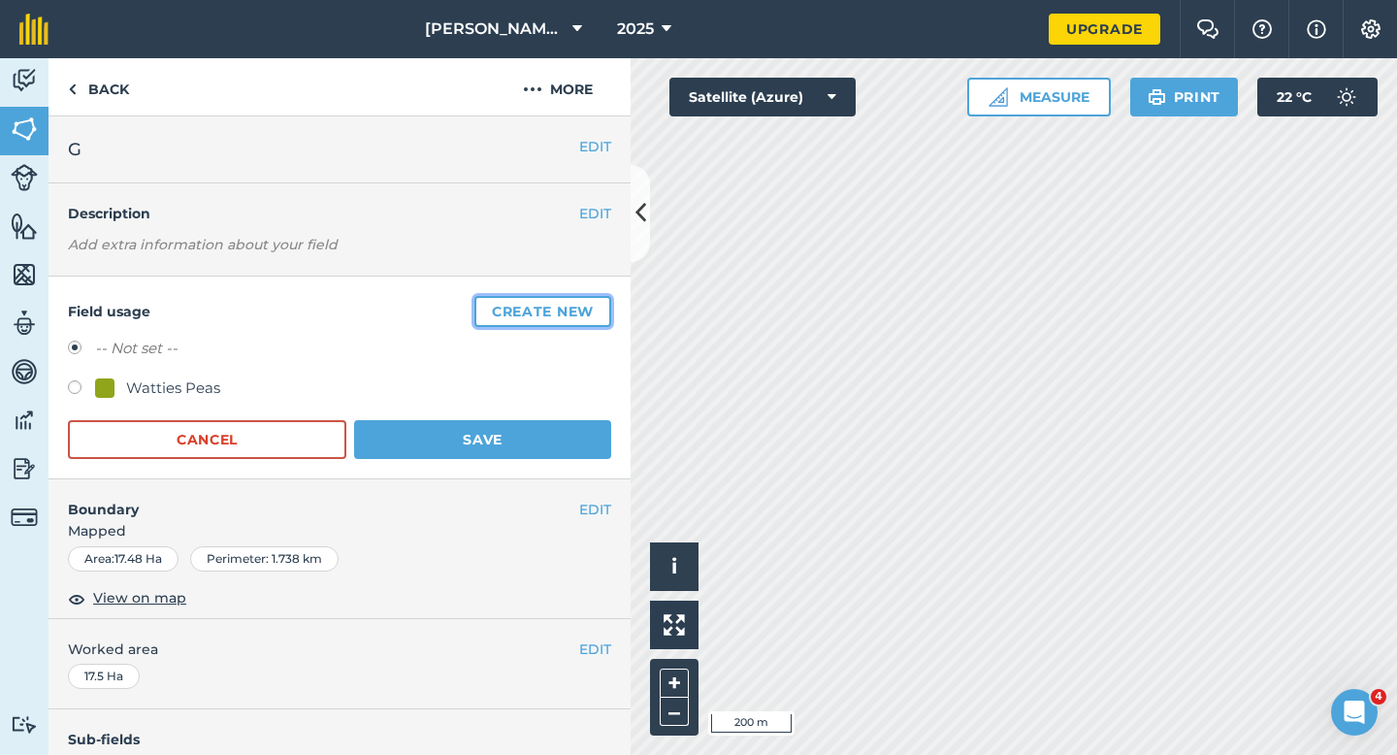
click at [598, 315] on button "Create new" at bounding box center [542, 311] width 137 height 31
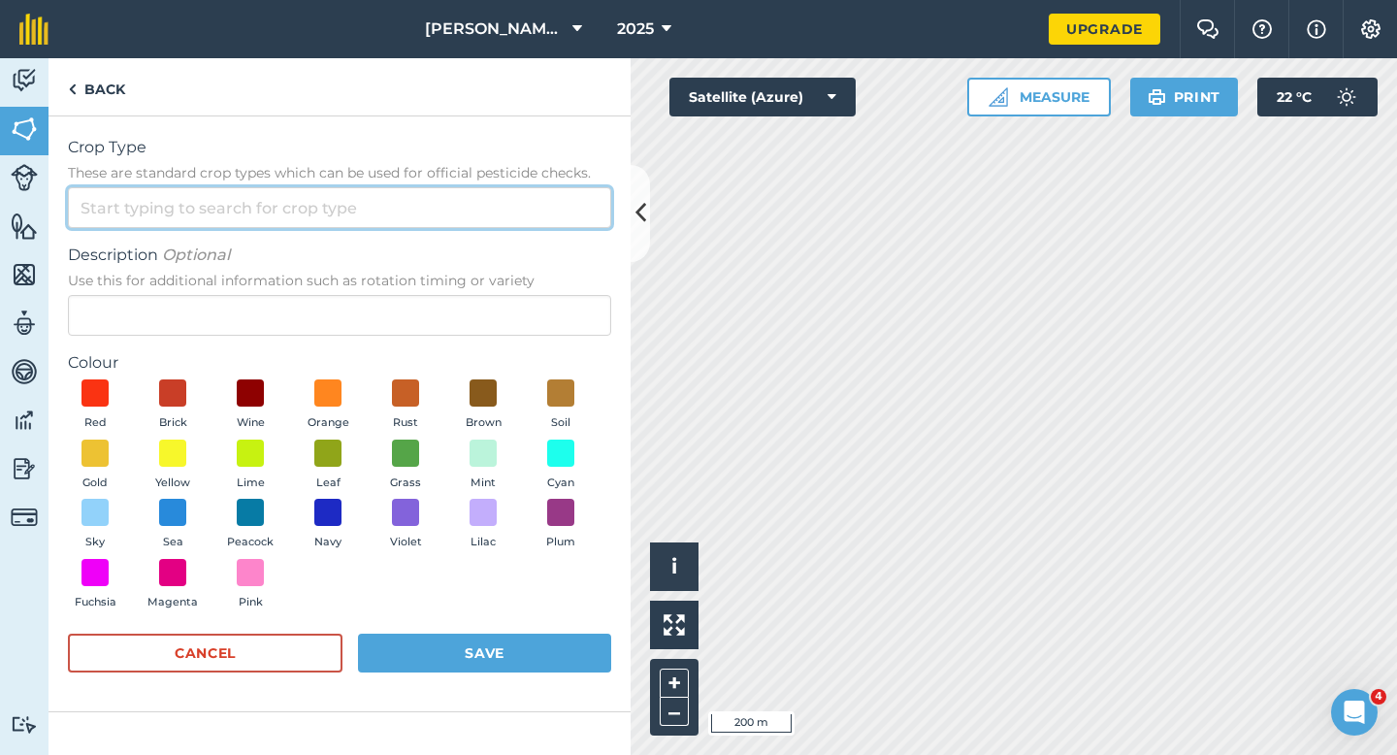
click at [531, 215] on input "Crop Type These are standard crop types which can be used for official pesticid…" at bounding box center [339, 207] width 543 height 41
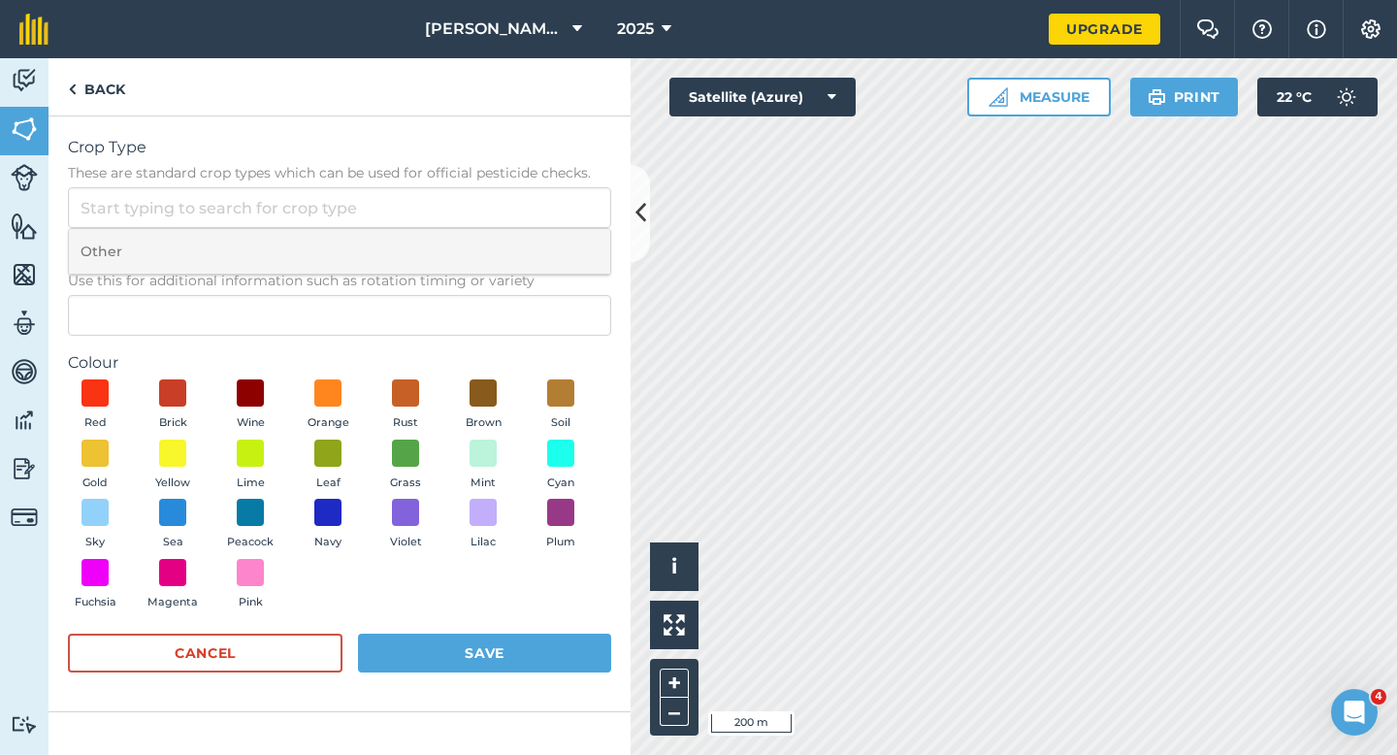
click at [531, 230] on li "Other" at bounding box center [339, 252] width 541 height 46
type input "Other"
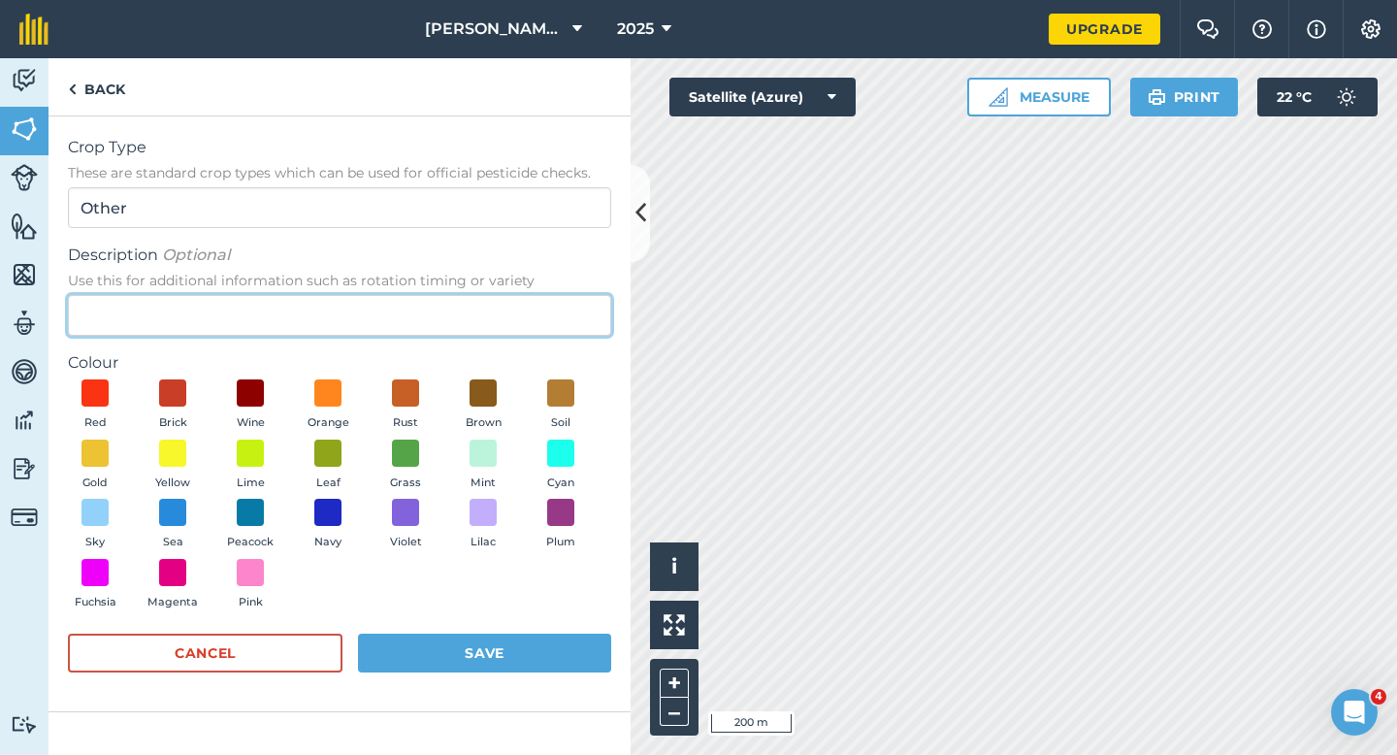
click at [531, 324] on input "Description Optional Use this for additional information such as rotation timin…" at bounding box center [339, 315] width 543 height 41
type input "Grass Seed"
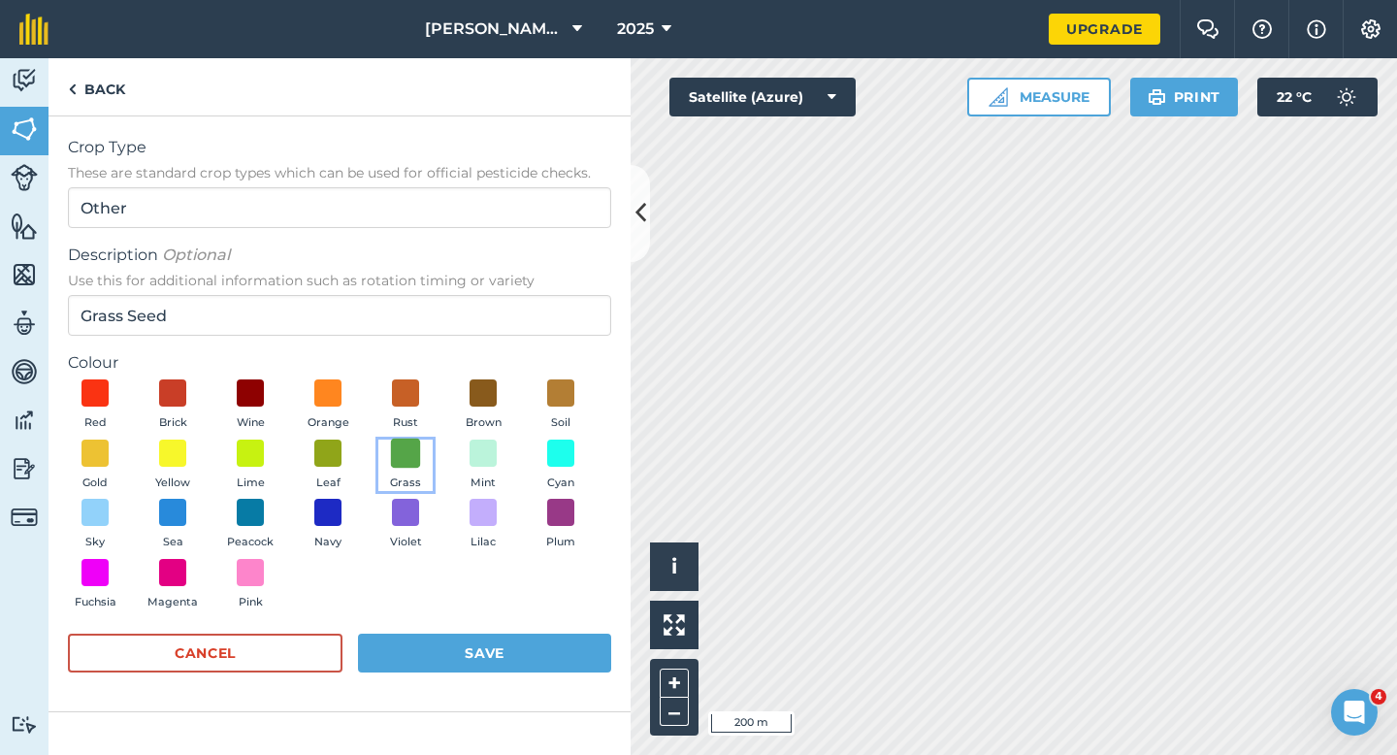
click at [408, 463] on span at bounding box center [406, 452] width 30 height 30
click at [479, 714] on div "Crop Type These are standard crop types which can be used for official pesticid…" at bounding box center [339, 435] width 582 height 638
click at [489, 637] on button "Save" at bounding box center [484, 652] width 253 height 39
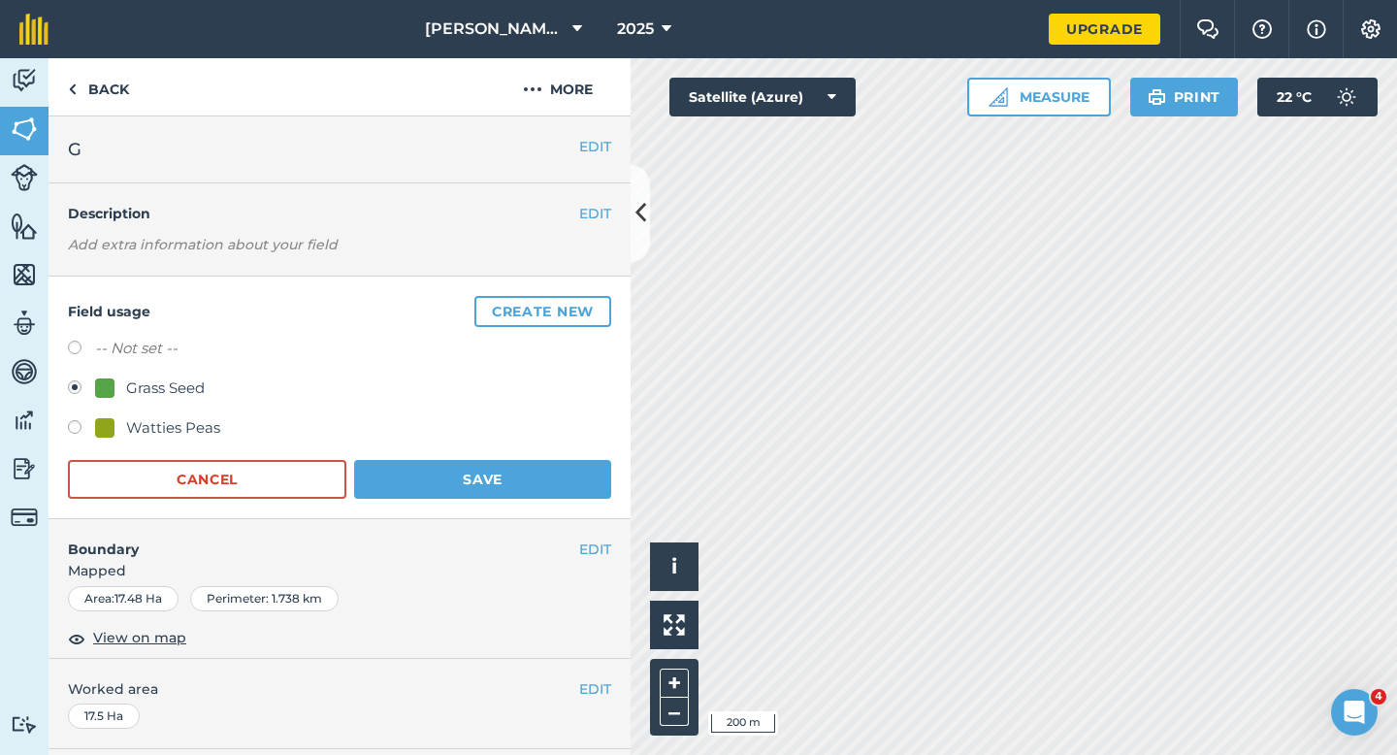
click at [512, 500] on div "Field usage Create new -- Not set -- Grass Seed Watties Peas Cancel Save" at bounding box center [339, 397] width 582 height 242
click at [512, 489] on button "Save" at bounding box center [482, 479] width 257 height 39
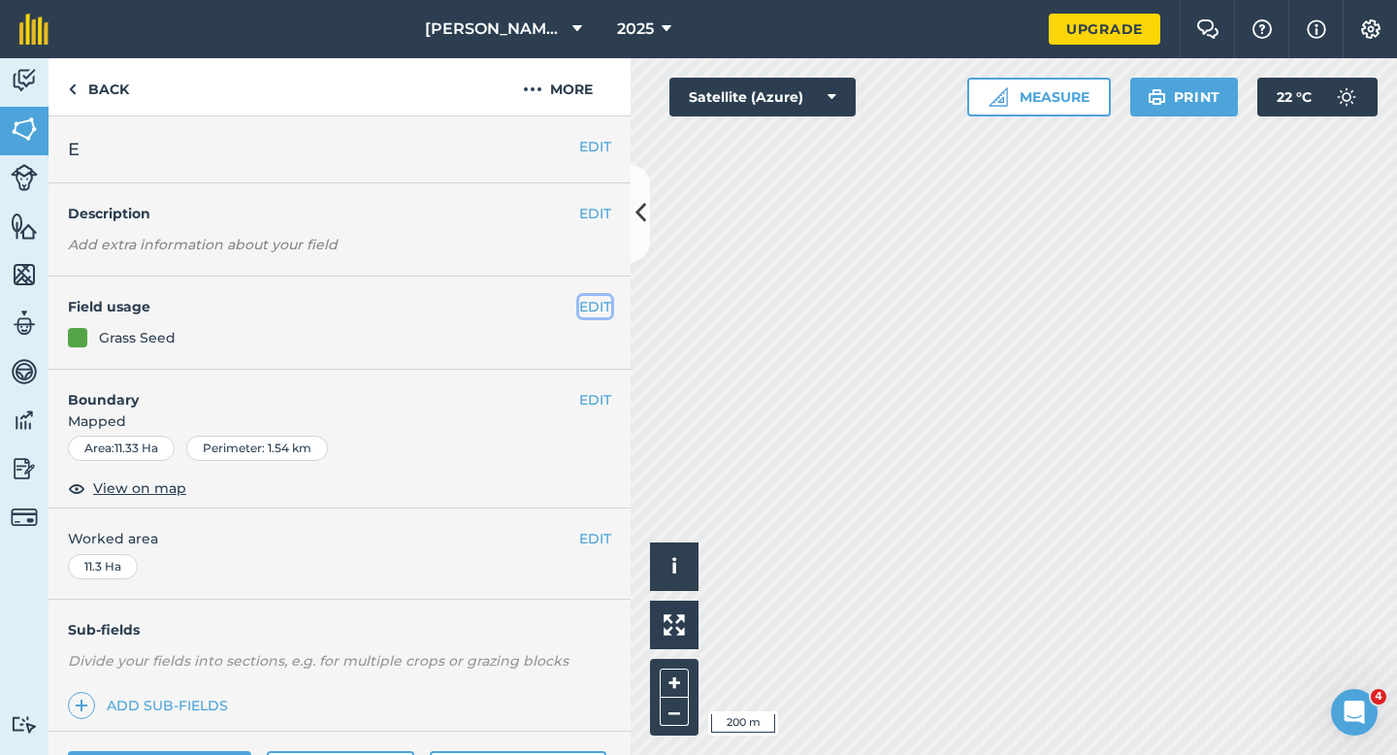
click at [596, 305] on button "EDIT" at bounding box center [595, 306] width 32 height 21
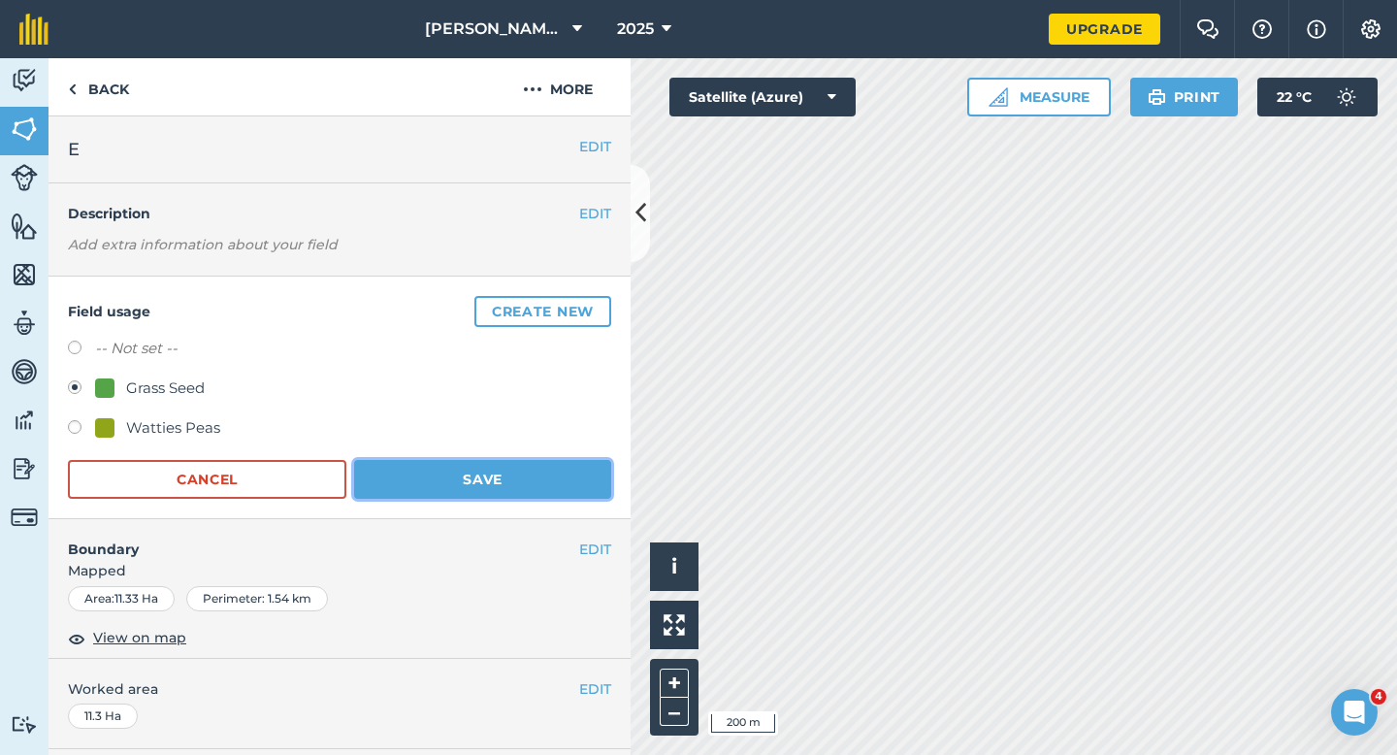
click at [395, 465] on button "Save" at bounding box center [482, 479] width 257 height 39
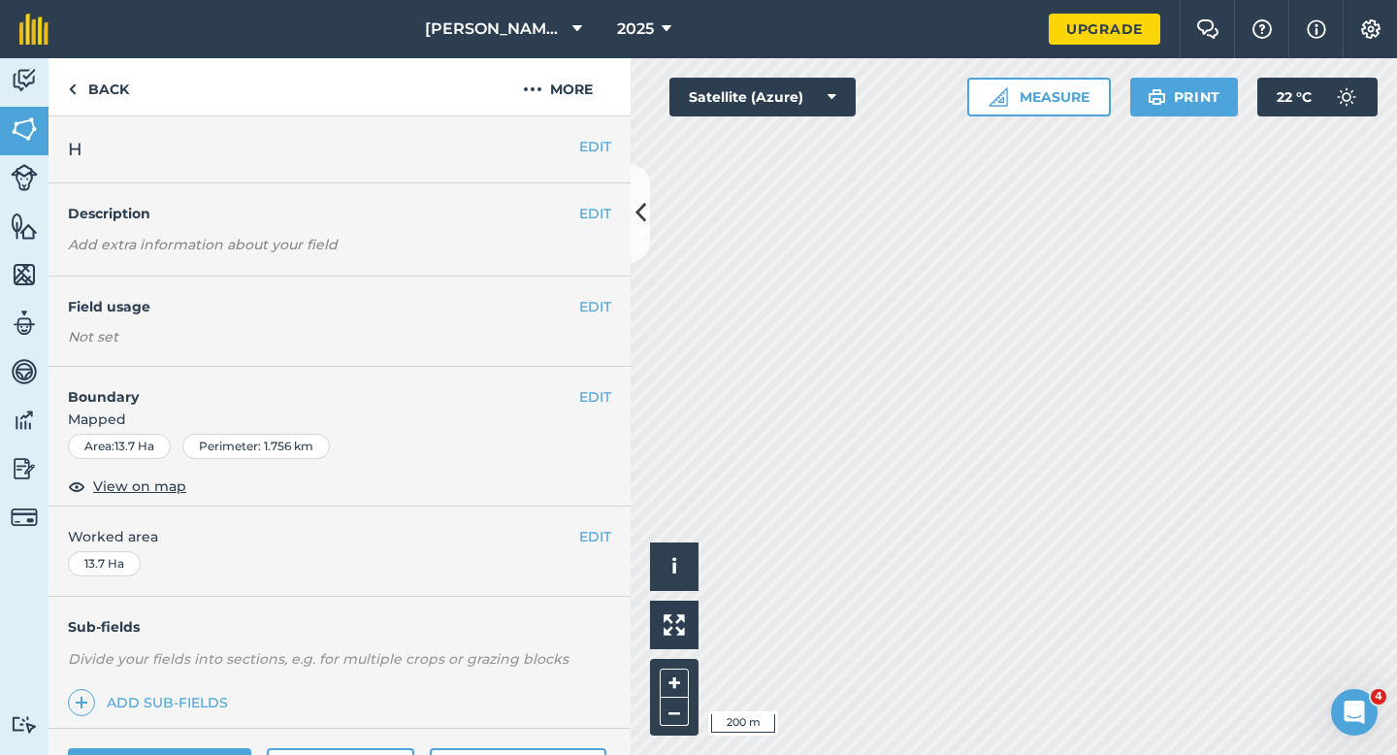
click at [611, 289] on div "EDIT Field usage Not set" at bounding box center [339, 321] width 582 height 90
click at [604, 310] on button "EDIT" at bounding box center [595, 306] width 32 height 21
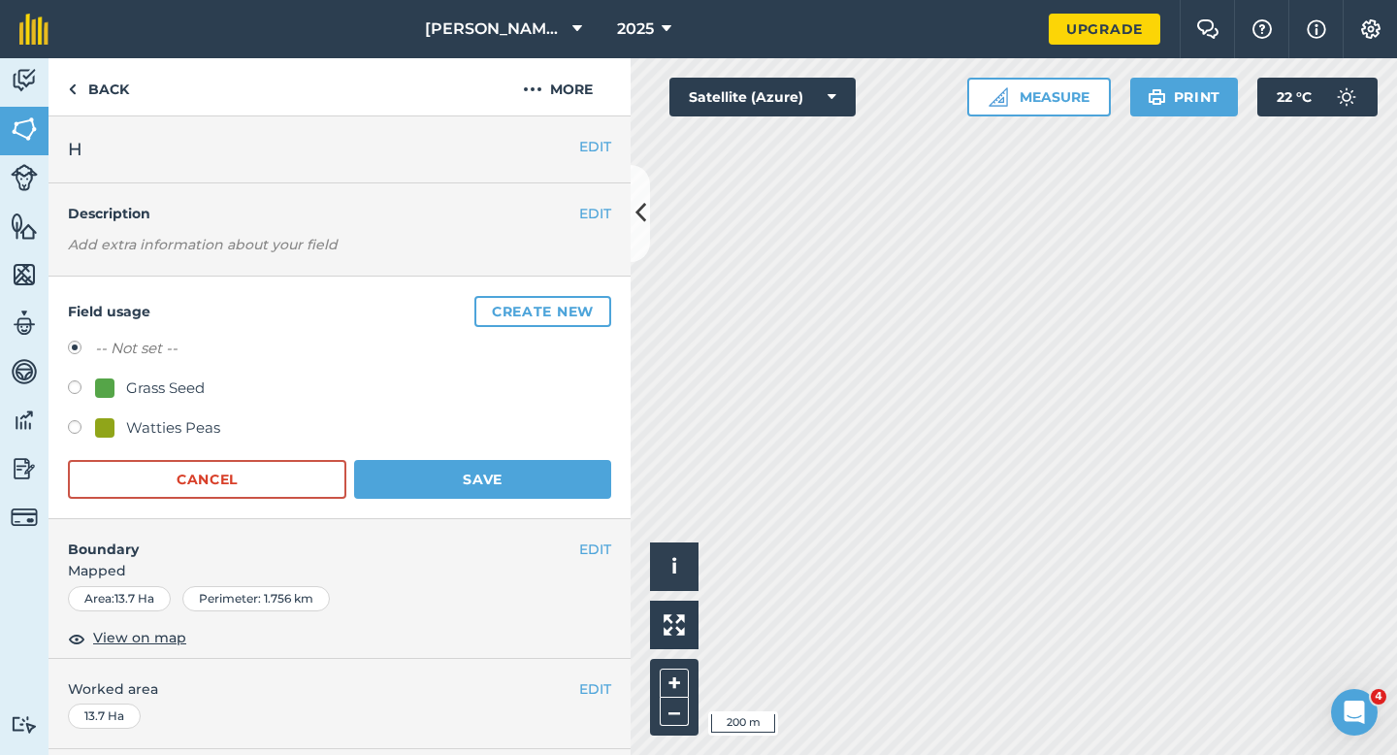
click at [177, 396] on div "Grass Seed" at bounding box center [165, 387] width 79 height 23
radio input "true"
radio input "false"
click at [505, 489] on button "Save" at bounding box center [482, 479] width 257 height 39
